Goal: Communication & Community: Answer question/provide support

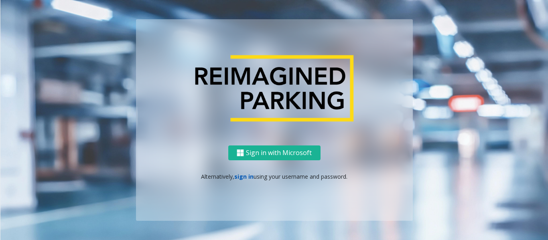
click at [247, 176] on link "sign in" at bounding box center [243, 177] width 19 height 8
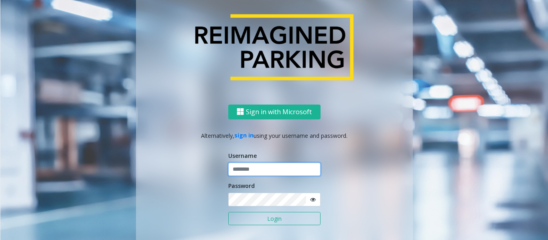
type input "*********"
click at [275, 221] on button "Login" at bounding box center [274, 219] width 92 height 14
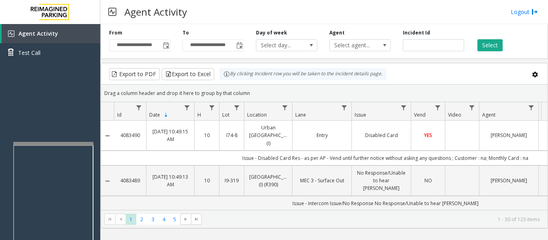
click at [73, 144] on div at bounding box center [53, 143] width 80 height 3
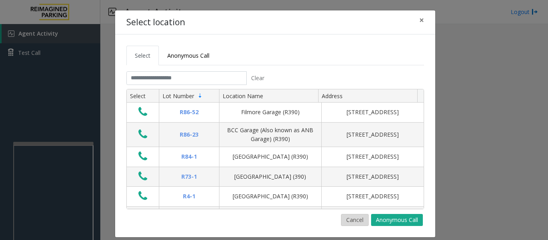
click at [360, 220] on button "Cancel" at bounding box center [355, 220] width 28 height 12
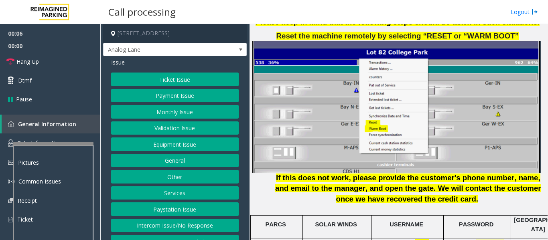
scroll to position [1163, 0]
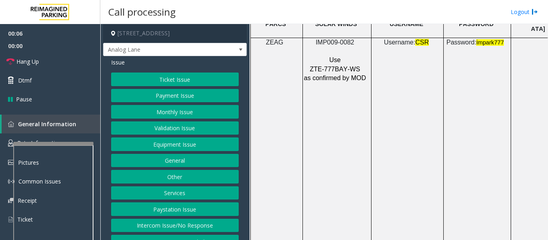
click at [330, 39] on span "IMP009-0082" at bounding box center [335, 42] width 38 height 7
copy p "IMP009-0082"
click at [130, 75] on button "Ticket Issue" at bounding box center [175, 80] width 128 height 14
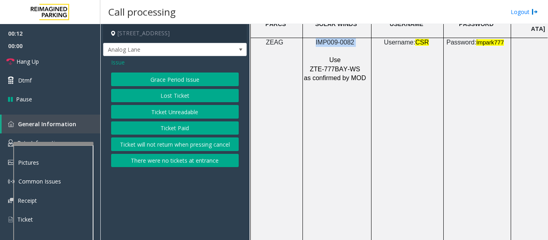
click at [144, 114] on button "Ticket Unreadable" at bounding box center [175, 112] width 128 height 14
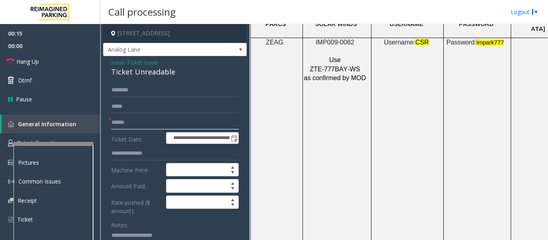
click at [198, 127] on input "text" at bounding box center [175, 123] width 128 height 14
click at [142, 122] on input "text" at bounding box center [175, 123] width 128 height 14
click at [178, 113] on form "**********" at bounding box center [175, 190] width 128 height 215
click at [180, 124] on input "text" at bounding box center [175, 123] width 128 height 14
type input "********"
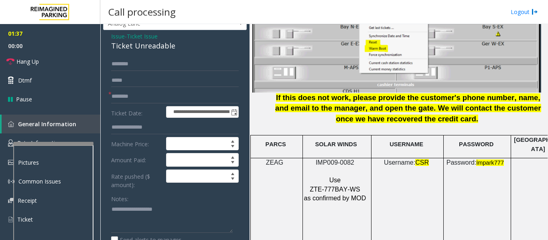
scroll to position [40, 0]
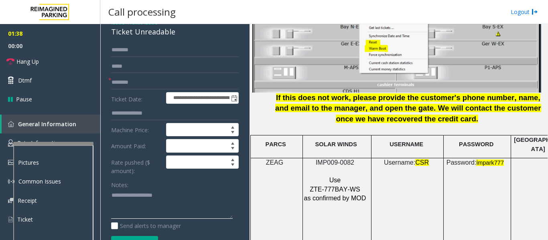
click at [152, 193] on textarea at bounding box center [172, 204] width 122 height 30
click at [44, 62] on link "Hang Up" at bounding box center [50, 61] width 100 height 19
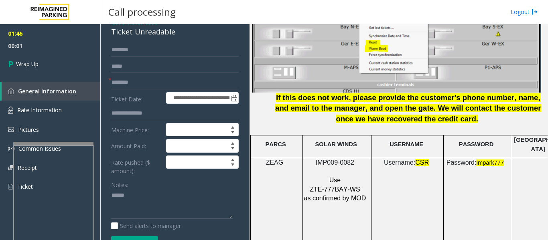
click at [140, 28] on div "Ticket Unreadable" at bounding box center [175, 31] width 128 height 11
copy div "Ticket Unreadable"
click at [166, 205] on textarea at bounding box center [172, 204] width 122 height 30
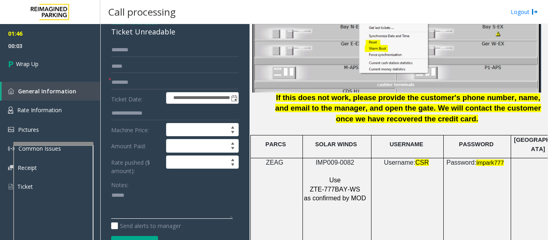
paste textarea "**********"
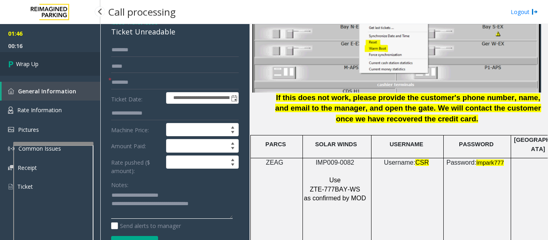
type textarea "**********"
click at [36, 58] on link "Wrap Up" at bounding box center [50, 64] width 100 height 24
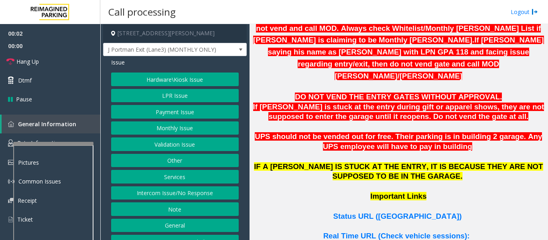
scroll to position [602, 0]
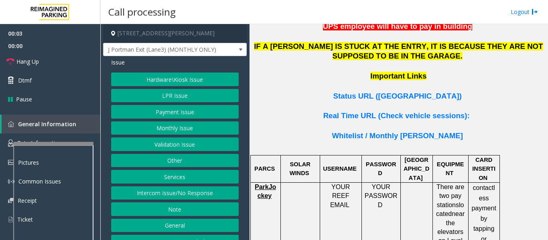
click at [395, 71] on p "Important Links" at bounding box center [398, 81] width 292 height 20
click at [395, 92] on span "Status URL ([GEOGRAPHIC_DATA])" at bounding box center [397, 96] width 128 height 8
click at [170, 182] on button "Services" at bounding box center [175, 177] width 128 height 14
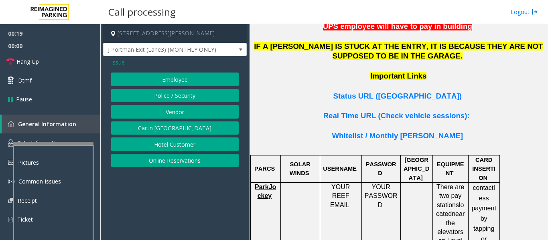
click at [194, 162] on button "Online Reservations" at bounding box center [175, 161] width 128 height 14
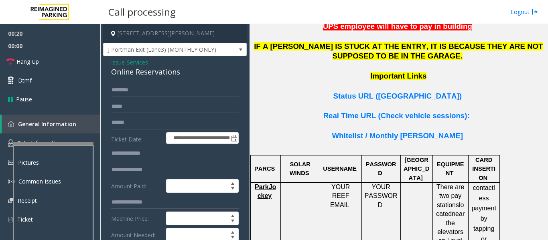
click at [122, 69] on div "Online Reservations" at bounding box center [175, 72] width 128 height 11
copy div "Online Reservations"
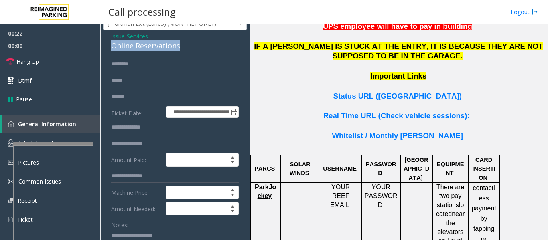
scroll to position [40, 0]
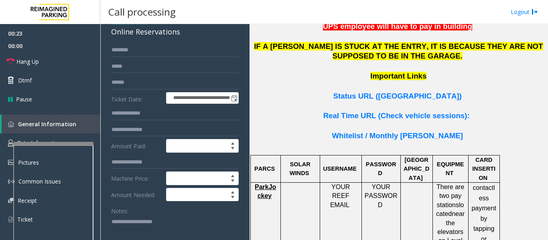
click at [132, 237] on textarea at bounding box center [172, 230] width 122 height 30
paste textarea "**********"
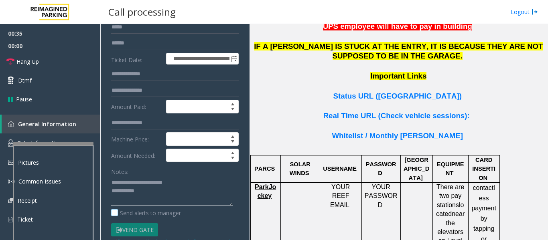
scroll to position [80, 0]
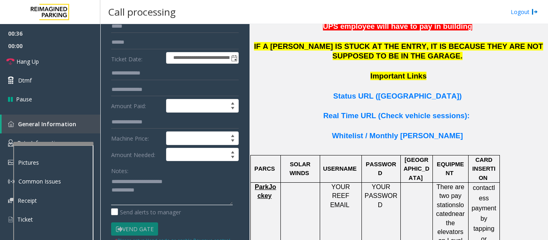
click at [166, 192] on textarea at bounding box center [172, 190] width 122 height 30
click at [16, 60] on span "Hang Up" at bounding box center [27, 61] width 22 height 8
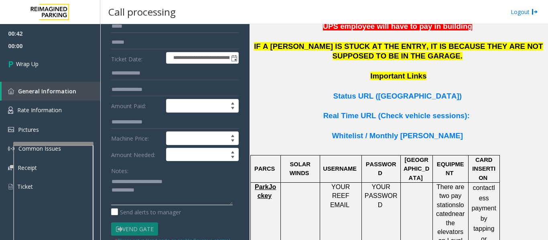
click at [158, 192] on textarea at bounding box center [172, 190] width 122 height 30
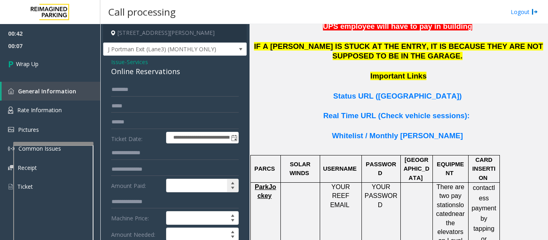
scroll to position [0, 0]
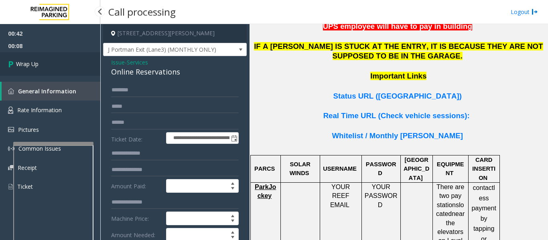
type textarea "**********"
click at [20, 59] on link "Wrap Up" at bounding box center [50, 64] width 100 height 24
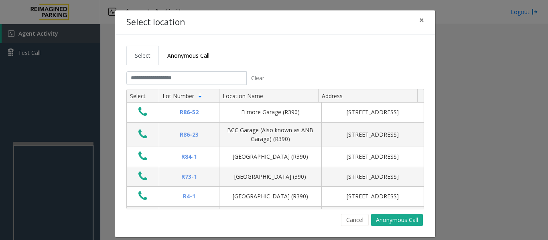
click at [205, 71] on tabset "Select Anonymous Call Clear Select Lot Number Location Name Address R86-52 Film…" at bounding box center [275, 136] width 298 height 180
click at [204, 76] on input "text" at bounding box center [186, 78] width 120 height 14
click at [203, 81] on input "text" at bounding box center [186, 78] width 120 height 14
click at [357, 216] on button "Cancel" at bounding box center [355, 220] width 28 height 12
click at [149, 79] on input "text" at bounding box center [186, 78] width 120 height 14
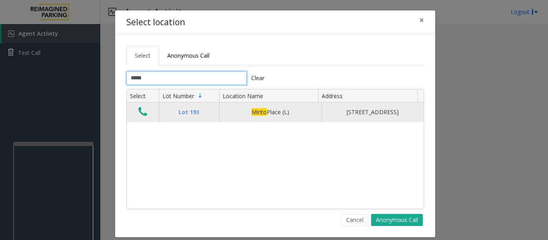
type input "*****"
click at [139, 111] on icon "Data table" at bounding box center [142, 111] width 9 height 11
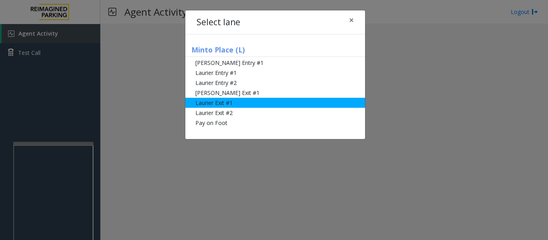
click at [209, 100] on li "Laurier Exit #1" at bounding box center [275, 103] width 180 height 10
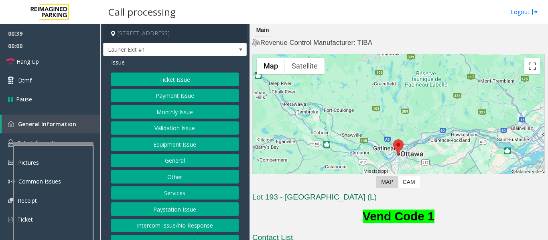
click at [204, 77] on button "Ticket Issue" at bounding box center [175, 80] width 128 height 14
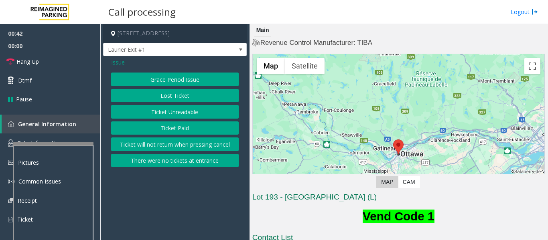
click at [190, 164] on button "There were no tickets at entrance" at bounding box center [175, 161] width 128 height 14
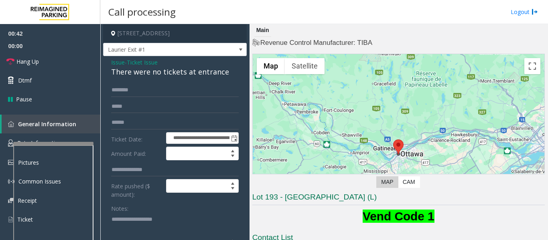
click at [180, 72] on div "There were no tickets at entrance" at bounding box center [175, 72] width 128 height 11
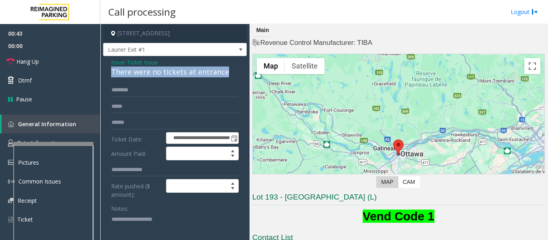
click at [180, 72] on div "There were no tickets at entrance" at bounding box center [175, 72] width 128 height 11
copy div "There were no tickets at entrance"
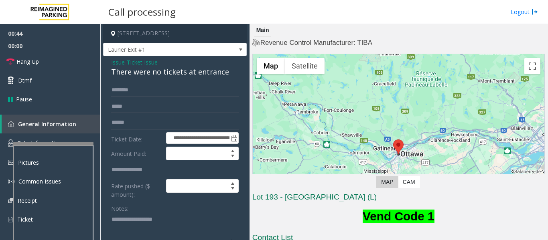
click at [166, 223] on textarea at bounding box center [172, 228] width 122 height 30
paste textarea "**********"
type textarea "**********"
click at [150, 90] on input "text" at bounding box center [175, 90] width 128 height 14
type input "*****"
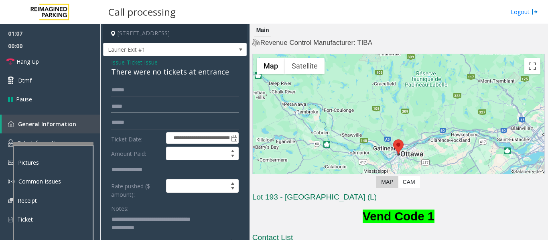
click at [150, 109] on input "text" at bounding box center [175, 107] width 128 height 14
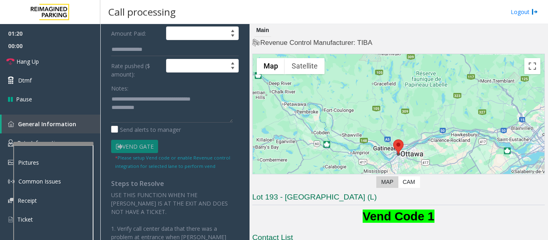
type input "**********"
click at [174, 117] on textarea at bounding box center [172, 108] width 122 height 30
click at [155, 119] on textarea at bounding box center [172, 108] width 122 height 30
click at [10, 54] on link "Hang Up" at bounding box center [50, 61] width 100 height 19
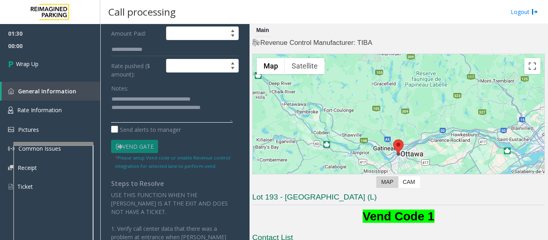
click at [140, 108] on textarea at bounding box center [172, 108] width 122 height 30
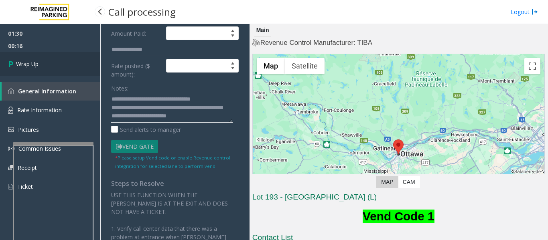
type textarea "**********"
click at [1, 60] on link "Wrap Up" at bounding box center [50, 64] width 100 height 24
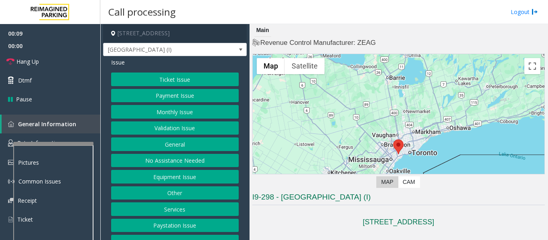
scroll to position [12, 0]
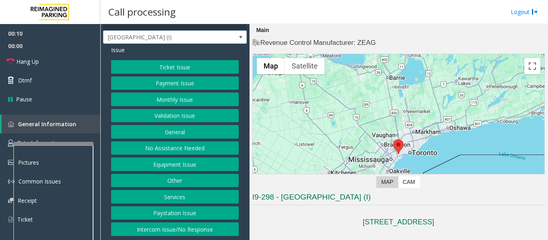
click at [190, 230] on button "Intercom Issue/No Response" at bounding box center [175, 230] width 128 height 14
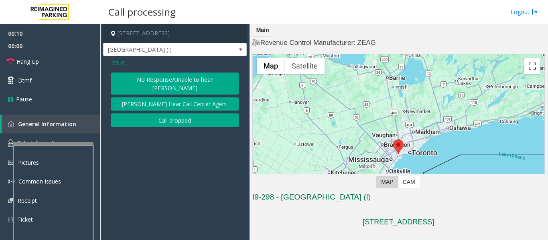
scroll to position [0, 0]
click at [179, 83] on button "No Response/Unable to hear [PERSON_NAME]" at bounding box center [175, 84] width 128 height 22
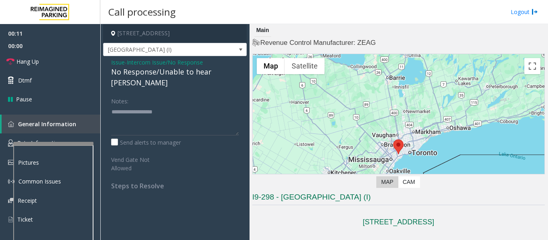
click at [181, 75] on div "No Response/Unable to hear [PERSON_NAME]" at bounding box center [175, 78] width 128 height 22
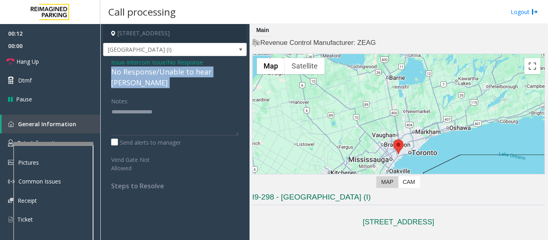
click at [181, 75] on div "No Response/Unable to hear [PERSON_NAME]" at bounding box center [175, 78] width 128 height 22
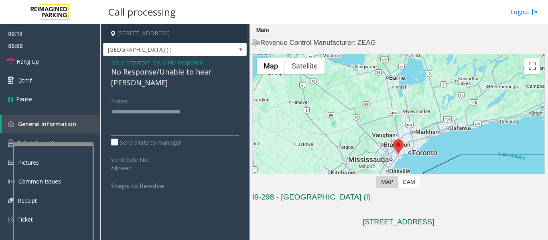
click at [229, 106] on textarea at bounding box center [175, 120] width 128 height 30
type textarea "**********"
click at [44, 62] on link "Hang Up" at bounding box center [50, 61] width 100 height 19
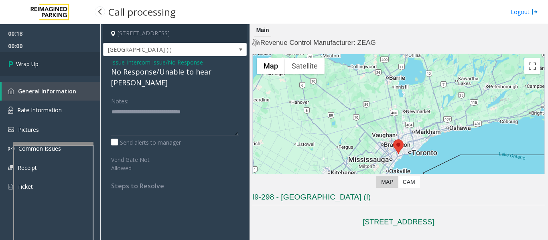
click at [25, 63] on span "Wrap Up" at bounding box center [27, 64] width 22 height 8
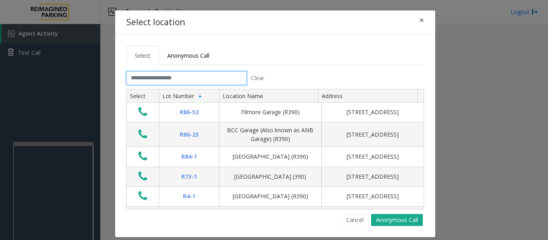
click at [192, 77] on input "text" at bounding box center [186, 78] width 120 height 14
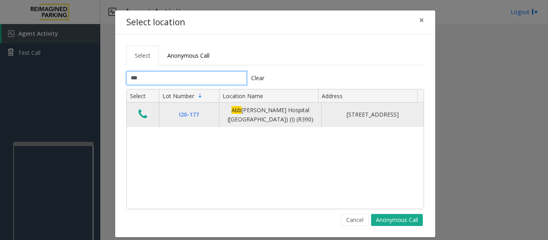
type input "***"
click at [136, 119] on button "Data table" at bounding box center [143, 114] width 14 height 13
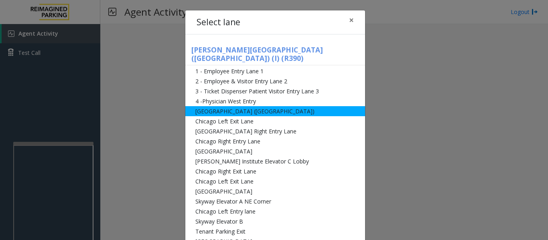
click at [257, 106] on li "[GEOGRAPHIC_DATA] ([GEOGRAPHIC_DATA])" at bounding box center [275, 111] width 180 height 10
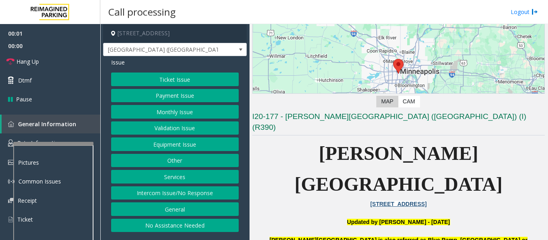
scroll to position [160, 0]
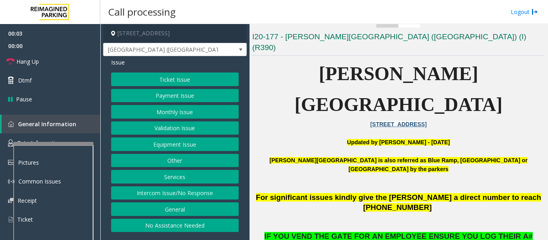
click at [148, 108] on button "Monthly Issue" at bounding box center [175, 112] width 128 height 14
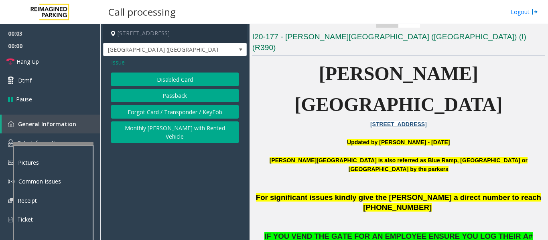
click at [162, 83] on button "Disabled Card" at bounding box center [175, 80] width 128 height 14
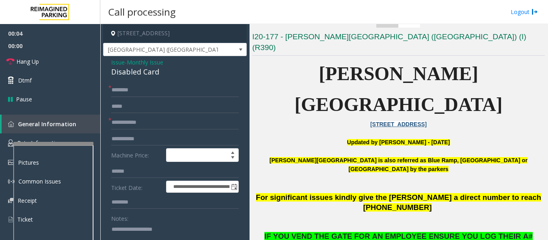
click at [148, 73] on div "Disabled Card" at bounding box center [175, 72] width 128 height 11
copy div "Disabled Card"
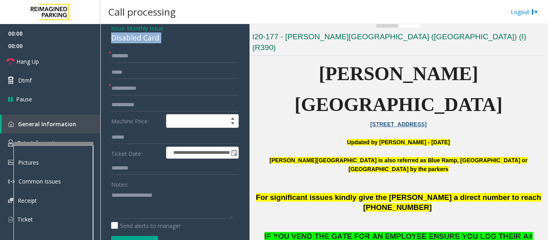
scroll to position [80, 0]
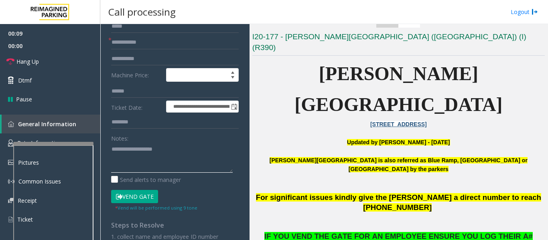
click at [158, 145] on textarea at bounding box center [172, 158] width 122 height 30
paste textarea "**********"
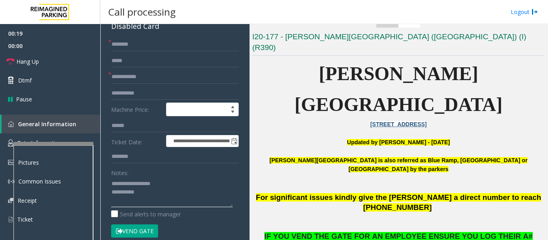
scroll to position [0, 0]
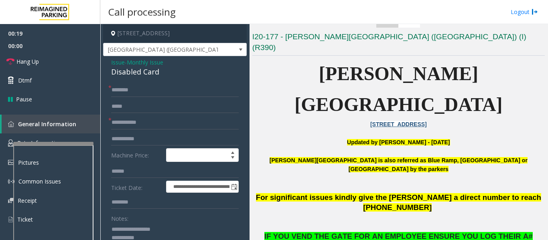
type textarea "**********"
click at [173, 92] on input "text" at bounding box center [175, 90] width 128 height 14
type input "**"
click at [152, 128] on input "text" at bounding box center [175, 123] width 128 height 14
click at [184, 123] on input "*****" at bounding box center [175, 123] width 128 height 14
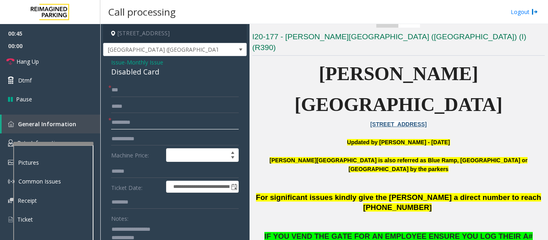
click at [131, 121] on input "*********" at bounding box center [175, 123] width 128 height 14
click at [159, 123] on input "**********" at bounding box center [175, 123] width 128 height 14
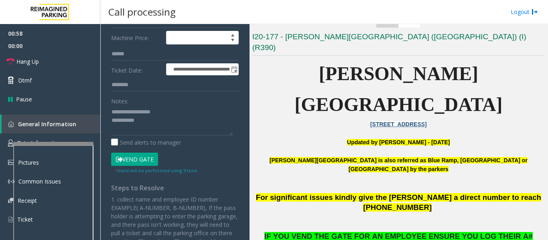
scroll to position [120, 0]
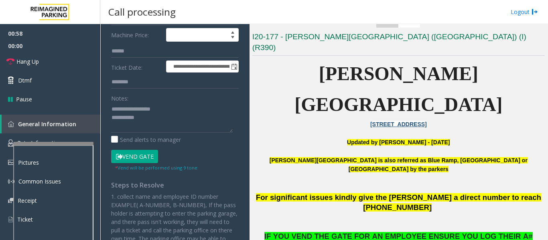
type input "**********"
click at [146, 154] on button "Vend Gate" at bounding box center [134, 157] width 47 height 14
click at [162, 125] on textarea at bounding box center [172, 118] width 122 height 30
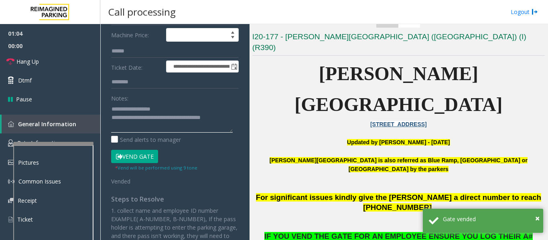
click at [166, 124] on textarea at bounding box center [172, 118] width 122 height 30
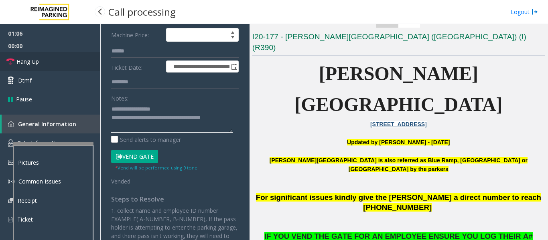
type textarea "**********"
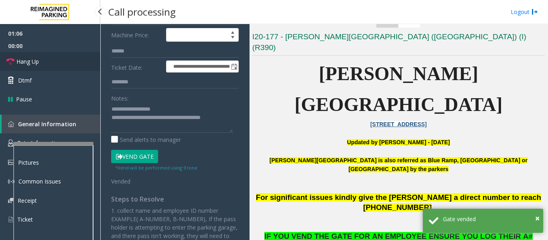
click at [61, 61] on link "Hang Up" at bounding box center [50, 61] width 100 height 19
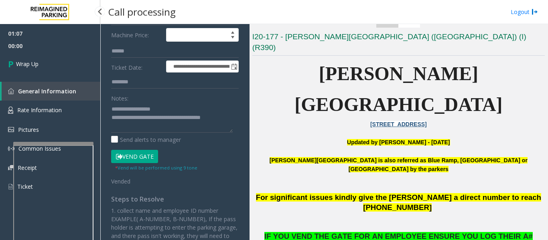
click at [41, 47] on span "00:00" at bounding box center [50, 46] width 100 height 12
click at [38, 67] on span "Wrap Up" at bounding box center [27, 64] width 22 height 8
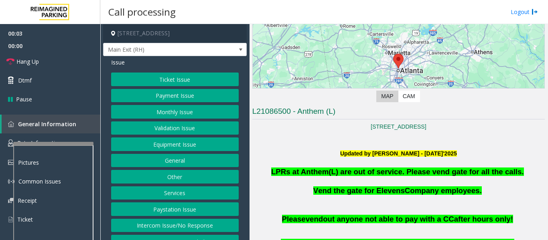
scroll to position [160, 0]
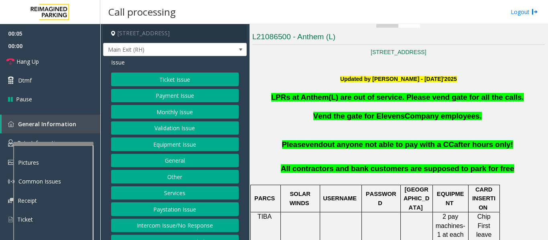
click at [166, 118] on button "Monthly Issue" at bounding box center [175, 112] width 128 height 14
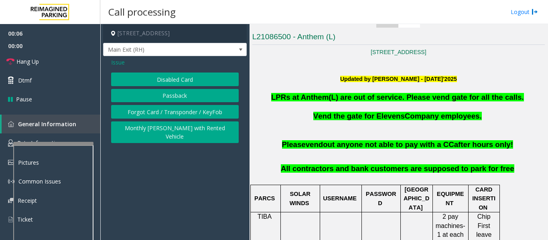
click at [171, 86] on button "Disabled Card" at bounding box center [175, 80] width 128 height 14
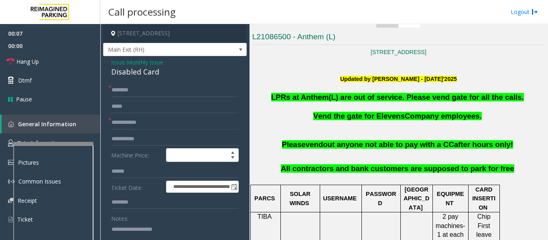
click at [146, 77] on div "Disabled Card" at bounding box center [175, 72] width 128 height 11
copy div "Disabled Card"
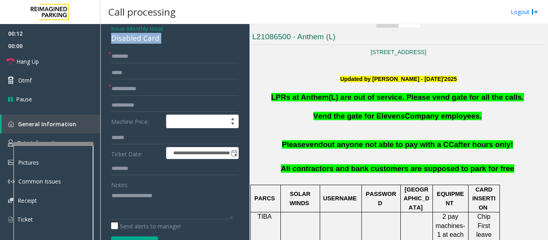
scroll to position [80, 0]
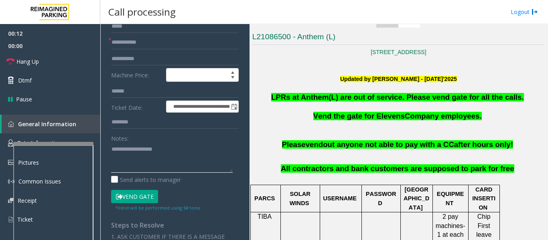
click at [158, 157] on textarea at bounding box center [172, 158] width 122 height 30
paste textarea "**********"
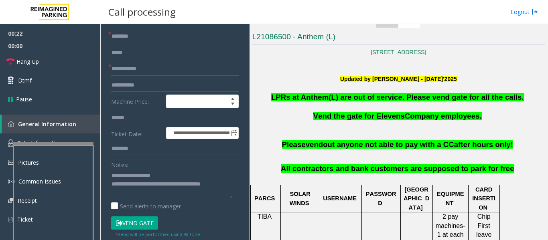
scroll to position [0, 0]
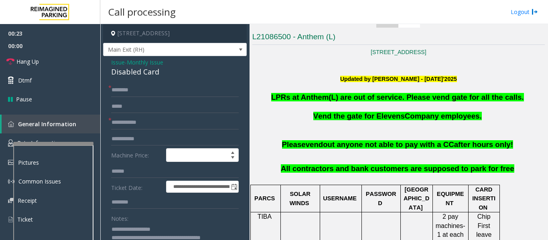
type textarea "**********"
click at [163, 125] on input "text" at bounding box center [175, 123] width 128 height 14
click at [171, 97] on input "text" at bounding box center [175, 90] width 128 height 14
type input "********"
click at [149, 130] on input "text" at bounding box center [175, 123] width 128 height 14
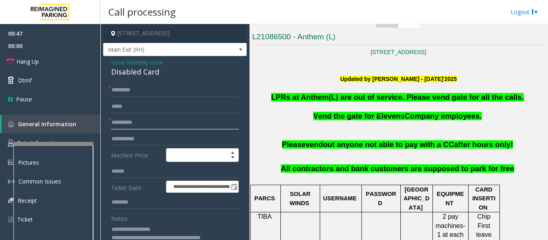
type input "**********"
click at [140, 97] on input "********" at bounding box center [175, 90] width 128 height 14
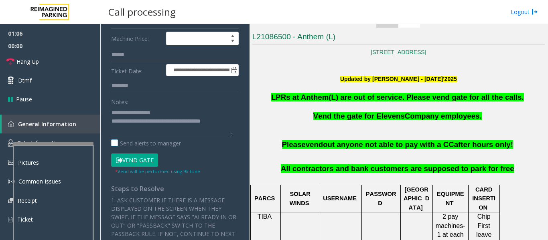
scroll to position [120, 0]
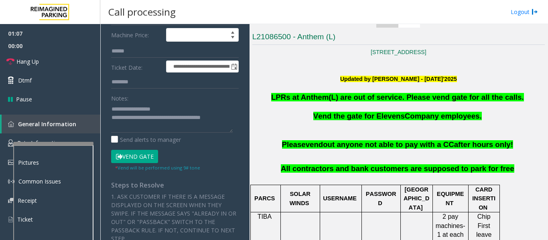
type input "********"
click at [130, 159] on button "Vend Gate" at bounding box center [134, 157] width 47 height 14
drag, startPoint x: 375, startPoint y: 113, endPoint x: 400, endPoint y: 117, distance: 25.5
click at [400, 117] on span "Vend the gate for Elevens Company employees." at bounding box center [397, 116] width 168 height 8
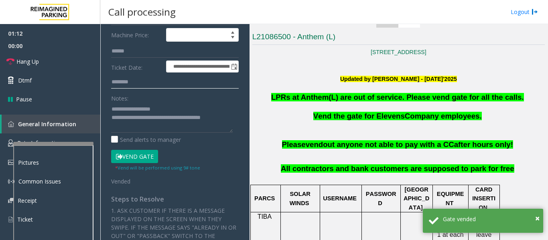
click at [166, 89] on input "*******" at bounding box center [175, 82] width 128 height 14
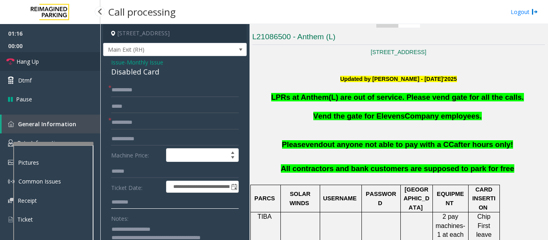
type input "*******"
click at [12, 70] on link "Hang Up" at bounding box center [50, 61] width 100 height 19
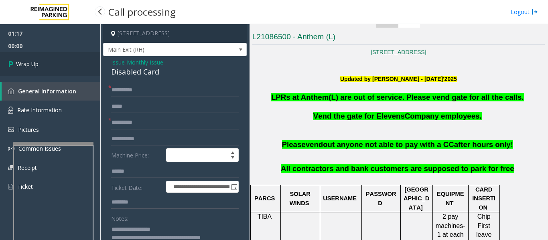
click at [34, 75] on link "Wrap Up" at bounding box center [50, 64] width 100 height 24
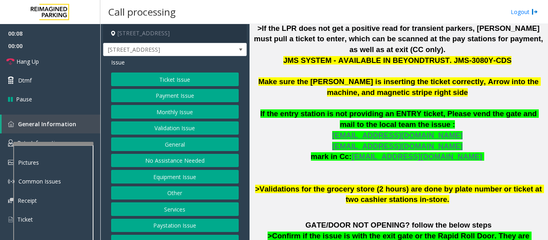
scroll to position [321, 0]
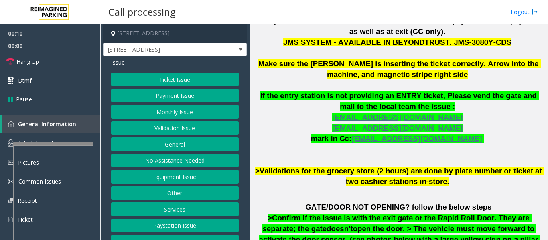
click at [170, 92] on button "Payment Issue" at bounding box center [175, 96] width 128 height 14
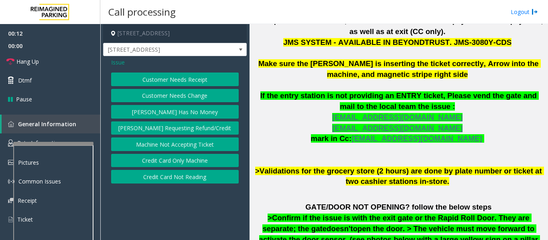
click at [187, 178] on button "Credit Card Not Reading" at bounding box center [175, 177] width 128 height 14
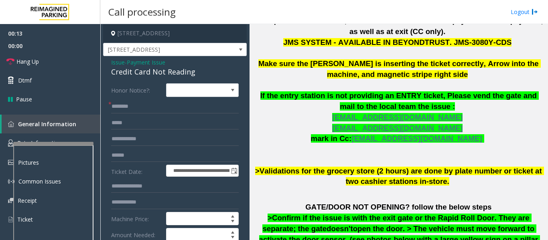
click at [154, 73] on div "Credit Card Not Reading" at bounding box center [175, 72] width 128 height 11
copy div "Credit Card Not Reading"
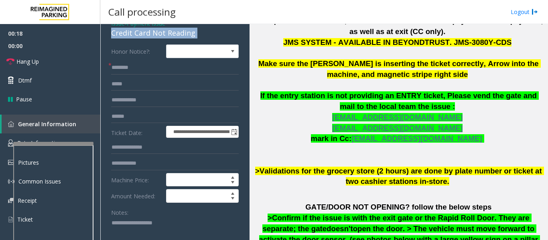
scroll to position [120, 0]
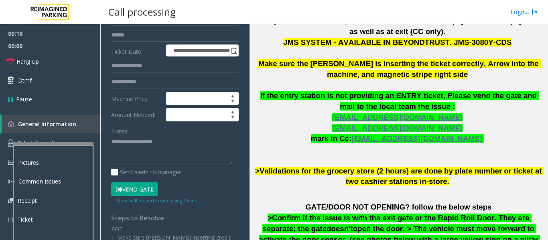
click at [148, 146] on textarea at bounding box center [172, 151] width 122 height 30
paste textarea "**********"
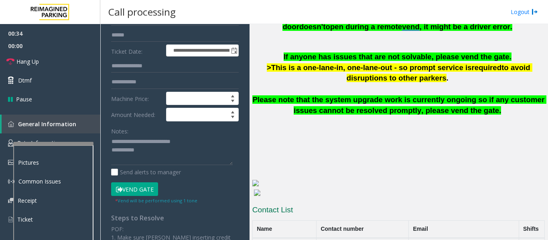
scroll to position [561, 0]
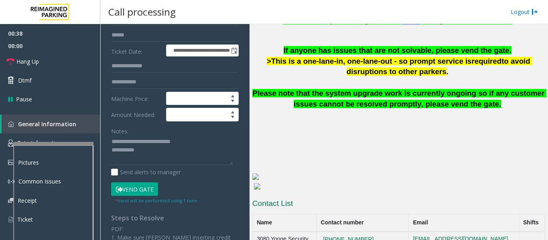
drag, startPoint x: 206, startPoint y: 166, endPoint x: 204, endPoint y: 162, distance: 4.8
click at [206, 166] on div "Notes: Send alerts to manager" at bounding box center [175, 150] width 128 height 53
click at [205, 161] on textarea at bounding box center [172, 151] width 122 height 30
click at [210, 159] on textarea at bounding box center [172, 151] width 122 height 30
click at [17, 60] on span "Hang Up" at bounding box center [27, 61] width 22 height 8
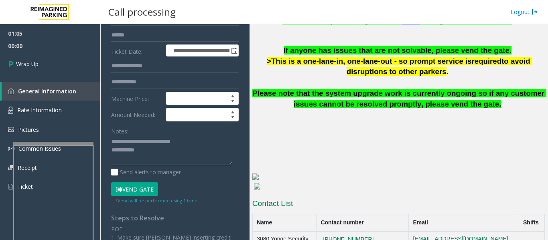
click at [187, 152] on textarea at bounding box center [172, 151] width 122 height 30
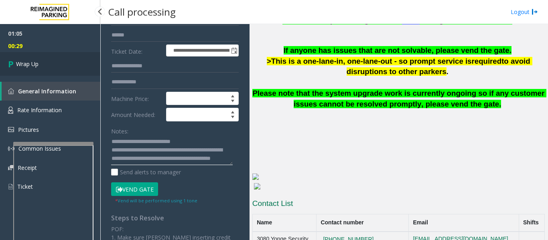
type textarea "**********"
click at [20, 68] on link "Wrap Up" at bounding box center [50, 64] width 100 height 24
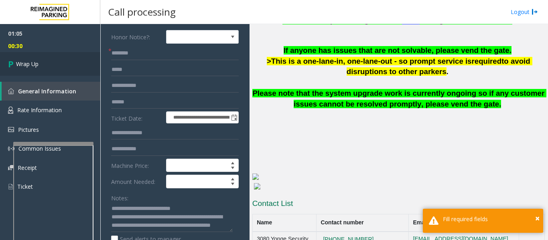
scroll to position [0, 0]
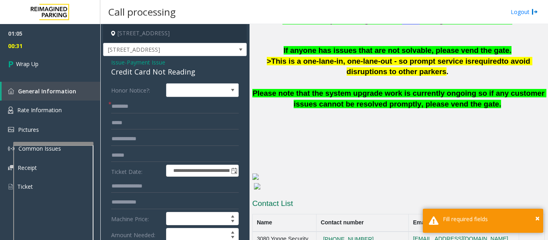
click at [148, 97] on form "**********" at bounding box center [175, 203] width 128 height 241
click at [146, 106] on input "text" at bounding box center [175, 107] width 128 height 14
type input "*"
type input "**"
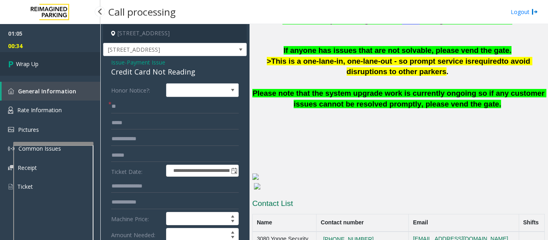
click at [65, 63] on link "Wrap Up" at bounding box center [50, 64] width 100 height 24
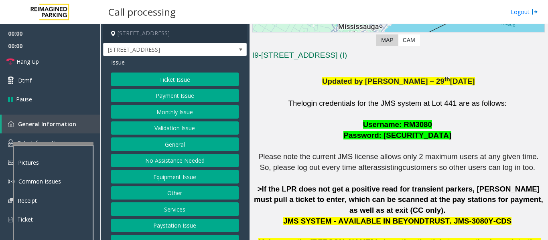
scroll to position [201, 0]
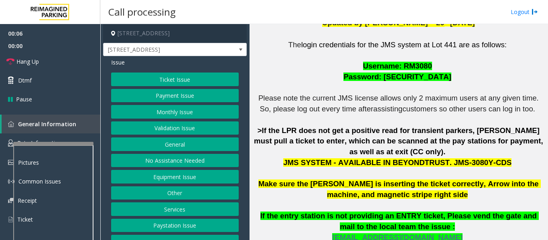
click at [160, 97] on button "Payment Issue" at bounding box center [175, 96] width 128 height 14
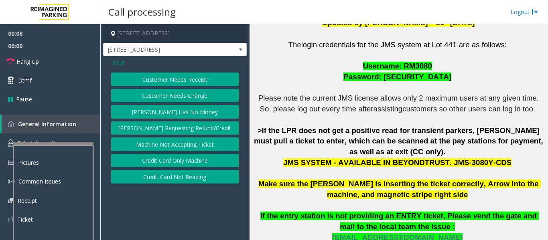
click at [120, 64] on span "Issue" at bounding box center [118, 62] width 14 height 8
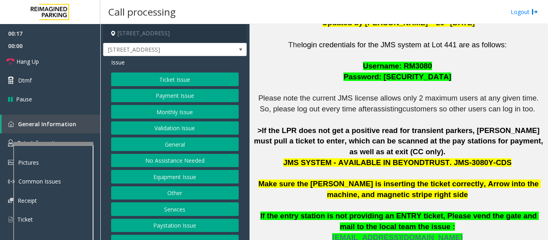
click at [217, 81] on button "Ticket Issue" at bounding box center [175, 80] width 128 height 14
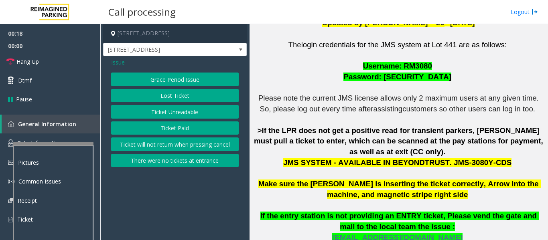
click at [210, 114] on button "Ticket Unreadable" at bounding box center [175, 112] width 128 height 14
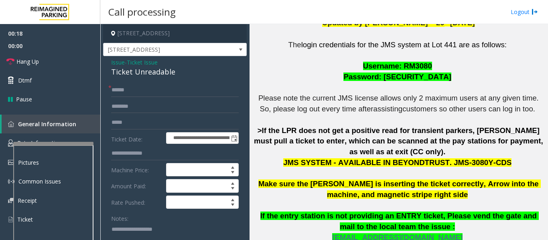
click at [151, 74] on div "Ticket Unreadable" at bounding box center [175, 72] width 128 height 11
copy div "Ticket Unreadable"
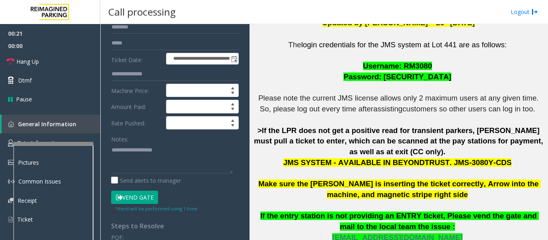
scroll to position [80, 0]
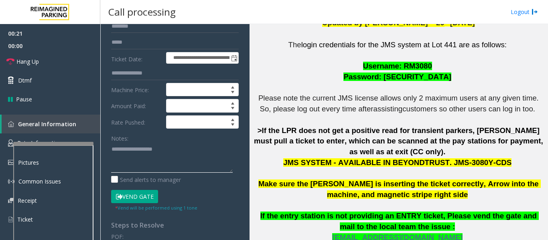
drag, startPoint x: 142, startPoint y: 159, endPoint x: 146, endPoint y: 156, distance: 4.7
click at [143, 159] on textarea at bounding box center [172, 158] width 122 height 30
paste textarea "**********"
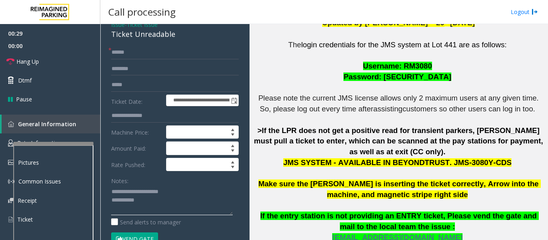
scroll to position [0, 0]
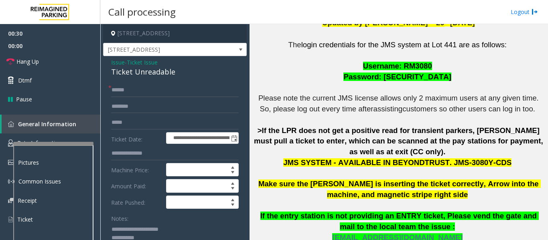
type textarea "**********"
click at [156, 91] on input "text" at bounding box center [175, 90] width 128 height 14
click at [207, 106] on input "text" at bounding box center [175, 107] width 128 height 14
drag, startPoint x: 160, startPoint y: 87, endPoint x: 466, endPoint y: 124, distance: 308.7
click at [161, 86] on input "text" at bounding box center [175, 90] width 128 height 14
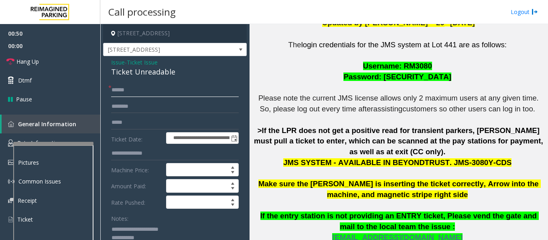
type input "******"
click at [139, 109] on input "text" at bounding box center [175, 107] width 128 height 14
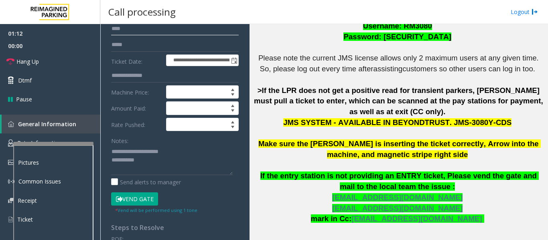
scroll to position [80, 0]
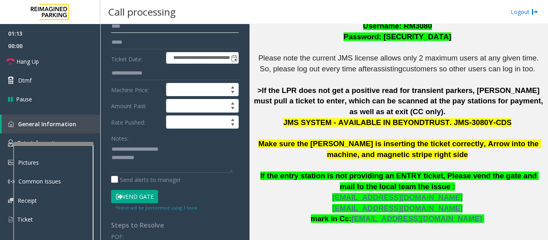
type input "***"
click at [197, 162] on textarea at bounding box center [172, 158] width 122 height 30
click at [230, 158] on textarea at bounding box center [172, 158] width 122 height 30
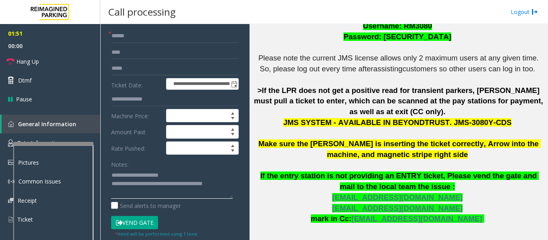
scroll to position [120, 0]
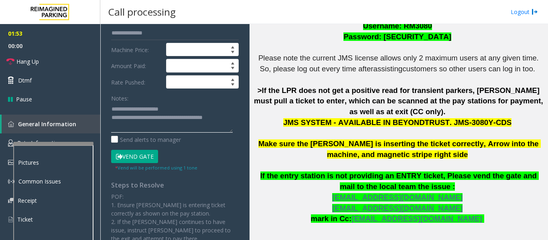
type textarea "**********"
click at [136, 152] on button "Vend Gate" at bounding box center [134, 157] width 47 height 14
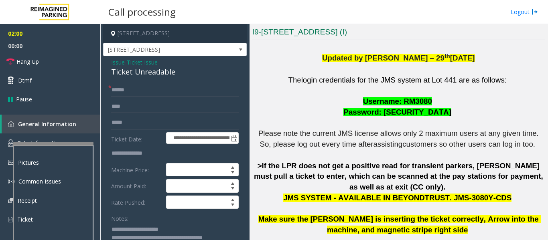
scroll to position [40, 0]
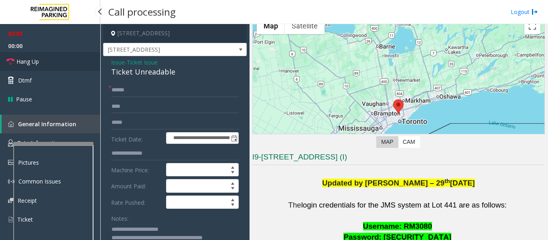
click at [4, 63] on link "Hang Up" at bounding box center [50, 61] width 100 height 19
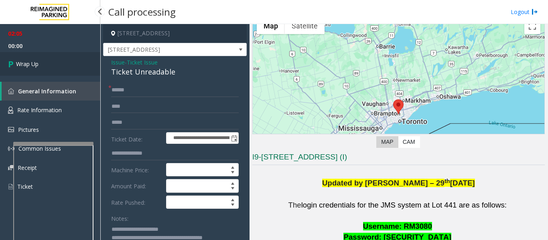
click at [34, 59] on link "Wrap Up" at bounding box center [50, 64] width 100 height 24
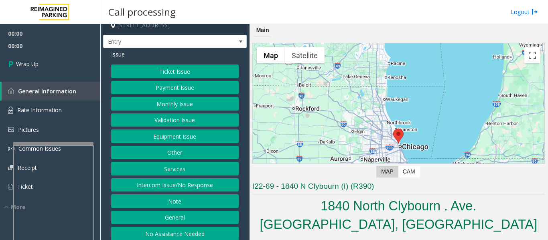
scroll to position [12, 0]
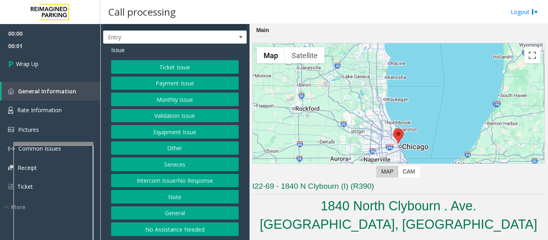
click at [178, 180] on button "Intercom Issue/No Response" at bounding box center [175, 181] width 128 height 14
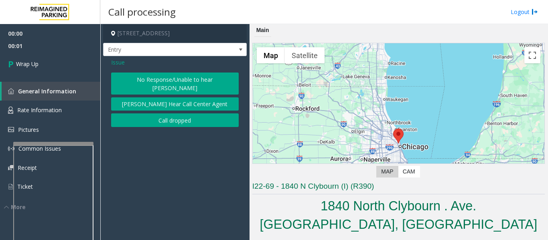
scroll to position [0, 0]
click at [188, 114] on button "Call dropped" at bounding box center [175, 120] width 128 height 14
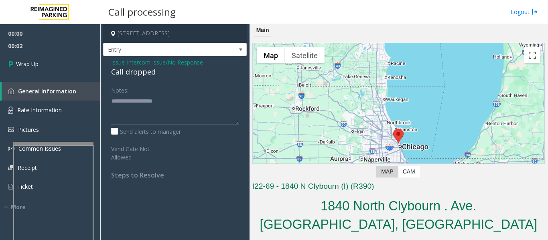
click at [132, 69] on div "Call dropped" at bounding box center [175, 72] width 128 height 11
type textarea "**********"
click at [59, 63] on link "Wrap Up" at bounding box center [50, 64] width 100 height 24
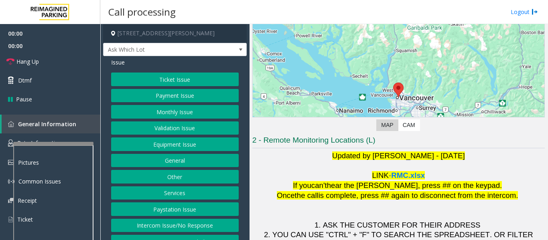
scroll to position [125, 0]
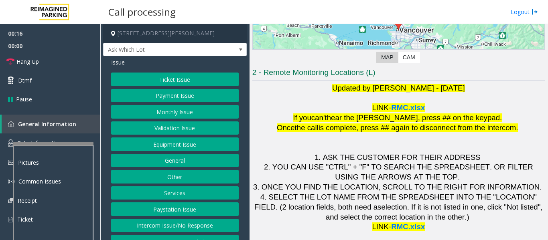
click at [189, 114] on button "Monthly Issue" at bounding box center [175, 112] width 128 height 14
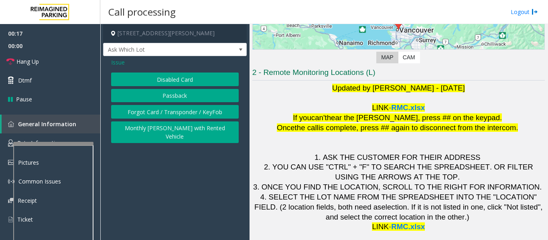
click at [193, 80] on button "Disabled Card" at bounding box center [175, 80] width 128 height 14
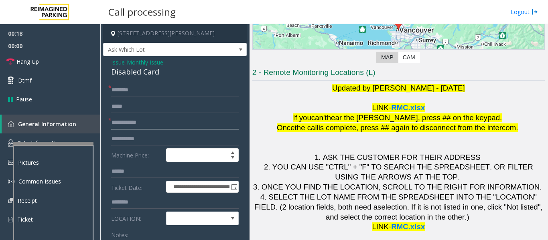
click at [184, 121] on input "text" at bounding box center [175, 123] width 128 height 14
type input "*******"
click at [119, 66] on span "Issue" at bounding box center [118, 62] width 14 height 8
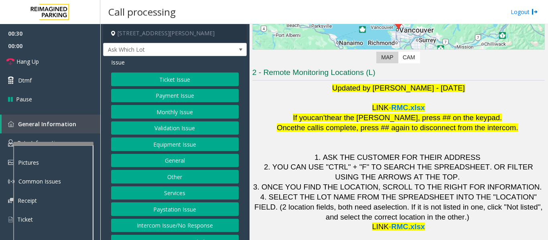
click at [154, 77] on button "Ticket Issue" at bounding box center [175, 80] width 128 height 14
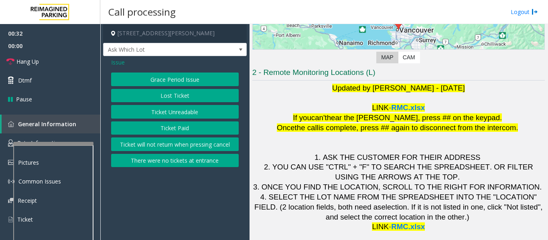
click at [152, 115] on button "Ticket Unreadable" at bounding box center [175, 112] width 128 height 14
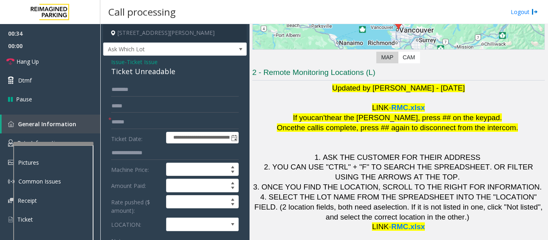
scroll to position [0, 0]
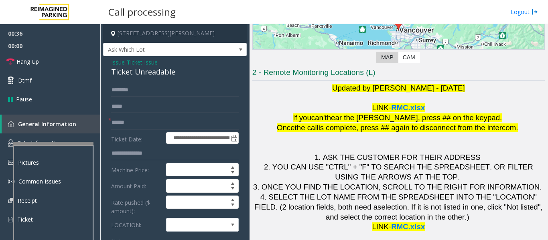
click at [118, 67] on div "Ticket Unreadable" at bounding box center [175, 72] width 128 height 11
click at [120, 61] on span "Issue" at bounding box center [118, 62] width 14 height 8
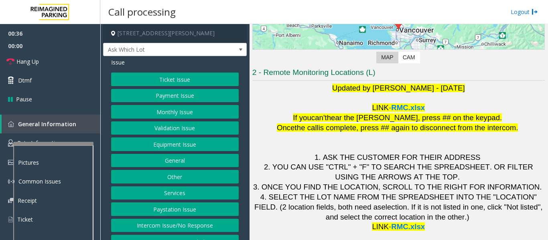
click at [161, 110] on button "Monthly Issue" at bounding box center [175, 112] width 128 height 14
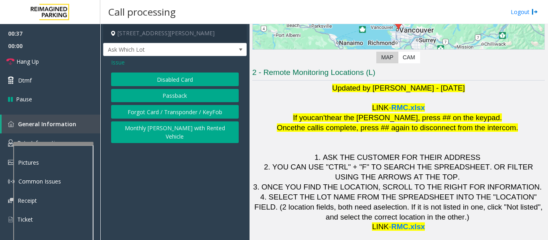
click at [173, 80] on button "Disabled Card" at bounding box center [175, 80] width 128 height 14
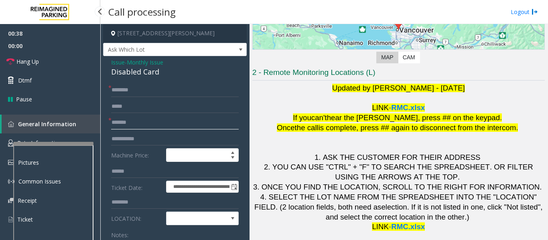
drag, startPoint x: 146, startPoint y: 119, endPoint x: 90, endPoint y: 122, distance: 56.7
click at [90, 122] on app-root "**********" at bounding box center [274, 120] width 548 height 240
click at [120, 63] on span "Issue" at bounding box center [118, 62] width 14 height 8
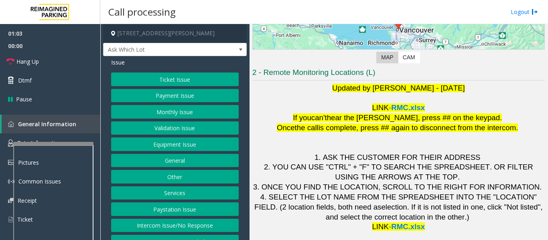
click at [159, 86] on button "Ticket Issue" at bounding box center [175, 80] width 128 height 14
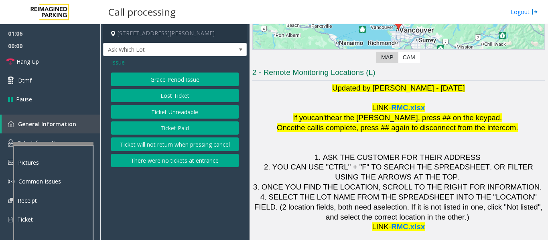
click at [161, 111] on button "Ticket Unreadable" at bounding box center [175, 112] width 128 height 14
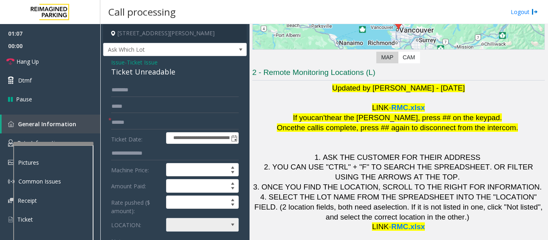
click at [229, 227] on span at bounding box center [232, 225] width 6 height 6
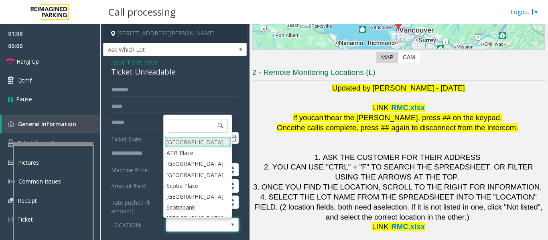
click at [210, 142] on Village "[GEOGRAPHIC_DATA]" at bounding box center [197, 142] width 67 height 11
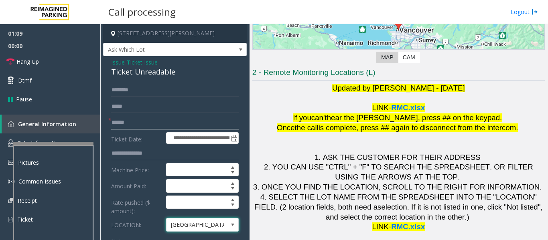
click at [168, 122] on input "text" at bounding box center [175, 123] width 128 height 14
paste input "*******"
type input "*******"
click at [118, 63] on span "Issue" at bounding box center [118, 62] width 14 height 8
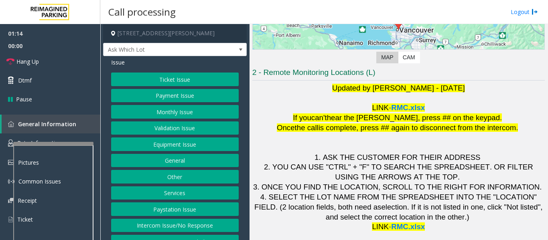
click at [183, 130] on button "Validation Issue" at bounding box center [175, 129] width 128 height 14
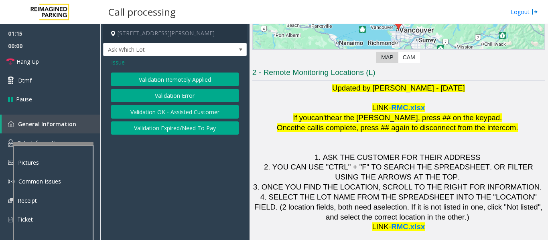
click at [193, 93] on button "Validation Error" at bounding box center [175, 96] width 128 height 14
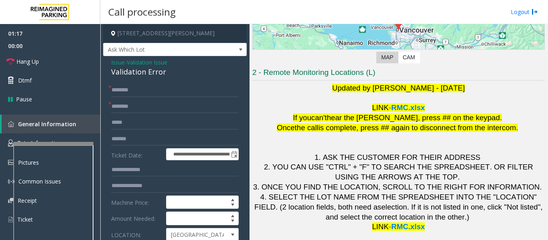
click at [128, 74] on div "Validation Error" at bounding box center [175, 72] width 128 height 11
copy div "Validation Error"
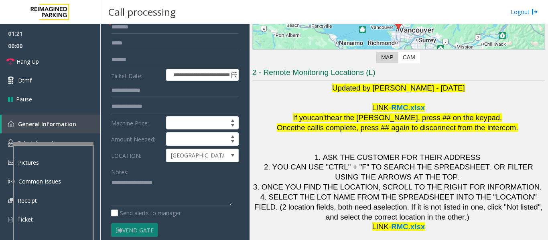
scroll to position [80, 0]
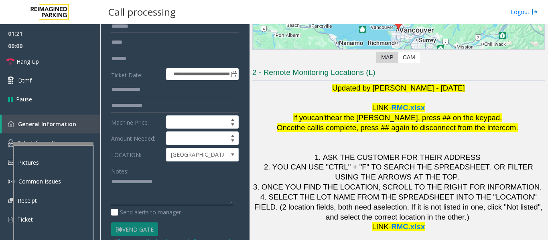
click at [164, 193] on textarea at bounding box center [172, 191] width 122 height 30
paste textarea "**********"
click at [210, 199] on textarea at bounding box center [172, 191] width 122 height 30
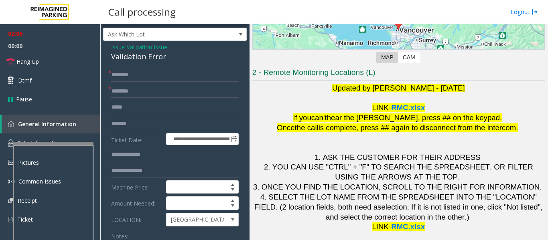
scroll to position [0, 0]
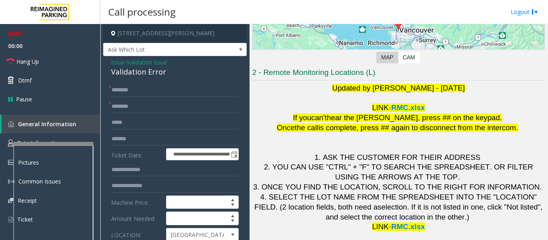
type textarea "**********"
click at [174, 110] on input "text" at bounding box center [175, 107] width 128 height 14
type input "**"
click at [47, 60] on link "Hang Up" at bounding box center [50, 61] width 100 height 19
drag, startPoint x: 124, startPoint y: 87, endPoint x: 128, endPoint y: 87, distance: 4.4
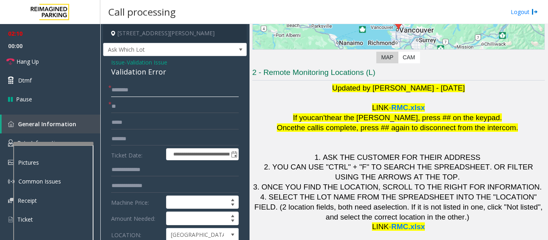
click at [124, 87] on input "text" at bounding box center [175, 90] width 128 height 14
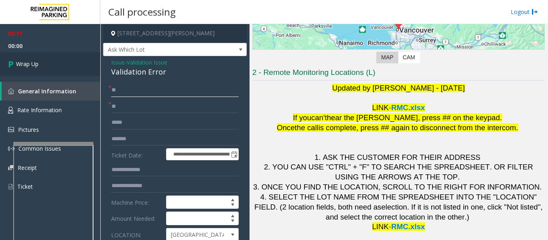
type input "**"
click at [29, 54] on link "Wrap Up" at bounding box center [50, 64] width 100 height 24
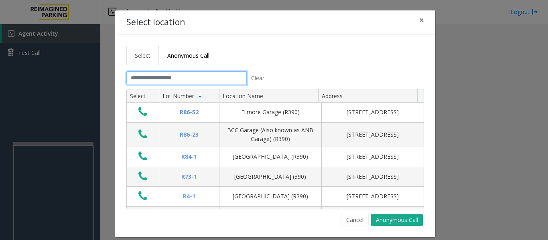
click at [230, 80] on input "text" at bounding box center [186, 78] width 120 height 14
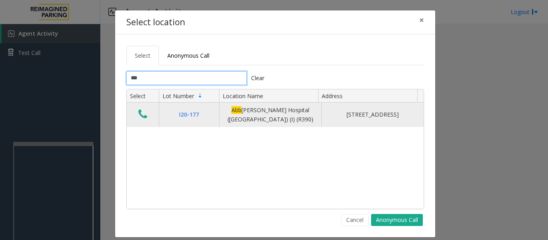
type input "***"
click at [143, 114] on icon "Data table" at bounding box center [142, 114] width 9 height 11
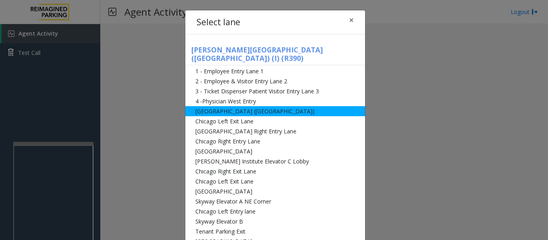
click at [194, 106] on li "[GEOGRAPHIC_DATA] ([GEOGRAPHIC_DATA])" at bounding box center [275, 111] width 180 height 10
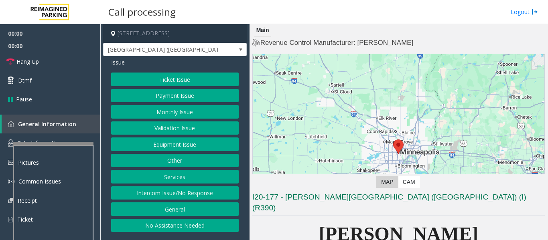
click at [188, 108] on button "Monthly Issue" at bounding box center [175, 112] width 128 height 14
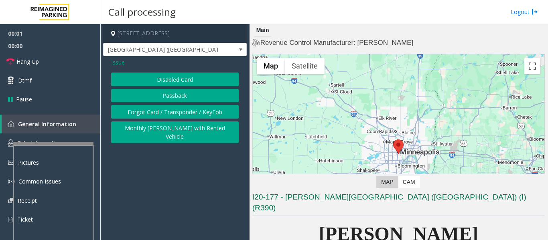
click at [184, 82] on button "Disabled Card" at bounding box center [175, 80] width 128 height 14
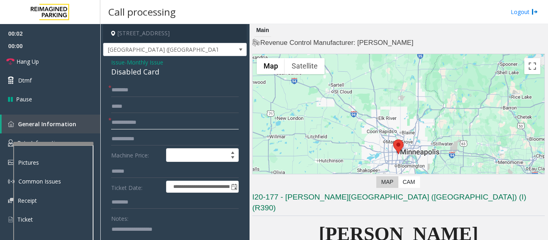
click at [170, 116] on input "text" at bounding box center [175, 123] width 128 height 14
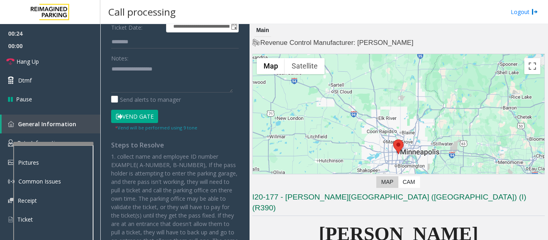
type input "******"
click at [140, 119] on button "Vend Gate" at bounding box center [134, 117] width 47 height 14
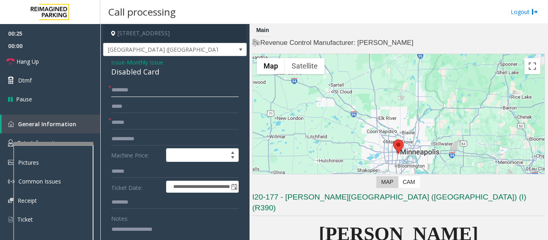
click at [137, 84] on input "text" at bounding box center [175, 90] width 128 height 14
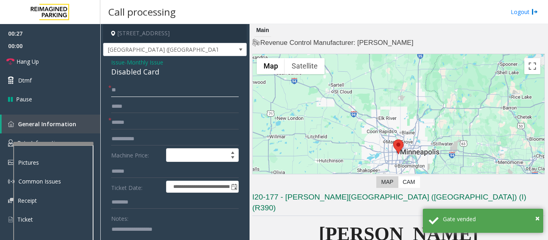
type input "**"
click at [111, 120] on span "*" at bounding box center [109, 120] width 3 height 8
click at [112, 120] on input "******" at bounding box center [175, 123] width 128 height 14
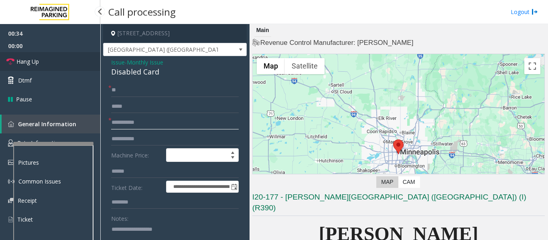
type input "**********"
click at [57, 63] on link "Hang Up" at bounding box center [50, 61] width 100 height 19
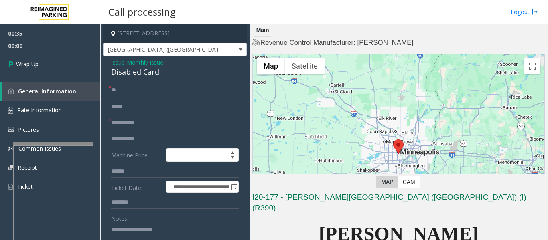
click at [148, 75] on div "Disabled Card" at bounding box center [175, 72] width 128 height 11
copy div "Disabled Card"
click at [142, 229] on textarea at bounding box center [172, 238] width 122 height 30
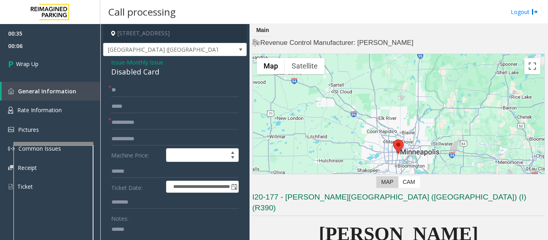
paste textarea "**********"
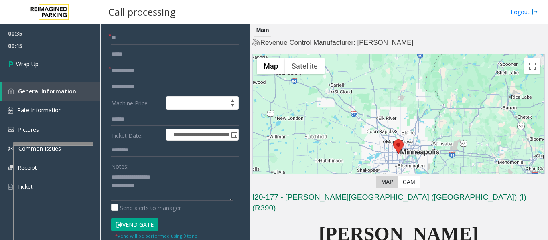
scroll to position [103, 0]
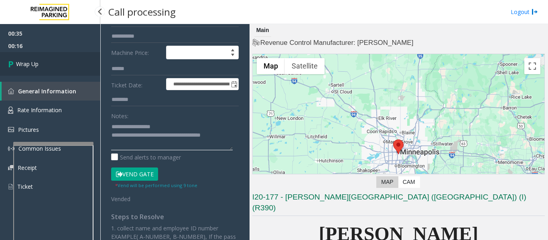
type textarea "**********"
click at [12, 61] on icon at bounding box center [12, 63] width 8 height 13
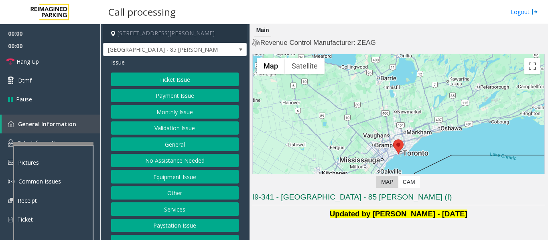
click at [175, 126] on button "Validation Issue" at bounding box center [175, 129] width 128 height 14
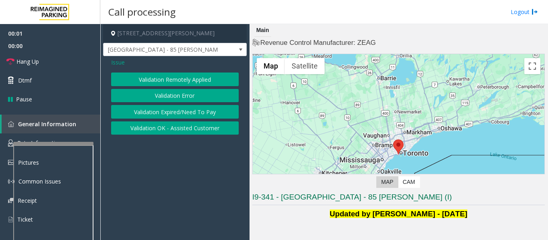
click at [183, 96] on button "Validation Error" at bounding box center [175, 96] width 128 height 14
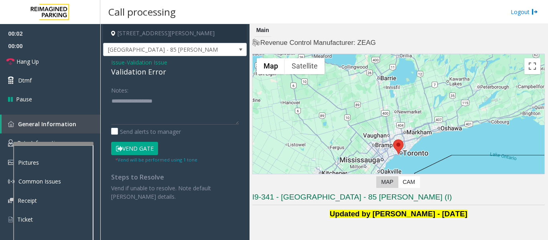
click at [139, 71] on div "Validation Error" at bounding box center [175, 72] width 128 height 11
click at [148, 101] on textarea at bounding box center [175, 110] width 128 height 30
click at [112, 100] on textarea at bounding box center [175, 110] width 128 height 30
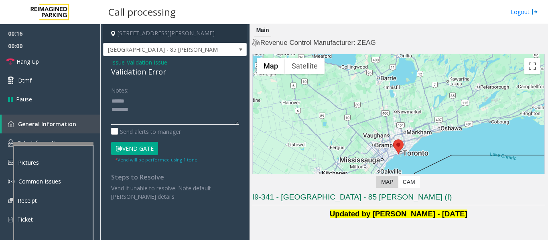
paste textarea "**********"
click at [185, 99] on textarea at bounding box center [175, 110] width 128 height 30
click at [178, 121] on textarea at bounding box center [175, 110] width 128 height 30
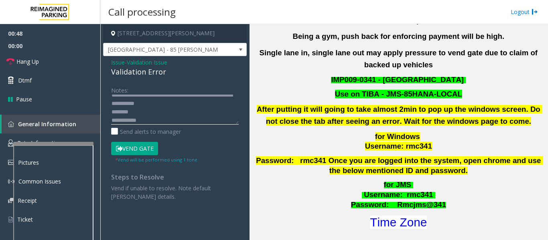
scroll to position [321, 0]
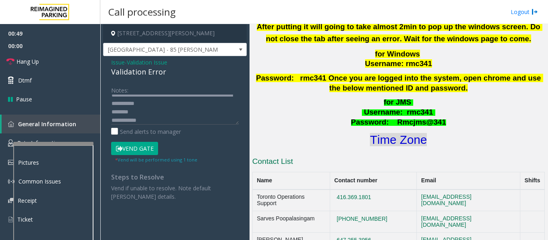
click at [393, 133] on font "Time Zone" at bounding box center [398, 139] width 57 height 13
click at [140, 152] on button "Vend Gate" at bounding box center [134, 149] width 47 height 14
click at [182, 103] on textarea at bounding box center [175, 110] width 128 height 30
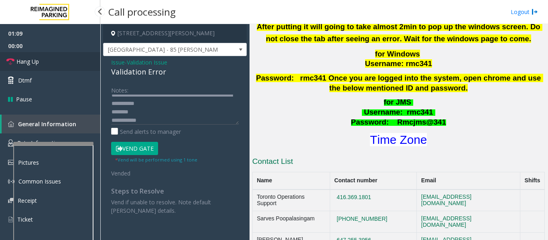
click at [43, 58] on link "Hang Up" at bounding box center [50, 61] width 100 height 19
click at [205, 105] on textarea at bounding box center [175, 110] width 128 height 30
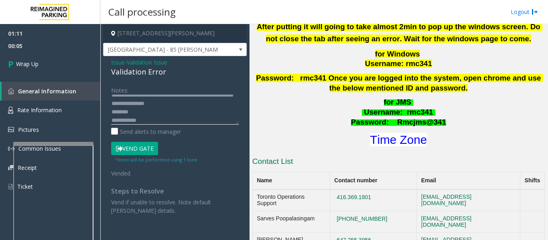
drag, startPoint x: 143, startPoint y: 119, endPoint x: 135, endPoint y: 112, distance: 10.8
click at [135, 112] on textarea at bounding box center [175, 110] width 128 height 30
click at [112, 111] on textarea at bounding box center [175, 110] width 128 height 30
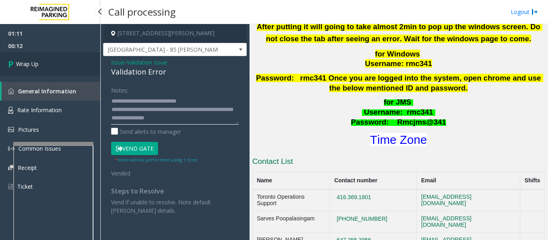
type textarea "**********"
click at [47, 64] on link "Wrap Up" at bounding box center [50, 64] width 100 height 24
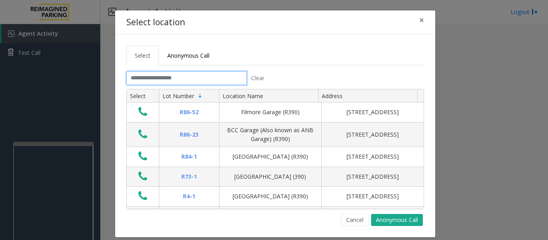
click at [232, 81] on input "text" at bounding box center [186, 78] width 120 height 14
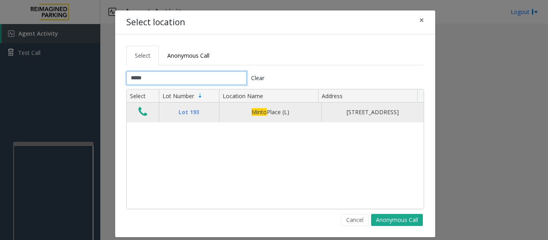
type input "*****"
click at [140, 112] on icon "Data table" at bounding box center [142, 111] width 9 height 11
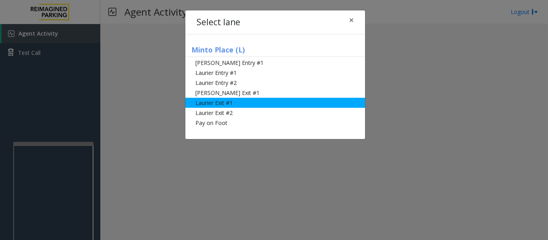
click at [208, 102] on li "Laurier Exit #1" at bounding box center [275, 103] width 180 height 10
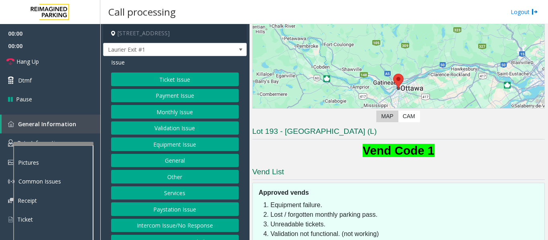
scroll to position [115, 0]
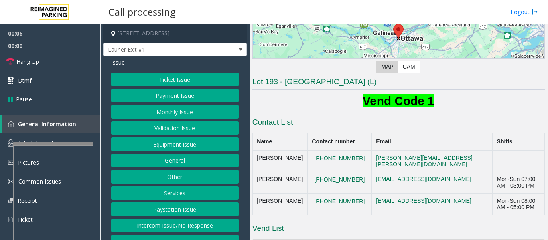
click at [164, 113] on button "Monthly Issue" at bounding box center [175, 112] width 128 height 14
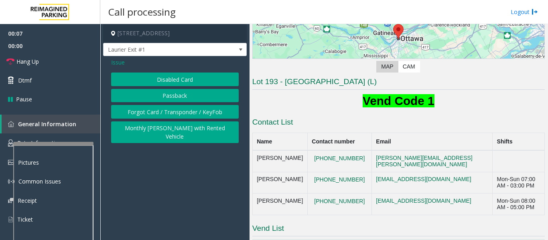
click at [196, 73] on button "Disabled Card" at bounding box center [175, 80] width 128 height 14
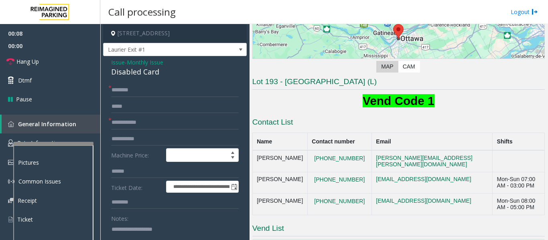
click at [135, 71] on div "Disabled Card" at bounding box center [175, 72] width 128 height 11
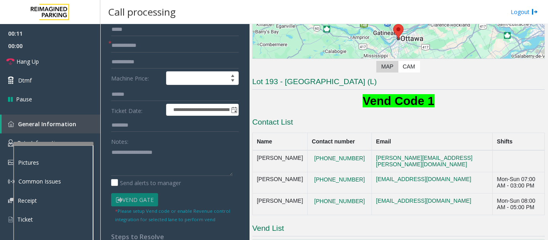
scroll to position [80, 0]
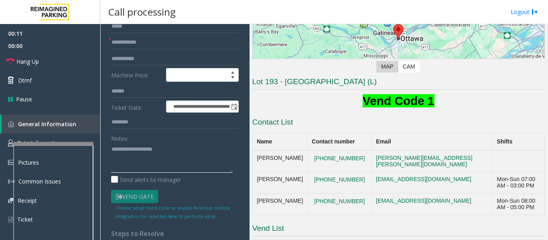
click at [169, 164] on textarea at bounding box center [172, 158] width 122 height 30
paste textarea "**********"
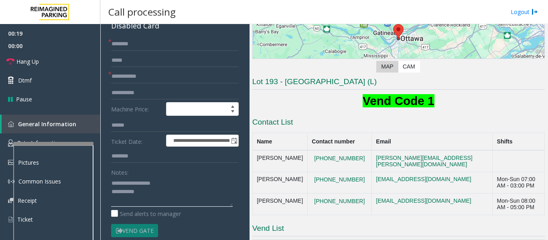
scroll to position [0, 0]
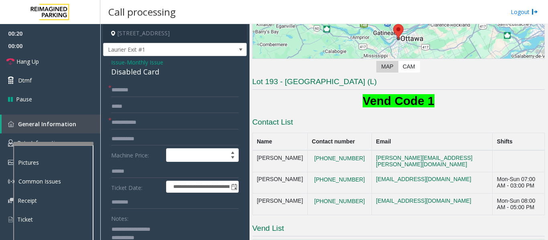
type textarea "**********"
click at [156, 118] on input "text" at bounding box center [175, 123] width 128 height 14
type input "******"
click at [173, 233] on textarea at bounding box center [172, 238] width 122 height 30
click at [142, 93] on input "text" at bounding box center [175, 90] width 128 height 14
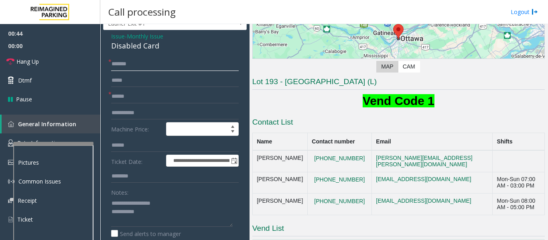
scroll to position [40, 0]
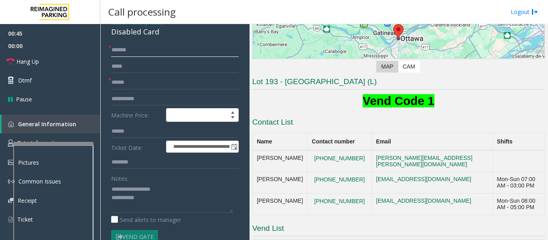
type input "******"
click at [161, 201] on textarea at bounding box center [172, 198] width 122 height 30
paste textarea "**********"
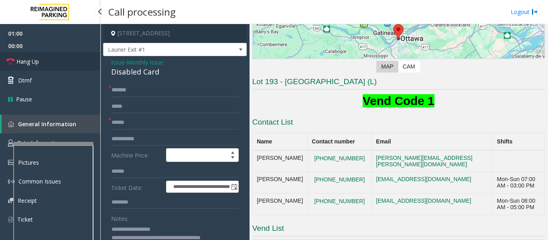
type textarea "**********"
click at [29, 60] on span "Hang Up" at bounding box center [27, 61] width 22 height 8
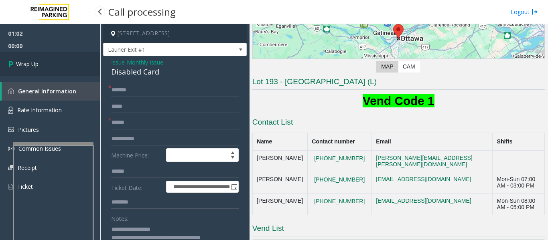
click at [13, 65] on icon at bounding box center [12, 63] width 8 height 13
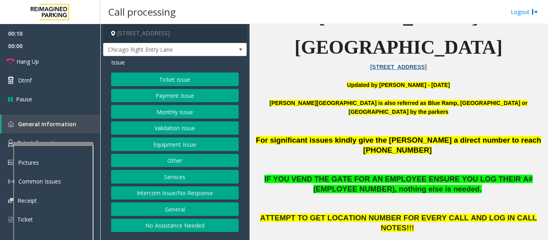
scroll to position [321, 0]
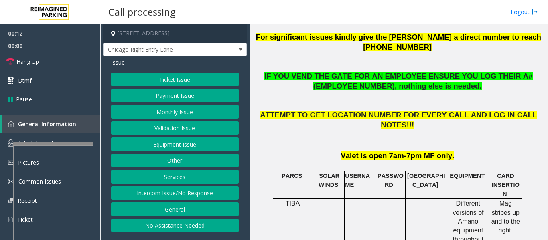
click at [217, 192] on button "Intercom Issue/No Response" at bounding box center [175, 193] width 128 height 14
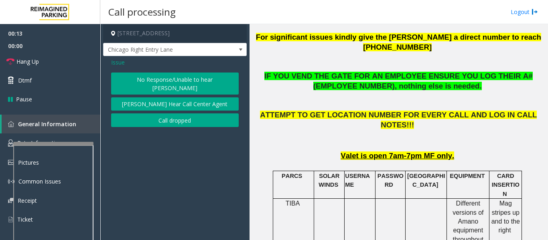
click at [187, 81] on button "No Response/Unable to hear [PERSON_NAME]" at bounding box center [175, 84] width 128 height 22
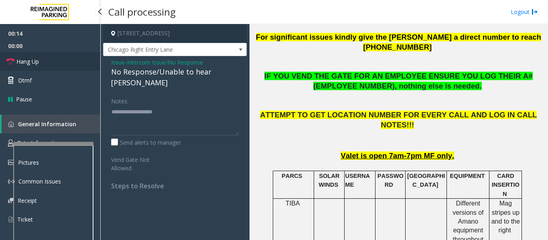
drag, startPoint x: 43, startPoint y: 63, endPoint x: 66, endPoint y: 65, distance: 22.9
click at [43, 63] on link "Hang Up" at bounding box center [50, 61] width 100 height 19
click at [160, 73] on div "No Response/Unable to hear [PERSON_NAME]" at bounding box center [175, 78] width 128 height 22
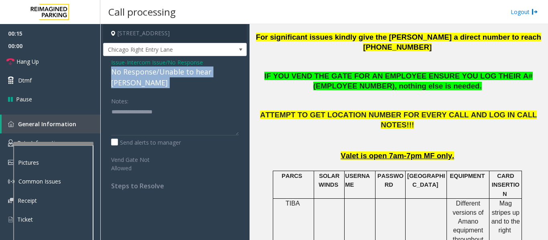
click at [160, 73] on div "No Response/Unable to hear [PERSON_NAME]" at bounding box center [175, 78] width 128 height 22
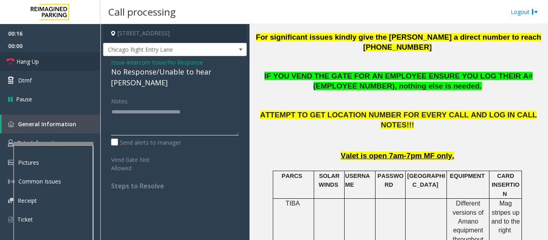
type textarea "**********"
click at [64, 69] on link "Hang Up" at bounding box center [50, 61] width 100 height 19
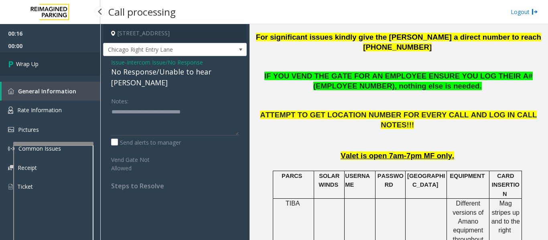
click at [87, 73] on link "Wrap Up" at bounding box center [50, 64] width 100 height 24
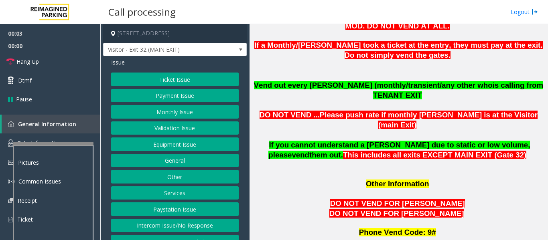
scroll to position [762, 0]
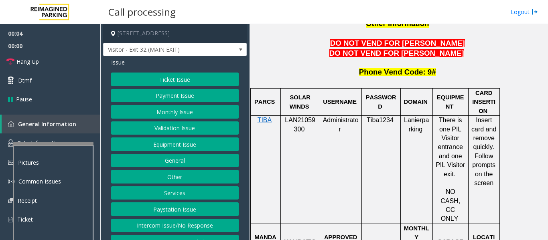
click at [302, 117] on span "LAN21059300" at bounding box center [300, 125] width 30 height 16
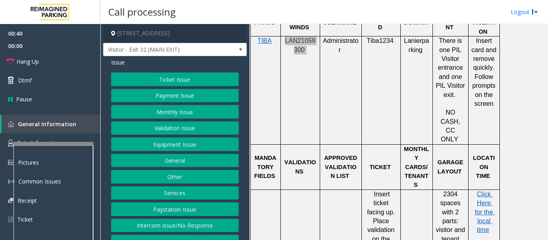
scroll to position [842, 0]
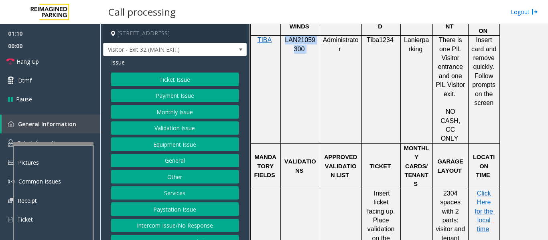
click at [185, 123] on button "Validation Issue" at bounding box center [175, 129] width 128 height 14
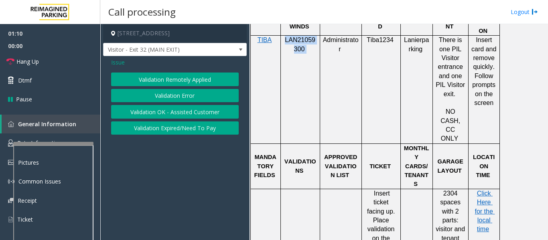
click at [192, 100] on button "Validation Error" at bounding box center [175, 96] width 128 height 14
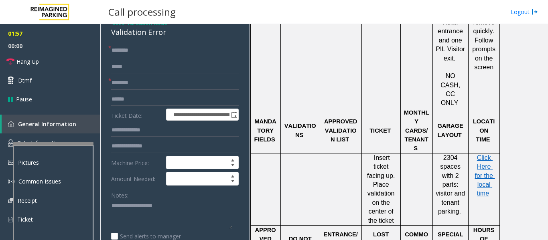
scroll to position [0, 0]
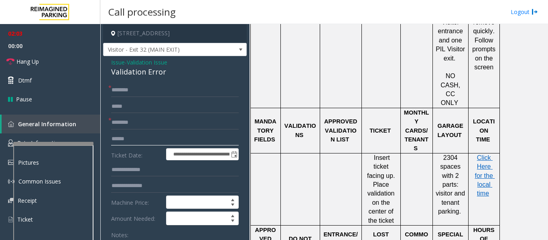
click at [180, 138] on input "text" at bounding box center [175, 139] width 128 height 14
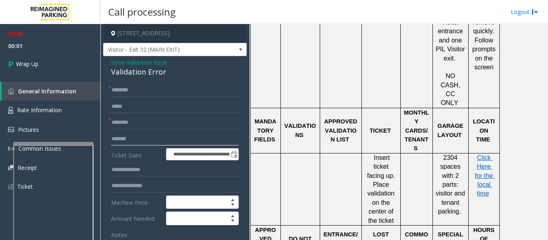
type input "*******"
click at [145, 128] on input "text" at bounding box center [175, 123] width 128 height 14
type input "**"
click at [152, 93] on input "text" at bounding box center [175, 90] width 128 height 14
type input "**"
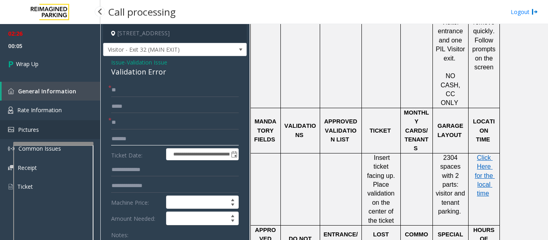
drag, startPoint x: 149, startPoint y: 140, endPoint x: 42, endPoint y: 129, distance: 108.1
click at [42, 129] on app-root "**********" at bounding box center [274, 120] width 548 height 240
click at [132, 177] on form "**********" at bounding box center [175, 195] width 128 height 225
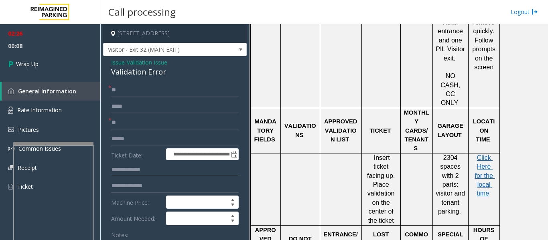
click at [134, 170] on input "text" at bounding box center [175, 170] width 128 height 14
paste input "*******"
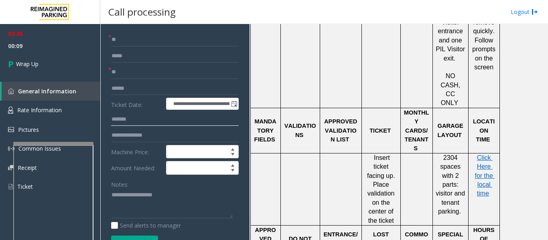
scroll to position [160, 0]
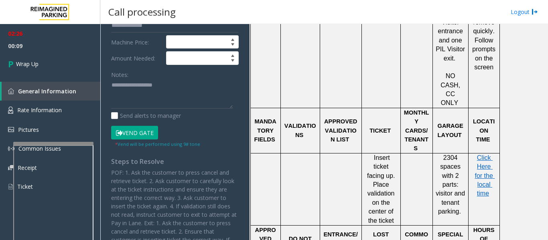
type input "*******"
click at [150, 96] on textarea at bounding box center [172, 94] width 122 height 30
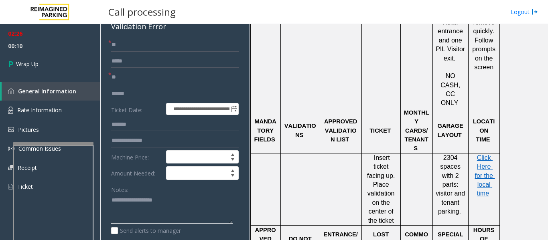
scroll to position [0, 0]
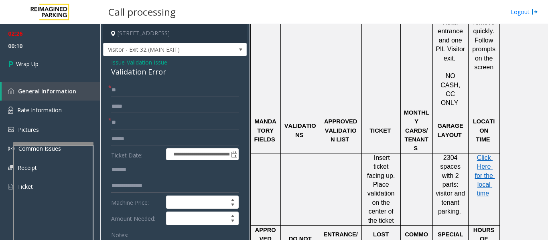
click at [152, 73] on div "Validation Error" at bounding box center [175, 72] width 128 height 11
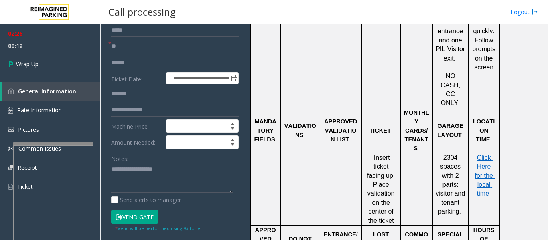
scroll to position [120, 0]
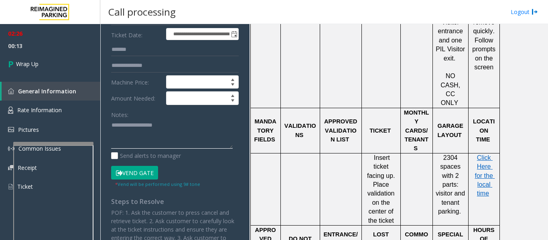
click at [148, 126] on textarea at bounding box center [172, 134] width 122 height 30
paste textarea "**********"
click at [112, 124] on textarea at bounding box center [172, 134] width 122 height 30
click at [182, 126] on textarea at bounding box center [172, 134] width 122 height 30
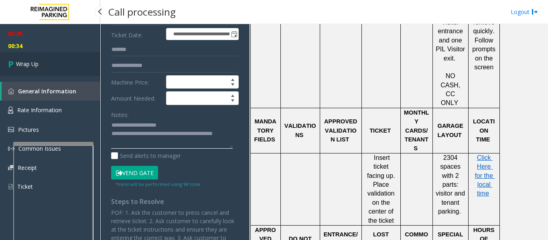
type textarea "**********"
click at [67, 59] on link "Wrap Up" at bounding box center [50, 64] width 100 height 24
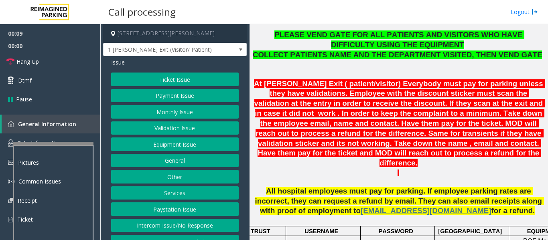
scroll to position [12, 0]
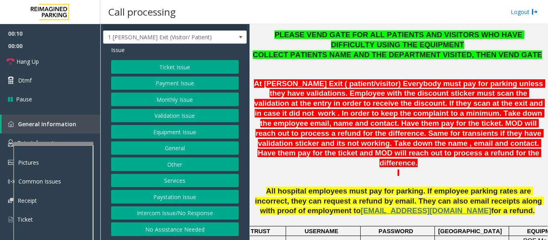
drag, startPoint x: 163, startPoint y: 210, endPoint x: 183, endPoint y: 203, distance: 21.1
click at [164, 210] on button "Intercom Issue/No Response" at bounding box center [175, 214] width 128 height 14
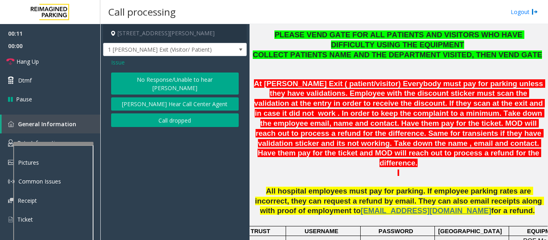
click at [214, 75] on button "No Response/Unable to hear [PERSON_NAME]" at bounding box center [175, 84] width 128 height 22
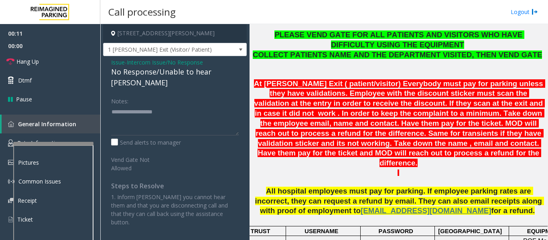
click at [158, 72] on div "No Response/Unable to hear [PERSON_NAME]" at bounding box center [175, 78] width 128 height 22
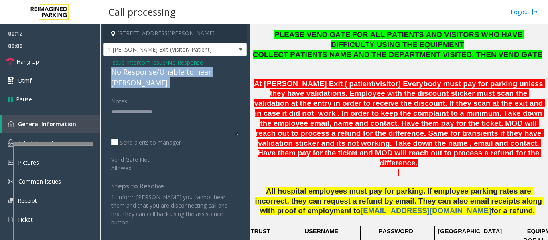
drag, startPoint x: 158, startPoint y: 72, endPoint x: 189, endPoint y: 70, distance: 30.9
click at [165, 72] on div "No Response/Unable to hear [PERSON_NAME]" at bounding box center [175, 78] width 128 height 22
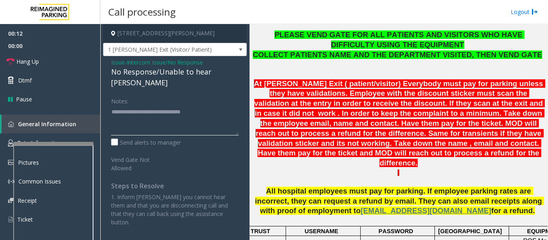
click at [216, 105] on textarea at bounding box center [175, 120] width 128 height 30
click at [196, 105] on textarea at bounding box center [175, 120] width 128 height 30
type textarea "**********"
click at [64, 65] on link "Hang Up" at bounding box center [50, 61] width 100 height 19
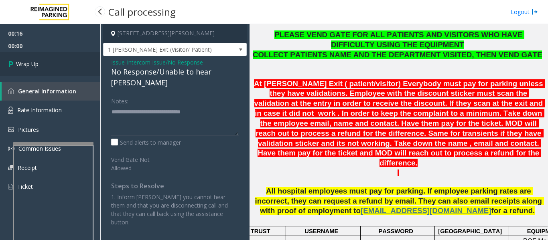
click at [23, 65] on span "Wrap Up" at bounding box center [27, 64] width 22 height 8
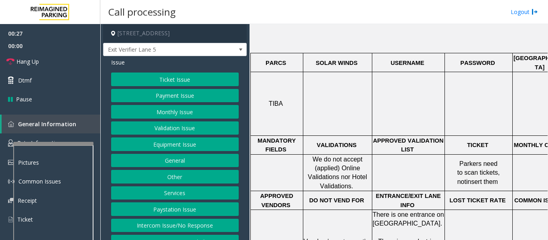
scroll to position [120, 0]
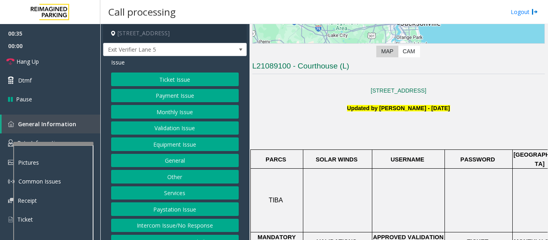
click at [196, 139] on button "Equipment Issue" at bounding box center [175, 145] width 128 height 14
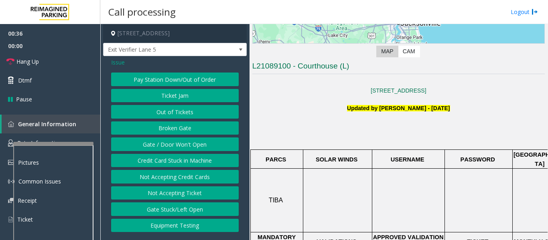
click at [192, 142] on button "Gate / Door Won't Open" at bounding box center [175, 145] width 128 height 14
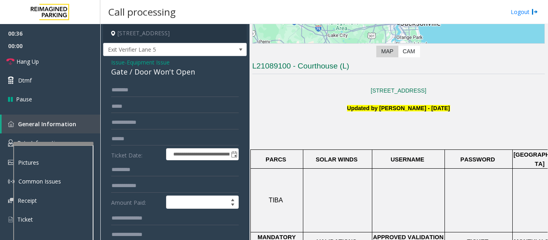
click at [160, 75] on div "Gate / Door Won't Open" at bounding box center [175, 72] width 128 height 11
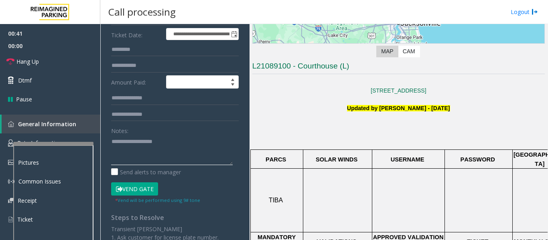
click at [137, 156] on textarea at bounding box center [172, 150] width 122 height 30
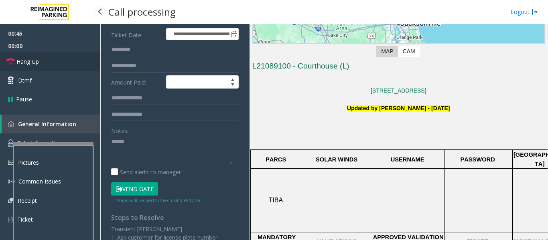
click at [88, 63] on link "Hang Up" at bounding box center [50, 61] width 100 height 19
click at [156, 148] on textarea at bounding box center [172, 150] width 122 height 30
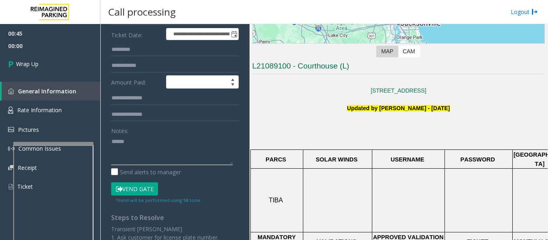
paste textarea "**********"
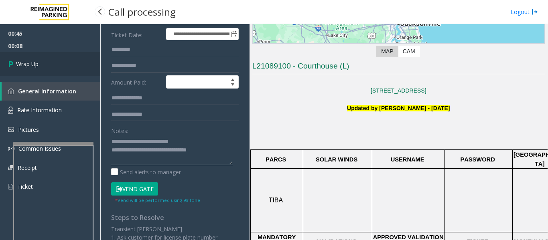
type textarea "**********"
click at [60, 65] on link "Wrap Up" at bounding box center [50, 64] width 100 height 24
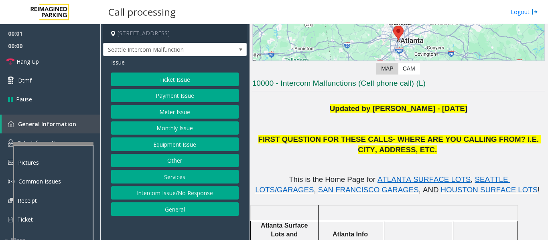
scroll to position [160, 0]
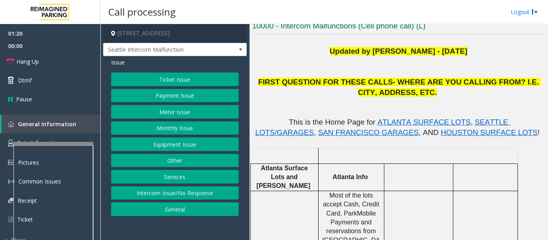
click at [188, 79] on button "Ticket Issue" at bounding box center [175, 80] width 128 height 14
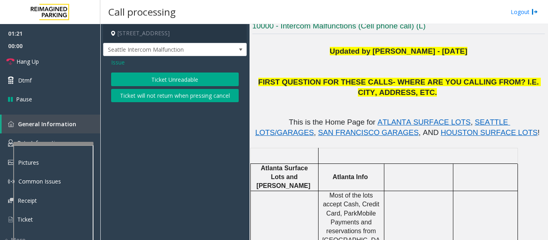
click at [192, 80] on button "Ticket Unreadable" at bounding box center [175, 80] width 128 height 14
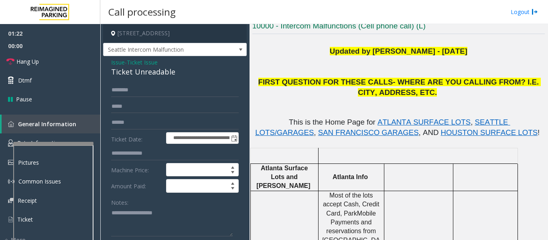
click at [152, 77] on div "Ticket Unreadable" at bounding box center [175, 72] width 128 height 11
click at [145, 219] on textarea at bounding box center [172, 222] width 122 height 30
paste textarea "**********"
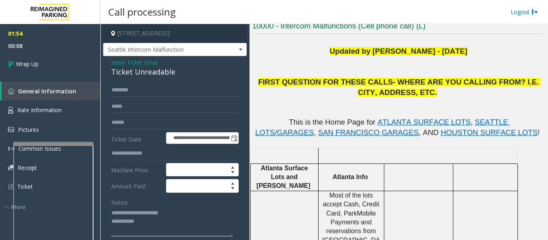
click at [157, 231] on textarea at bounding box center [172, 222] width 122 height 30
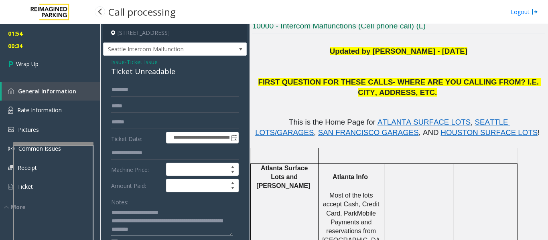
type textarea "**********"
click at [26, 89] on span "General Information" at bounding box center [47, 91] width 58 height 8
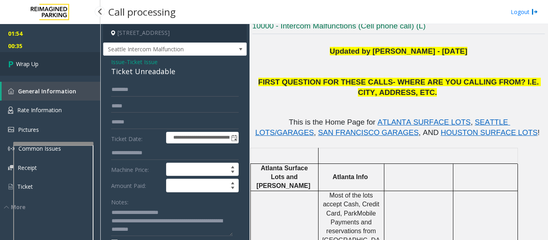
click at [46, 67] on link "Wrap Up" at bounding box center [50, 64] width 100 height 24
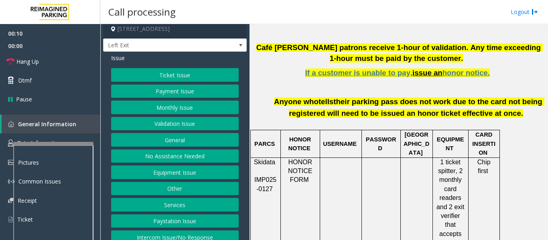
scroll to position [12, 0]
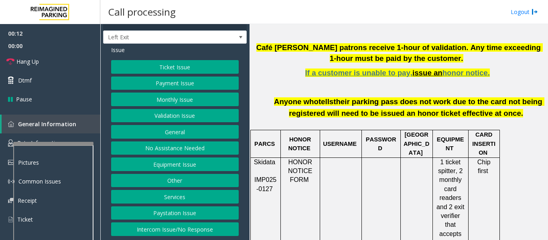
click at [171, 230] on button "Intercom Issue/No Response" at bounding box center [175, 230] width 128 height 14
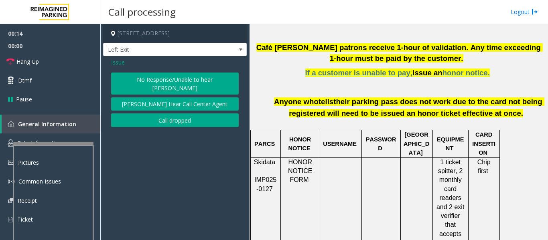
click at [172, 77] on button "No Response/Unable to hear [PERSON_NAME]" at bounding box center [175, 84] width 128 height 22
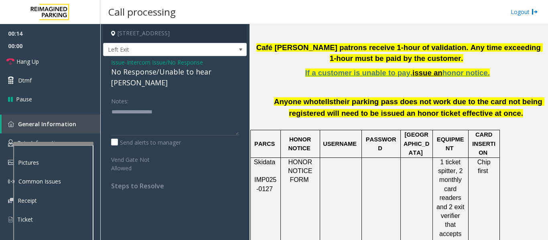
click at [170, 73] on div "No Response/Unable to hear [PERSON_NAME]" at bounding box center [175, 78] width 128 height 22
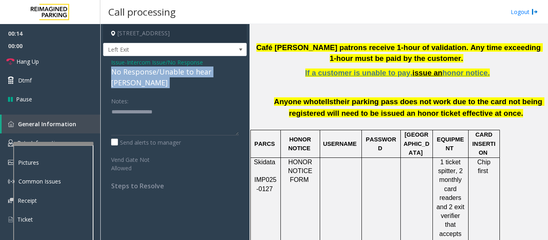
click at [170, 73] on div "No Response/Unable to hear [PERSON_NAME]" at bounding box center [175, 78] width 128 height 22
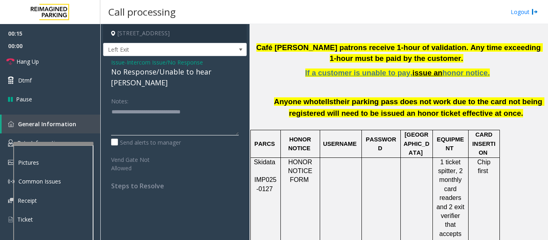
type textarea "**********"
click at [209, 94] on div "Notes:" at bounding box center [175, 114] width 128 height 41
click at [31, 56] on link "Hang Up" at bounding box center [50, 61] width 100 height 19
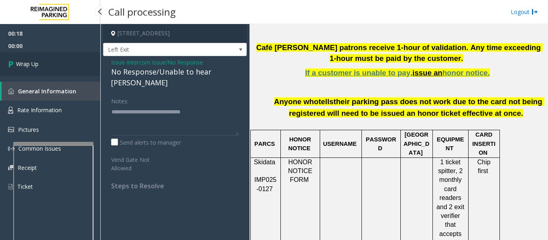
click at [29, 73] on link "Wrap Up" at bounding box center [50, 64] width 100 height 24
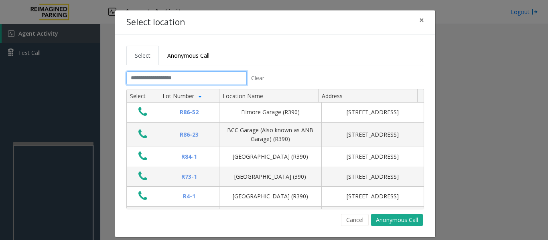
click at [156, 81] on input "text" at bounding box center [186, 78] width 120 height 14
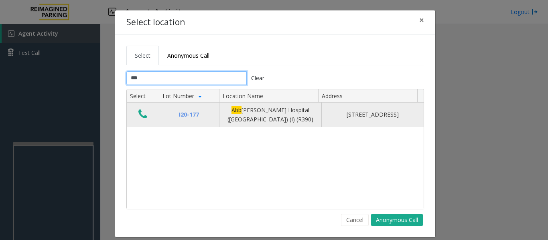
type input "***"
click at [138, 118] on icon "Data table" at bounding box center [142, 114] width 9 height 11
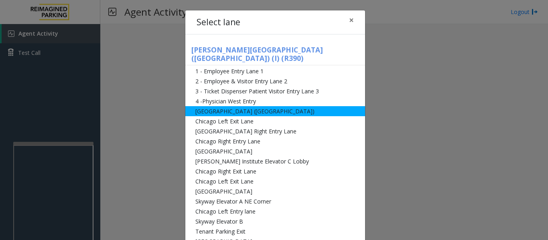
click at [215, 106] on li "[GEOGRAPHIC_DATA] ([GEOGRAPHIC_DATA])" at bounding box center [275, 111] width 180 height 10
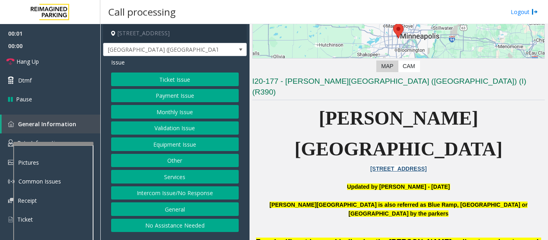
scroll to position [120, 0]
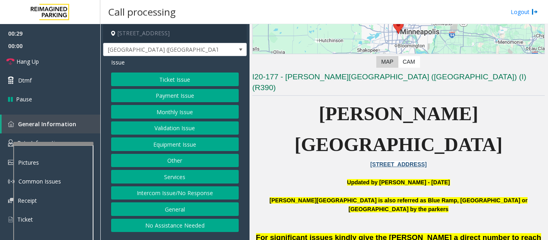
click at [184, 192] on button "Intercom Issue/No Response" at bounding box center [175, 193] width 128 height 14
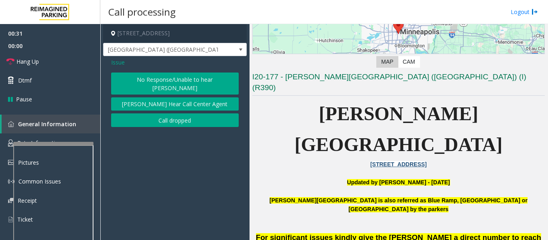
click at [192, 81] on button "No Response/Unable to hear [PERSON_NAME]" at bounding box center [175, 84] width 128 height 22
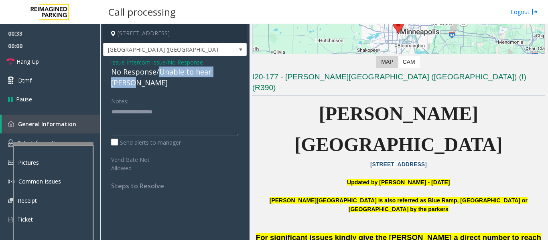
drag, startPoint x: 158, startPoint y: 73, endPoint x: 239, endPoint y: 71, distance: 81.4
click at [239, 71] on div "Issue - Intercom Issue/No Response No Response/Unable to hear [PERSON_NAME] Not…" at bounding box center [175, 127] width 144 height 142
click at [201, 105] on textarea at bounding box center [175, 120] width 128 height 30
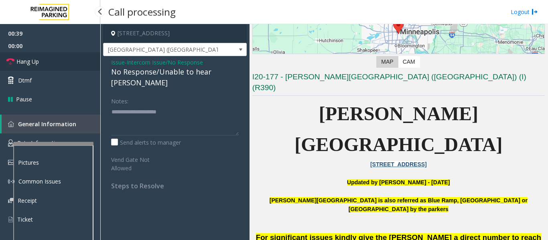
click at [49, 60] on link "Hang Up" at bounding box center [50, 61] width 100 height 19
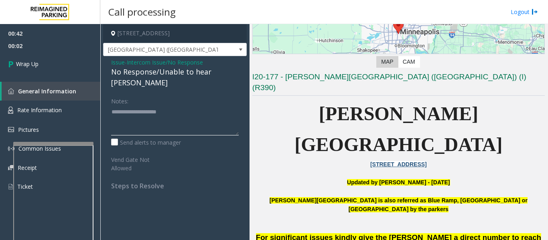
click at [202, 108] on textarea at bounding box center [175, 120] width 128 height 30
paste textarea "**********"
type textarea "**********"
click at [50, 74] on link "Wrap Up" at bounding box center [50, 64] width 100 height 24
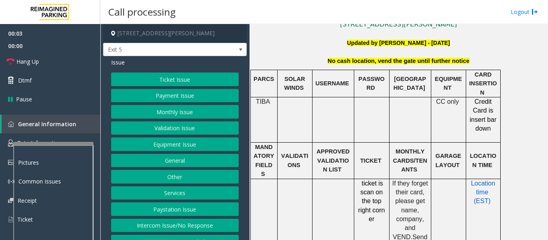
scroll to position [241, 0]
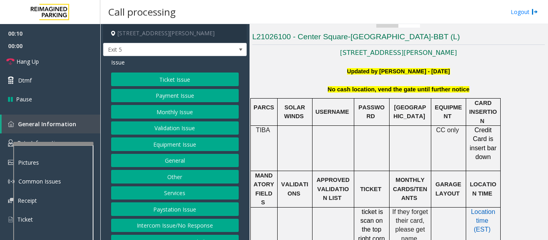
scroll to position [40, 0]
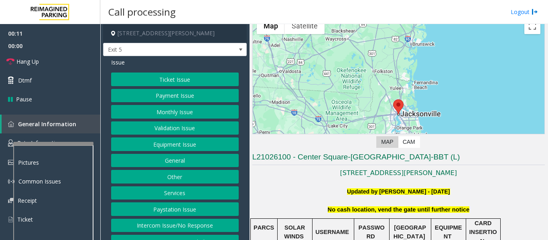
click at [179, 221] on button "Intercom Issue/No Response" at bounding box center [175, 226] width 128 height 14
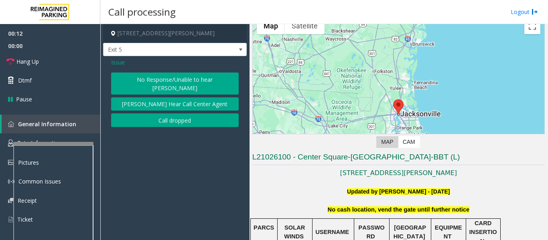
click at [204, 79] on button "No Response/Unable to hear [PERSON_NAME]" at bounding box center [175, 84] width 128 height 22
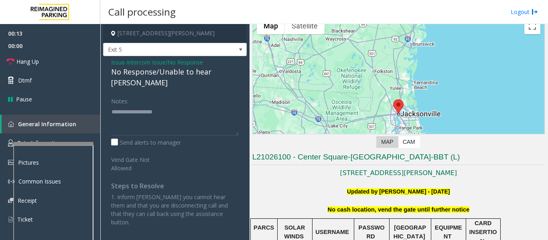
click at [203, 74] on div "No Response/Unable to hear [PERSON_NAME]" at bounding box center [175, 78] width 128 height 22
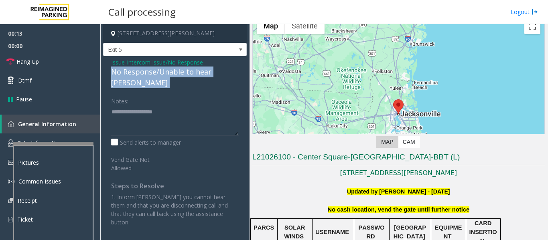
click at [203, 74] on div "No Response/Unable to hear [PERSON_NAME]" at bounding box center [175, 78] width 128 height 22
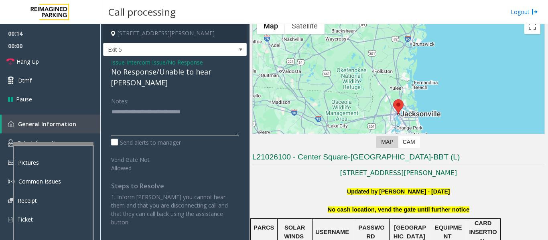
type textarea "**********"
click at [232, 94] on div "Notes:" at bounding box center [175, 114] width 128 height 41
click at [10, 57] on link "Hang Up" at bounding box center [50, 61] width 100 height 19
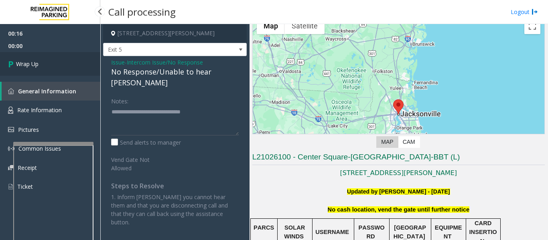
click at [13, 61] on icon at bounding box center [12, 63] width 8 height 13
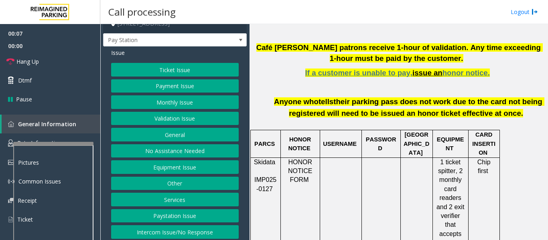
scroll to position [12, 0]
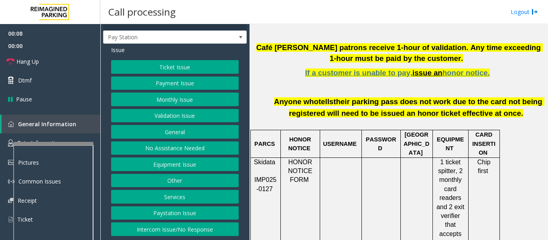
click at [162, 229] on button "Intercom Issue/No Response" at bounding box center [175, 230] width 128 height 14
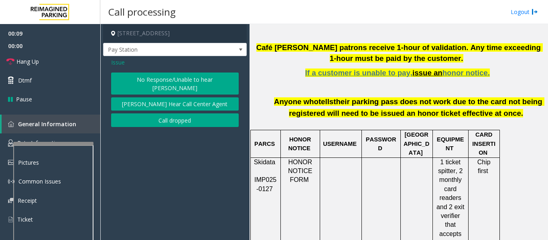
click at [158, 78] on button "No Response/Unable to hear [PERSON_NAME]" at bounding box center [175, 84] width 128 height 22
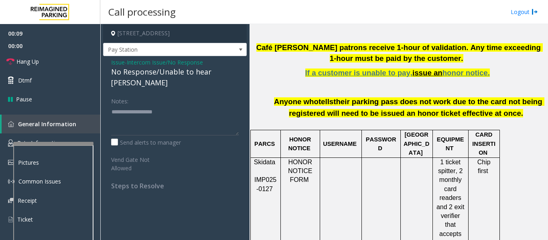
click at [161, 72] on div "No Response/Unable to hear [PERSON_NAME]" at bounding box center [175, 78] width 128 height 22
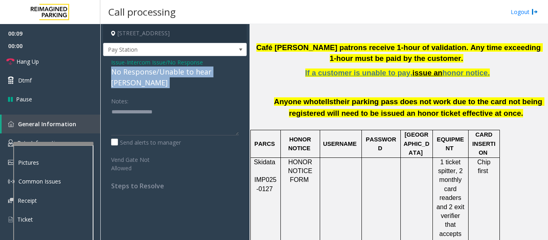
click at [161, 72] on div "No Response/Unable to hear [PERSON_NAME]" at bounding box center [175, 78] width 128 height 22
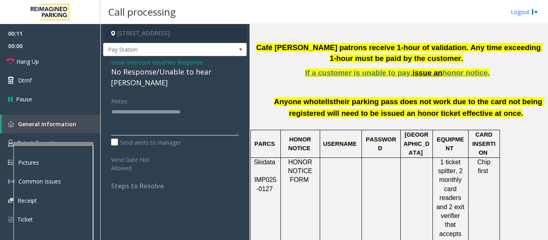
click at [210, 105] on textarea at bounding box center [175, 120] width 128 height 30
type textarea "**********"
click at [20, 63] on span "Hang Up" at bounding box center [27, 61] width 22 height 8
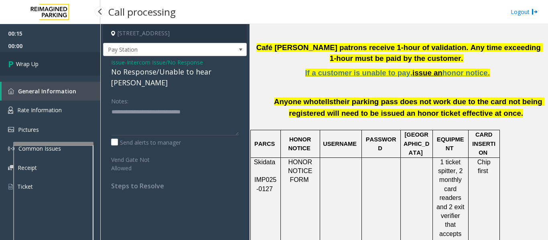
click at [59, 65] on link "Wrap Up" at bounding box center [50, 64] width 100 height 24
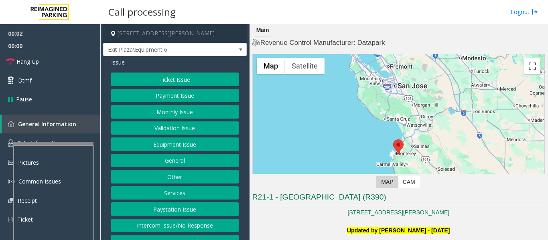
scroll to position [160, 0]
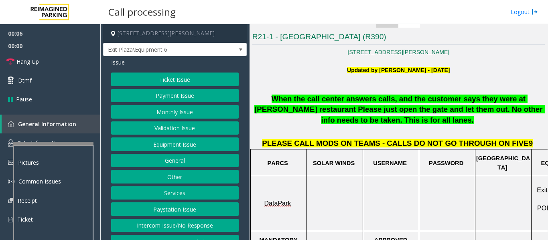
click at [217, 84] on button "Ticket Issue" at bounding box center [175, 80] width 128 height 14
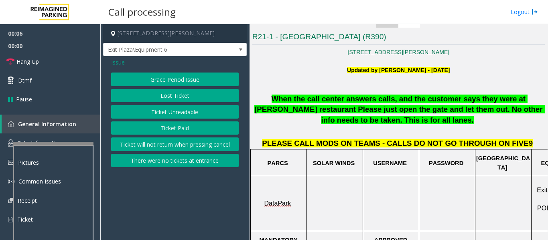
click at [215, 115] on button "Ticket Unreadable" at bounding box center [175, 112] width 128 height 14
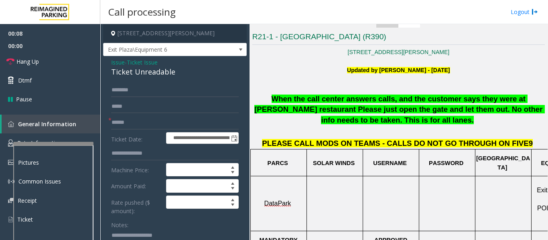
click at [155, 73] on div "Ticket Unreadable" at bounding box center [175, 72] width 128 height 11
click at [155, 74] on div "Ticket Unreadable" at bounding box center [175, 72] width 128 height 11
copy div "Ticket Unreadable"
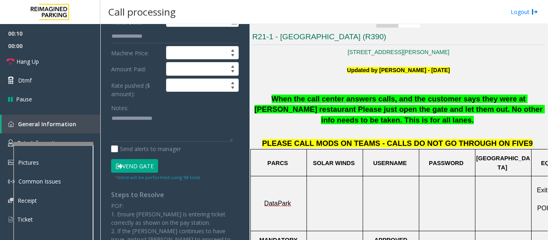
scroll to position [120, 0]
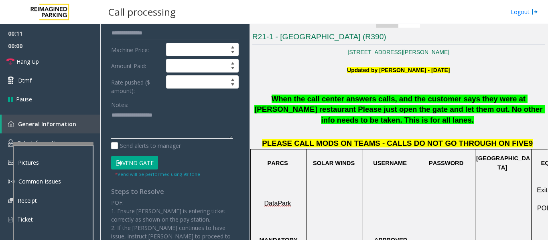
click at [182, 127] on textarea at bounding box center [172, 124] width 122 height 30
paste textarea "**********"
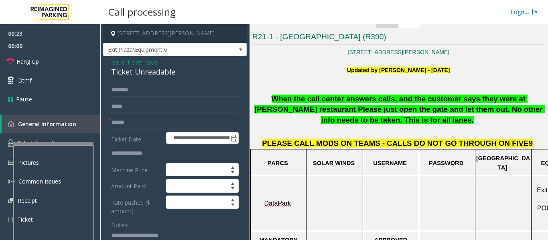
type textarea "**********"
click at [196, 127] on input "text" at bounding box center [175, 123] width 128 height 14
click at [189, 124] on input "text" at bounding box center [175, 123] width 128 height 14
type input "******"
type textarea "**********"
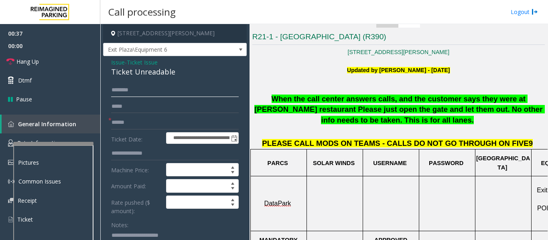
click at [154, 89] on input "text" at bounding box center [175, 90] width 128 height 14
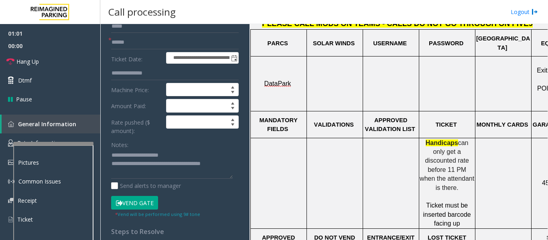
scroll to position [281, 0]
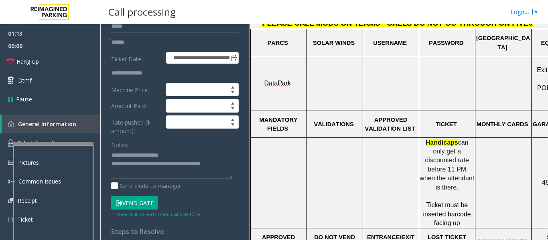
type input "****"
click at [147, 201] on button "Vend Gate" at bounding box center [134, 203] width 47 height 14
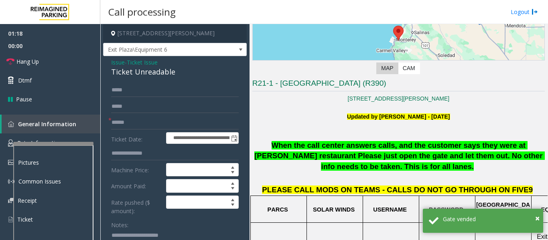
scroll to position [160, 0]
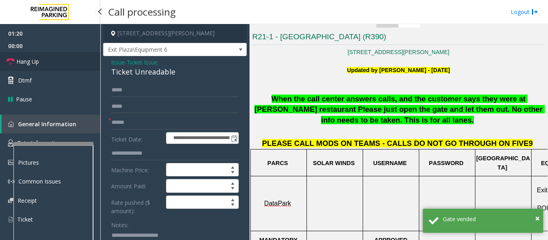
click at [55, 60] on link "Hang Up" at bounding box center [50, 61] width 100 height 19
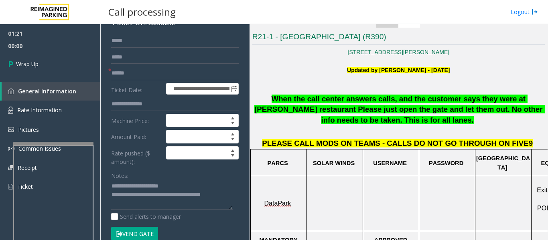
scroll to position [120, 0]
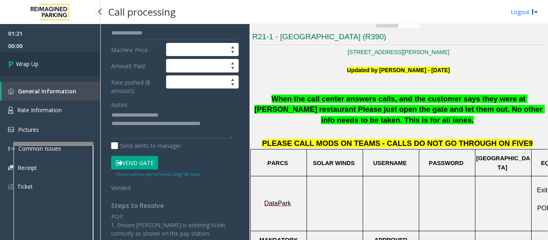
click at [13, 59] on icon at bounding box center [12, 63] width 8 height 13
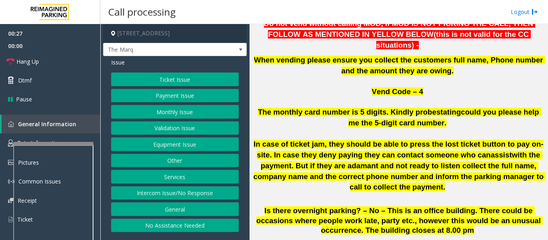
scroll to position [642, 0]
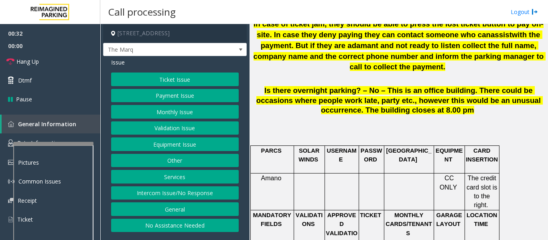
click at [188, 97] on button "Payment Issue" at bounding box center [175, 96] width 128 height 14
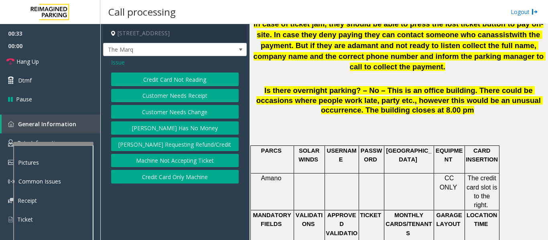
click at [223, 79] on button "Credit Card Not Reading" at bounding box center [175, 80] width 128 height 14
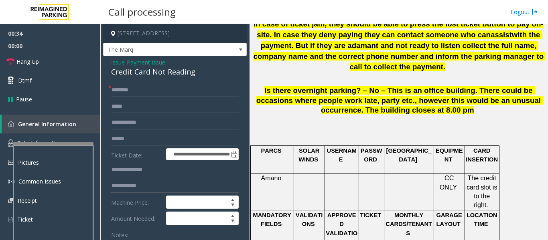
click at [146, 77] on div "Credit Card Not Reading" at bounding box center [175, 72] width 128 height 11
copy div "Credit Card Not Reading"
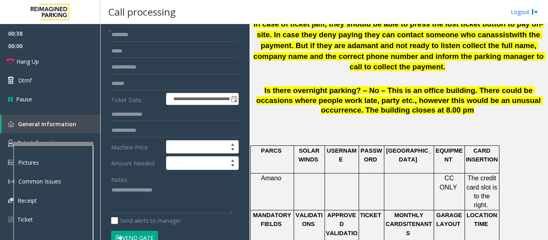
scroll to position [160, 0]
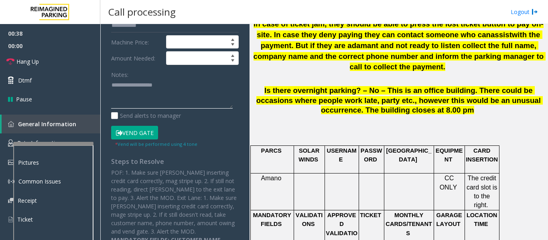
click at [166, 109] on textarea at bounding box center [172, 94] width 122 height 30
paste textarea "**********"
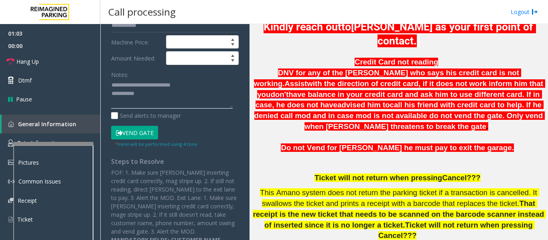
scroll to position [201, 0]
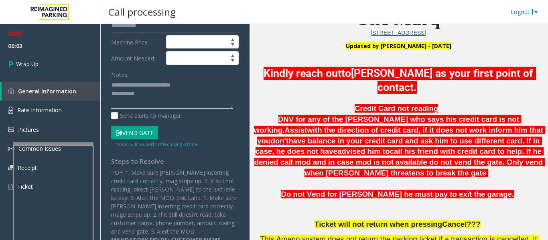
click at [181, 107] on textarea at bounding box center [172, 94] width 122 height 30
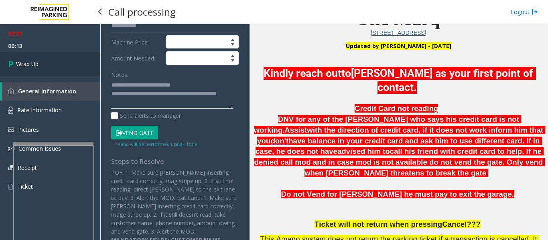
type textarea "**********"
click at [79, 64] on link "Wrap Up" at bounding box center [50, 64] width 100 height 24
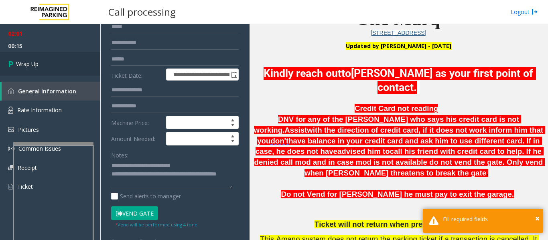
scroll to position [0, 0]
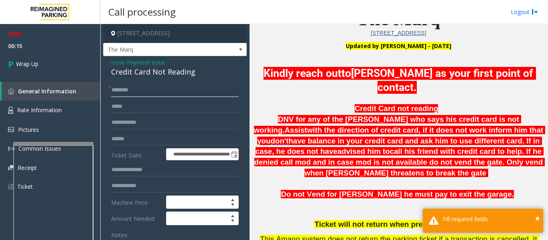
click at [136, 97] on input "text" at bounding box center [175, 90] width 128 height 14
type input "**"
click at [32, 66] on span "Wrap Up" at bounding box center [27, 64] width 22 height 8
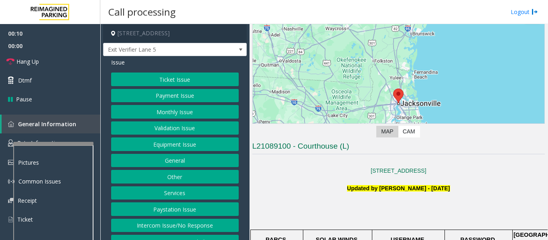
scroll to position [160, 0]
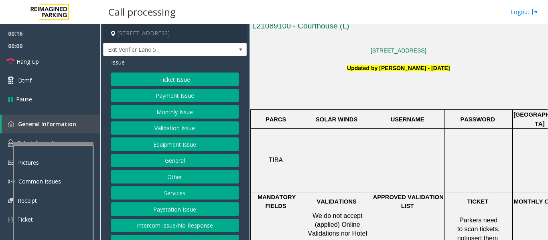
click at [134, 126] on button "Validation Issue" at bounding box center [175, 129] width 128 height 14
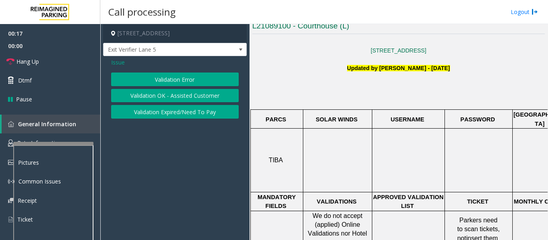
click at [194, 82] on button "Validation Error" at bounding box center [175, 80] width 128 height 14
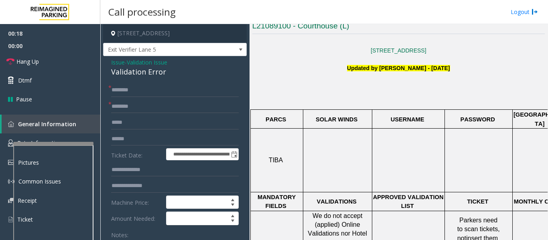
click at [149, 75] on div "Validation Error" at bounding box center [175, 72] width 128 height 11
copy div "Validation Error"
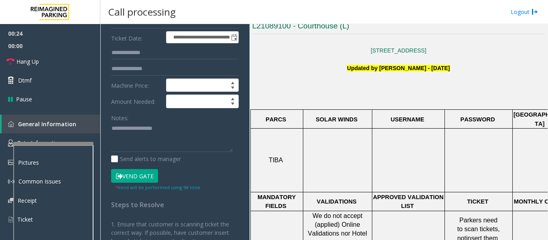
scroll to position [120, 0]
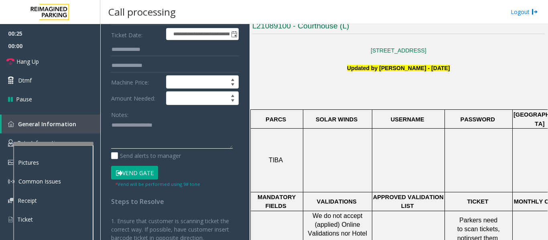
click at [175, 142] on textarea at bounding box center [172, 134] width 122 height 30
paste textarea "**********"
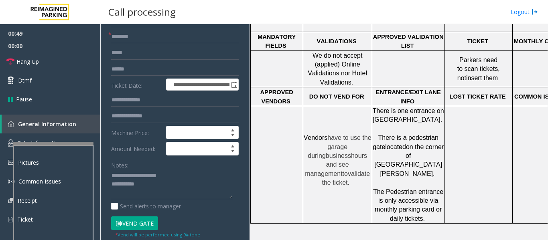
scroll to position [91, 0]
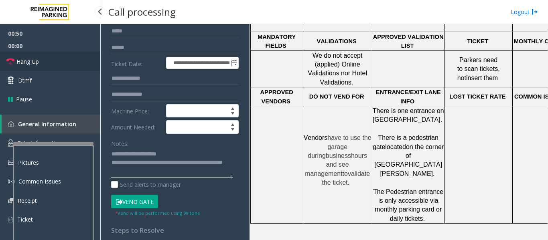
type textarea "**********"
click at [64, 65] on link "Hang Up" at bounding box center [50, 61] width 100 height 19
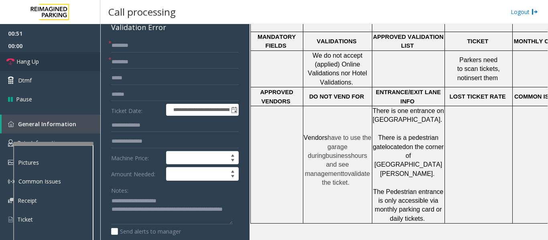
scroll to position [0, 0]
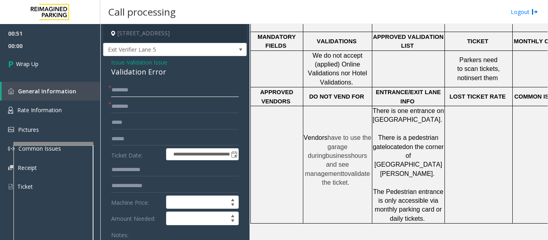
click at [152, 95] on input "text" at bounding box center [175, 90] width 128 height 14
type input "**"
click at [142, 99] on form "**********" at bounding box center [175, 195] width 128 height 225
click at [141, 101] on input "text" at bounding box center [175, 107] width 128 height 14
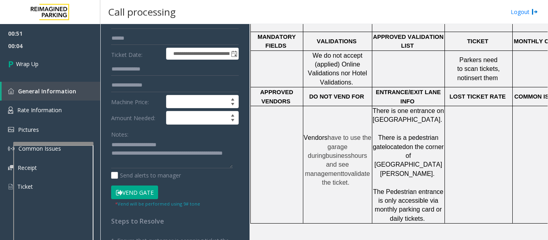
scroll to position [120, 0]
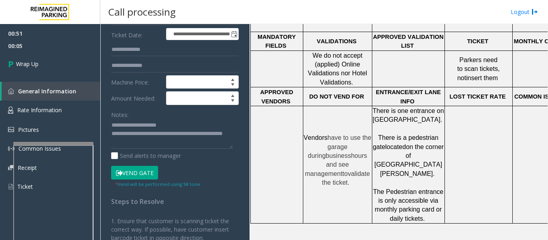
type input "**"
click at [213, 134] on textarea at bounding box center [172, 134] width 122 height 30
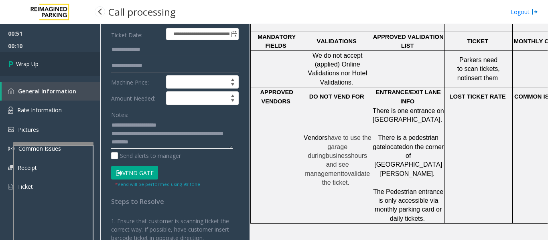
type textarea "**********"
click at [43, 65] on link "Wrap Up" at bounding box center [50, 64] width 100 height 24
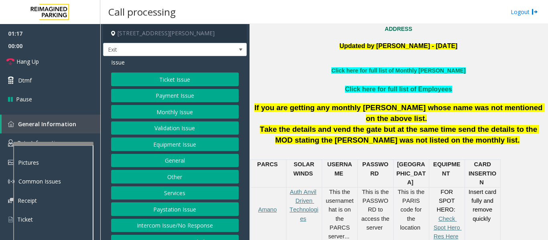
scroll to position [201, 0]
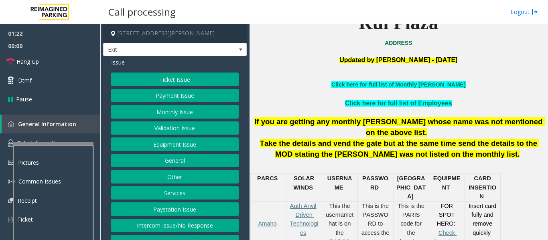
click at [127, 101] on button "Payment Issue" at bounding box center [175, 96] width 128 height 14
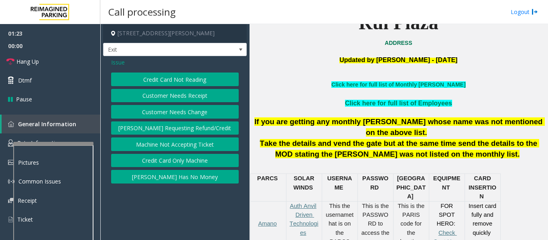
click at [198, 81] on button "Credit Card Not Reading" at bounding box center [175, 80] width 128 height 14
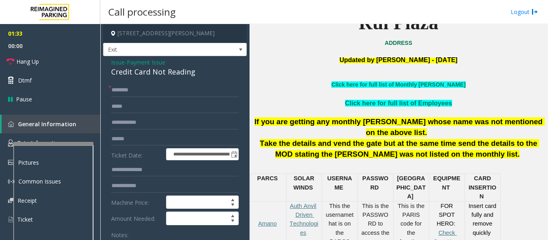
click at [158, 76] on div "Credit Card Not Reading" at bounding box center [175, 72] width 128 height 11
copy div "Credit Card Not Reading"
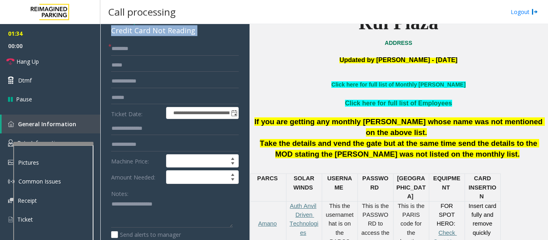
scroll to position [80, 0]
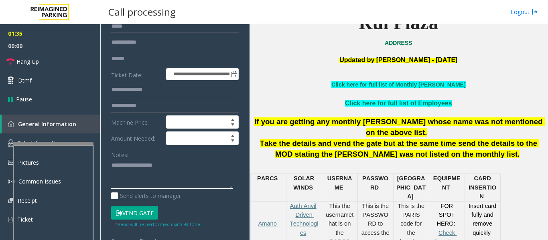
click at [151, 176] on textarea at bounding box center [172, 174] width 122 height 30
paste textarea "**********"
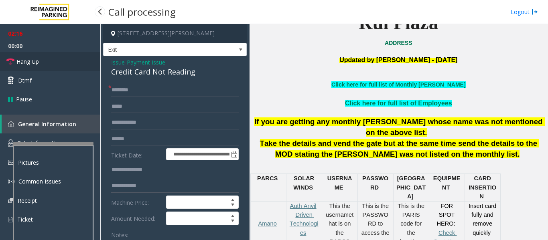
type textarea "**********"
click at [18, 65] on span "Hang Up" at bounding box center [27, 61] width 22 height 8
click at [150, 91] on input "text" at bounding box center [175, 90] width 128 height 14
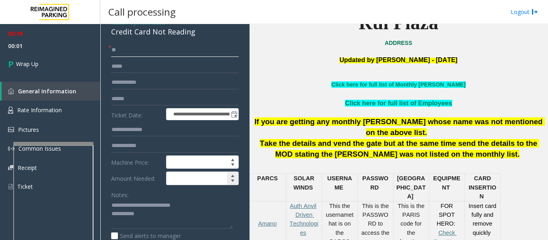
scroll to position [80, 0]
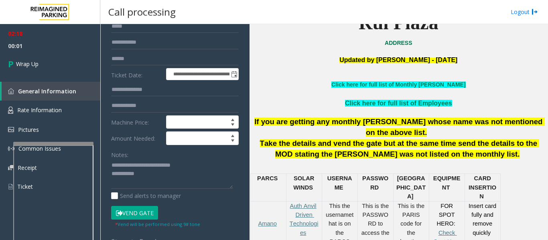
type input "**"
click at [186, 176] on textarea at bounding box center [172, 174] width 122 height 30
click at [200, 185] on textarea at bounding box center [172, 174] width 122 height 30
drag, startPoint x: 216, startPoint y: 175, endPoint x: 230, endPoint y: 185, distance: 17.2
click at [230, 185] on textarea at bounding box center [172, 174] width 122 height 30
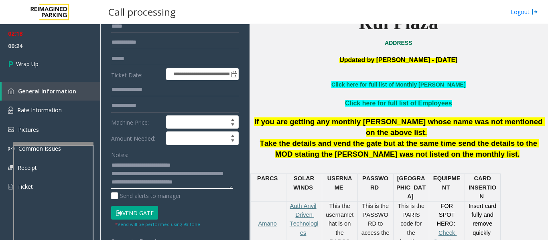
scroll to position [6, 0]
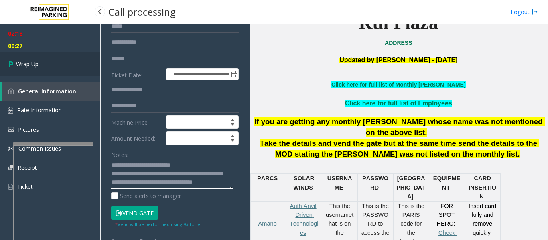
type textarea "**********"
click at [26, 68] on link "Wrap Up" at bounding box center [50, 64] width 100 height 24
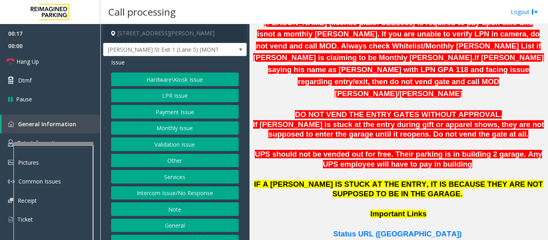
scroll to position [481, 0]
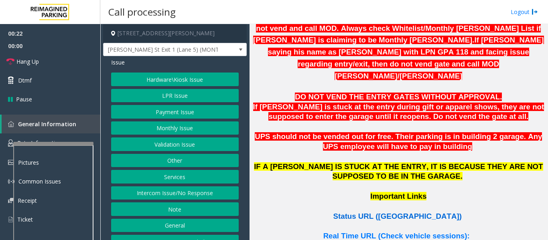
click at [396, 212] on span "Status URL ([GEOGRAPHIC_DATA])" at bounding box center [397, 216] width 128 height 8
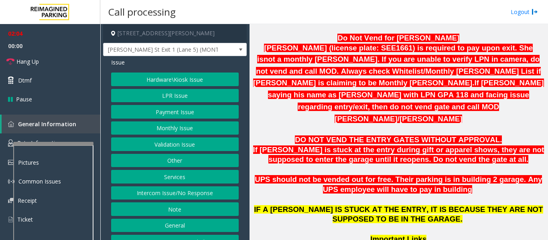
scroll to position [441, 0]
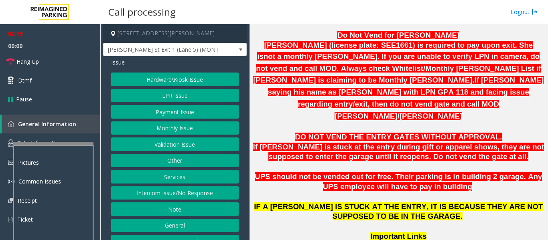
click at [202, 92] on button "LPR Issue" at bounding box center [175, 96] width 128 height 14
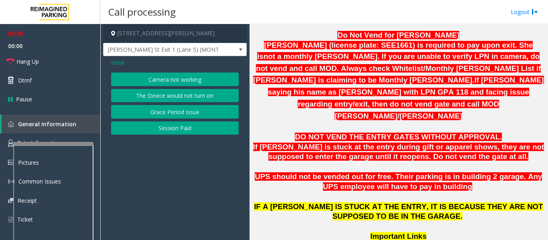
click at [201, 81] on button "Camera not working" at bounding box center [175, 80] width 128 height 14
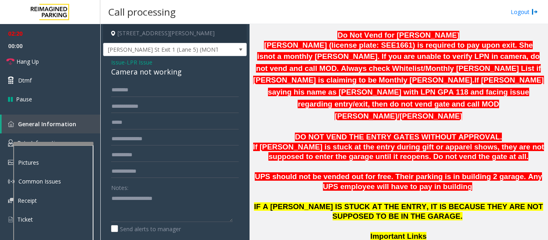
click at [140, 71] on div "Camera not working" at bounding box center [175, 72] width 128 height 11
copy div "Camera not working"
click at [162, 190] on div "Notes:" at bounding box center [175, 201] width 128 height 41
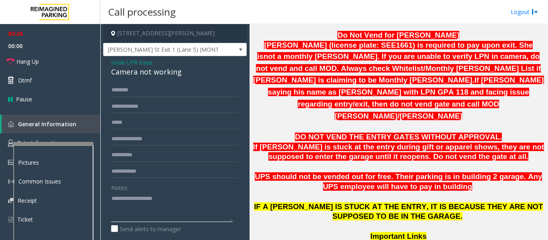
click at [187, 198] on textarea at bounding box center [172, 207] width 122 height 30
paste textarea "**********"
type textarea "**********"
click at [155, 111] on input "text" at bounding box center [175, 107] width 128 height 14
type input "*"
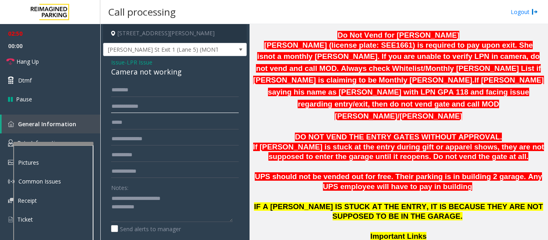
click at [157, 111] on input "text" at bounding box center [175, 107] width 128 height 14
type input "*******"
click at [170, 94] on input "text" at bounding box center [175, 90] width 128 height 14
type input "******"
click at [161, 216] on textarea at bounding box center [172, 207] width 122 height 30
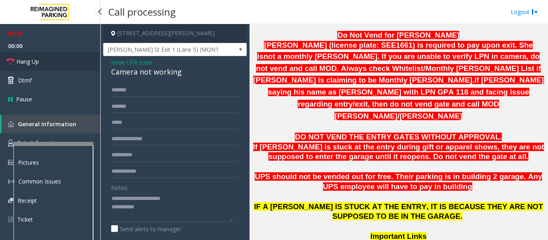
click at [22, 57] on link "Hang Up" at bounding box center [50, 61] width 100 height 19
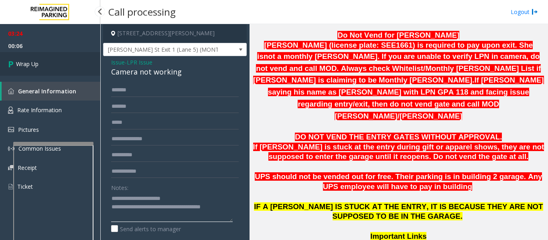
type textarea "**********"
click at [42, 57] on link "Wrap Up" at bounding box center [50, 64] width 100 height 24
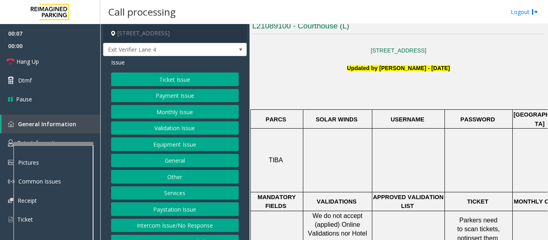
scroll to position [321, 0]
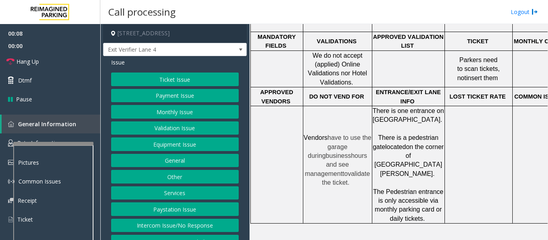
click at [175, 226] on button "Intercom Issue/No Response" at bounding box center [175, 226] width 128 height 14
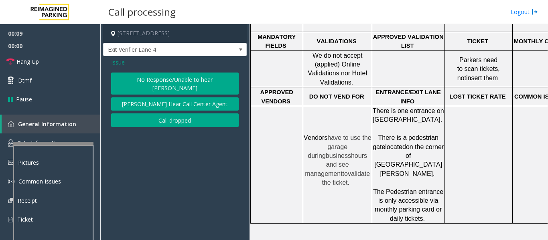
click at [188, 73] on button "No Response/Unable to hear [PERSON_NAME]" at bounding box center [175, 84] width 128 height 22
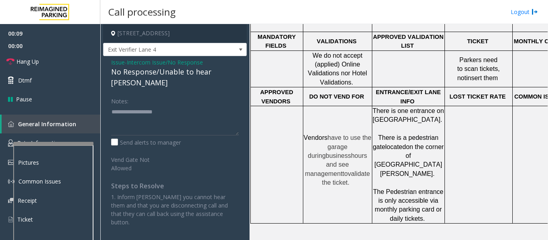
click at [182, 75] on div "No Response/Unable to hear [PERSON_NAME]" at bounding box center [175, 78] width 128 height 22
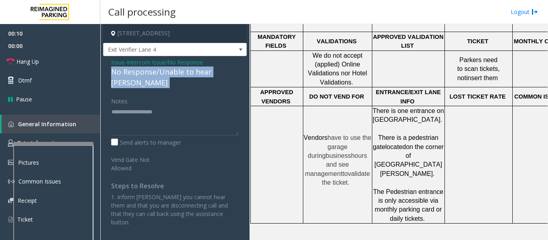
click at [182, 75] on div "No Response/Unable to hear [PERSON_NAME]" at bounding box center [175, 78] width 128 height 22
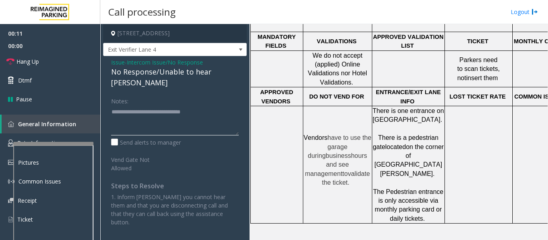
click at [224, 105] on textarea at bounding box center [175, 120] width 128 height 30
type textarea "**********"
click at [8, 65] on icon at bounding box center [10, 62] width 8 height 8
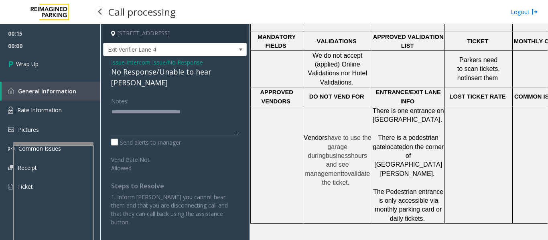
click at [0, 78] on div "00:15 00:00 Wrap Up General Information Rate Information Pictures Common Issues…" at bounding box center [50, 113] width 100 height 179
click at [29, 66] on span "Wrap Up" at bounding box center [27, 64] width 22 height 8
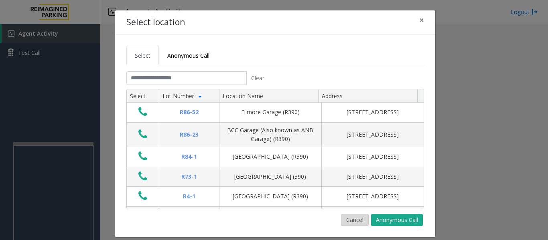
click at [344, 221] on button "Cancel" at bounding box center [355, 220] width 28 height 12
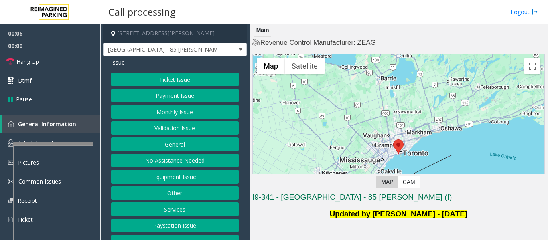
click at [135, 128] on button "Validation Issue" at bounding box center [175, 129] width 128 height 14
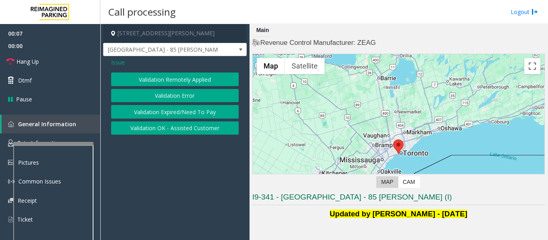
click at [167, 98] on button "Validation Error" at bounding box center [175, 96] width 128 height 14
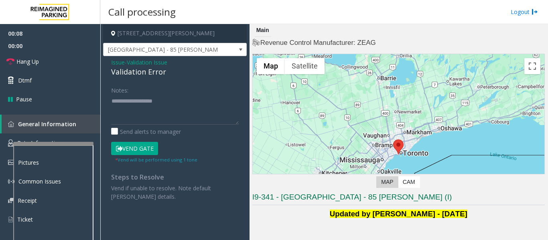
click at [148, 72] on div "Validation Error" at bounding box center [175, 72] width 128 height 11
copy div "Validation Error"
click at [144, 122] on textarea at bounding box center [175, 110] width 128 height 30
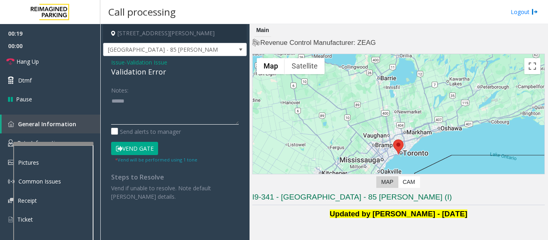
paste textarea "**********"
click at [188, 123] on textarea at bounding box center [175, 110] width 128 height 30
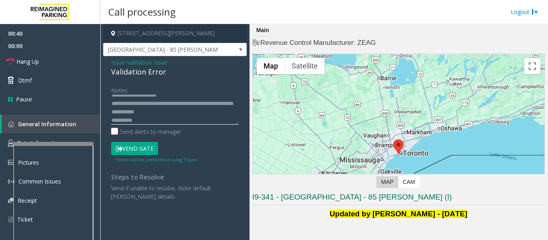
click at [182, 97] on textarea at bounding box center [175, 110] width 128 height 30
click at [170, 115] on textarea at bounding box center [175, 110] width 128 height 30
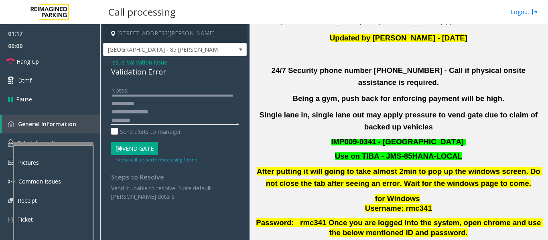
scroll to position [241, 0]
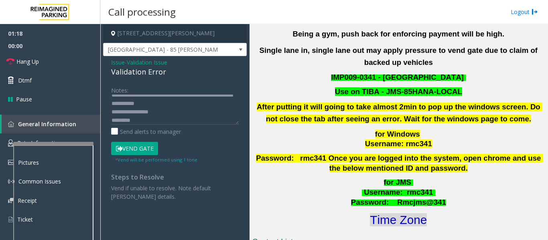
click at [411, 214] on font "Time Zone" at bounding box center [398, 219] width 57 height 13
click at [139, 150] on button "Vend Gate" at bounding box center [134, 149] width 47 height 14
click at [201, 105] on textarea at bounding box center [175, 110] width 128 height 30
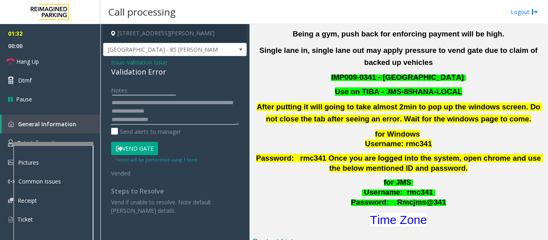
scroll to position [0, 0]
click at [126, 142] on button "Vend Gate" at bounding box center [134, 149] width 47 height 14
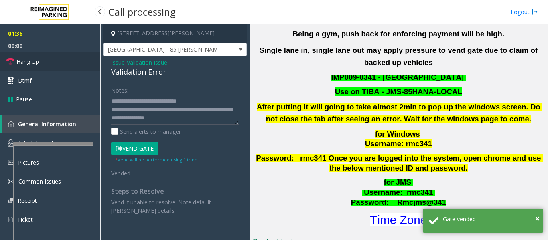
click at [64, 65] on link "Hang Up" at bounding box center [50, 61] width 100 height 19
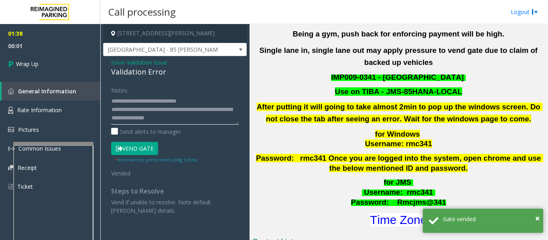
drag, startPoint x: 187, startPoint y: 105, endPoint x: 180, endPoint y: 99, distance: 8.8
click at [180, 99] on textarea at bounding box center [175, 110] width 128 height 30
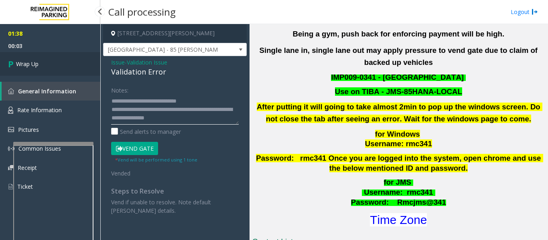
type textarea "**********"
click at [78, 65] on link "Wrap Up" at bounding box center [50, 64] width 100 height 24
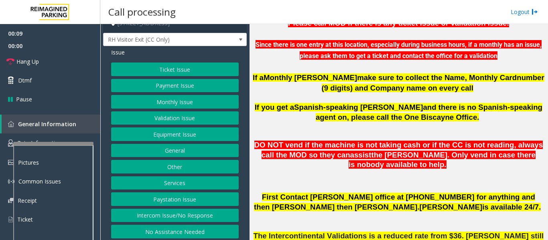
scroll to position [12, 0]
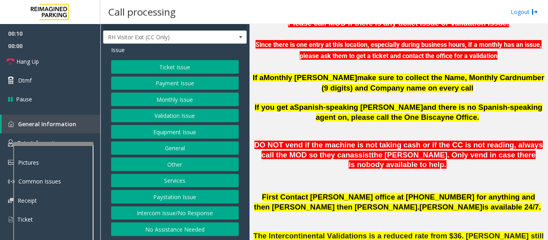
drag, startPoint x: 160, startPoint y: 215, endPoint x: 168, endPoint y: 211, distance: 8.6
click at [160, 215] on button "Intercom Issue/No Response" at bounding box center [175, 214] width 128 height 14
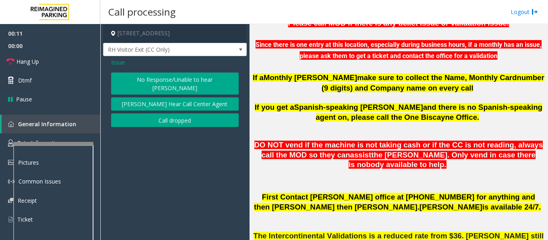
click at [175, 80] on button "No Response/Unable to hear [PERSON_NAME]" at bounding box center [175, 84] width 128 height 22
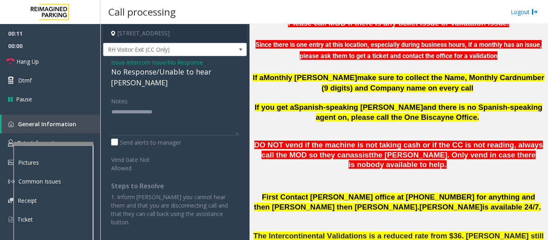
click at [180, 74] on div "No Response/Unable to hear [PERSON_NAME]" at bounding box center [175, 78] width 128 height 22
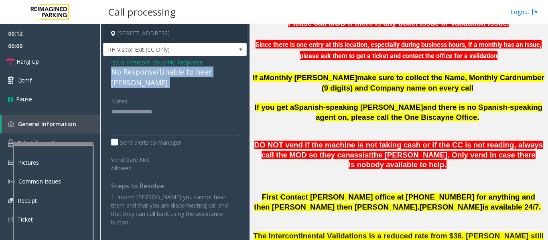
click at [180, 74] on div "No Response/Unable to hear [PERSON_NAME]" at bounding box center [175, 78] width 128 height 22
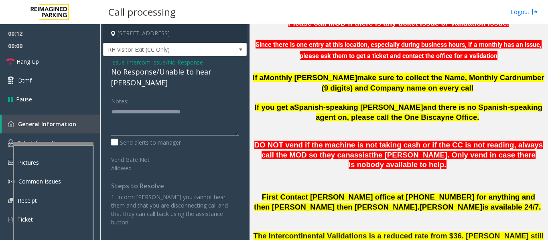
click at [223, 105] on textarea at bounding box center [175, 120] width 128 height 30
type textarea "**********"
click at [15, 62] on link "Hang Up" at bounding box center [50, 61] width 100 height 19
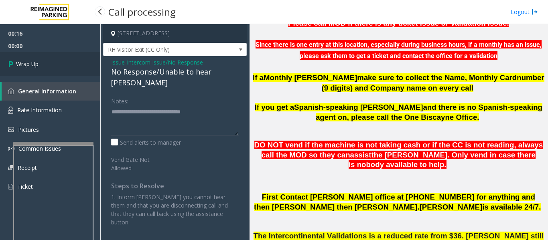
click at [12, 63] on icon at bounding box center [12, 63] width 8 height 13
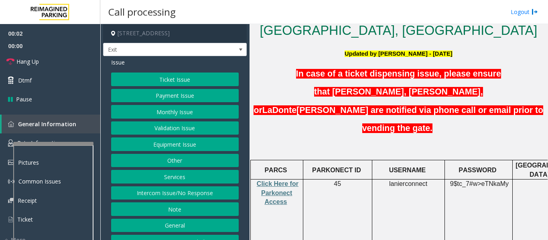
scroll to position [241, 0]
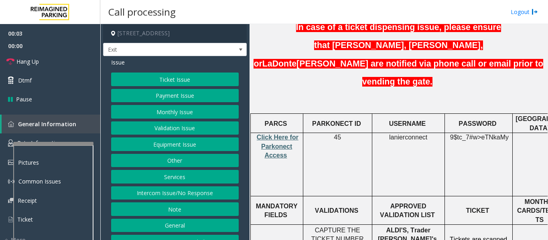
click at [282, 134] on span "Click Here for Parkonect Access" at bounding box center [278, 146] width 42 height 25
click at [173, 130] on button "Validation Issue" at bounding box center [175, 129] width 128 height 14
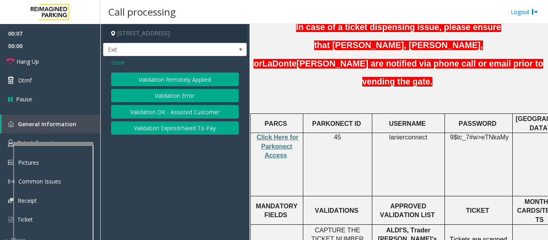
click at [181, 93] on button "Validation Error" at bounding box center [175, 96] width 128 height 14
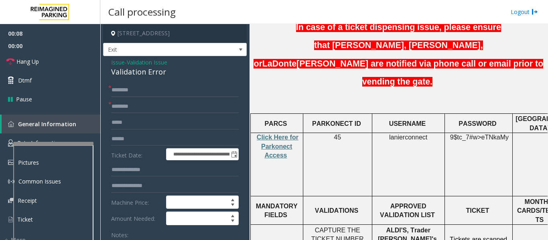
click at [125, 71] on div "Validation Error" at bounding box center [175, 72] width 128 height 11
copy div "Validation Error"
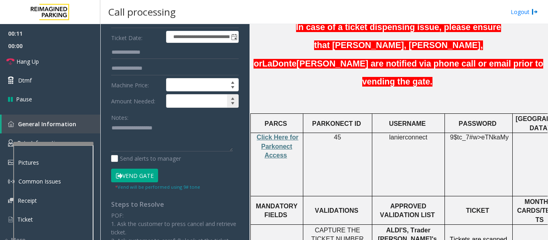
scroll to position [120, 0]
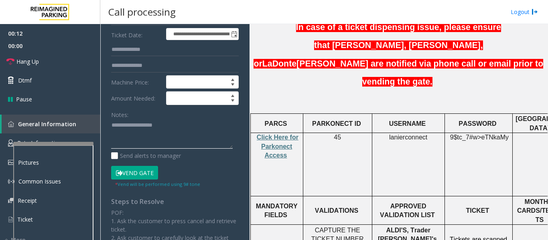
click at [193, 138] on textarea at bounding box center [172, 134] width 122 height 30
paste textarea "**********"
type textarea "**********"
drag, startPoint x: 413, startPoint y: 190, endPoint x: 377, endPoint y: 192, distance: 35.7
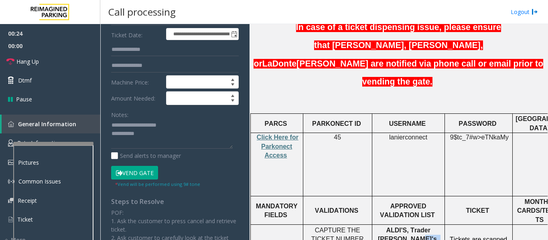
copy span "home goods"
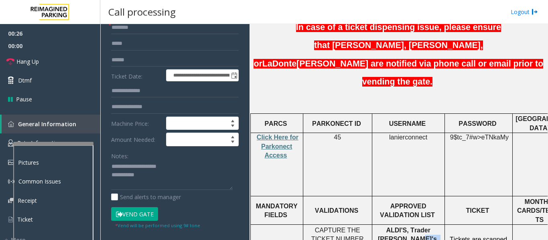
scroll to position [0, 0]
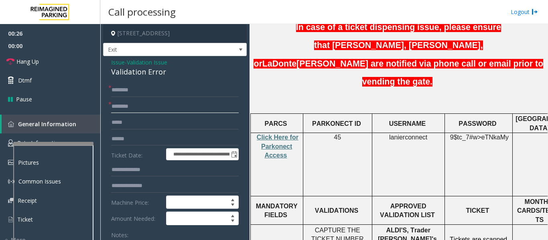
click at [141, 104] on input "text" at bounding box center [175, 107] width 128 height 14
paste input "**********"
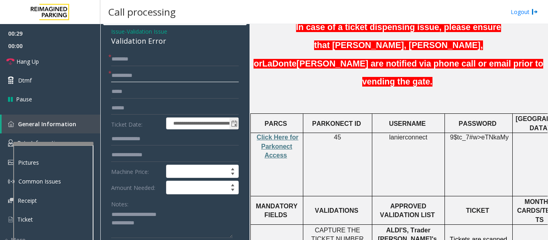
scroll to position [80, 0]
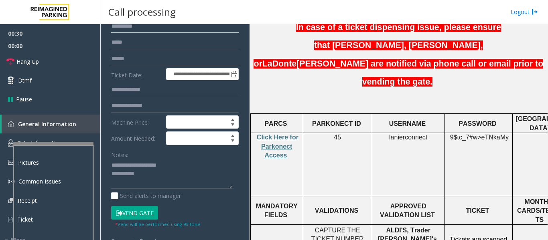
type input "**********"
click at [160, 176] on textarea at bounding box center [172, 174] width 122 height 30
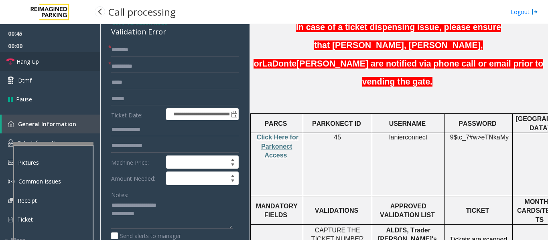
click at [44, 57] on link "Hang Up" at bounding box center [50, 61] width 100 height 19
click at [118, 48] on input "text" at bounding box center [175, 50] width 128 height 14
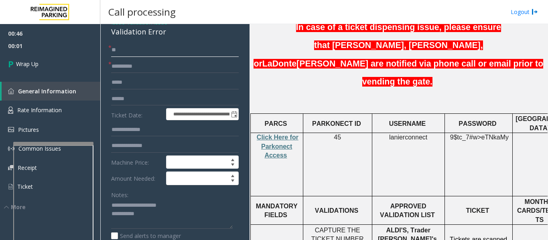
type input "**"
click at [402, 134] on span "lanierconnect" at bounding box center [408, 137] width 38 height 7
click at [168, 223] on textarea at bounding box center [172, 214] width 122 height 30
paste textarea "**********"
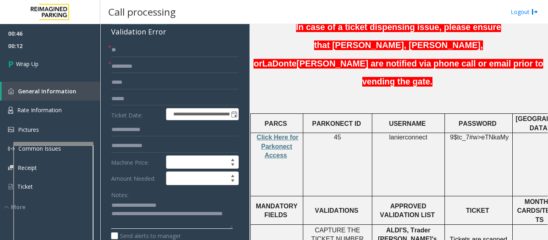
drag, startPoint x: 209, startPoint y: 215, endPoint x: 214, endPoint y: 216, distance: 5.4
click at [214, 216] on textarea at bounding box center [172, 214] width 122 height 30
type textarea "**********"
click at [45, 61] on link "Wrap Up" at bounding box center [50, 64] width 100 height 24
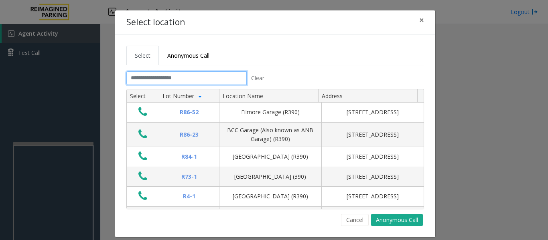
click at [156, 72] on input "text" at bounding box center [186, 78] width 120 height 14
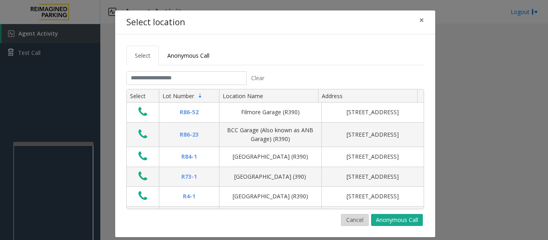
click at [355, 220] on button "Cancel" at bounding box center [355, 220] width 28 height 12
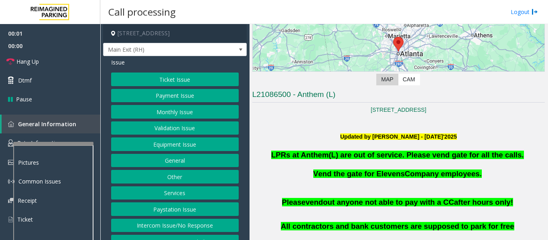
scroll to position [160, 0]
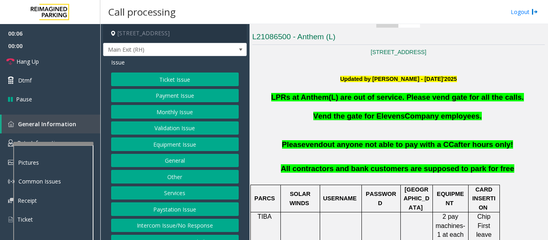
click at [156, 132] on button "Validation Issue" at bounding box center [175, 129] width 128 height 14
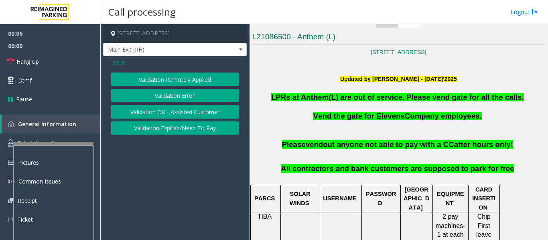
click at [174, 101] on button "Validation Error" at bounding box center [175, 96] width 128 height 14
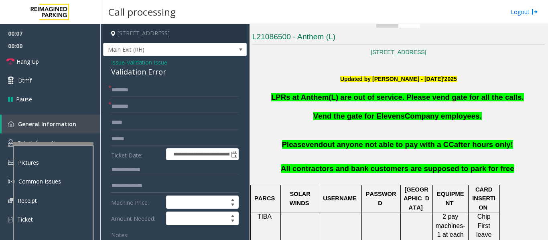
click at [152, 77] on div "Validation Error" at bounding box center [175, 72] width 128 height 11
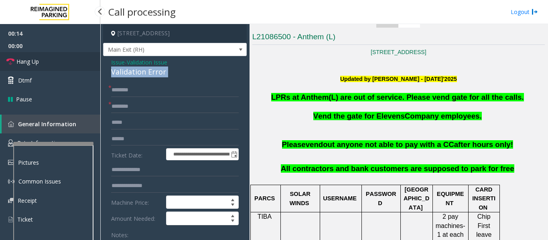
click at [67, 64] on link "Hang Up" at bounding box center [50, 61] width 100 height 19
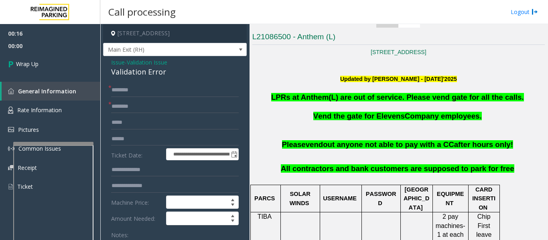
click at [120, 67] on span "Issue" at bounding box center [118, 62] width 14 height 8
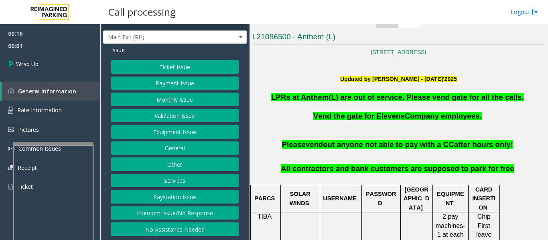
scroll to position [19, 0]
click at [180, 228] on button "No Assistance Needed" at bounding box center [175, 230] width 128 height 14
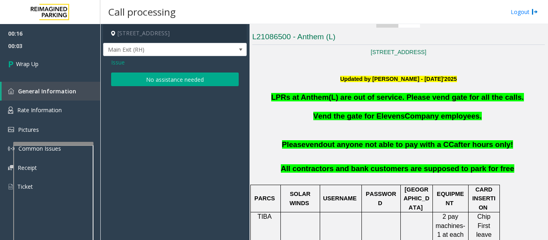
click at [188, 86] on button "No assistance needed" at bounding box center [175, 80] width 128 height 14
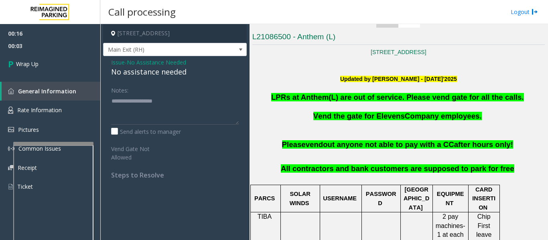
click at [152, 67] on span "No Assistance Needed" at bounding box center [156, 62] width 59 height 8
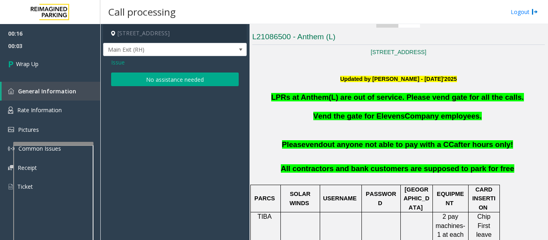
click at [152, 67] on div "Issue" at bounding box center [175, 62] width 128 height 8
click at [160, 85] on button "No assistance needed" at bounding box center [175, 80] width 128 height 14
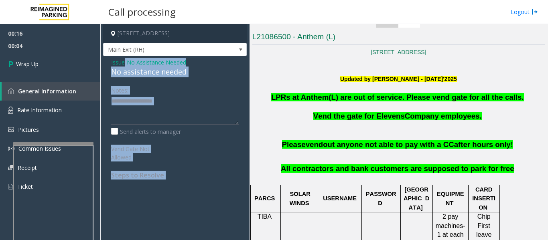
click at [154, 77] on div "No assistance needed" at bounding box center [175, 72] width 128 height 11
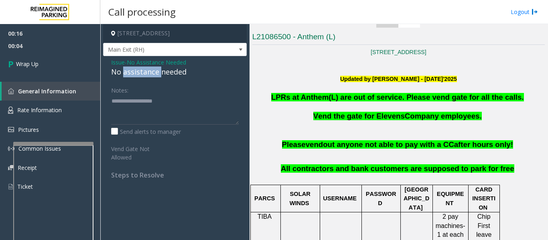
click at [154, 77] on div "No assistance needed" at bounding box center [175, 72] width 128 height 11
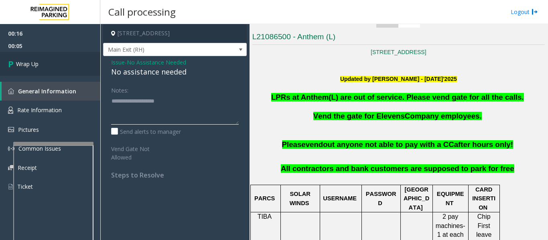
type textarea "**********"
click at [38, 68] on link "Wrap Up" at bounding box center [50, 64] width 100 height 24
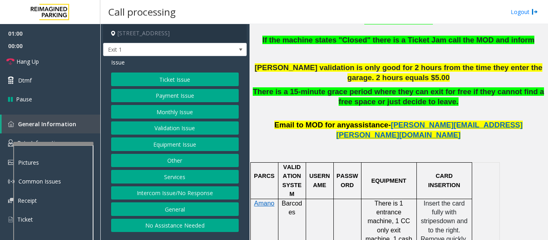
scroll to position [321, 0]
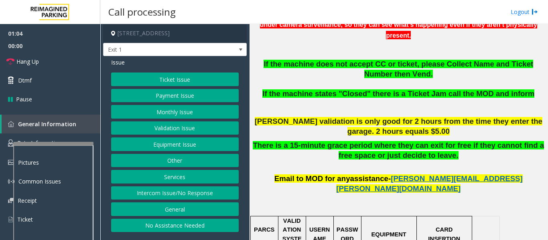
click at [178, 79] on button "Ticket Issue" at bounding box center [175, 80] width 128 height 14
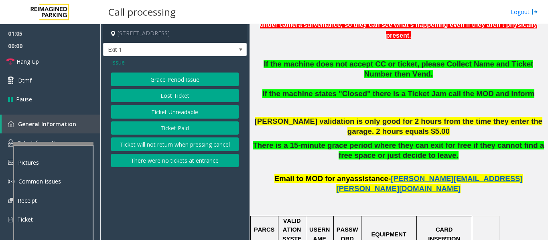
click at [176, 113] on button "Ticket Unreadable" at bounding box center [175, 112] width 128 height 14
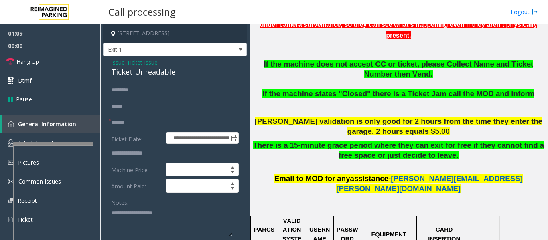
click at [169, 74] on div "Ticket Unreadable" at bounding box center [175, 72] width 128 height 11
copy div "Ticket Unreadable"
click at [160, 224] on textarea at bounding box center [172, 222] width 122 height 30
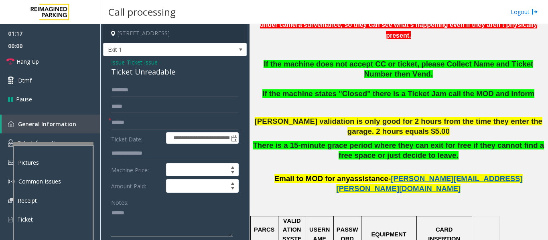
paste textarea "**********"
type textarea "**********"
click at [170, 122] on input "text" at bounding box center [175, 123] width 128 height 14
type input "**********"
click at [172, 86] on input "text" at bounding box center [175, 90] width 128 height 14
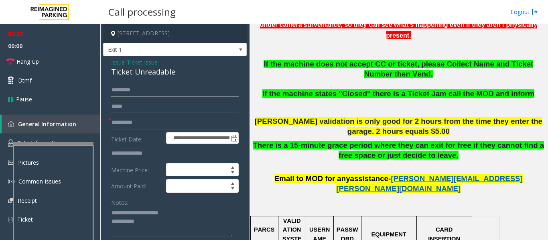
click at [126, 88] on input "********" at bounding box center [175, 90] width 128 height 14
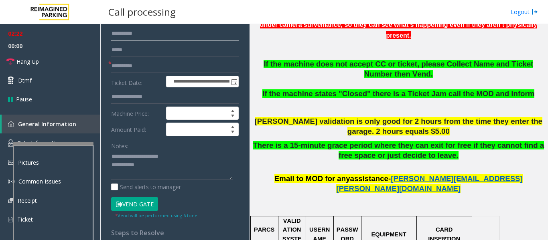
scroll to position [120, 0]
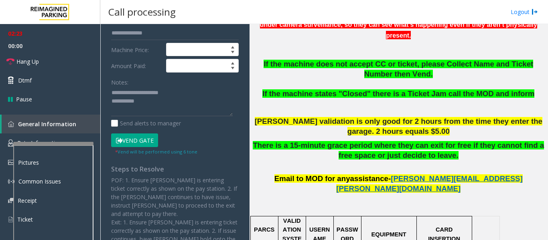
type input "*********"
click at [145, 138] on button "Vend Gate" at bounding box center [134, 141] width 47 height 14
click at [167, 103] on textarea at bounding box center [172, 102] width 122 height 30
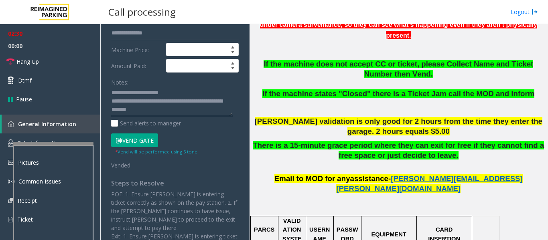
click at [169, 112] on textarea at bounding box center [172, 102] width 122 height 30
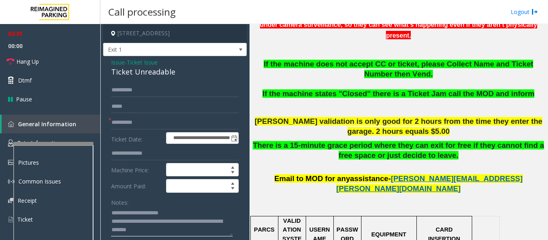
type textarea "**********"
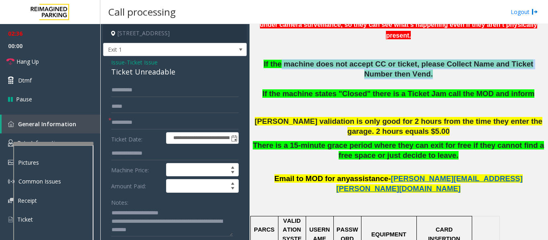
drag, startPoint x: 273, startPoint y: 57, endPoint x: 454, endPoint y: 64, distance: 180.2
click at [454, 64] on p "If the machine does not accept CC or ticket, please Collect Name and Ticket Num…" at bounding box center [398, 79] width 292 height 40
click at [38, 62] on span "Hang Up" at bounding box center [27, 61] width 22 height 8
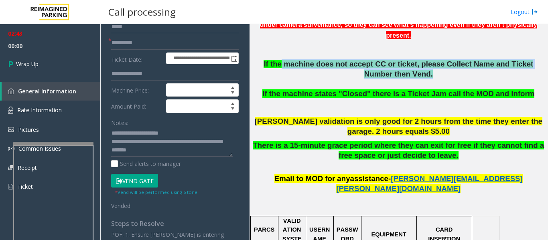
scroll to position [80, 0]
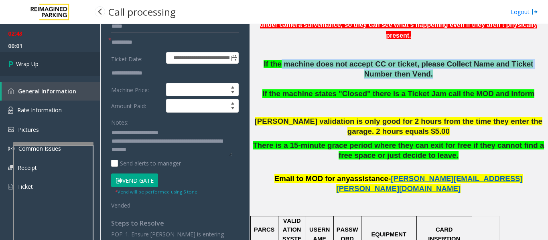
click at [29, 72] on link "Wrap Up" at bounding box center [50, 64] width 100 height 24
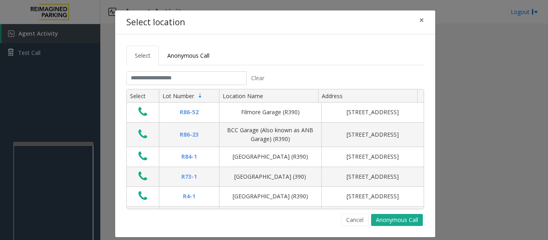
click at [181, 71] on tabset "Select Anonymous Call Clear Select Lot Number Location Name Address R86-52 Film…" at bounding box center [275, 136] width 298 height 180
click at [181, 73] on input "text" at bounding box center [186, 78] width 120 height 14
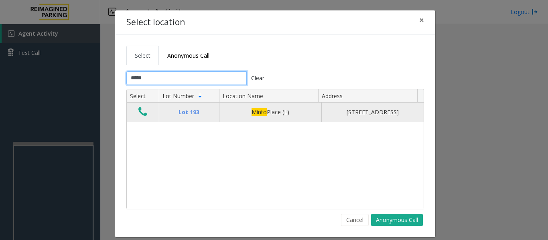
type input "*****"
click at [138, 114] on icon "Data table" at bounding box center [142, 111] width 9 height 11
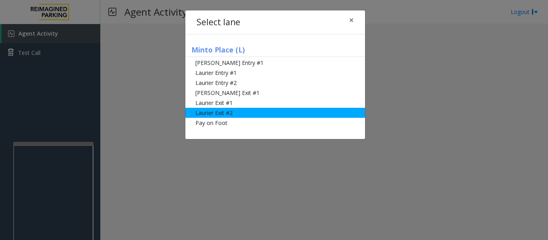
click at [218, 112] on li "Laurier Exit #2" at bounding box center [275, 113] width 180 height 10
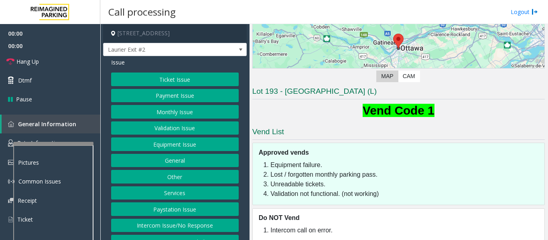
scroll to position [115, 0]
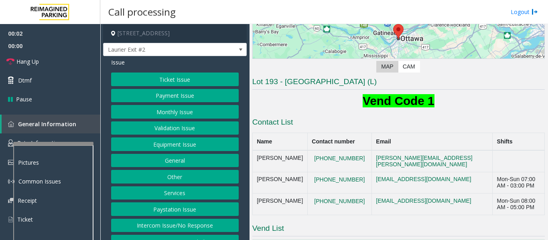
click at [152, 98] on button "Payment Issue" at bounding box center [175, 96] width 128 height 14
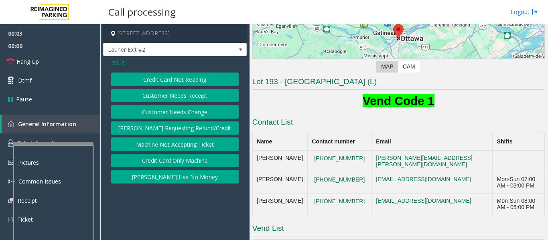
click at [152, 98] on button "Customer Needs Receipt" at bounding box center [175, 96] width 128 height 14
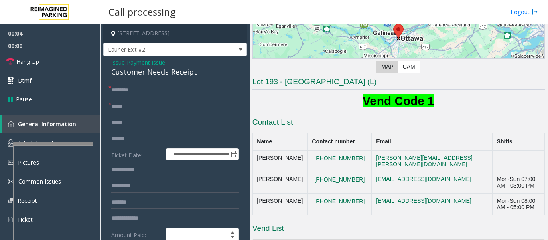
click at [169, 69] on div "Customer Needs Receipt" at bounding box center [175, 72] width 128 height 11
copy div "Customer Needs Receipt"
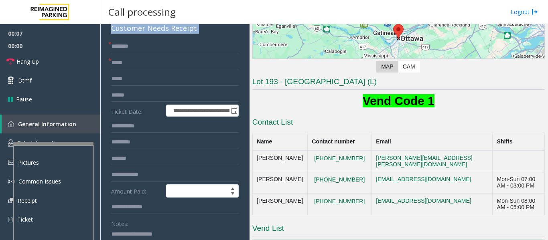
scroll to position [120, 0]
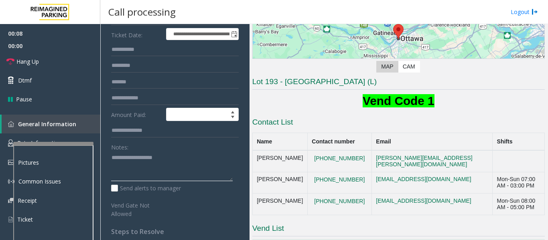
click at [170, 161] on textarea at bounding box center [172, 167] width 122 height 30
paste textarea "**********"
click at [177, 164] on textarea at bounding box center [172, 167] width 122 height 30
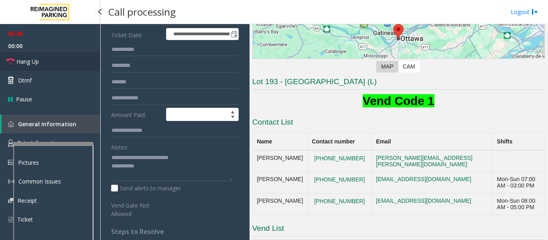
click at [34, 57] on span "Hang Up" at bounding box center [27, 61] width 22 height 8
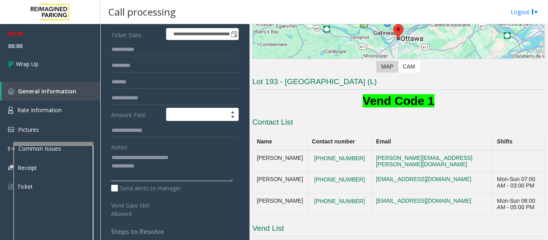
drag, startPoint x: 154, startPoint y: 172, endPoint x: 513, endPoint y: 208, distance: 360.7
click at [155, 171] on textarea at bounding box center [172, 167] width 122 height 30
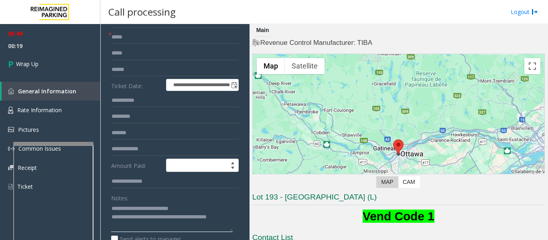
scroll to position [0, 0]
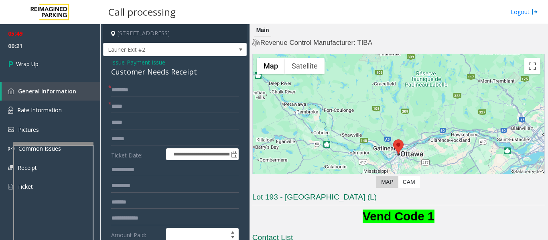
type textarea "**********"
click at [209, 94] on input "text" at bounding box center [175, 90] width 128 height 14
paste input "*******"
type input "*******"
click at [142, 101] on input "text" at bounding box center [175, 107] width 128 height 14
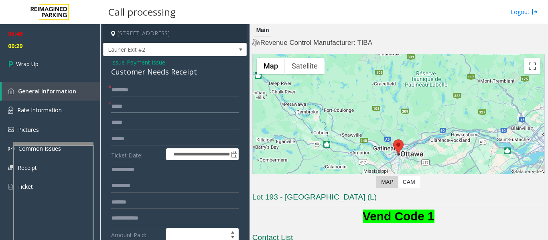
paste input "**********"
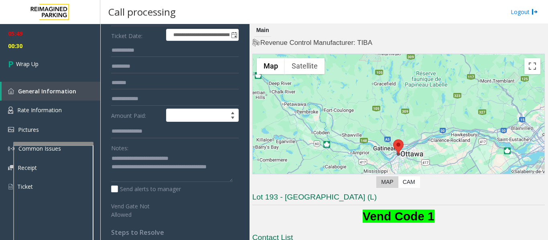
scroll to position [120, 0]
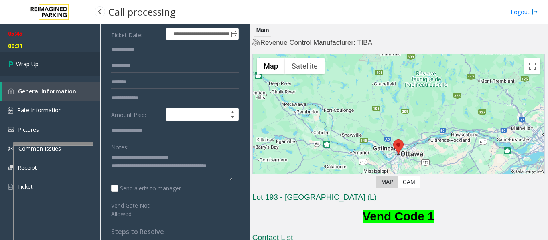
type input "**********"
click at [44, 68] on link "Wrap Up" at bounding box center [50, 64] width 100 height 24
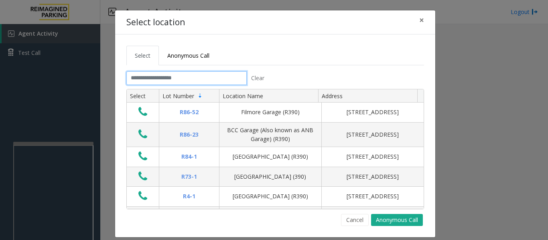
click at [196, 78] on input "text" at bounding box center [186, 78] width 120 height 14
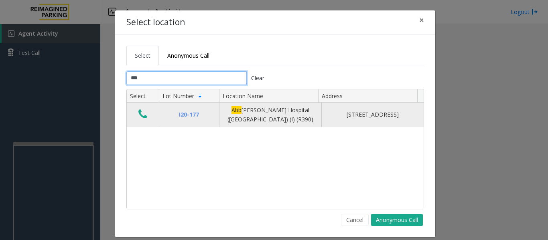
type input "***"
click at [144, 116] on icon "Data table" at bounding box center [142, 114] width 9 height 11
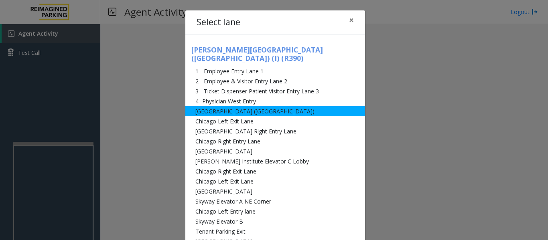
click at [238, 106] on li "[GEOGRAPHIC_DATA] ([GEOGRAPHIC_DATA])" at bounding box center [275, 111] width 180 height 10
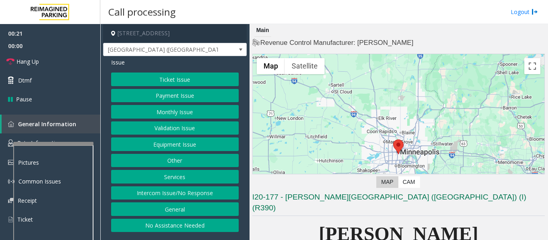
click at [165, 196] on button "Intercom Issue/No Response" at bounding box center [175, 193] width 128 height 14
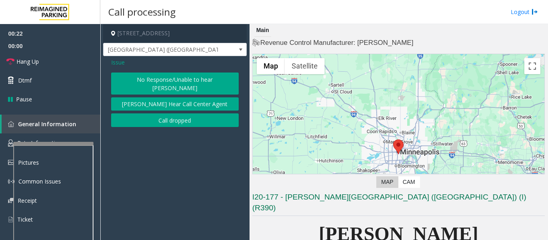
click at [214, 97] on button "[PERSON_NAME] Hear Call Center Agent" at bounding box center [175, 104] width 128 height 14
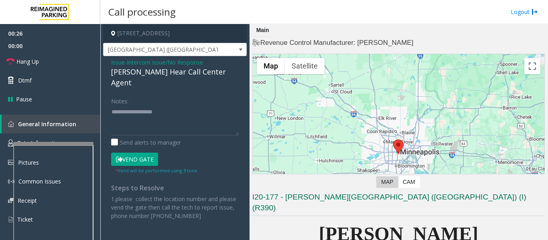
click at [124, 60] on span "Issue" at bounding box center [118, 62] width 14 height 8
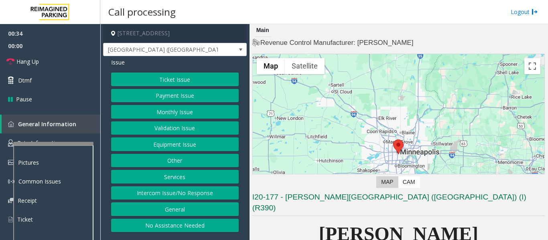
click at [126, 144] on button "Equipment Issue" at bounding box center [175, 145] width 128 height 14
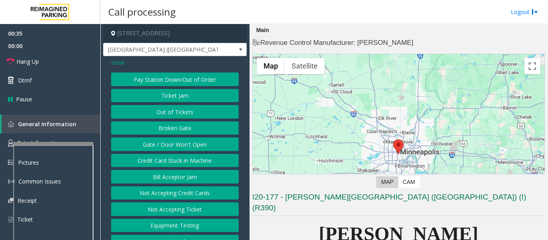
click at [126, 144] on button "Gate / Door Won't Open" at bounding box center [175, 145] width 128 height 14
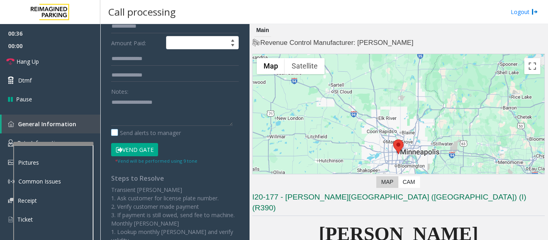
scroll to position [160, 0]
click at [140, 144] on button "Vend Gate" at bounding box center [134, 149] width 47 height 14
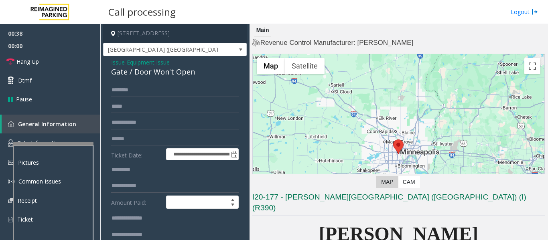
click at [170, 69] on div "Gate / Door Won't Open" at bounding box center [175, 72] width 128 height 11
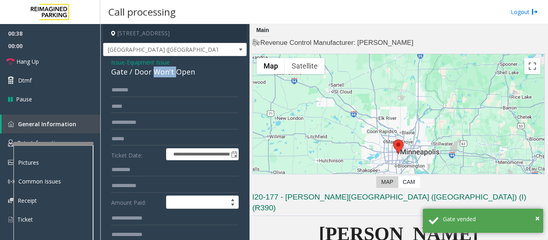
click at [170, 69] on div "Gate / Door Won't Open" at bounding box center [175, 72] width 128 height 11
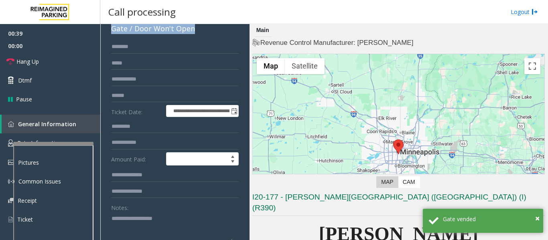
scroll to position [120, 0]
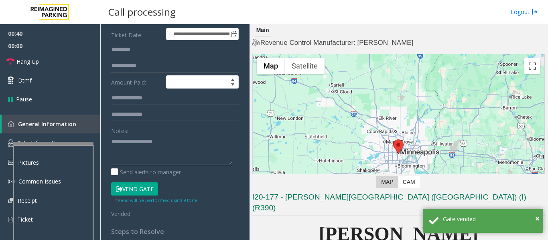
click at [177, 136] on textarea at bounding box center [172, 150] width 122 height 30
paste textarea "**********"
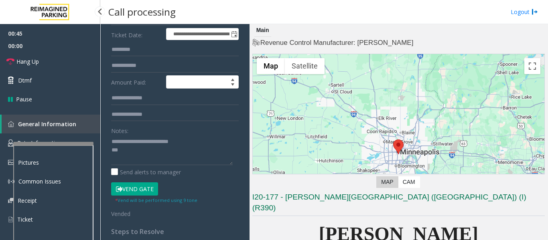
click at [65, 47] on span "00:00" at bounding box center [50, 46] width 100 height 12
click at [63, 60] on link "Hang Up" at bounding box center [50, 61] width 100 height 19
click at [130, 154] on textarea at bounding box center [172, 150] width 122 height 30
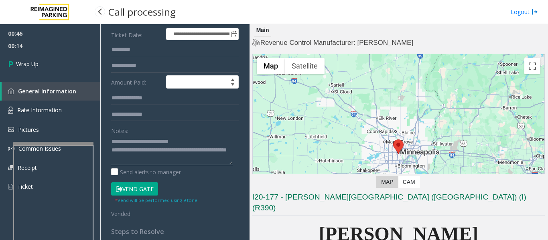
type textarea "**********"
click at [59, 76] on div "00:46 00:14 Wrap Up General Information Rate Information Pictures Common Issues…" at bounding box center [50, 113] width 100 height 179
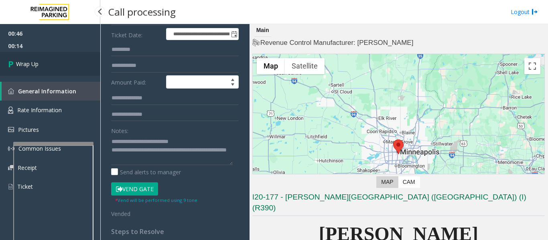
click at [61, 70] on link "Wrap Up" at bounding box center [50, 64] width 100 height 24
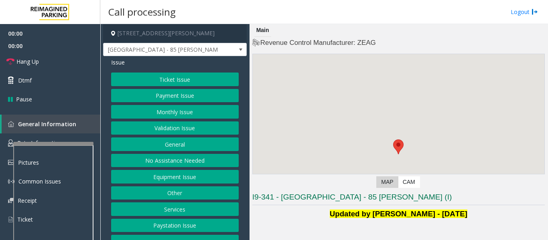
click at [187, 133] on button "Validation Issue" at bounding box center [175, 129] width 128 height 14
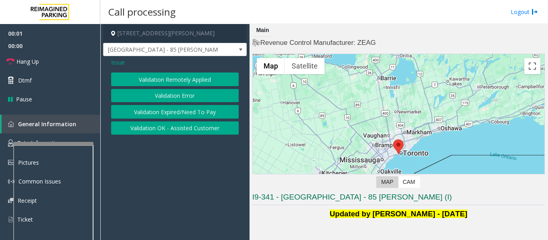
click at [193, 94] on button "Validation Error" at bounding box center [175, 96] width 128 height 14
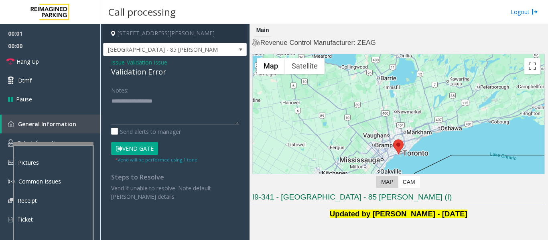
click at [142, 74] on div "Validation Error" at bounding box center [175, 72] width 128 height 11
click at [128, 95] on textarea at bounding box center [175, 110] width 128 height 30
paste textarea "**********"
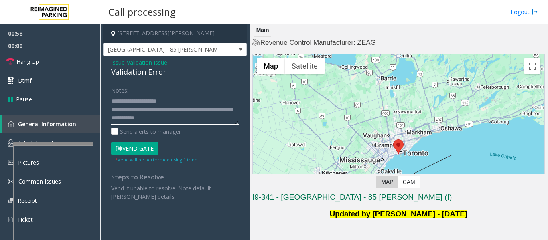
click at [191, 122] on textarea at bounding box center [175, 110] width 128 height 30
click at [193, 121] on textarea at bounding box center [175, 110] width 128 height 30
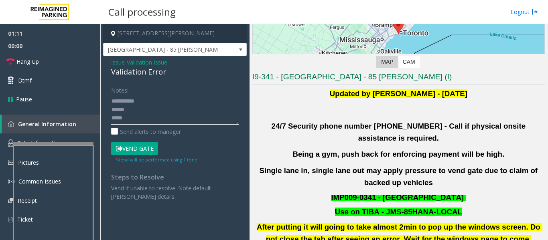
scroll to position [241, 0]
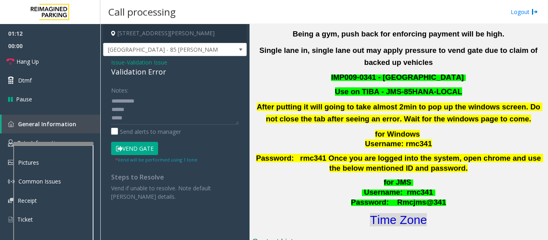
click at [389, 213] on font "Time Zone" at bounding box center [398, 219] width 57 height 13
click at [187, 119] on textarea at bounding box center [175, 110] width 128 height 30
click at [191, 107] on textarea at bounding box center [175, 110] width 128 height 30
click at [192, 101] on textarea at bounding box center [175, 110] width 128 height 30
click at [148, 144] on button "Vend Gate" at bounding box center [134, 149] width 47 height 14
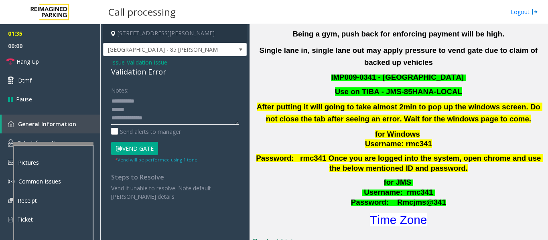
click at [187, 101] on textarea at bounding box center [175, 110] width 128 height 30
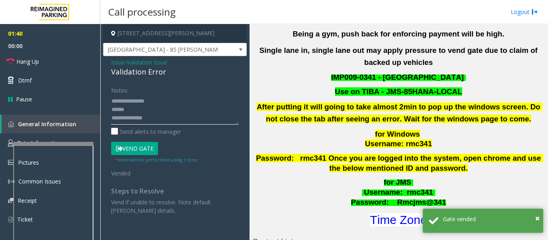
click at [112, 109] on textarea at bounding box center [175, 110] width 128 height 30
click at [23, 55] on link "Hang Up" at bounding box center [50, 61] width 100 height 19
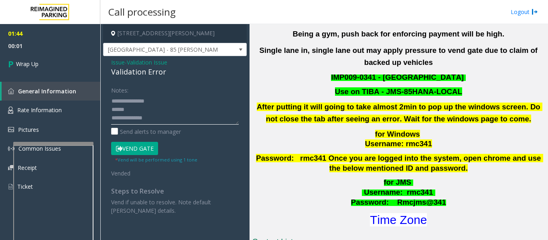
click at [111, 105] on textarea at bounding box center [175, 110] width 128 height 30
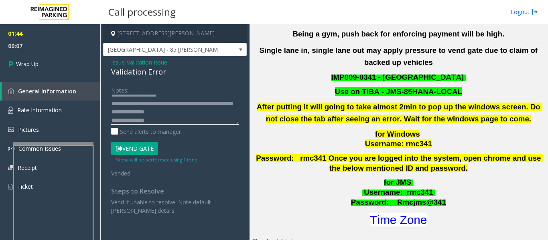
scroll to position [0, 0]
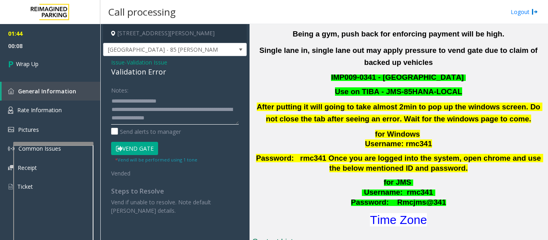
click at [186, 103] on textarea at bounding box center [175, 110] width 128 height 30
click at [186, 118] on textarea at bounding box center [175, 110] width 128 height 30
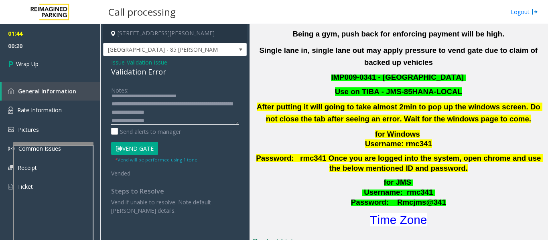
scroll to position [0, 0]
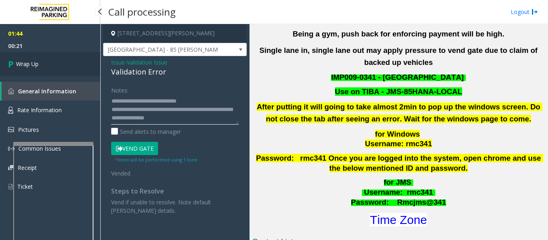
type textarea "**********"
click at [23, 64] on span "Wrap Up" at bounding box center [27, 64] width 22 height 8
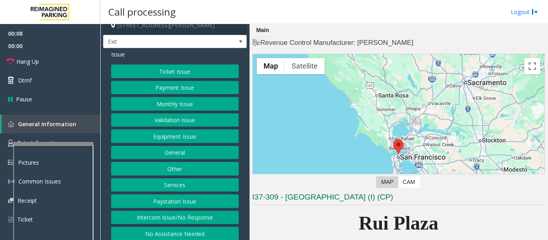
scroll to position [12, 0]
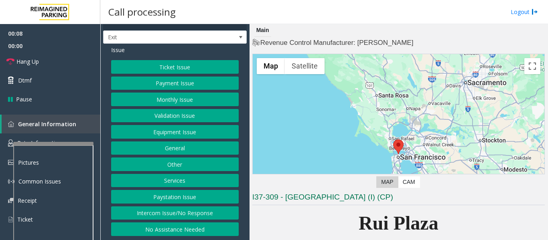
click at [213, 212] on button "Intercom Issue/No Response" at bounding box center [175, 214] width 128 height 14
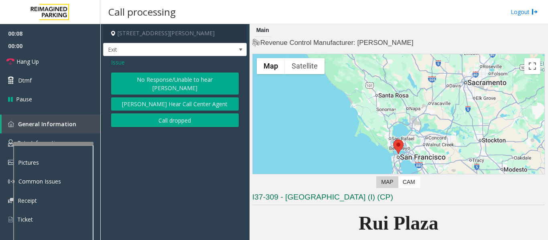
scroll to position [0, 0]
click at [188, 79] on button "No Response/Unable to hear [PERSON_NAME]" at bounding box center [175, 84] width 128 height 22
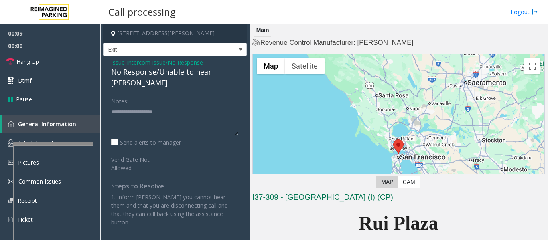
click at [178, 74] on div "No Response/Unable to hear [PERSON_NAME]" at bounding box center [175, 78] width 128 height 22
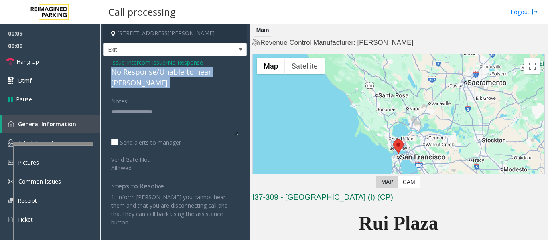
click at [178, 74] on div "No Response/Unable to hear [PERSON_NAME]" at bounding box center [175, 78] width 128 height 22
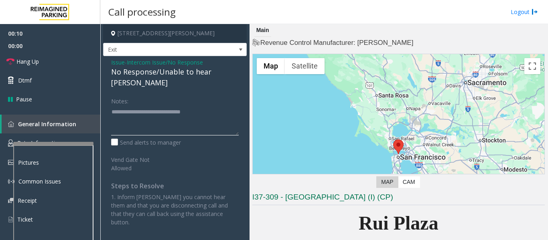
click at [211, 108] on textarea at bounding box center [175, 120] width 128 height 30
type textarea "**********"
click at [15, 58] on link "Hang Up" at bounding box center [50, 61] width 100 height 19
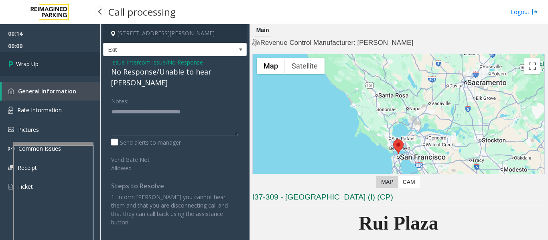
click at [45, 64] on link "Wrap Up" at bounding box center [50, 64] width 100 height 24
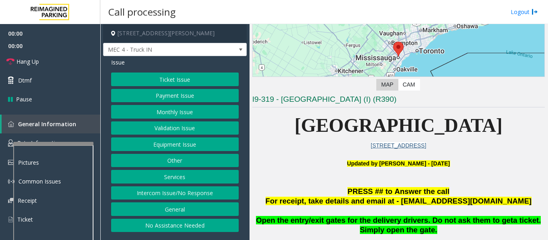
scroll to position [160, 0]
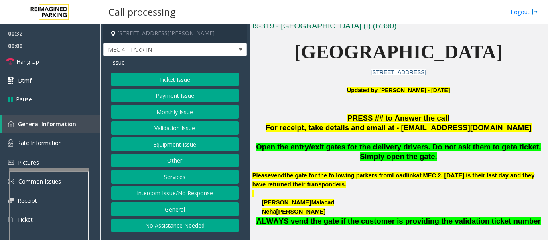
click at [68, 170] on div at bounding box center [49, 169] width 80 height 3
click at [78, 143] on link "Rate Information" at bounding box center [50, 144] width 100 height 20
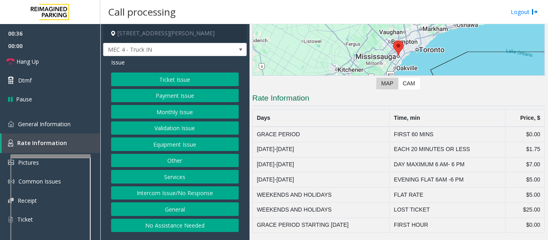
click at [72, 154] on div at bounding box center [50, 155] width 80 height 3
click at [154, 146] on button "Equipment Issue" at bounding box center [175, 145] width 128 height 14
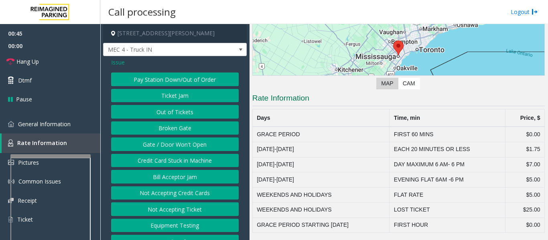
click at [169, 140] on button "Gate / Door Won't Open" at bounding box center [175, 145] width 128 height 14
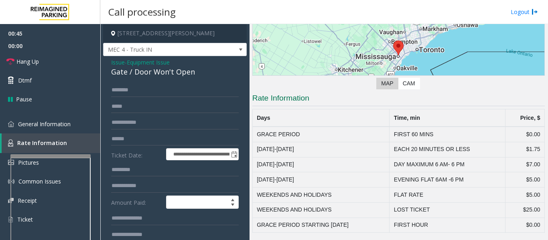
click at [158, 73] on div "Gate / Door Won't Open" at bounding box center [175, 72] width 128 height 11
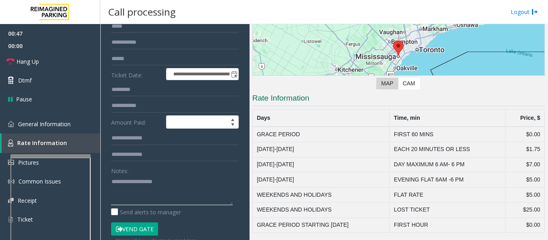
click at [150, 181] on textarea at bounding box center [172, 190] width 122 height 30
paste textarea "**********"
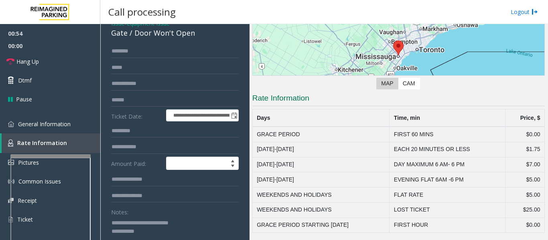
scroll to position [0, 0]
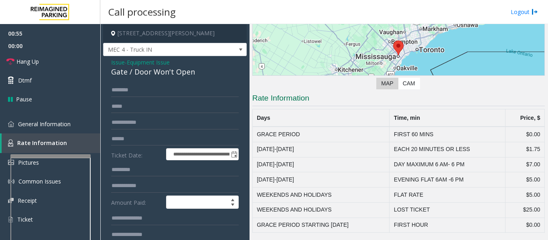
type textarea "**********"
click at [199, 96] on input "text" at bounding box center [175, 90] width 128 height 14
click at [100, 122] on link "General Information" at bounding box center [50, 124] width 100 height 19
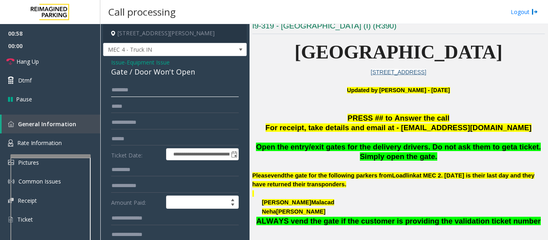
click at [141, 95] on input "text" at bounding box center [175, 90] width 128 height 14
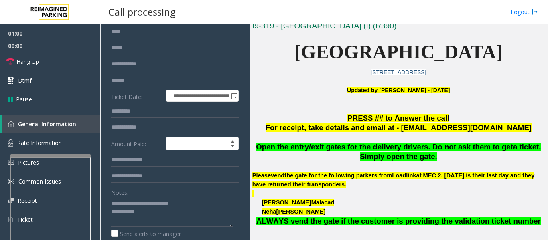
scroll to position [120, 0]
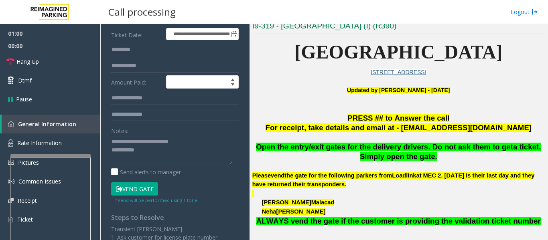
type input "****"
click at [148, 184] on button "Vend Gate" at bounding box center [134, 189] width 47 height 14
click at [172, 156] on textarea at bounding box center [172, 150] width 122 height 30
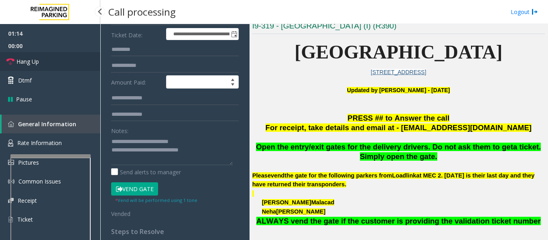
click at [54, 57] on link "Hang Up" at bounding box center [50, 61] width 100 height 19
click at [208, 153] on textarea at bounding box center [172, 150] width 122 height 30
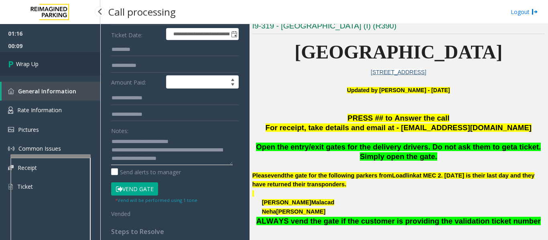
type textarea "**********"
click at [46, 61] on link "Wrap Up" at bounding box center [50, 64] width 100 height 24
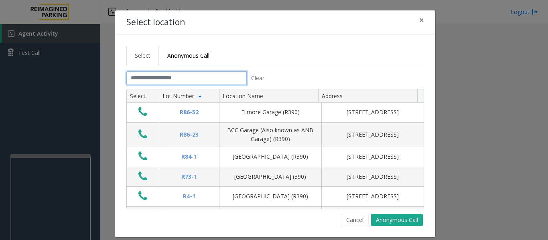
click at [138, 74] on input "text" at bounding box center [186, 78] width 120 height 14
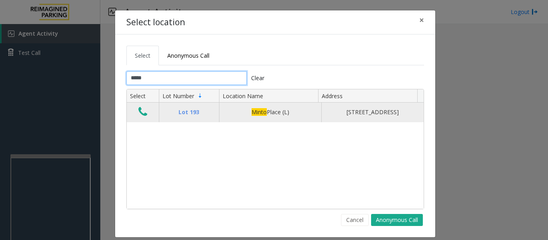
type input "*****"
click at [145, 116] on button "Data table" at bounding box center [143, 112] width 14 height 13
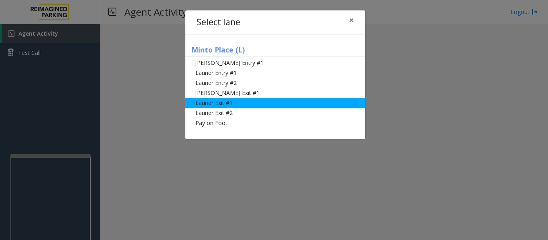
click at [195, 106] on li "Laurier Exit #1" at bounding box center [275, 103] width 180 height 10
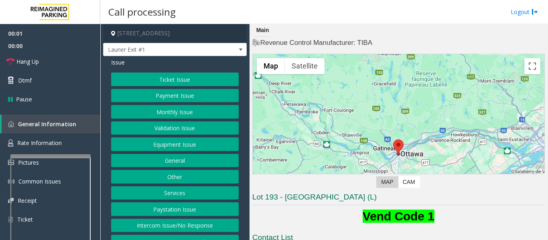
click at [179, 81] on button "Ticket Issue" at bounding box center [175, 80] width 128 height 14
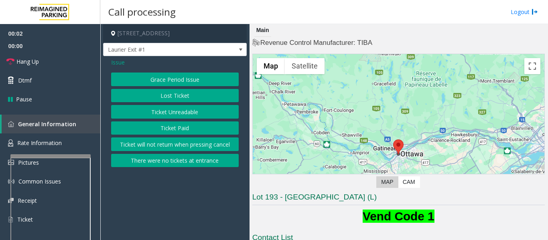
click at [180, 122] on button "Ticket Paid" at bounding box center [175, 129] width 128 height 14
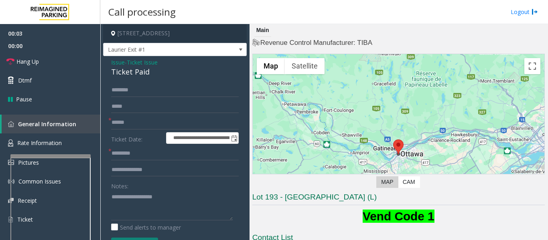
click at [144, 72] on div "Ticket Paid" at bounding box center [175, 72] width 128 height 11
click at [142, 206] on textarea at bounding box center [172, 205] width 122 height 30
paste textarea "**********"
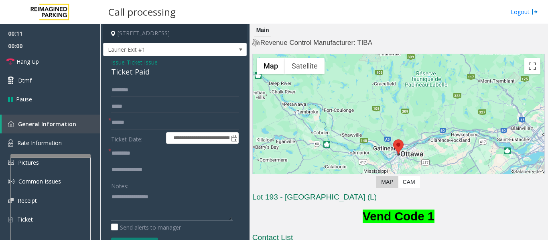
type textarea "**********"
click at [148, 125] on input "text" at bounding box center [175, 123] width 128 height 14
type input "*"
type input "*****"
click at [126, 213] on textarea at bounding box center [172, 205] width 122 height 30
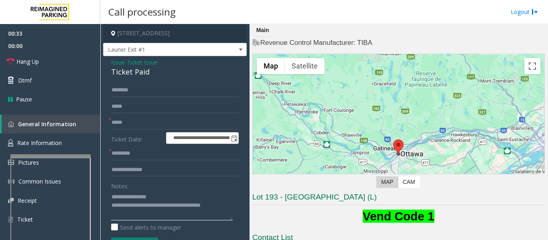
type textarea "**********"
click at [134, 151] on input "text" at bounding box center [175, 154] width 128 height 14
type input "**"
click at [139, 172] on input "text" at bounding box center [175, 170] width 128 height 14
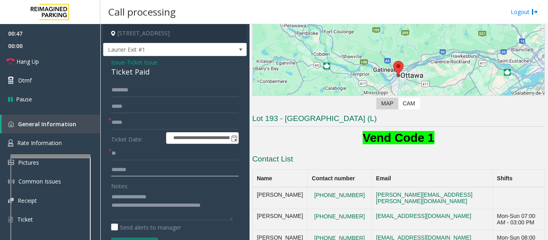
scroll to position [160, 0]
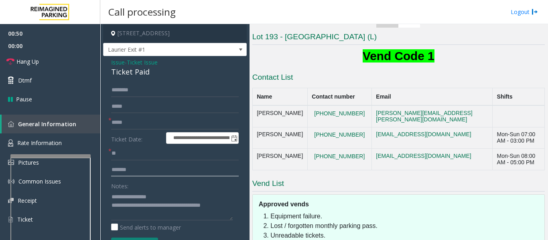
type input "*******"
click at [229, 207] on textarea at bounding box center [172, 205] width 122 height 30
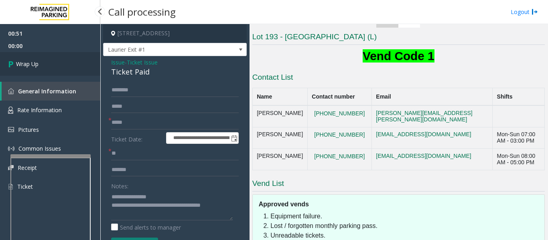
click at [10, 62] on icon at bounding box center [12, 63] width 8 height 13
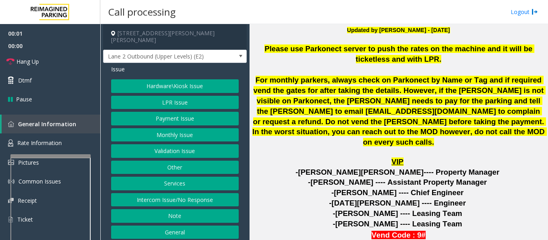
scroll to position [321, 0]
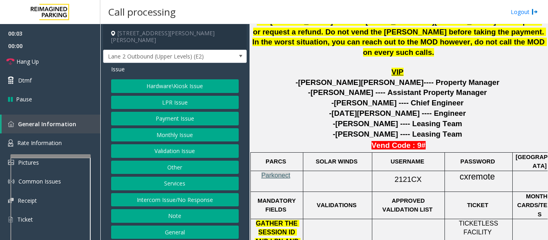
click at [286, 172] on span "Parkonect" at bounding box center [275, 175] width 29 height 7
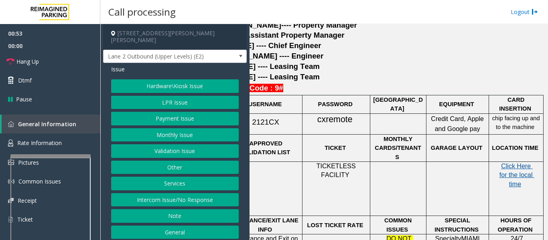
scroll to position [380, 148]
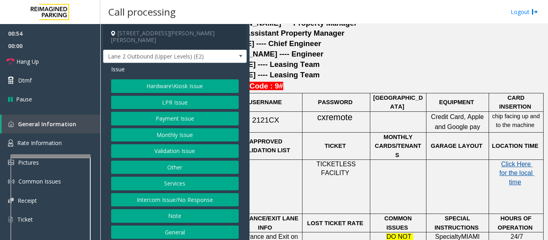
click at [510, 161] on span "Click Here for the local time" at bounding box center [516, 173] width 35 height 25
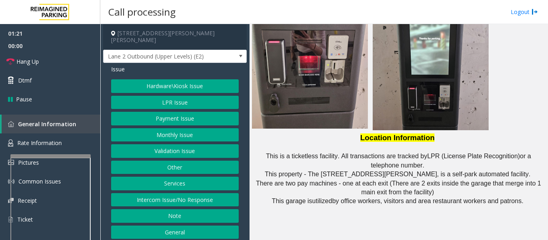
scroll to position [861, 0]
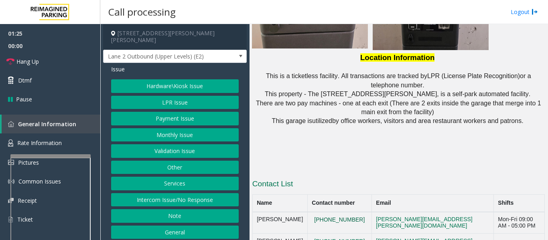
click at [312, 217] on button "786-447-3289" at bounding box center [339, 220] width 55 height 7
drag, startPoint x: 311, startPoint y: 184, endPoint x: 334, endPoint y: 196, distance: 26.5
click at [334, 212] on td "786-447-3289" at bounding box center [339, 223] width 64 height 22
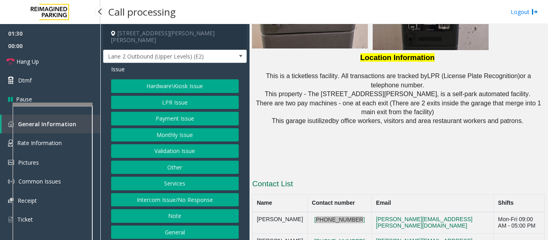
click at [57, 97] on app-root "01:30 00:00 Hang Up Dtmf Pause General Information Rate Information Pictures Co…" at bounding box center [274, 120] width 548 height 240
drag, startPoint x: 312, startPoint y: 206, endPoint x: 334, endPoint y: 221, distance: 27.4
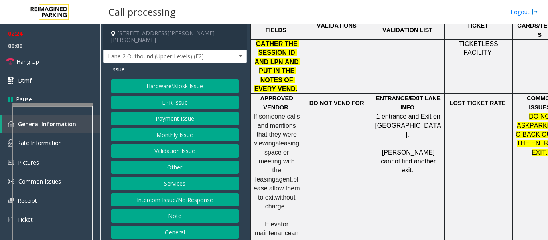
scroll to position [340, 0]
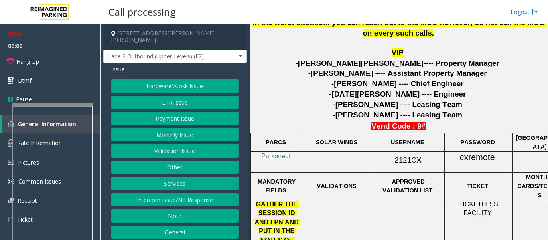
click at [404, 156] on span "2121CX" at bounding box center [408, 160] width 27 height 8
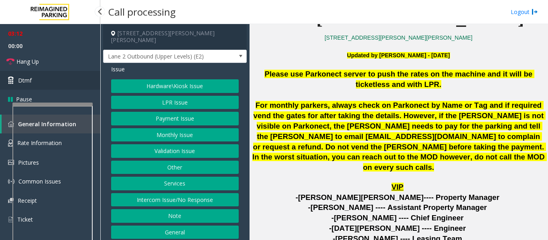
scroll to position [220, 0]
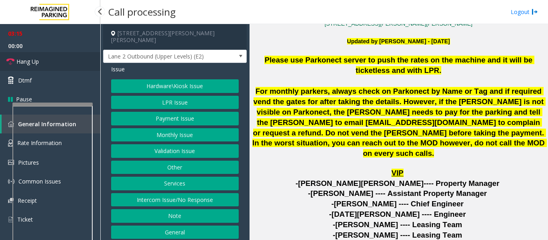
click at [39, 60] on span "Hang Up" at bounding box center [27, 61] width 22 height 8
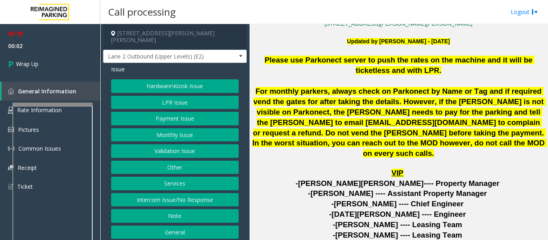
click at [200, 79] on button "Hardware\Kiosk Issue" at bounding box center [175, 86] width 128 height 14
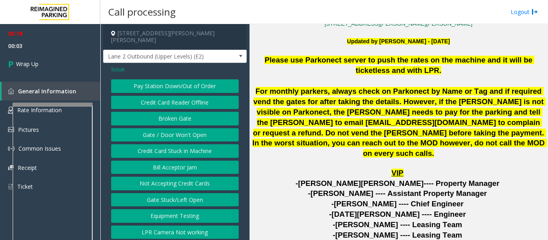
click at [191, 128] on button "Gate / Door Won't Open" at bounding box center [175, 135] width 128 height 14
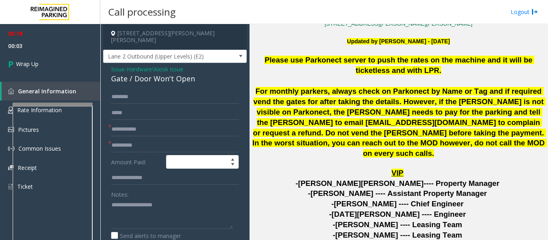
click at [154, 73] on div "Gate / Door Won't Open" at bounding box center [175, 78] width 128 height 11
click at [152, 128] on input "text" at bounding box center [175, 130] width 128 height 14
type input "**"
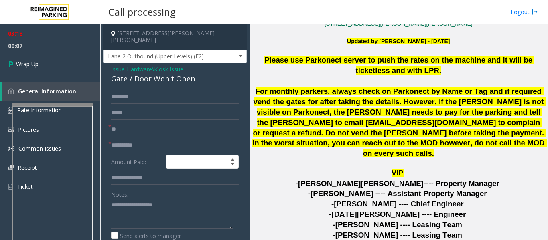
click at [151, 139] on input "text" at bounding box center [175, 146] width 128 height 14
type input "**"
click at [166, 209] on textarea at bounding box center [172, 214] width 122 height 30
paste textarea "**********"
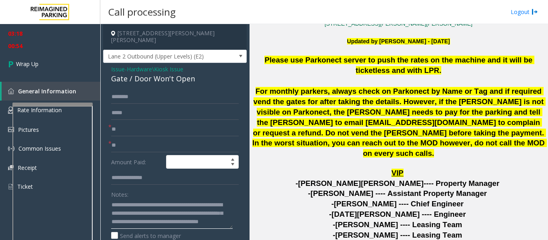
scroll to position [23, 0]
type textarea "**********"
click at [46, 49] on span "00:56" at bounding box center [50, 46] width 100 height 12
click at [47, 62] on link "Wrap Up" at bounding box center [50, 64] width 100 height 24
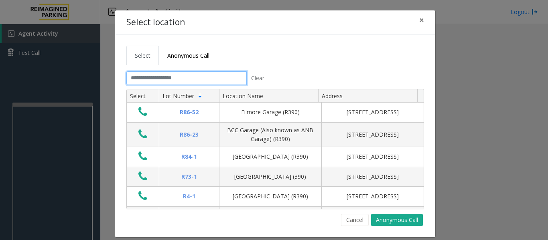
drag, startPoint x: 231, startPoint y: 79, endPoint x: 236, endPoint y: 76, distance: 5.2
click at [231, 79] on input "text" at bounding box center [186, 78] width 120 height 14
click at [223, 81] on input "text" at bounding box center [186, 78] width 120 height 14
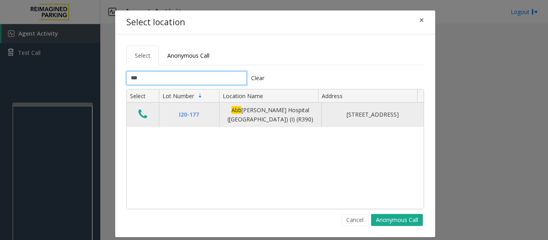
type input "***"
click at [139, 119] on button "Data table" at bounding box center [143, 114] width 14 height 13
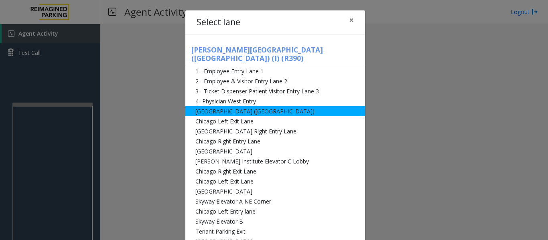
click at [218, 106] on li "[GEOGRAPHIC_DATA] ([GEOGRAPHIC_DATA])" at bounding box center [275, 111] width 180 height 10
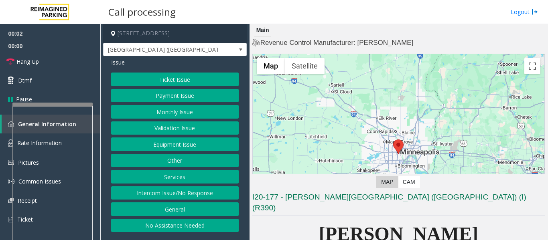
click at [212, 109] on button "Monthly Issue" at bounding box center [175, 112] width 128 height 14
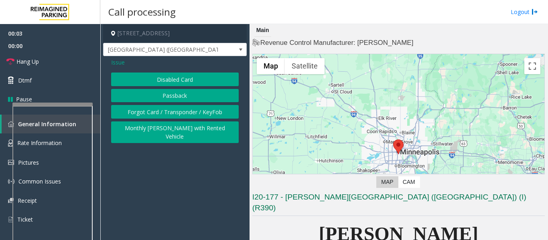
click at [202, 76] on button "Disabled Card" at bounding box center [175, 80] width 128 height 14
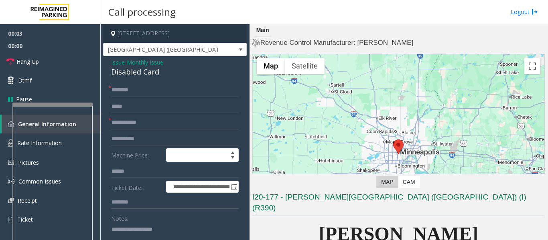
click at [146, 75] on div "Disabled Card" at bounding box center [175, 72] width 128 height 11
click at [156, 224] on textarea at bounding box center [172, 238] width 122 height 30
paste textarea "**********"
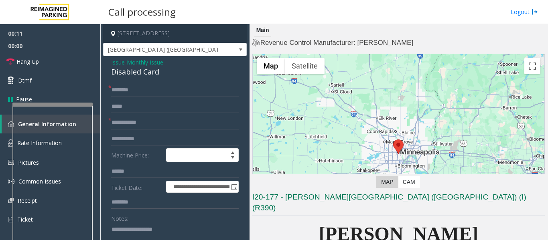
scroll to position [2, 0]
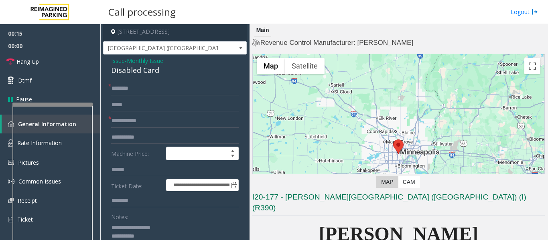
type textarea "**********"
click at [156, 123] on input "text" at bounding box center [175, 121] width 128 height 14
type input "*"
click at [151, 87] on input "text" at bounding box center [175, 89] width 128 height 14
type input "**"
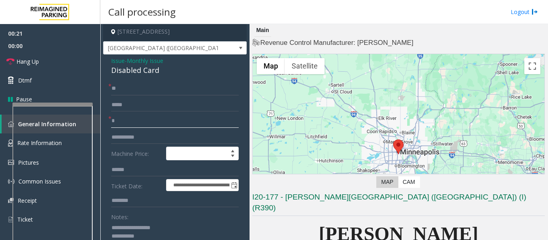
click at [113, 118] on input "*" at bounding box center [175, 121] width 128 height 14
click at [145, 121] on input "******" at bounding box center [175, 121] width 128 height 14
click at [132, 122] on input "*********" at bounding box center [175, 121] width 128 height 14
click at [137, 121] on input "**********" at bounding box center [175, 121] width 128 height 14
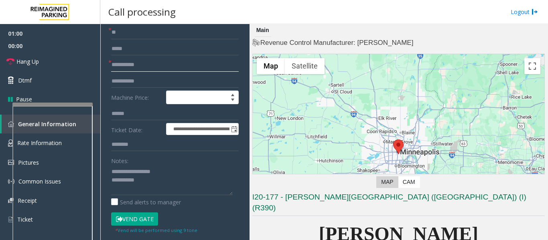
scroll to position [122, 0]
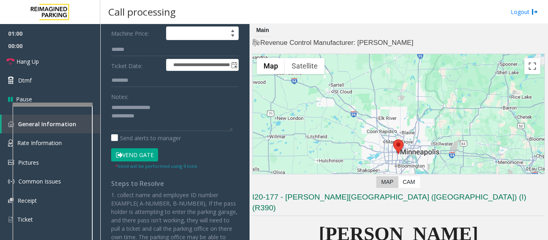
type input "**********"
click at [135, 156] on button "Vend Gate" at bounding box center [134, 155] width 47 height 14
click at [175, 117] on textarea at bounding box center [172, 116] width 122 height 30
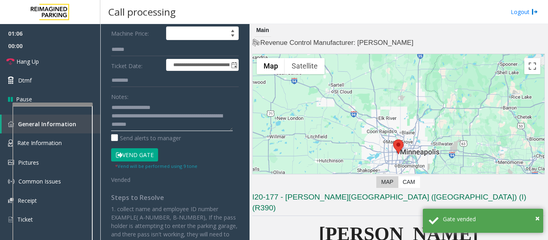
click at [171, 124] on textarea at bounding box center [172, 116] width 122 height 30
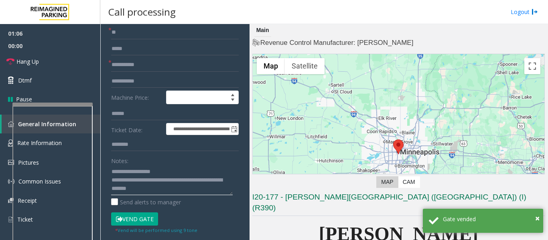
scroll to position [0, 0]
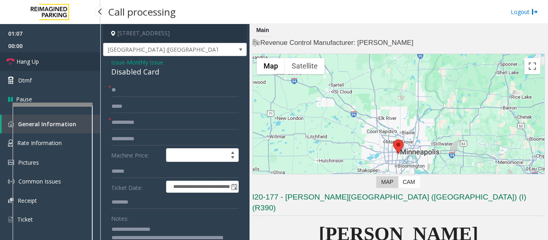
type textarea "**********"
click at [32, 58] on span "Hang Up" at bounding box center [27, 61] width 22 height 8
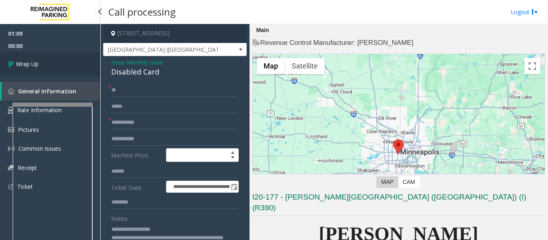
click at [6, 69] on link "Wrap Up" at bounding box center [50, 64] width 100 height 24
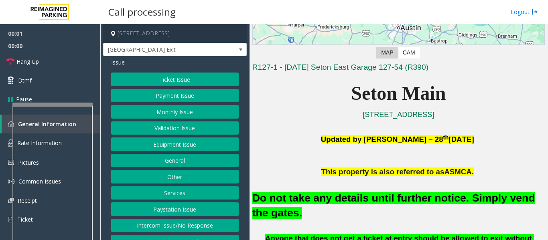
scroll to position [201, 0]
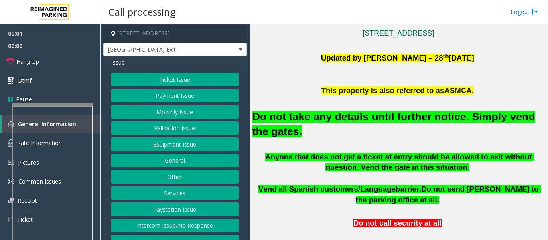
click at [145, 141] on button "Equipment Issue" at bounding box center [175, 145] width 128 height 14
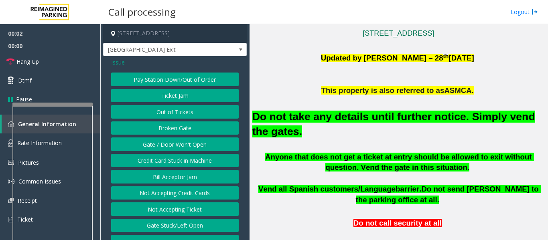
click at [145, 141] on button "Gate / Door Won't Open" at bounding box center [175, 145] width 128 height 14
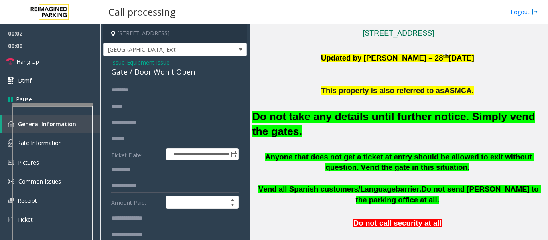
scroll to position [160, 0]
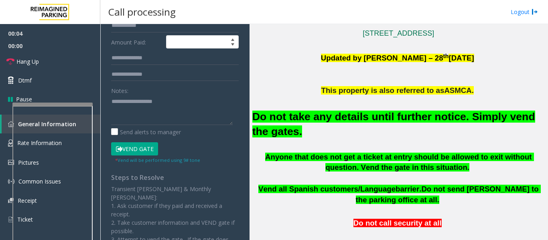
click at [146, 145] on button "Vend Gate" at bounding box center [134, 149] width 47 height 14
click at [367, 116] on font "Do not take any details until further notice. Simply vend the gates." at bounding box center [393, 124] width 283 height 27
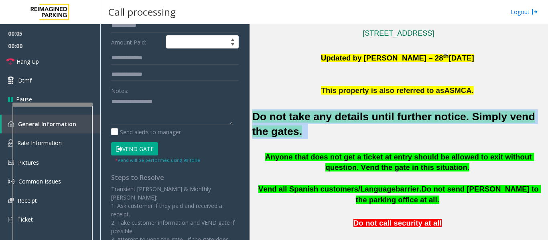
click at [367, 116] on font "Do not take any details until further notice. Simply vend the gates." at bounding box center [393, 124] width 283 height 27
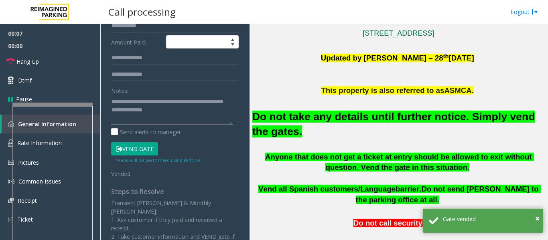
click at [209, 118] on textarea at bounding box center [172, 110] width 122 height 30
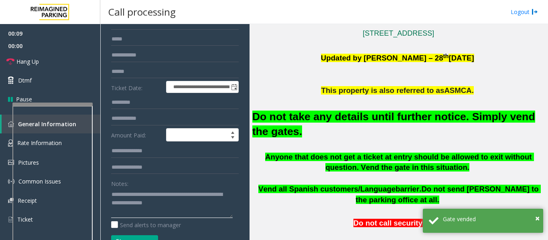
scroll to position [0, 0]
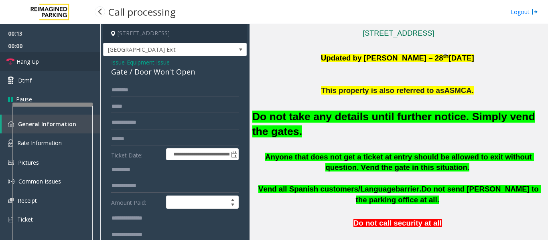
type textarea "**********"
click at [43, 62] on link "Hang Up" at bounding box center [50, 61] width 100 height 19
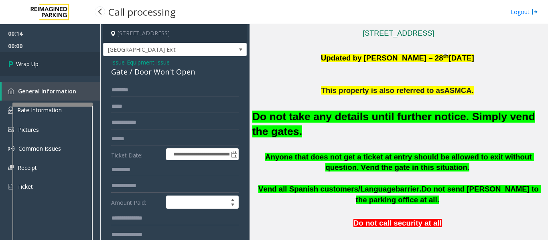
click at [87, 67] on link "Wrap Up" at bounding box center [50, 64] width 100 height 24
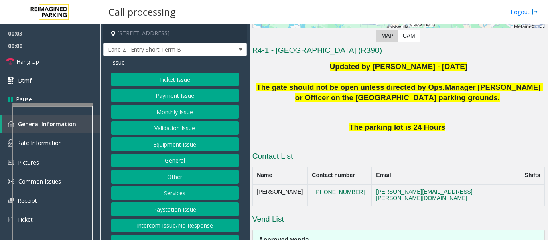
scroll to position [80, 0]
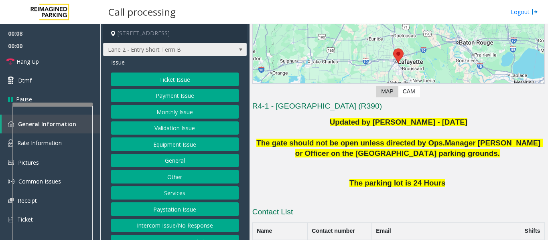
click at [215, 50] on span "Lane 2 - Entry Short Term B" at bounding box center [175, 50] width 144 height 14
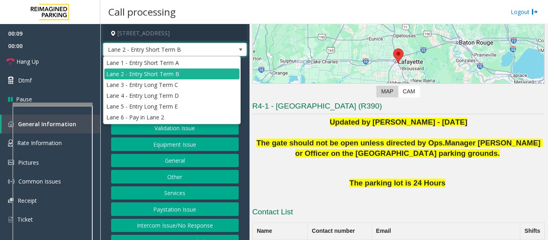
click at [215, 50] on span "Lane 2 - Entry Short Term B" at bounding box center [175, 50] width 144 height 14
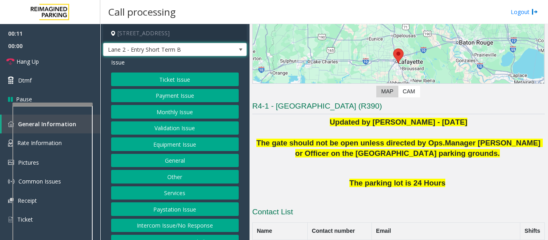
click at [157, 144] on button "Equipment Issue" at bounding box center [175, 145] width 128 height 14
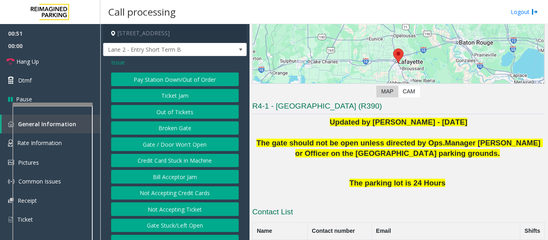
scroll to position [12, 0]
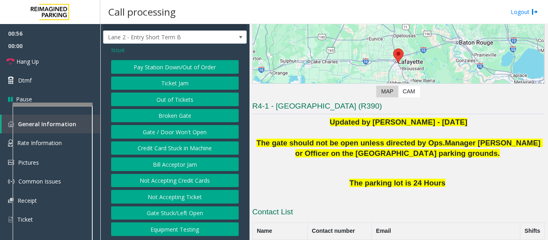
click at [117, 51] on span "Issue" at bounding box center [118, 50] width 14 height 8
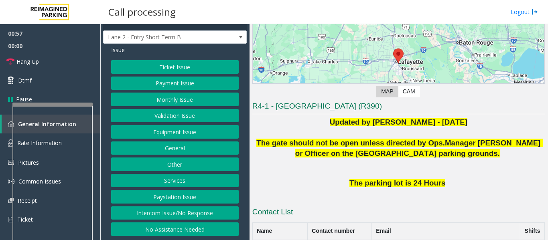
click at [173, 212] on button "Intercom Issue/No Response" at bounding box center [175, 214] width 128 height 14
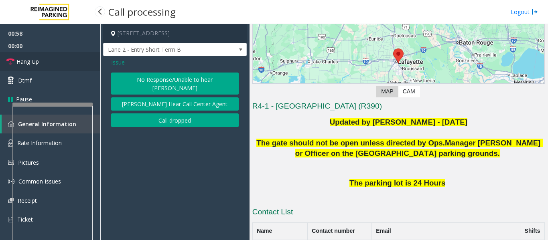
click at [67, 66] on link "Hang Up" at bounding box center [50, 61] width 100 height 19
click at [125, 97] on button "[PERSON_NAME] Hear Call Center Agent" at bounding box center [175, 104] width 128 height 14
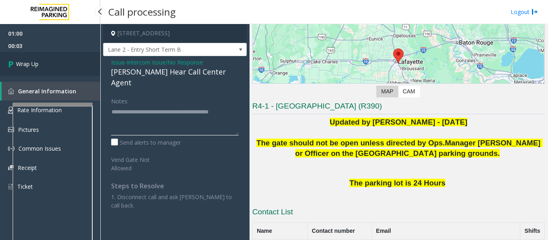
type textarea "**********"
click at [0, 56] on link "Wrap Up" at bounding box center [50, 64] width 100 height 24
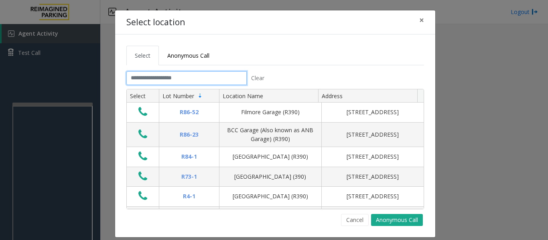
click at [182, 74] on input "text" at bounding box center [186, 78] width 120 height 14
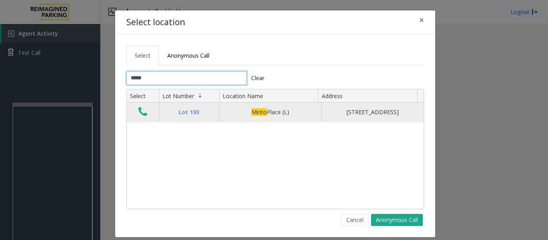
type input "*****"
click at [140, 112] on icon "Data table" at bounding box center [142, 111] width 9 height 11
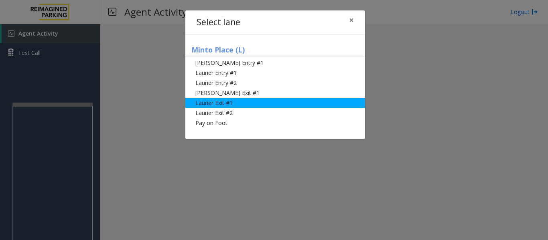
click at [198, 107] on li "Laurier Exit #1" at bounding box center [275, 103] width 180 height 10
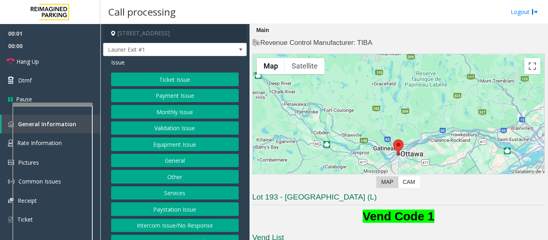
scroll to position [115, 0]
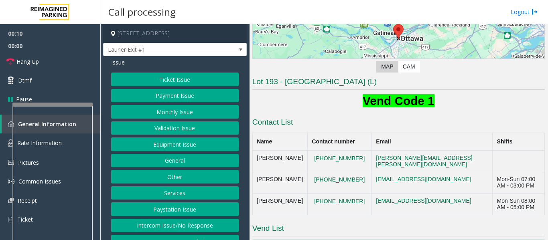
click at [163, 80] on button "Ticket Issue" at bounding box center [175, 80] width 128 height 14
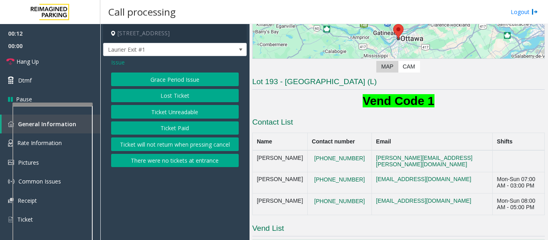
click at [164, 128] on button "Ticket Paid" at bounding box center [175, 129] width 128 height 14
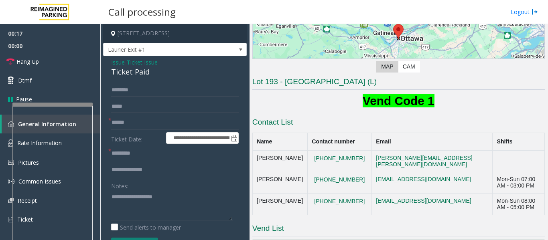
click at [141, 75] on div "Ticket Paid" at bounding box center [175, 72] width 128 height 11
click at [190, 190] on div "Notes:" at bounding box center [175, 199] width 128 height 41
click at [186, 200] on textarea at bounding box center [172, 205] width 122 height 30
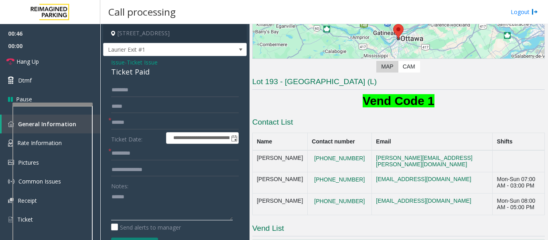
paste textarea "**********"
type textarea "**********"
click at [163, 119] on input "text" at bounding box center [175, 123] width 128 height 14
type input "*****"
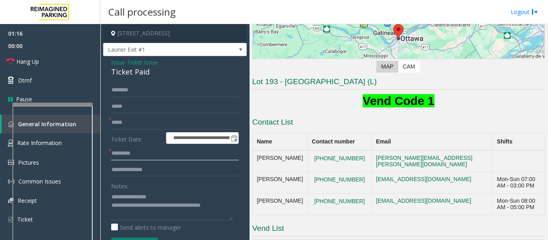
click at [157, 151] on input "text" at bounding box center [175, 154] width 128 height 14
type input "**"
click at [155, 170] on input "text" at bounding box center [175, 170] width 128 height 14
type input "*"
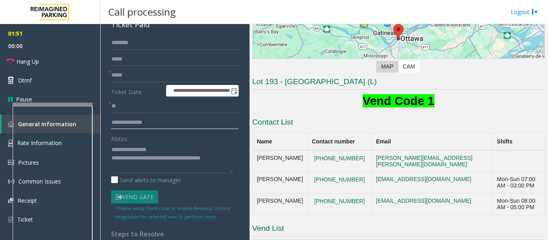
scroll to position [120, 0]
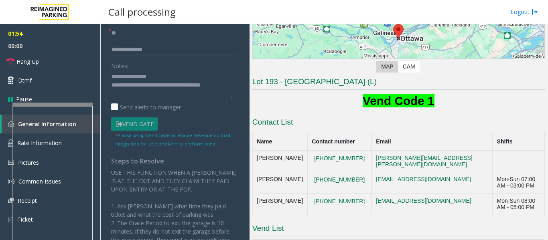
click at [181, 55] on input "text" at bounding box center [175, 50] width 128 height 14
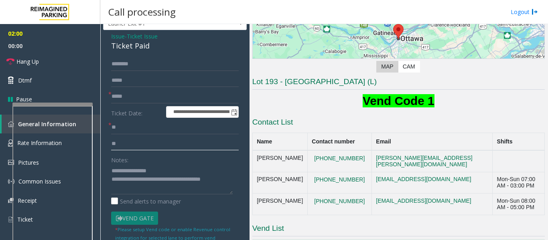
scroll to position [40, 0]
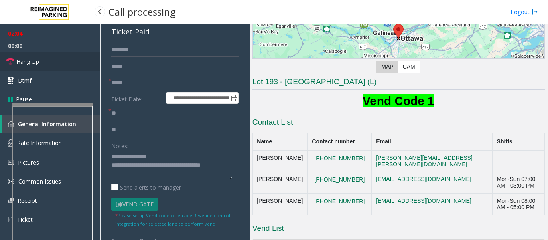
type input "**"
click at [52, 54] on link "Hang Up" at bounding box center [50, 61] width 100 height 19
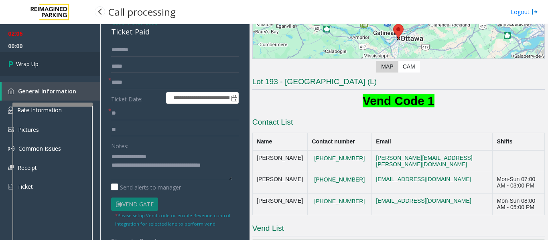
click at [35, 63] on span "Wrap Up" at bounding box center [27, 64] width 22 height 8
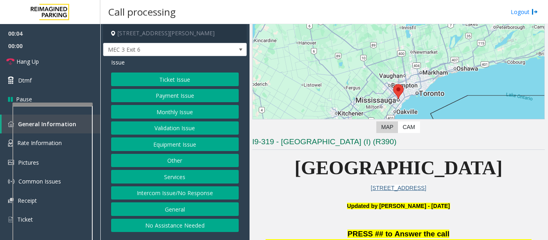
scroll to position [160, 0]
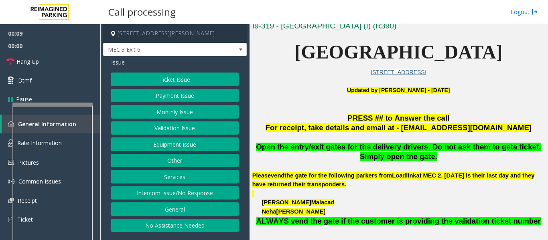
click at [144, 146] on button "Equipment Issue" at bounding box center [175, 145] width 128 height 14
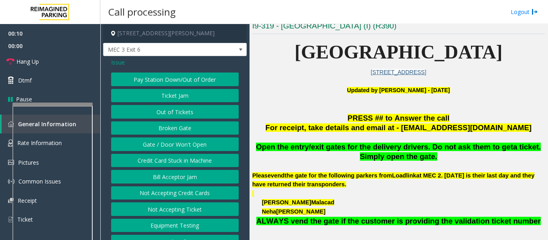
click at [153, 148] on button "Gate / Door Won't Open" at bounding box center [175, 145] width 128 height 14
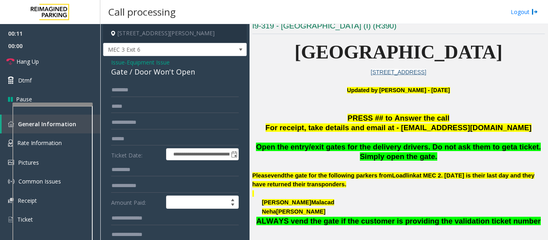
click at [149, 74] on div "Gate / Door Won't Open" at bounding box center [175, 72] width 128 height 11
click at [146, 84] on input "text" at bounding box center [175, 90] width 128 height 14
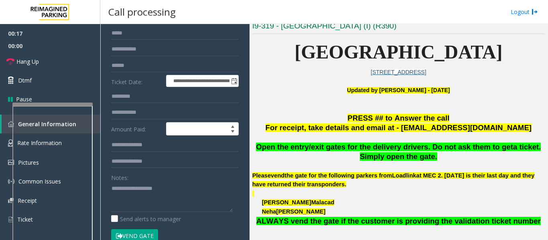
scroll to position [201, 0]
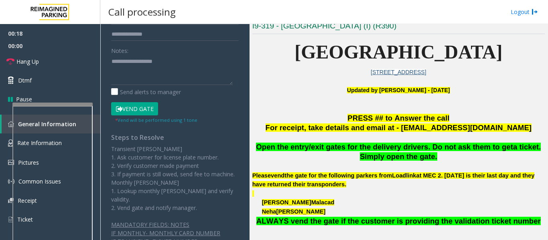
type input "****"
click at [148, 106] on button "Vend Gate" at bounding box center [134, 109] width 47 height 14
click at [174, 73] on textarea at bounding box center [172, 70] width 122 height 30
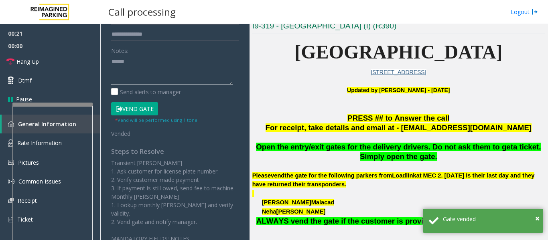
paste textarea "**********"
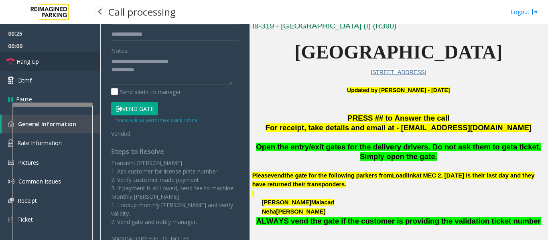
click at [44, 54] on link "Hang Up" at bounding box center [50, 61] width 100 height 19
click at [156, 74] on textarea at bounding box center [172, 70] width 122 height 30
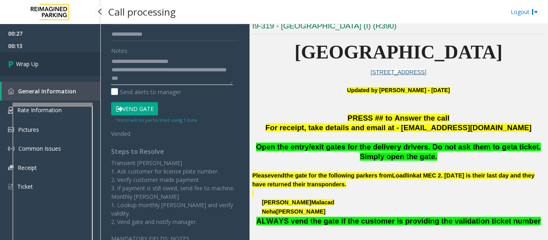
type textarea "**********"
click at [62, 59] on link "Wrap Up" at bounding box center [50, 64] width 100 height 24
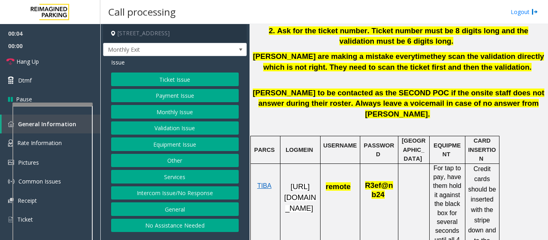
scroll to position [401, 0]
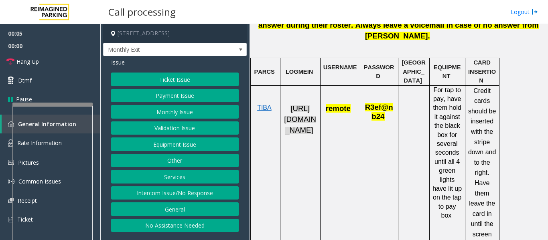
click at [296, 108] on span "https://fillmore-web.sp.tibaparking.net/" at bounding box center [300, 119] width 32 height 30
click at [175, 197] on button "Intercom Issue/No Response" at bounding box center [175, 193] width 128 height 14
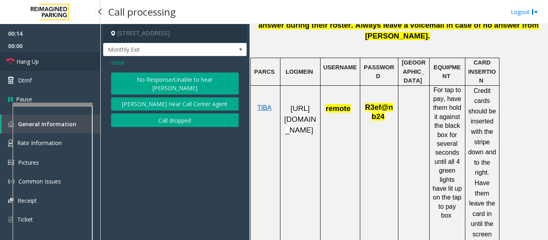
click at [61, 64] on link "Hang Up" at bounding box center [50, 61] width 100 height 19
click at [173, 74] on button "No Response/Unable to hear [PERSON_NAME]" at bounding box center [175, 84] width 128 height 22
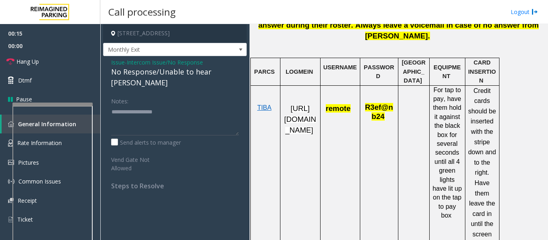
click at [180, 68] on div "No Response/Unable to hear [PERSON_NAME]" at bounding box center [175, 78] width 128 height 22
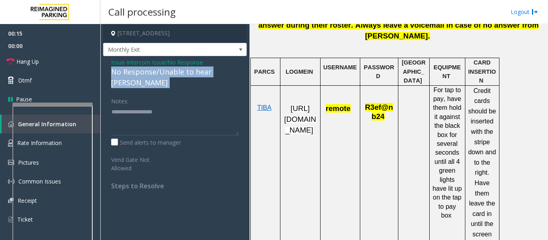
click at [180, 68] on div "No Response/Unable to hear [PERSON_NAME]" at bounding box center [175, 78] width 128 height 22
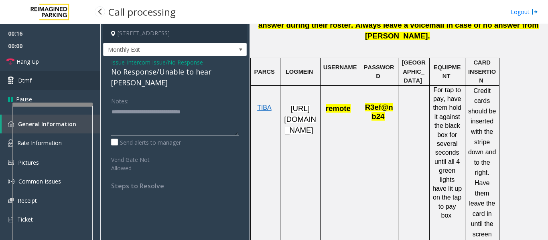
type textarea "**********"
click at [64, 71] on link "Dtmf" at bounding box center [50, 80] width 100 height 19
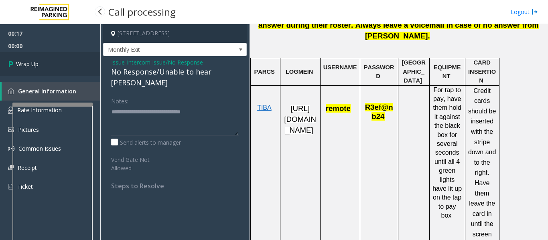
click at [51, 55] on link "Wrap Up" at bounding box center [50, 64] width 100 height 24
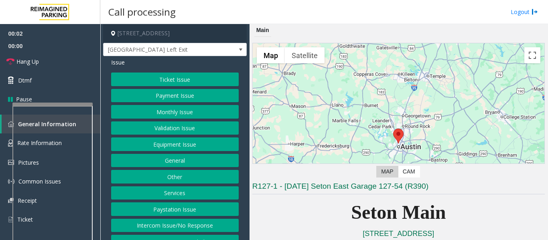
click at [181, 142] on button "Equipment Issue" at bounding box center [175, 145] width 128 height 14
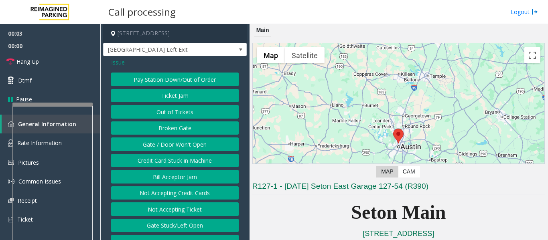
click at [177, 142] on button "Gate / Door Won't Open" at bounding box center [175, 145] width 128 height 14
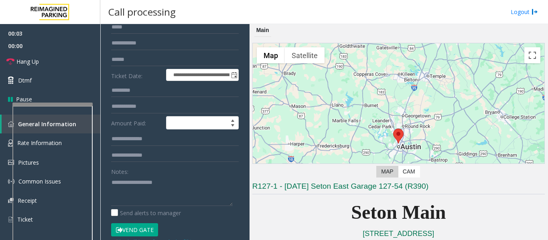
scroll to position [160, 0]
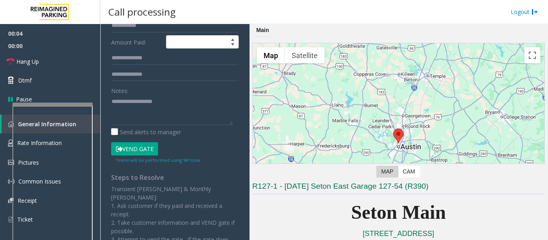
click at [155, 151] on button "Vend Gate" at bounding box center [134, 149] width 47 height 14
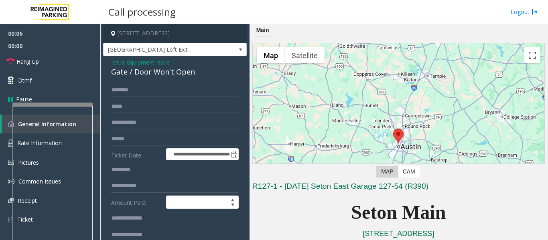
scroll to position [160, 0]
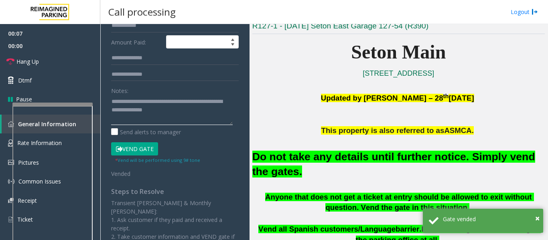
click at [175, 113] on textarea at bounding box center [172, 110] width 122 height 30
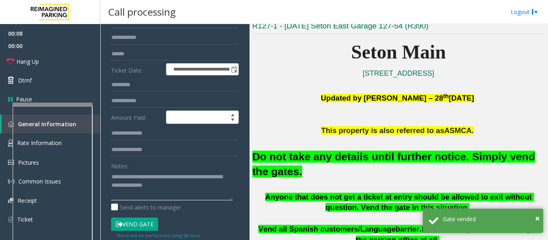
scroll to position [0, 0]
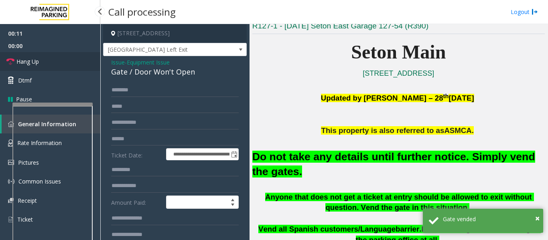
type textarea "**********"
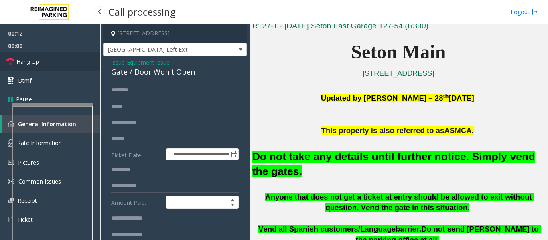
click at [28, 63] on span "Hang Up" at bounding box center [27, 61] width 22 height 8
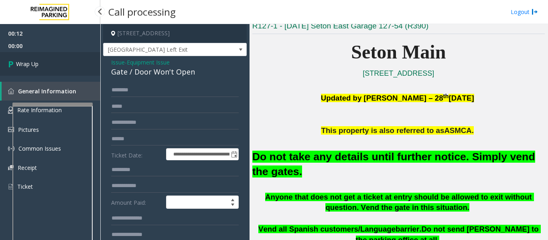
click at [28, 57] on link "Wrap Up" at bounding box center [50, 64] width 100 height 24
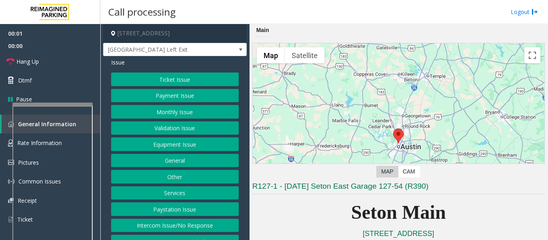
click at [180, 146] on button "Equipment Issue" at bounding box center [175, 145] width 128 height 14
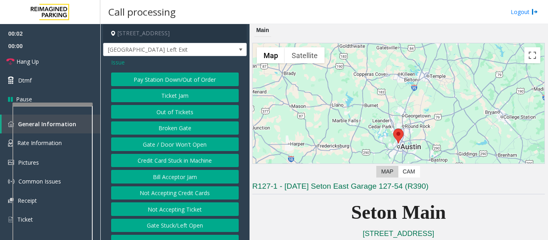
click at [180, 142] on button "Gate / Door Won't Open" at bounding box center [175, 145] width 128 height 14
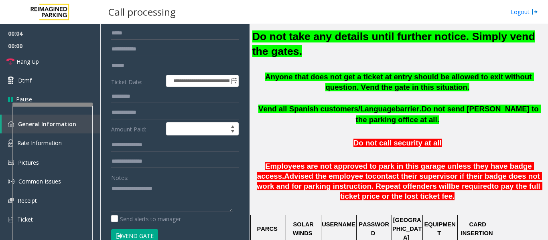
scroll to position [160, 0]
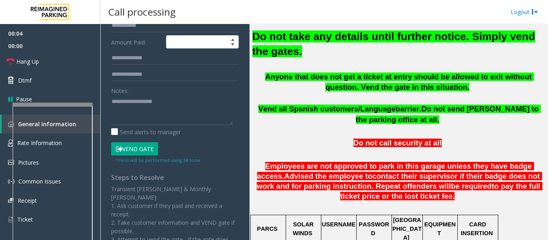
click at [141, 158] on small "* Vend will be performed using 9# tone" at bounding box center [157, 160] width 85 height 6
click at [144, 152] on button "Vend Gate" at bounding box center [134, 149] width 47 height 14
click at [361, 37] on font "Do not take any details until further notice. Simply vend the gates." at bounding box center [393, 43] width 283 height 27
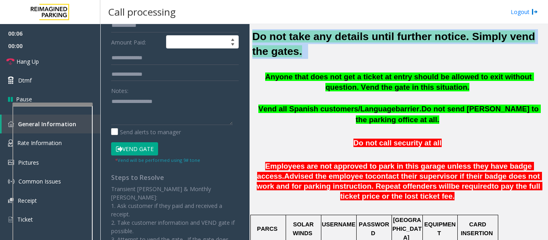
click at [361, 37] on font "Do not take any details until further notice. Simply vend the gates." at bounding box center [393, 43] width 283 height 27
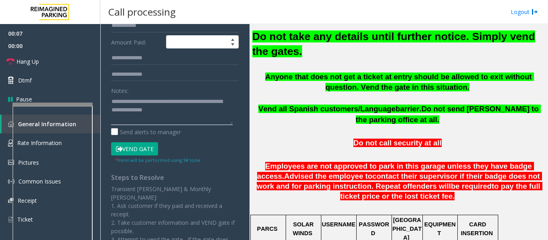
click at [189, 109] on textarea at bounding box center [172, 110] width 122 height 30
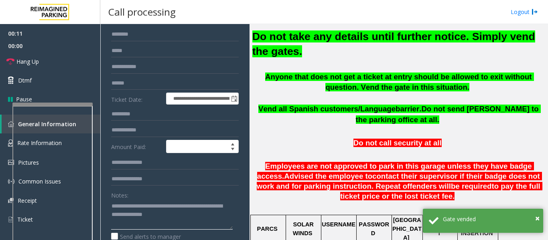
scroll to position [0, 0]
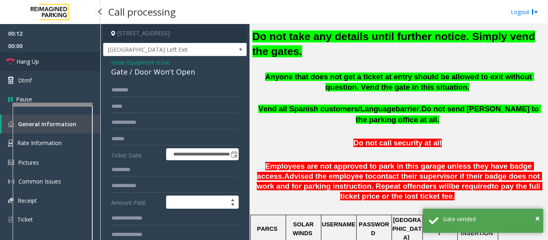
type textarea "**********"
click at [31, 62] on span "Hang Up" at bounding box center [27, 61] width 22 height 8
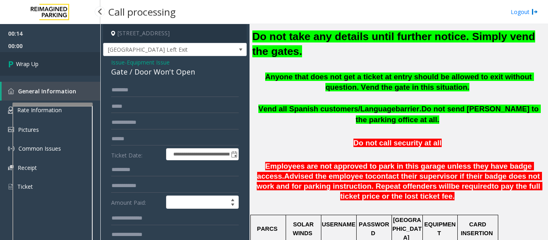
click at [33, 66] on span "Wrap Up" at bounding box center [27, 64] width 22 height 8
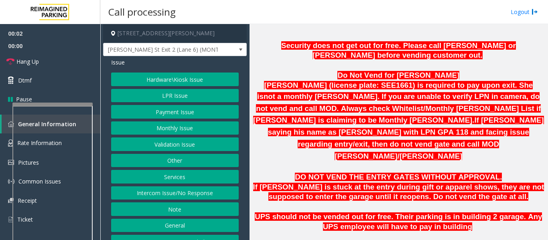
scroll to position [602, 0]
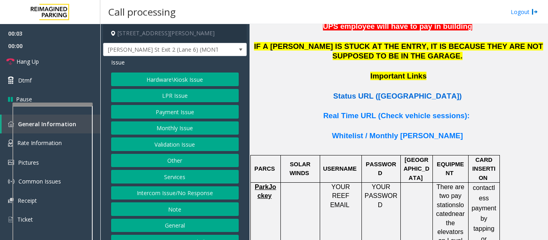
click at [409, 92] on span "Status URL ([GEOGRAPHIC_DATA])" at bounding box center [397, 96] width 128 height 8
click at [167, 93] on button "LPR Issue" at bounding box center [175, 96] width 128 height 14
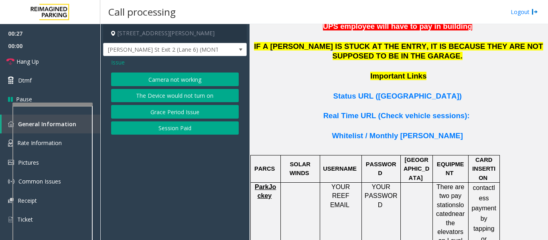
click at [151, 80] on button "Camera not working" at bounding box center [175, 80] width 128 height 14
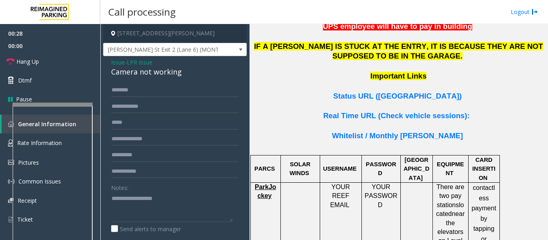
click at [155, 74] on div "Camera not working" at bounding box center [175, 72] width 128 height 11
copy div "Camera not working"
click at [131, 207] on textarea at bounding box center [172, 207] width 122 height 30
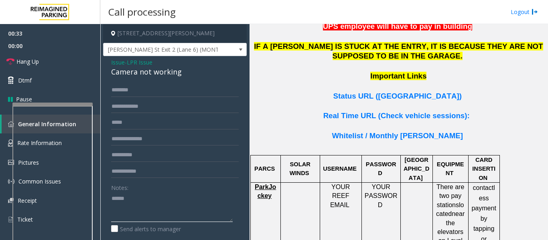
paste textarea "**********"
type textarea "**********"
click at [144, 93] on input "text" at bounding box center [175, 90] width 128 height 14
type input "*"
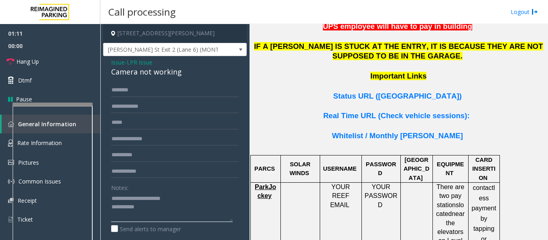
click at [172, 214] on textarea at bounding box center [172, 207] width 122 height 30
type textarea "**********"
click at [71, 57] on link "Hang Up" at bounding box center [50, 61] width 100 height 19
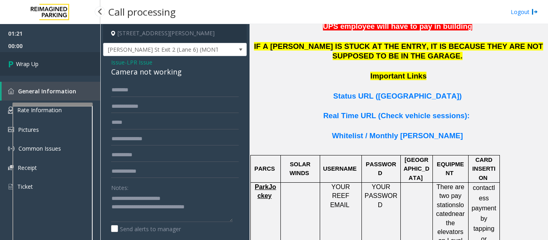
click at [6, 69] on link "Wrap Up" at bounding box center [50, 64] width 100 height 24
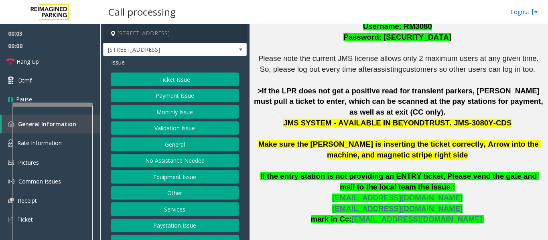
scroll to position [241, 0]
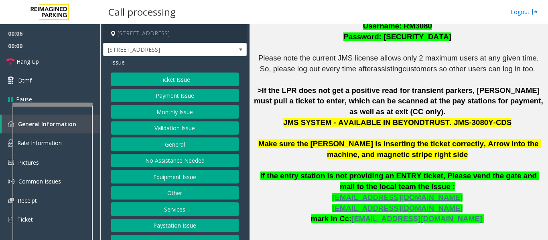
click at [170, 79] on button "Ticket Issue" at bounding box center [175, 80] width 128 height 14
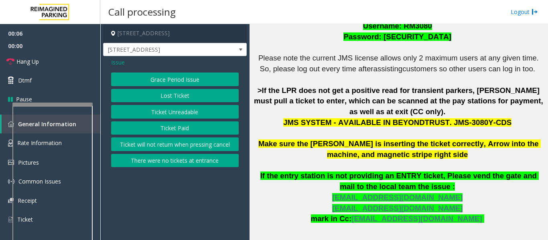
click at [166, 108] on button "Ticket Unreadable" at bounding box center [175, 112] width 128 height 14
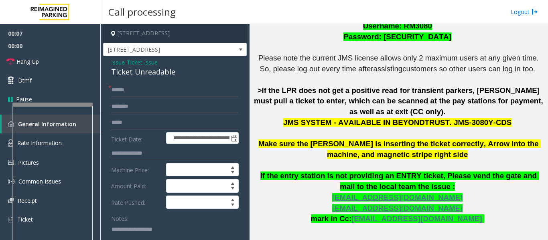
click at [122, 73] on div "Ticket Unreadable" at bounding box center [175, 72] width 128 height 11
copy div "Ticket Unreadable"
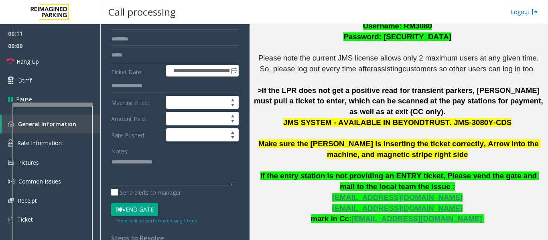
scroll to position [80, 0]
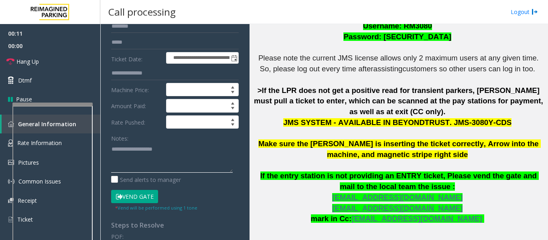
click at [149, 162] on textarea at bounding box center [172, 158] width 122 height 30
paste textarea "**********"
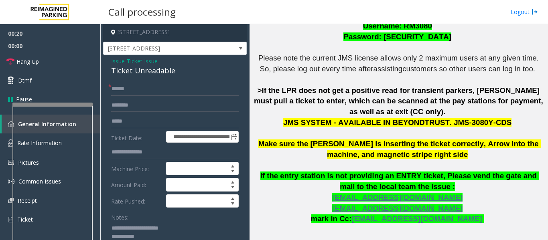
scroll to position [0, 0]
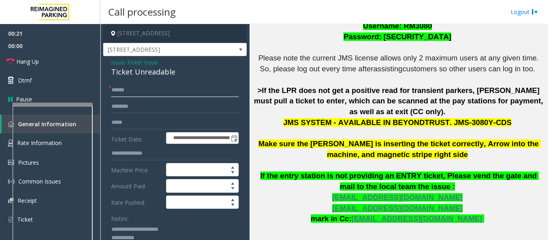
click at [150, 86] on input "text" at bounding box center [175, 90] width 128 height 14
type textarea "**********"
click at [134, 93] on input "text" at bounding box center [175, 90] width 128 height 14
click at [213, 115] on form "**********" at bounding box center [175, 187] width 128 height 209
click at [214, 105] on input "text" at bounding box center [175, 107] width 128 height 14
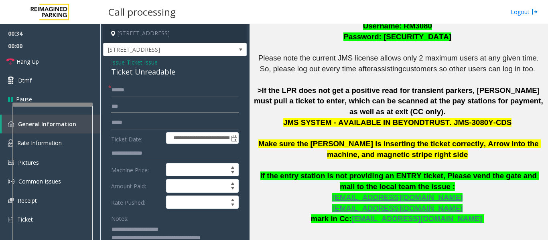
type input "***"
click at [205, 88] on input "text" at bounding box center [175, 90] width 128 height 14
type input "******"
click at [151, 103] on input "***" at bounding box center [175, 107] width 128 height 14
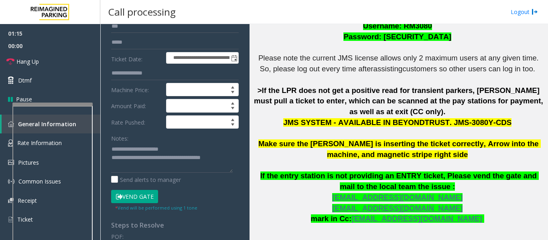
click at [149, 198] on button "Vend Gate" at bounding box center [134, 197] width 47 height 14
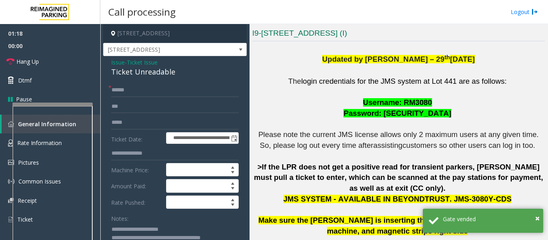
scroll to position [120, 0]
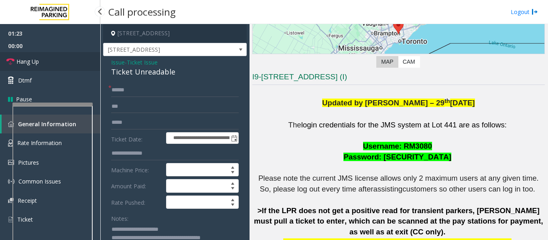
click at [32, 58] on span "Hang Up" at bounding box center [27, 61] width 22 height 8
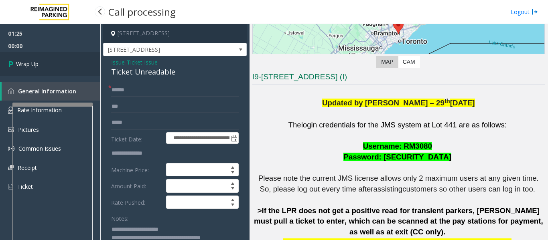
click at [47, 62] on link "Wrap Up" at bounding box center [50, 64] width 100 height 24
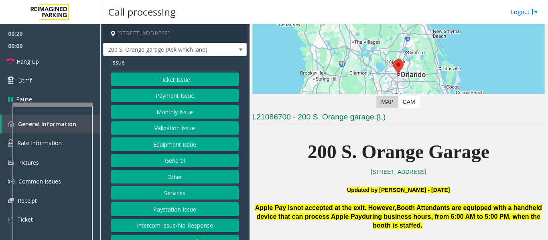
scroll to position [241, 0]
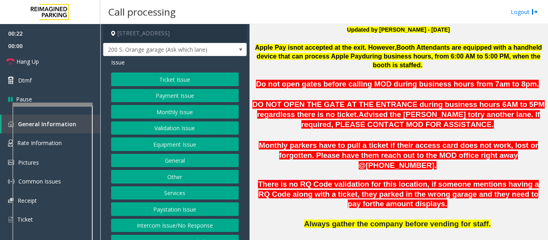
click at [219, 100] on button "Payment Issue" at bounding box center [175, 96] width 128 height 14
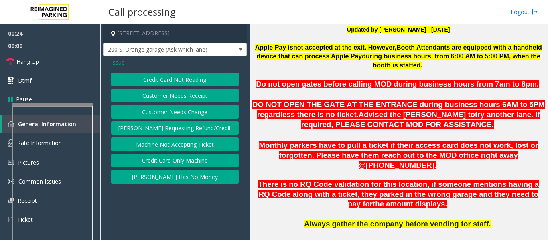
click at [202, 94] on button "Customer Needs Receipt" at bounding box center [175, 96] width 128 height 14
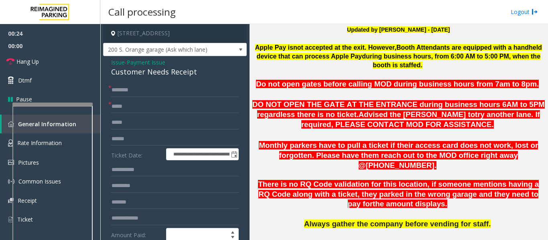
click at [118, 76] on div "Customer Needs Receipt" at bounding box center [175, 72] width 128 height 11
copy div "Customer Needs Receipt"
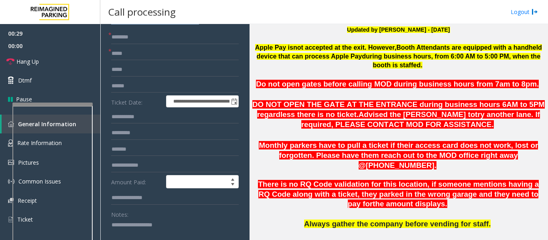
scroll to position [120, 0]
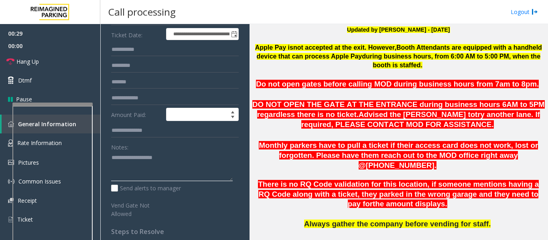
click at [175, 162] on textarea at bounding box center [172, 167] width 122 height 30
paste textarea "**********"
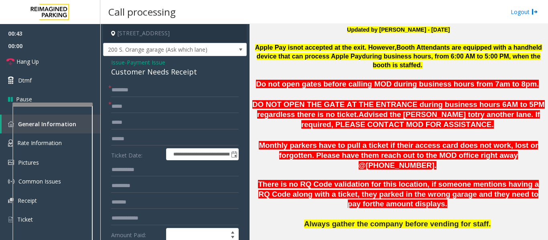
type textarea "**********"
click at [144, 113] on input "text" at bounding box center [175, 107] width 128 height 14
type input "**"
click at [150, 94] on input "text" at bounding box center [175, 90] width 128 height 14
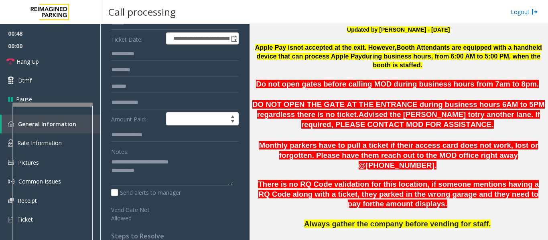
scroll to position [120, 0]
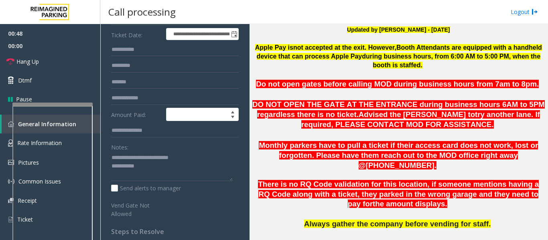
type input "**"
click at [144, 172] on textarea at bounding box center [172, 167] width 122 height 30
click at [16, 62] on span "Hang Up" at bounding box center [27, 61] width 22 height 8
click at [178, 164] on textarea at bounding box center [172, 167] width 122 height 30
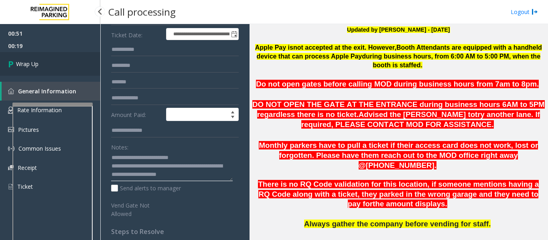
type textarea "**********"
click at [71, 67] on link "Wrap Up" at bounding box center [50, 64] width 100 height 24
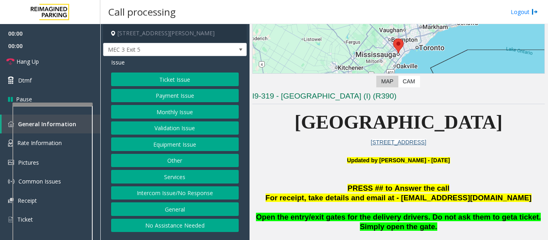
scroll to position [160, 0]
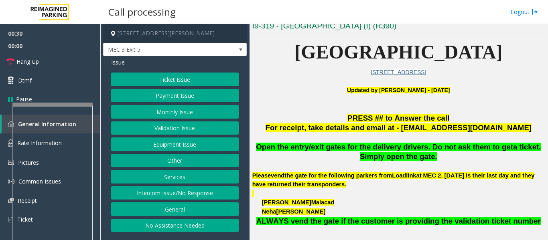
drag, startPoint x: 211, startPoint y: 142, endPoint x: 213, endPoint y: 155, distance: 12.5
click at [214, 155] on div "Ticket Issue Payment Issue Monthly Issue Validation Issue Equipment Issue Other…" at bounding box center [175, 153] width 128 height 160
click at [209, 142] on button "Equipment Issue" at bounding box center [175, 145] width 128 height 14
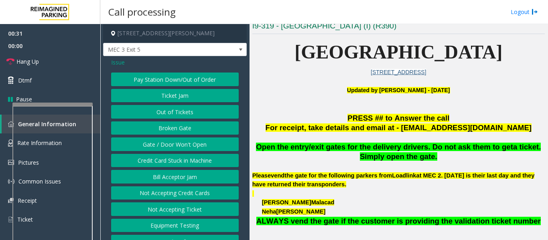
click at [203, 142] on button "Gate / Door Won't Open" at bounding box center [175, 145] width 128 height 14
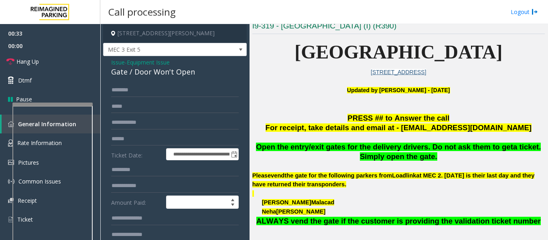
click at [165, 68] on div "Gate / Door Won't Open" at bounding box center [175, 72] width 128 height 11
copy div "Gate / Door Won't Open"
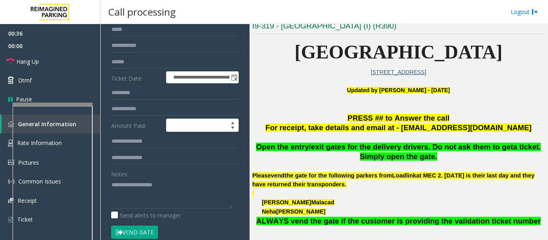
scroll to position [80, 0]
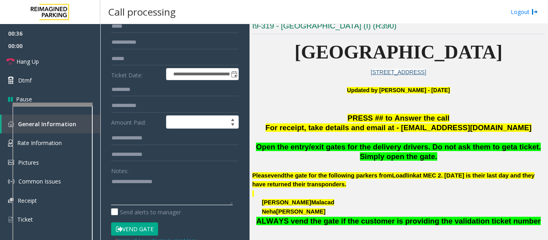
click at [165, 188] on textarea at bounding box center [172, 190] width 122 height 30
type textarea "*"
click at [170, 192] on textarea at bounding box center [172, 190] width 122 height 30
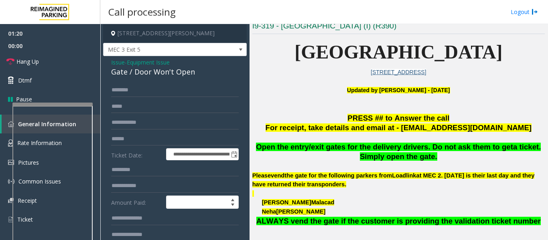
type textarea "******"
click at [116, 62] on span "Issue" at bounding box center [118, 62] width 14 height 8
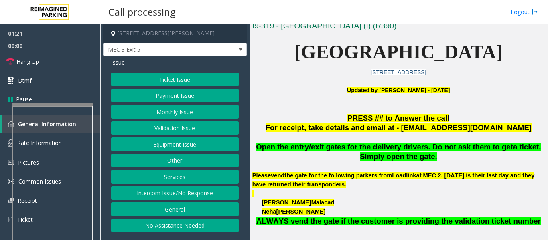
click at [150, 114] on button "Monthly Issue" at bounding box center [175, 112] width 128 height 14
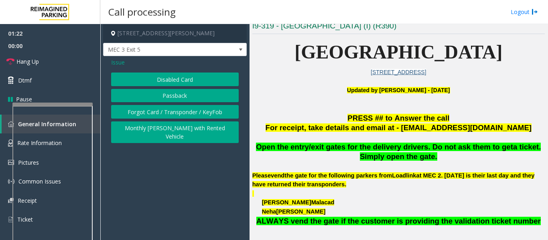
click at [150, 114] on button "Forgot Card / Transponder / KeyFob" at bounding box center [175, 112] width 128 height 14
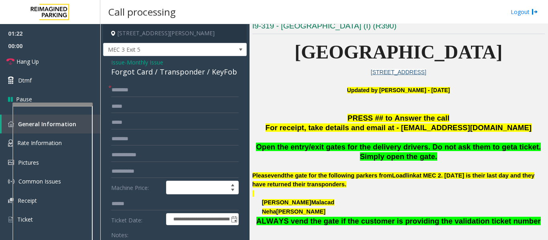
click at [142, 77] on div "Forgot Card / Transponder / KeyFob" at bounding box center [175, 72] width 128 height 11
click at [146, 73] on div "Forgot Card / Transponder / KeyFob" at bounding box center [175, 72] width 128 height 11
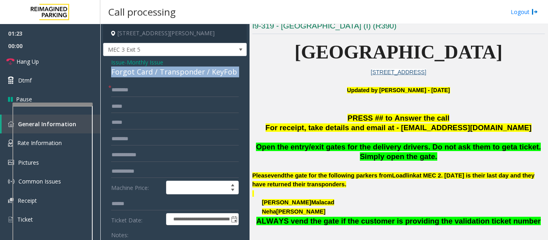
click at [146, 73] on div "Forgot Card / Transponder / KeyFob" at bounding box center [175, 72] width 128 height 11
copy div "Forgot Card / Transponder / KeyFob"
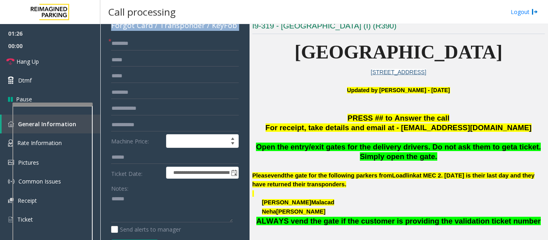
scroll to position [160, 0]
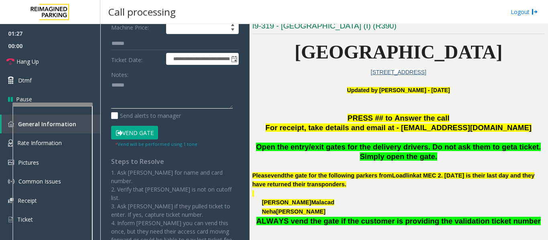
click at [142, 83] on textarea at bounding box center [172, 94] width 122 height 30
paste textarea "**********"
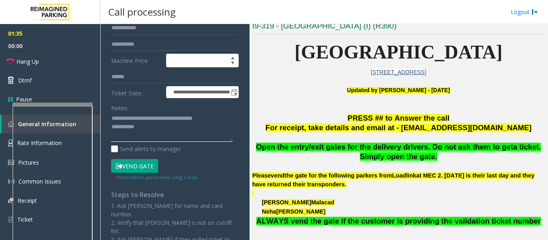
scroll to position [0, 0]
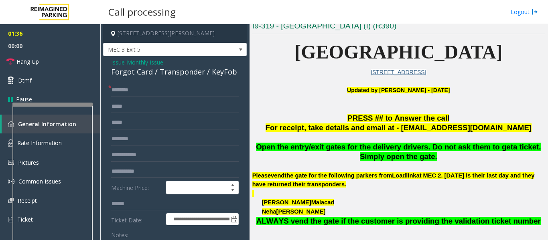
type textarea "**********"
click at [139, 93] on input "text" at bounding box center [175, 90] width 128 height 14
type input "******"
click at [138, 152] on input "text" at bounding box center [175, 155] width 128 height 14
click at [144, 149] on input "text" at bounding box center [175, 155] width 128 height 14
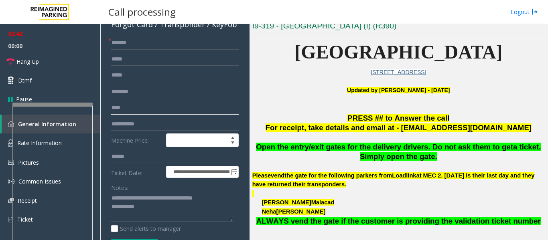
scroll to position [120, 0]
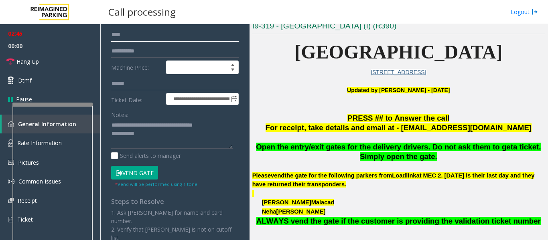
type input "****"
type textarea "**********"
click at [150, 36] on input "****" at bounding box center [175, 35] width 128 height 14
type input "**********"
click at [151, 172] on button "Vend Gate" at bounding box center [134, 173] width 47 height 14
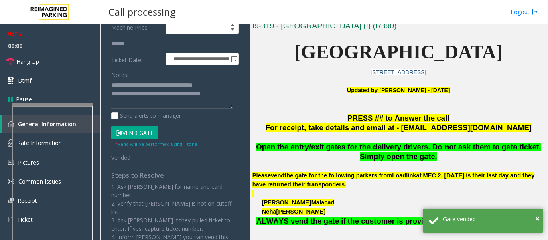
scroll to position [0, 0]
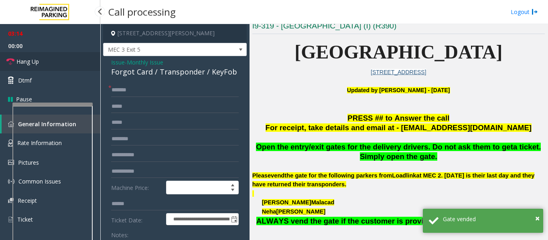
click at [32, 64] on span "Hang Up" at bounding box center [27, 61] width 22 height 8
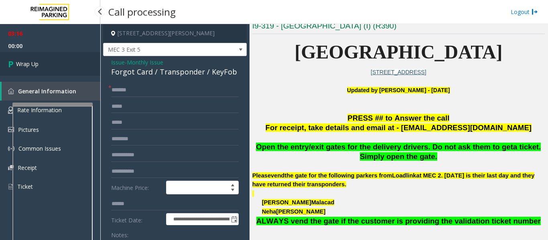
click at [0, 59] on link "Wrap Up" at bounding box center [50, 64] width 100 height 24
click at [40, 68] on div "03:16 00:00 Wrap Up General Information Rate Information Pictures Common Issues…" at bounding box center [50, 113] width 100 height 179
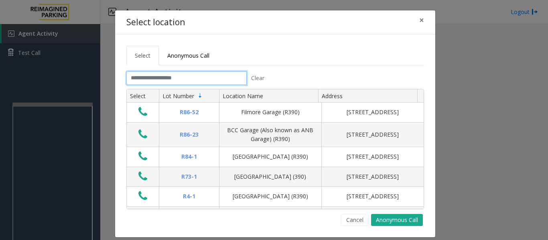
click at [175, 80] on input "text" at bounding box center [186, 78] width 120 height 14
click at [211, 73] on input "text" at bounding box center [186, 78] width 120 height 14
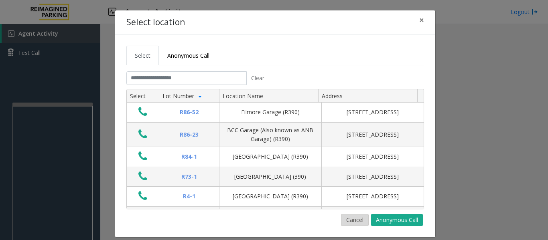
click at [358, 218] on button "Cancel" at bounding box center [355, 220] width 28 height 12
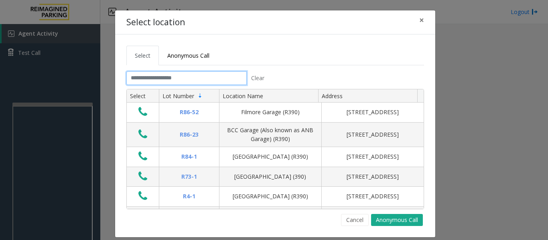
click at [178, 81] on input "text" at bounding box center [186, 78] width 120 height 14
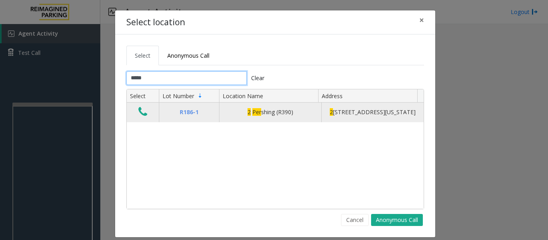
type input "*****"
click at [140, 113] on icon "Data table" at bounding box center [142, 111] width 9 height 11
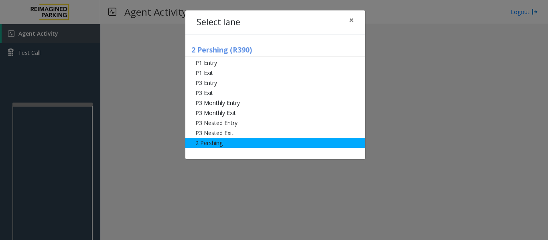
click at [224, 140] on li "2 Pershing" at bounding box center [275, 143] width 180 height 10
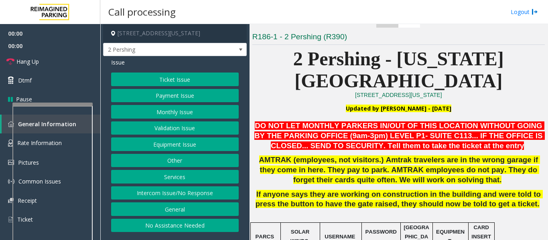
scroll to position [321, 0]
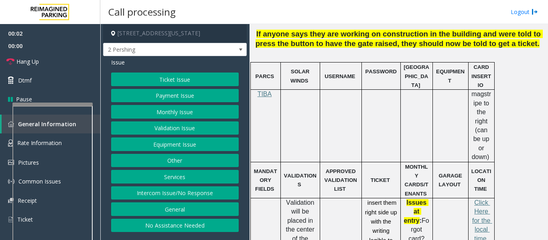
click at [208, 191] on button "Intercom Issue/No Response" at bounding box center [175, 193] width 128 height 14
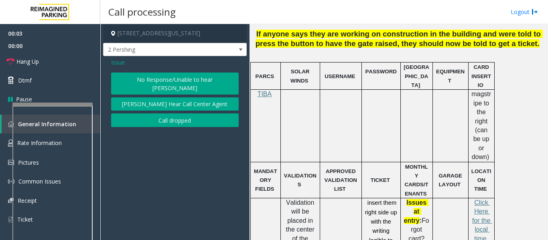
click at [189, 74] on button "No Response/Unable to hear [PERSON_NAME]" at bounding box center [175, 84] width 128 height 22
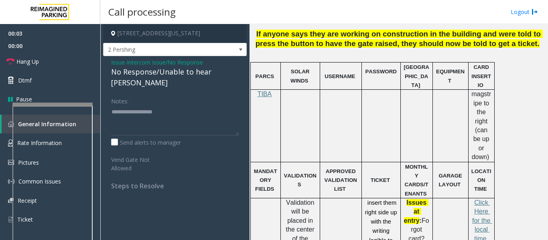
click at [177, 73] on div "No Response/Unable to hear [PERSON_NAME]" at bounding box center [175, 78] width 128 height 22
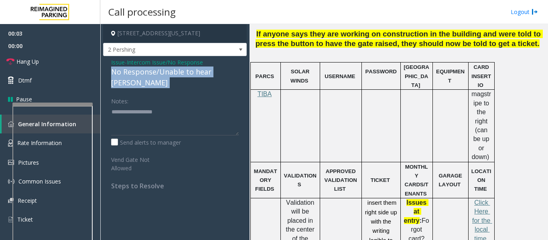
click at [177, 73] on div "No Response/Unable to hear [PERSON_NAME]" at bounding box center [175, 78] width 128 height 22
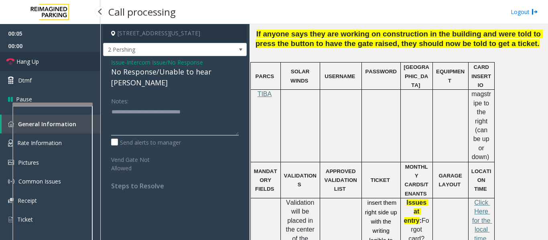
type textarea "**********"
click at [6, 57] on link "Hang Up" at bounding box center [50, 61] width 100 height 19
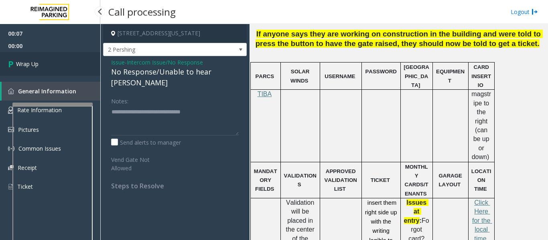
click at [13, 71] on link "Wrap Up" at bounding box center [50, 64] width 100 height 24
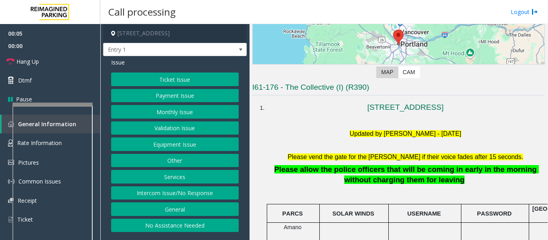
scroll to position [160, 0]
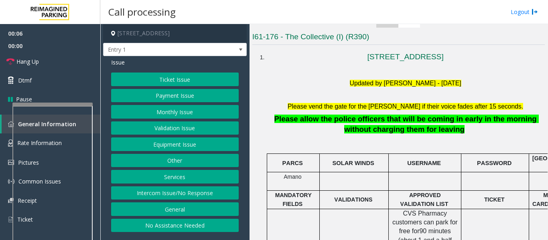
click at [209, 199] on button "Intercom Issue/No Response" at bounding box center [175, 193] width 128 height 14
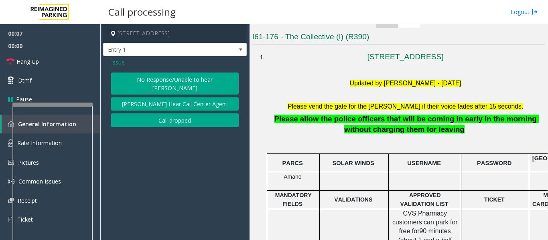
click at [177, 76] on button "No Response/Unable to hear [PERSON_NAME]" at bounding box center [175, 84] width 128 height 22
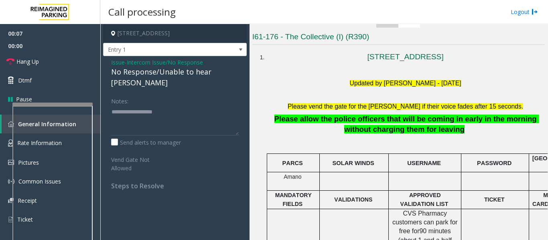
click at [162, 76] on div "No Response/Unable to hear [PERSON_NAME]" at bounding box center [175, 78] width 128 height 22
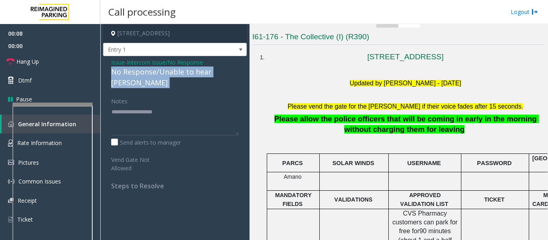
click at [162, 76] on div "No Response/Unable to hear [PERSON_NAME]" at bounding box center [175, 78] width 128 height 22
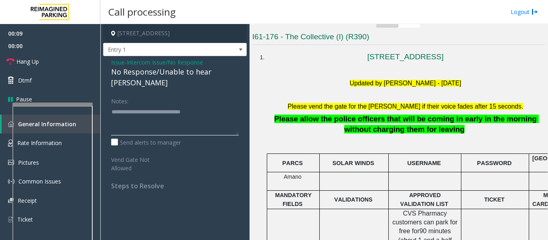
type textarea "**********"
click at [241, 97] on div "Notes: Send alerts to manager Vend Gate Not Allowed Steps to Resolve" at bounding box center [175, 142] width 140 height 96
click at [28, 59] on span "Hang Up" at bounding box center [27, 61] width 22 height 8
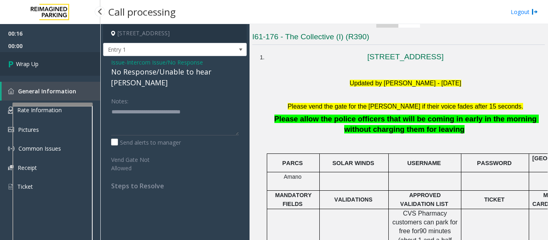
click at [12, 67] on icon at bounding box center [12, 63] width 8 height 13
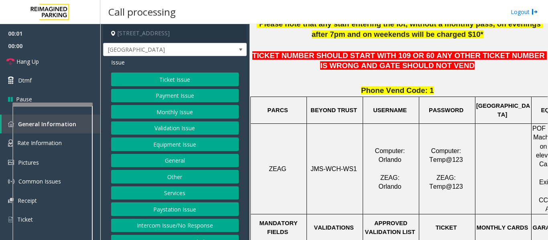
scroll to position [281, 0]
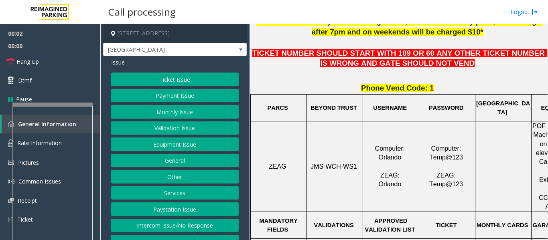
click at [321, 168] on span "JMS-WCH-WS1" at bounding box center [333, 166] width 47 height 7
click at [320, 168] on span "JMS-WCH-WS1" at bounding box center [333, 166] width 47 height 7
copy p "JMS-WCH-WS1"
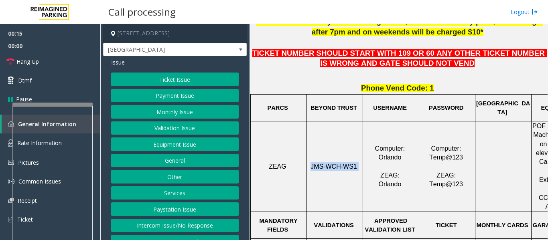
click at [163, 81] on button "Ticket Issue" at bounding box center [175, 80] width 128 height 14
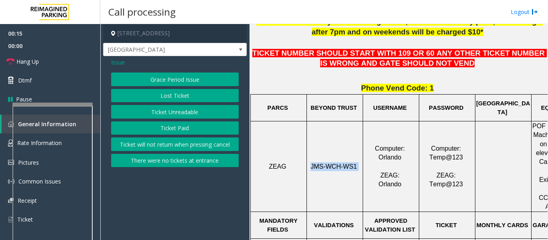
click at [167, 113] on button "Ticket Unreadable" at bounding box center [175, 112] width 128 height 14
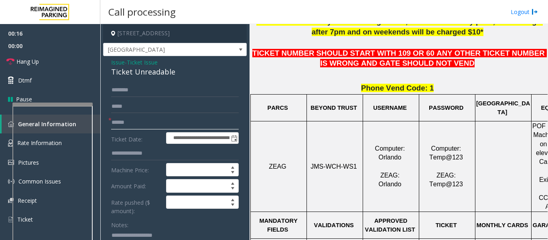
click at [136, 118] on input "text" at bounding box center [175, 123] width 128 height 14
click at [159, 75] on div "Ticket Unreadable" at bounding box center [175, 72] width 128 height 11
copy div "Ticket Unreadable"
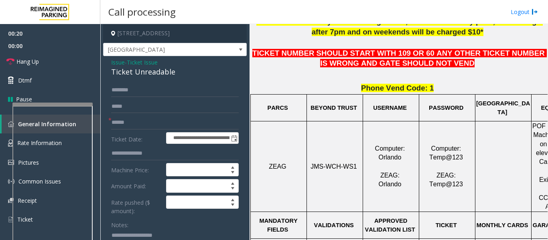
click at [140, 237] on textarea at bounding box center [172, 244] width 122 height 30
click at [194, 123] on input "text" at bounding box center [175, 123] width 128 height 14
type input "********"
click at [175, 85] on input "text" at bounding box center [175, 90] width 128 height 14
type input "****"
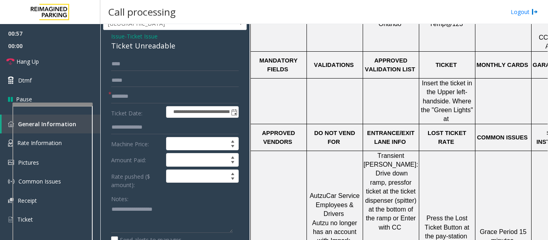
scroll to position [40, 0]
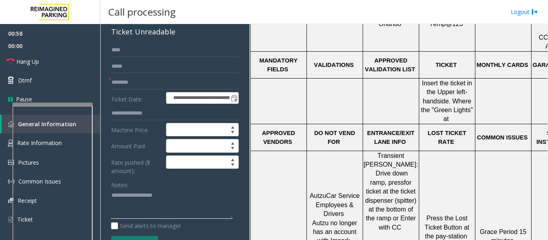
click at [140, 205] on textarea at bounding box center [172, 204] width 122 height 30
paste textarea "**********"
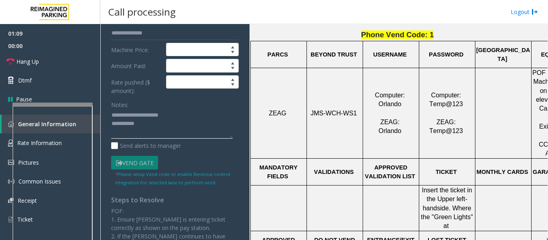
scroll to position [241, 0]
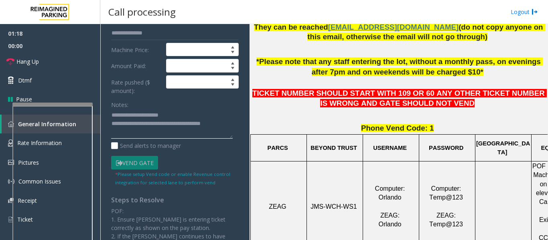
click at [160, 133] on textarea at bounding box center [172, 124] width 122 height 30
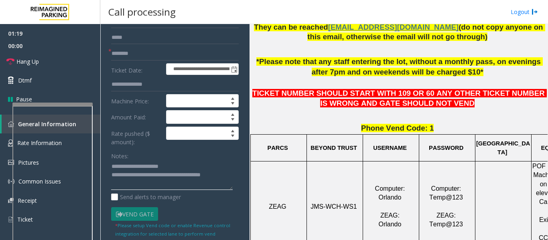
scroll to position [40, 0]
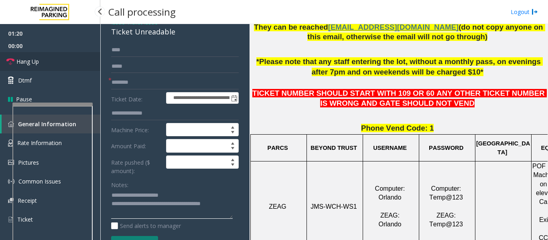
type textarea "**********"
click at [25, 56] on link "Hang Up" at bounding box center [50, 61] width 100 height 19
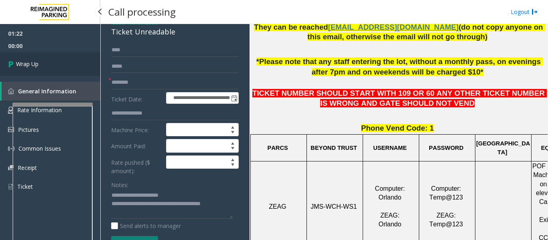
click at [55, 58] on link "Wrap Up" at bounding box center [50, 64] width 100 height 24
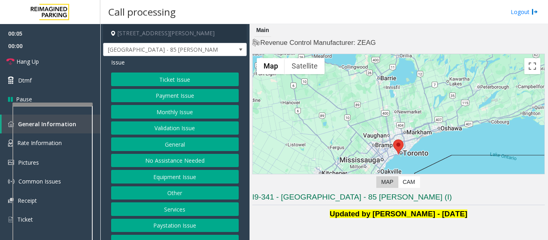
click at [167, 131] on button "Validation Issue" at bounding box center [175, 129] width 128 height 14
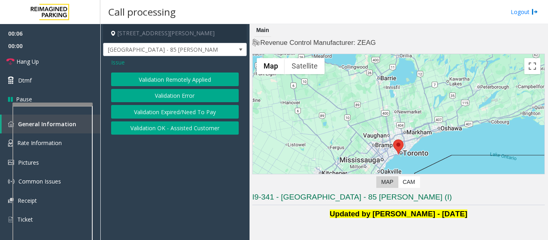
click at [194, 96] on button "Validation Error" at bounding box center [175, 96] width 128 height 14
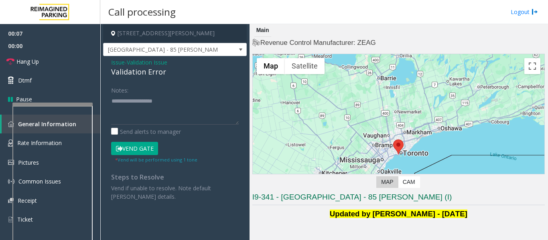
click at [151, 74] on div "Validation Error" at bounding box center [175, 72] width 128 height 11
copy div "Validation Error"
click at [122, 110] on textarea at bounding box center [175, 110] width 128 height 30
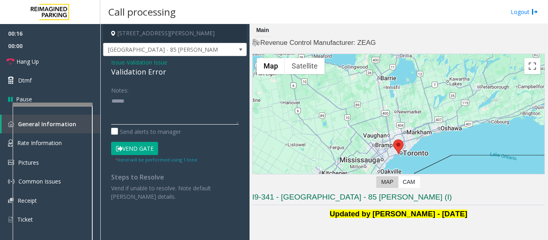
click at [113, 99] on textarea at bounding box center [175, 110] width 128 height 30
click at [112, 100] on textarea at bounding box center [175, 110] width 128 height 30
paste textarea "**********"
click at [189, 101] on textarea at bounding box center [175, 110] width 128 height 30
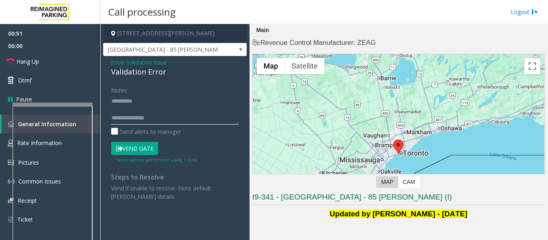
click at [184, 101] on textarea at bounding box center [175, 110] width 128 height 30
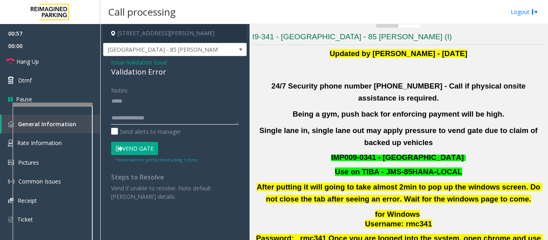
scroll to position [321, 0]
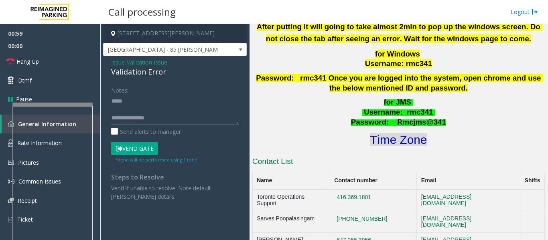
click at [412, 133] on font "Time Zone" at bounding box center [398, 139] width 57 height 13
click at [173, 107] on textarea at bounding box center [175, 110] width 128 height 30
click at [169, 99] on textarea at bounding box center [175, 110] width 128 height 30
click at [111, 117] on textarea at bounding box center [175, 110] width 128 height 30
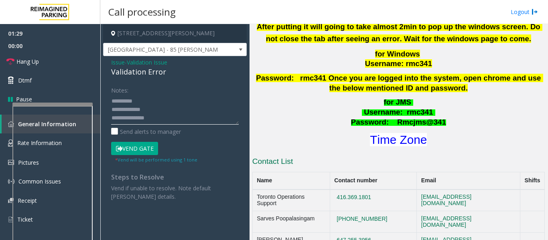
click at [187, 104] on textarea at bounding box center [175, 110] width 128 height 30
click at [148, 148] on button "Vend Gate" at bounding box center [134, 149] width 47 height 14
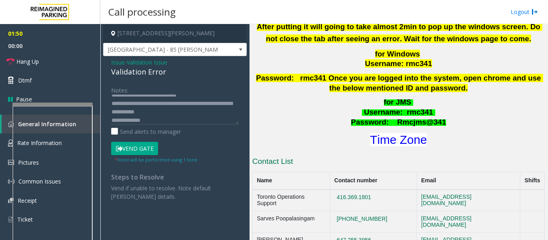
scroll to position [0, 0]
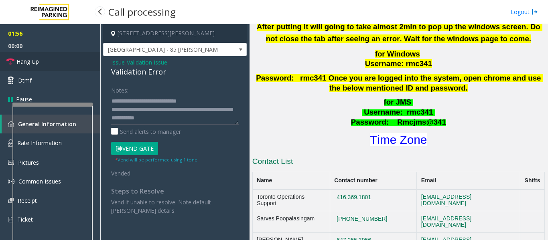
click at [66, 63] on link "Hang Up" at bounding box center [50, 61] width 100 height 19
click at [140, 111] on textarea at bounding box center [175, 110] width 128 height 30
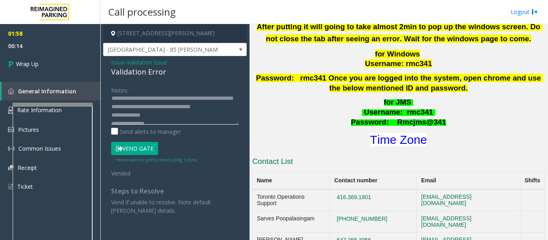
scroll to position [17, 0]
drag, startPoint x: 188, startPoint y: 117, endPoint x: 222, endPoint y: 107, distance: 35.9
click at [222, 107] on textarea at bounding box center [175, 110] width 128 height 30
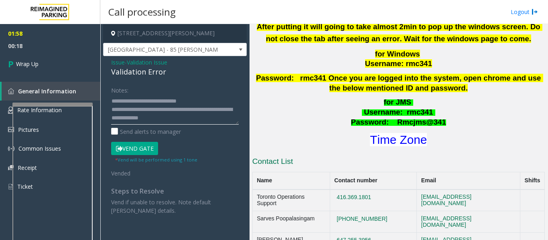
click at [216, 110] on textarea at bounding box center [175, 110] width 128 height 30
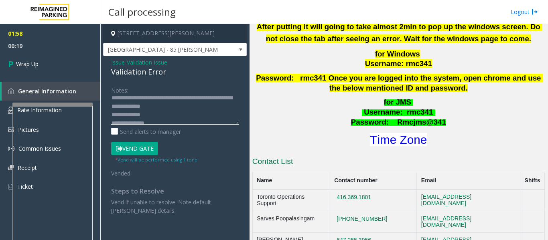
scroll to position [17, 0]
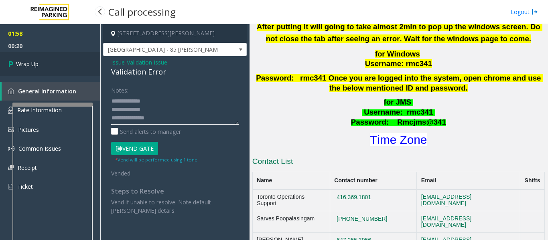
type textarea "**********"
click at [51, 63] on link "Wrap Up" at bounding box center [50, 64] width 100 height 24
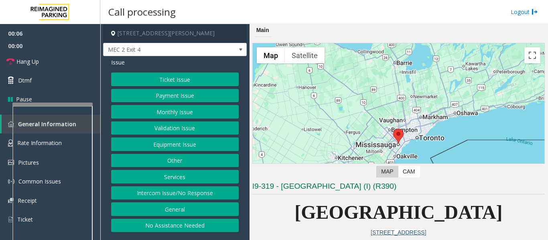
click at [174, 140] on button "Equipment Issue" at bounding box center [175, 145] width 128 height 14
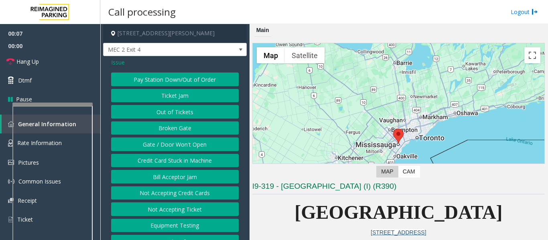
click at [176, 141] on button "Gate / Door Won't Open" at bounding box center [175, 145] width 128 height 14
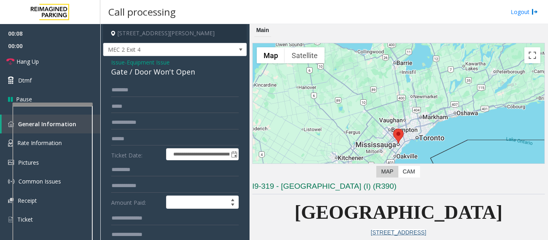
click at [155, 65] on span "Equipment Issue" at bounding box center [148, 62] width 43 height 8
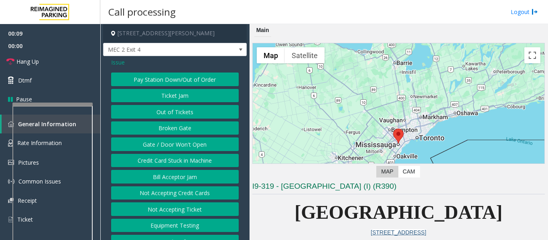
click at [182, 146] on button "Gate / Door Won't Open" at bounding box center [175, 145] width 128 height 14
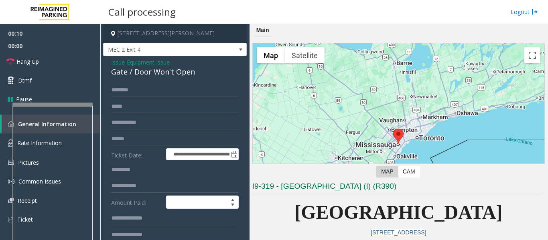
click at [149, 73] on div "Gate / Door Won't Open" at bounding box center [175, 72] width 128 height 11
copy div "Gate / Door Won't Open"
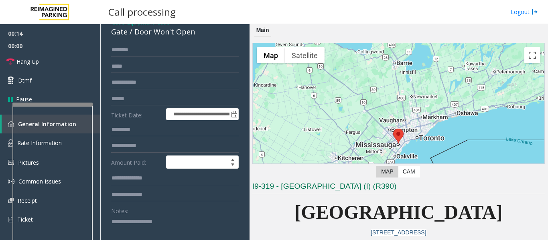
click at [180, 230] on textarea at bounding box center [172, 230] width 122 height 30
paste textarea "**********"
type textarea "**********"
click at [161, 49] on input "text" at bounding box center [175, 50] width 128 height 14
type input "*******"
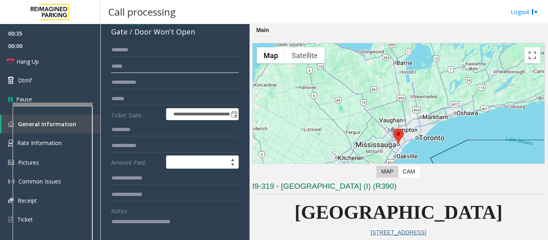
drag, startPoint x: 126, startPoint y: 52, endPoint x: 231, endPoint y: 72, distance: 107.0
click at [231, 72] on input "text" at bounding box center [175, 67] width 128 height 14
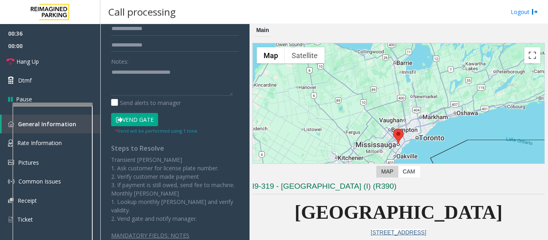
scroll to position [201, 0]
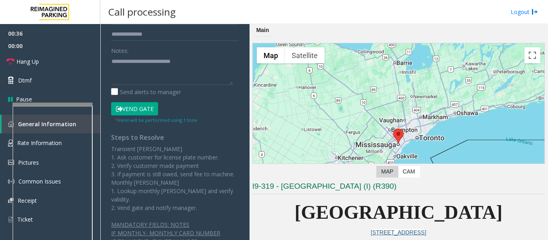
click at [138, 109] on button "Vend Gate" at bounding box center [134, 109] width 47 height 14
click at [131, 71] on textarea at bounding box center [172, 70] width 122 height 30
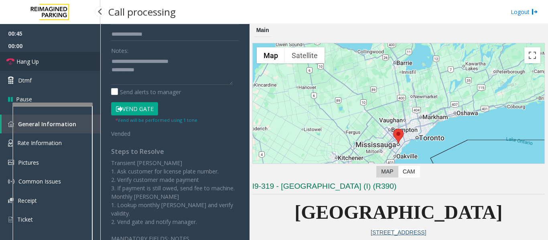
click at [36, 56] on link "Hang Up" at bounding box center [50, 61] width 100 height 19
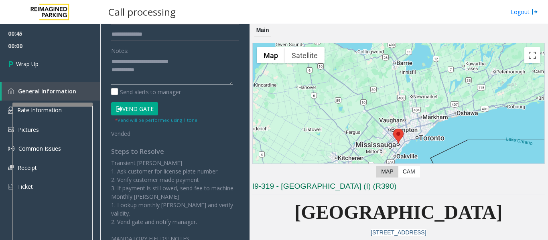
click at [178, 74] on textarea at bounding box center [172, 70] width 122 height 30
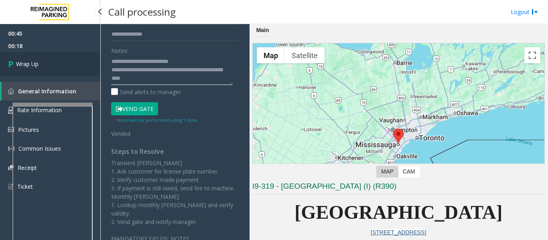
type textarea "**********"
click at [32, 55] on link "Wrap Up" at bounding box center [50, 64] width 100 height 24
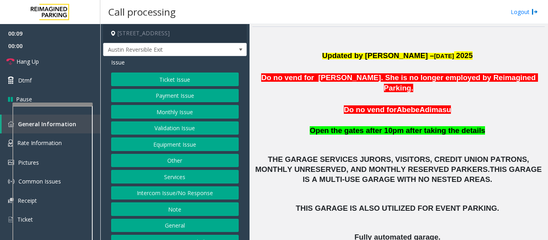
scroll to position [241, 0]
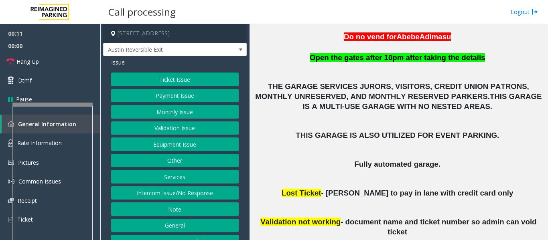
click at [129, 117] on button "Monthly Issue" at bounding box center [175, 112] width 128 height 14
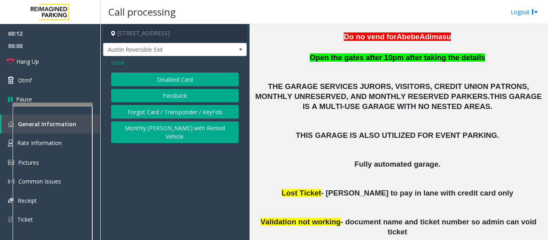
click at [176, 79] on button "Disabled Card" at bounding box center [175, 80] width 128 height 14
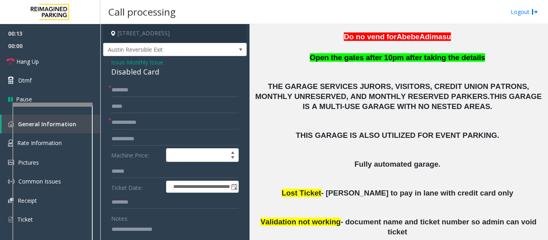
click at [134, 75] on div "Disabled Card" at bounding box center [175, 72] width 128 height 11
copy div "Disabled Card"
click at [146, 232] on textarea at bounding box center [172, 238] width 122 height 30
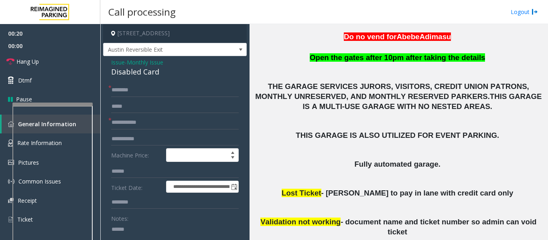
paste textarea "**********"
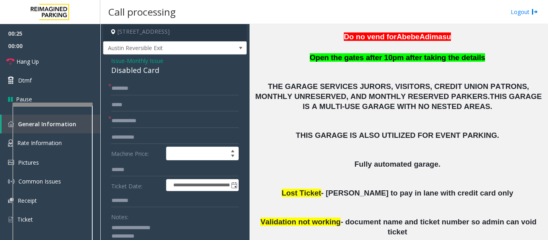
type textarea "**********"
click at [147, 122] on input "text" at bounding box center [175, 121] width 128 height 14
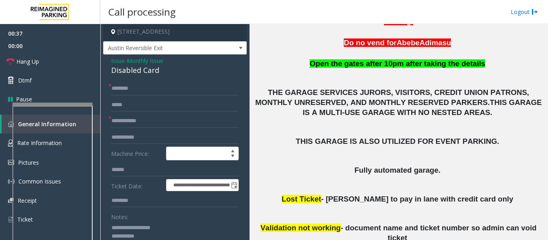
scroll to position [281, 0]
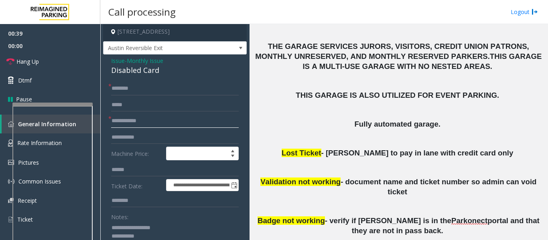
click at [135, 124] on input "text" at bounding box center [175, 121] width 128 height 14
type input "**"
click at [135, 93] on input "text" at bounding box center [175, 89] width 128 height 14
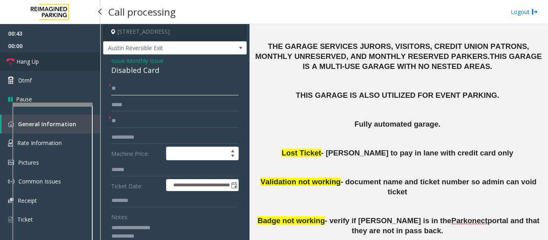
type input "**"
drag, startPoint x: 42, startPoint y: 59, endPoint x: 62, endPoint y: 69, distance: 22.6
click at [42, 59] on link "Hang Up" at bounding box center [50, 61] width 100 height 19
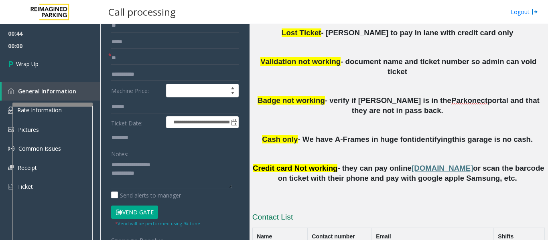
scroll to position [122, 0]
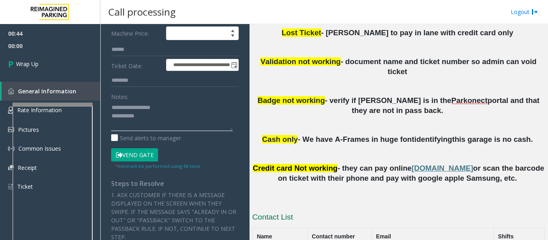
click at [174, 125] on textarea at bounding box center [172, 116] width 122 height 30
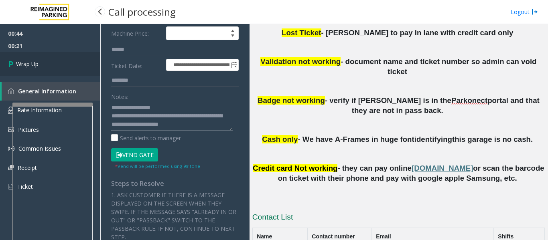
type textarea "**********"
click at [38, 64] on span "Wrap Up" at bounding box center [27, 64] width 22 height 8
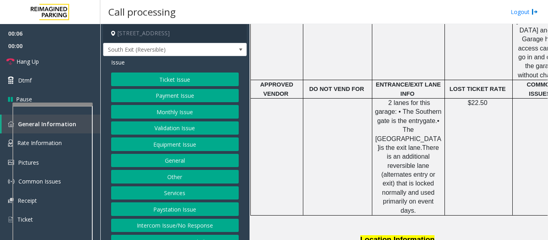
scroll to position [441, 0]
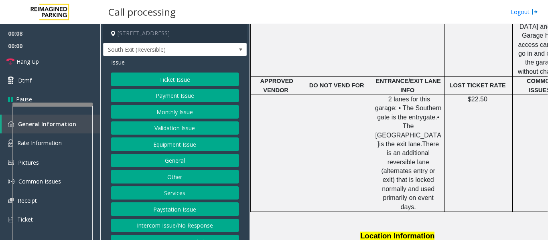
click at [205, 227] on button "Intercom Issue/No Response" at bounding box center [175, 226] width 128 height 14
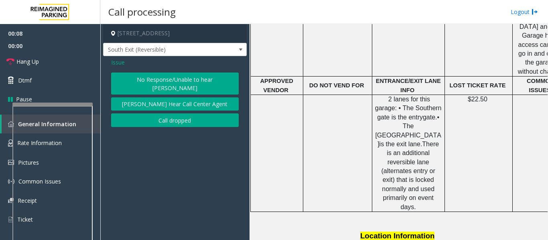
click at [201, 77] on button "No Response/Unable to hear [PERSON_NAME]" at bounding box center [175, 84] width 128 height 22
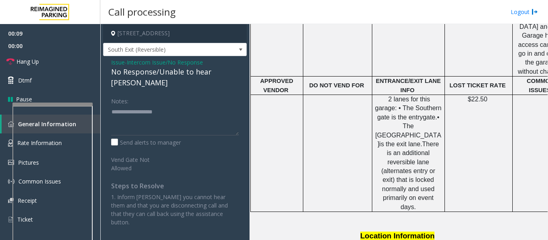
click at [200, 77] on div "No Response/Unable to hear [PERSON_NAME]" at bounding box center [175, 78] width 128 height 22
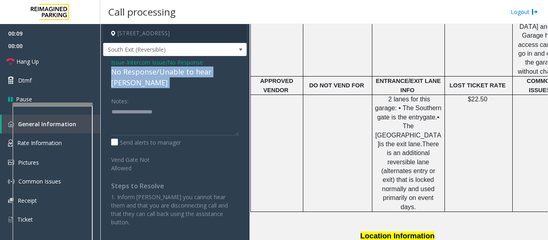
click at [200, 77] on div "No Response/Unable to hear [PERSON_NAME]" at bounding box center [175, 78] width 128 height 22
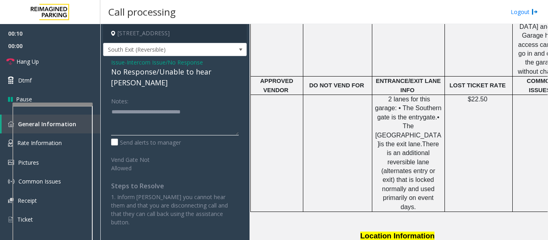
click at [223, 105] on textarea at bounding box center [175, 120] width 128 height 30
type textarea "**********"
click at [5, 59] on link "Hang Up" at bounding box center [50, 61] width 100 height 19
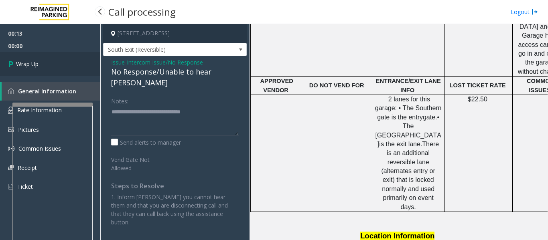
click at [67, 68] on link "Wrap Up" at bounding box center [50, 64] width 100 height 24
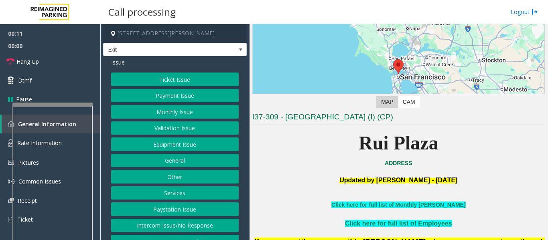
scroll to position [120, 0]
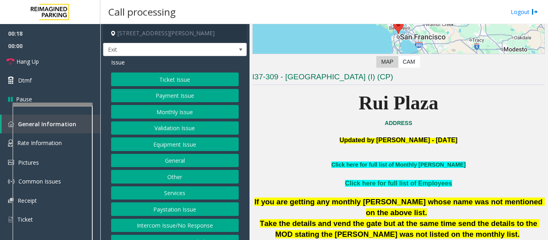
click at [423, 166] on link "Click here for full list of Monthly Parker" at bounding box center [398, 165] width 134 height 6
click at [190, 107] on button "Monthly Issue" at bounding box center [175, 112] width 128 height 14
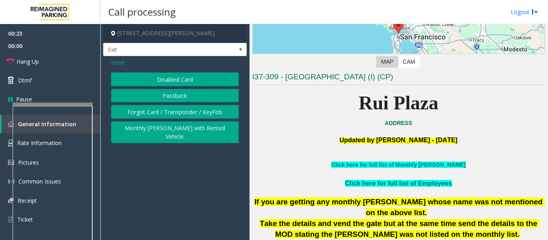
click at [197, 83] on button "Disabled Card" at bounding box center [175, 80] width 128 height 14
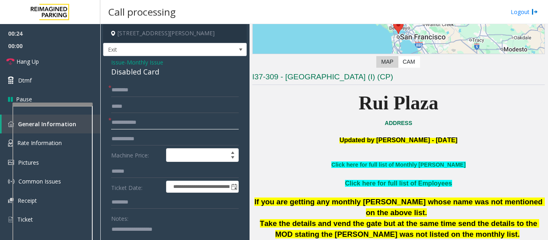
click at [154, 120] on input "text" at bounding box center [175, 123] width 128 height 14
click at [134, 120] on input "text" at bounding box center [175, 123] width 128 height 14
type input "****"
click at [140, 92] on input "text" at bounding box center [175, 90] width 128 height 14
click at [120, 90] on input "******" at bounding box center [175, 90] width 128 height 14
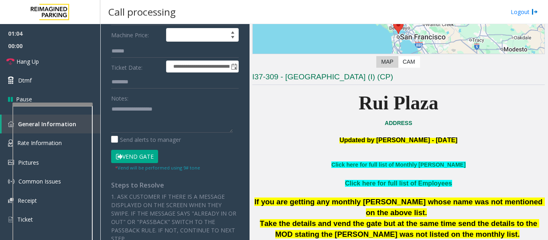
type input "******"
click at [142, 158] on button "Vend Gate" at bounding box center [134, 157] width 47 height 14
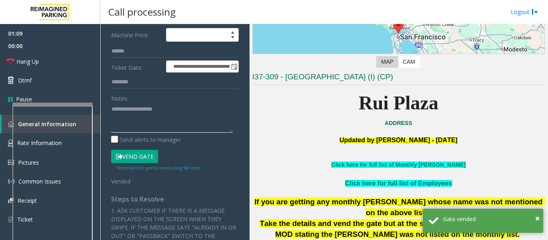
click at [198, 124] on textarea at bounding box center [172, 118] width 122 height 30
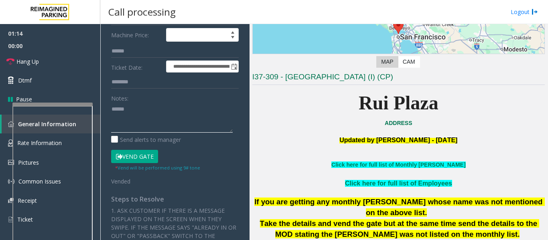
paste textarea "**********"
click at [1, 49] on span "00:00" at bounding box center [50, 46] width 100 height 12
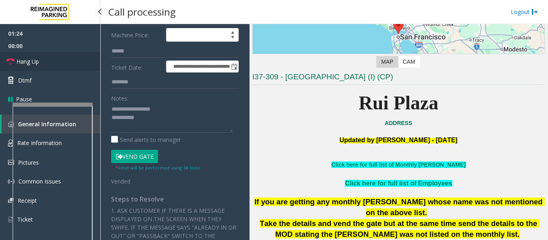
click at [12, 57] on link "Hang Up" at bounding box center [50, 61] width 100 height 19
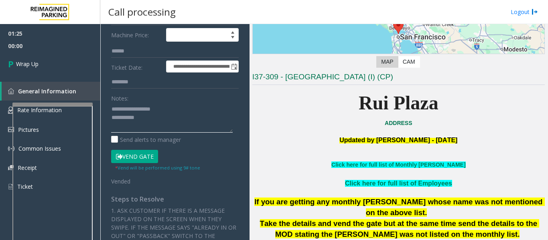
click at [187, 127] on textarea at bounding box center [172, 118] width 122 height 30
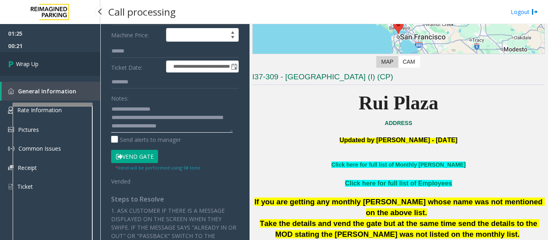
type textarea "**********"
click at [24, 60] on span "Wrap Up" at bounding box center [27, 64] width 22 height 8
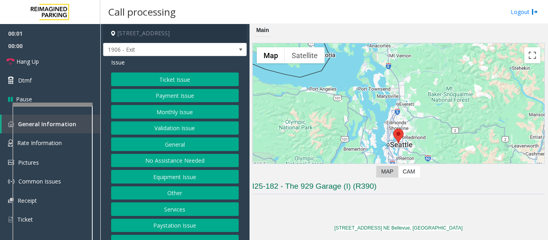
scroll to position [160, 0]
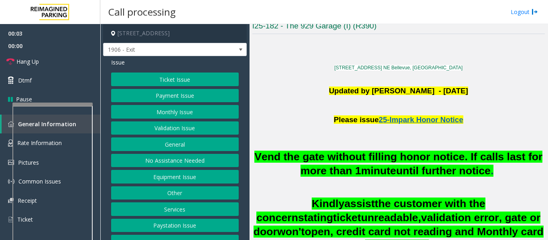
click at [179, 118] on button "Monthly Issue" at bounding box center [175, 112] width 128 height 14
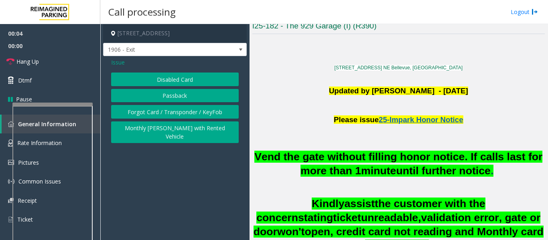
click at [189, 79] on button "Disabled Card" at bounding box center [175, 80] width 128 height 14
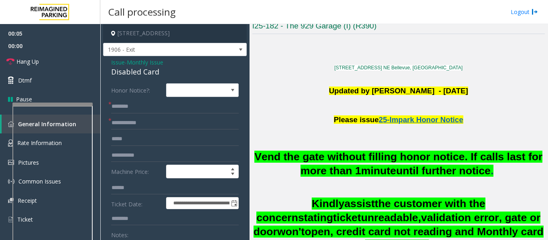
click at [119, 71] on div "Disabled Card" at bounding box center [175, 72] width 128 height 11
copy div "Disabled Card"
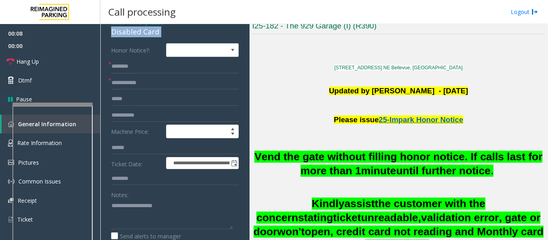
scroll to position [120, 0]
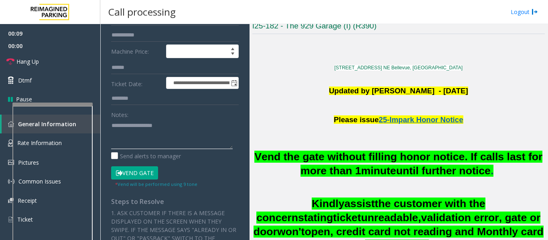
click at [161, 121] on textarea at bounding box center [172, 134] width 122 height 30
paste textarea "**********"
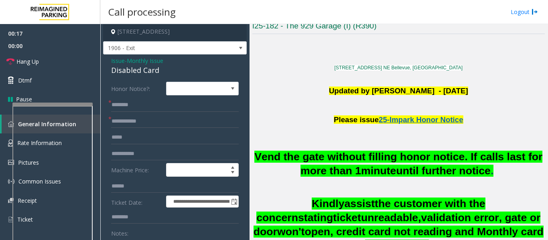
scroll to position [0, 0]
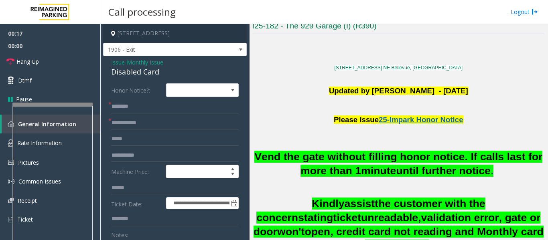
type textarea "**********"
click at [152, 116] on input "text" at bounding box center [175, 123] width 128 height 14
type input "******"
click at [122, 111] on input "text" at bounding box center [175, 107] width 128 height 14
click at [133, 107] on input "*******" at bounding box center [175, 107] width 128 height 14
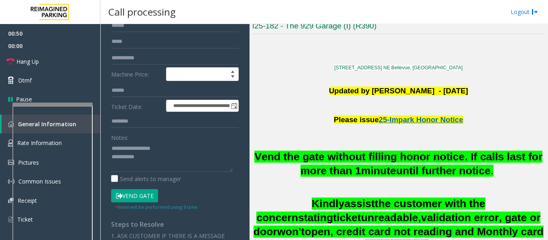
scroll to position [120, 0]
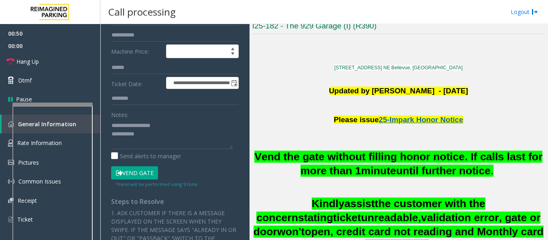
type input "*******"
click at [178, 141] on textarea at bounding box center [172, 134] width 122 height 30
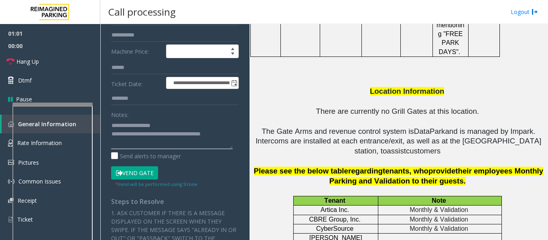
scroll to position [1323, 0]
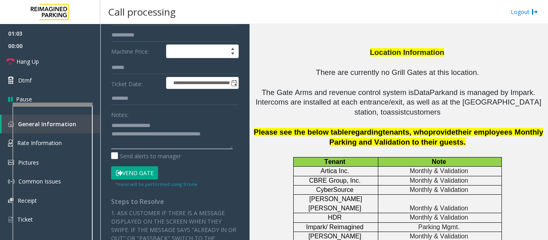
type textarea "**********"
click at [140, 174] on button "Vend Gate" at bounding box center [134, 173] width 47 height 14
click at [142, 99] on input "text" at bounding box center [175, 99] width 128 height 14
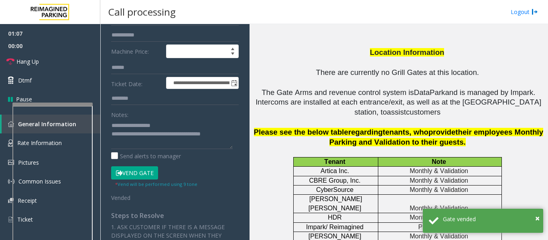
drag, startPoint x: 348, startPoint y: 139, endPoint x: 319, endPoint y: 140, distance: 28.9
copy p "Salesforce"
click at [127, 97] on input "text" at bounding box center [175, 99] width 128 height 14
paste input "**********"
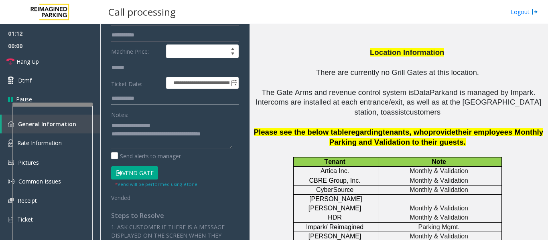
scroll to position [0, 0]
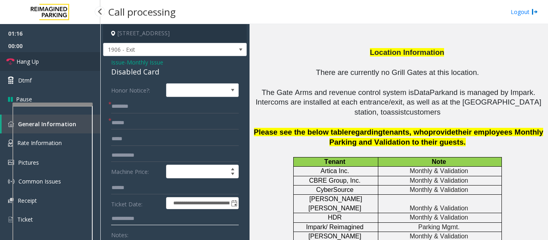
type input "**********"
click at [36, 60] on span "Hang Up" at bounding box center [27, 61] width 22 height 8
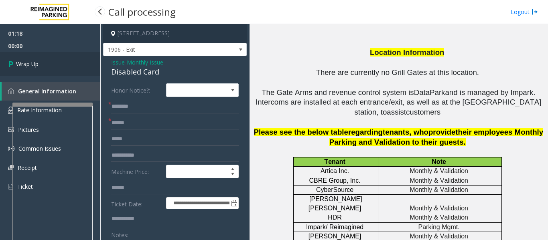
click at [24, 58] on link "Wrap Up" at bounding box center [50, 64] width 100 height 24
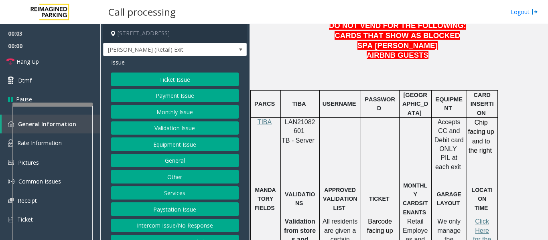
scroll to position [481, 0]
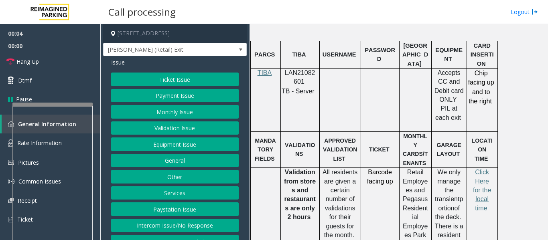
click at [300, 69] on span "LAN21082601" at bounding box center [300, 77] width 30 height 16
copy p "LAN21082601"
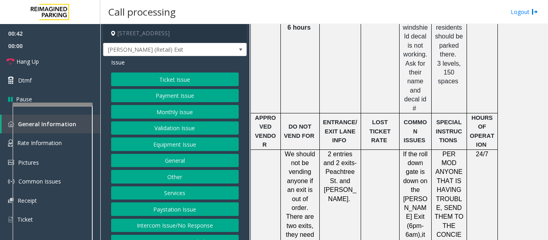
scroll to position [842, 0]
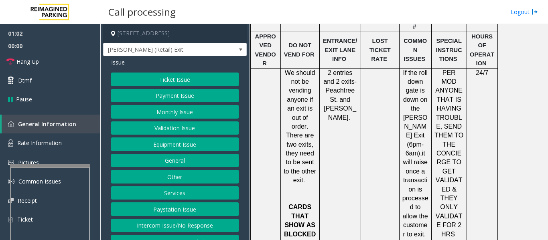
click at [52, 165] on div at bounding box center [50, 165] width 80 height 3
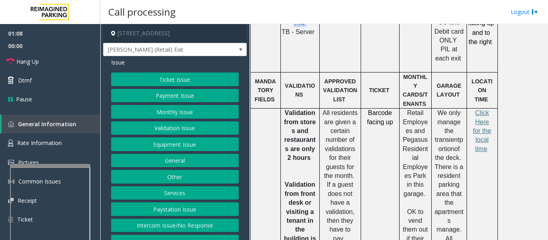
scroll to position [521, 0]
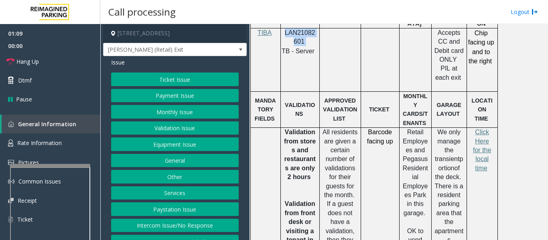
click at [205, 135] on button "Validation Issue" at bounding box center [175, 129] width 128 height 14
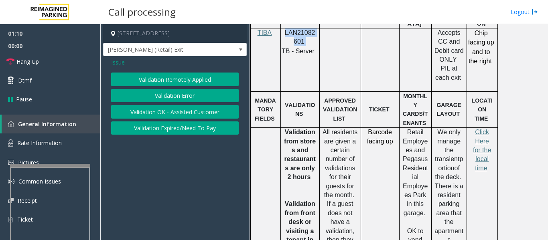
click at [172, 94] on button "Validation Error" at bounding box center [175, 96] width 128 height 14
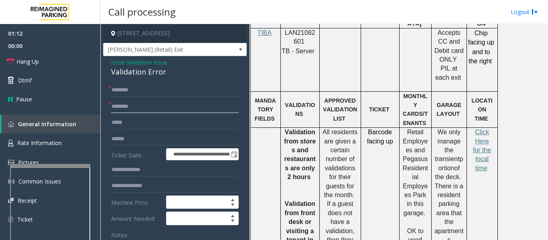
click at [170, 113] on input "text" at bounding box center [175, 107] width 128 height 14
click at [193, 146] on input "text" at bounding box center [175, 139] width 128 height 14
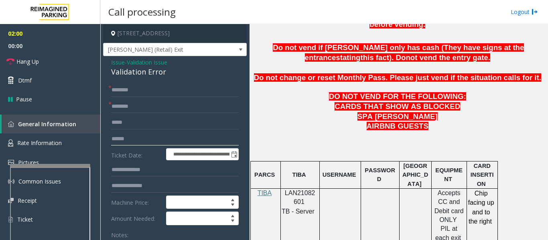
scroll to position [281, 0]
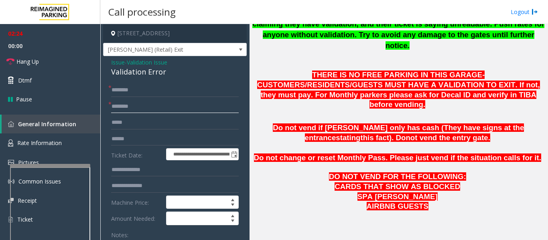
click at [131, 111] on input "text" at bounding box center [175, 107] width 128 height 14
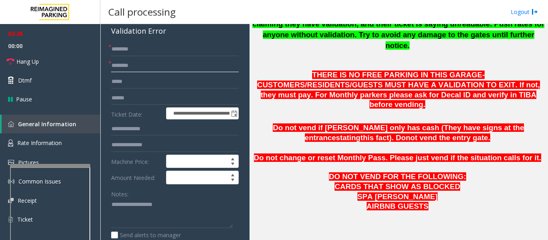
scroll to position [120, 0]
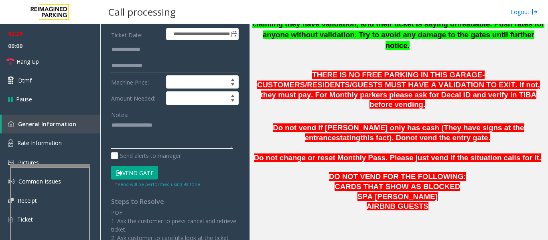
click at [132, 135] on textarea at bounding box center [172, 134] width 122 height 30
click at [16, 61] on span "Hang Up" at bounding box center [27, 61] width 22 height 8
click at [140, 149] on textarea at bounding box center [172, 134] width 122 height 30
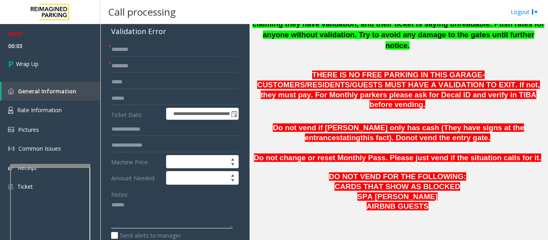
scroll to position [40, 0]
click at [138, 37] on div "Validation Error" at bounding box center [175, 31] width 128 height 11
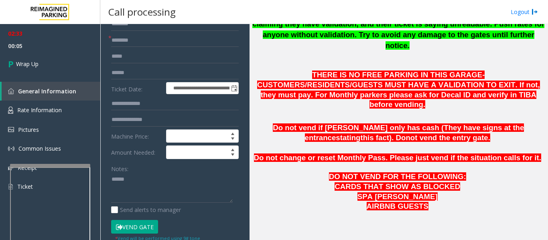
scroll to position [80, 0]
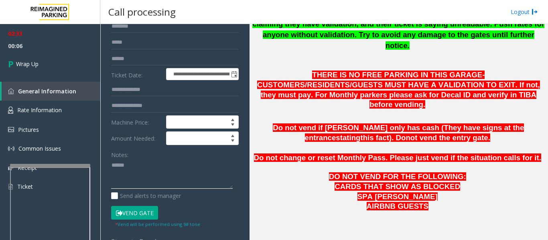
click at [146, 168] on textarea at bounding box center [172, 174] width 122 height 30
paste textarea "**********"
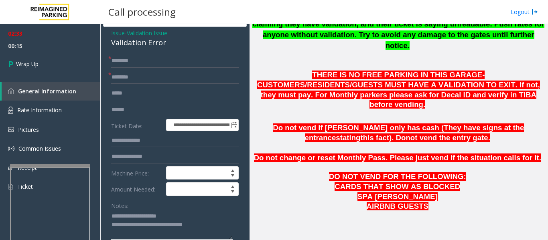
scroll to position [0, 0]
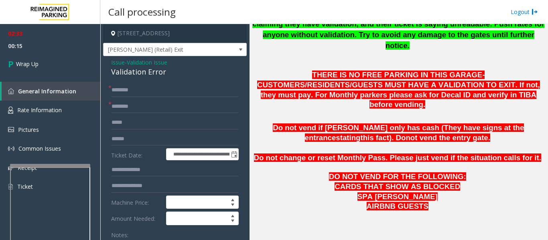
type textarea "**********"
click at [140, 105] on form "**********" at bounding box center [175, 195] width 128 height 225
click at [142, 113] on input "text" at bounding box center [175, 107] width 128 height 14
type input "**"
click at [139, 97] on input "text" at bounding box center [175, 90] width 128 height 14
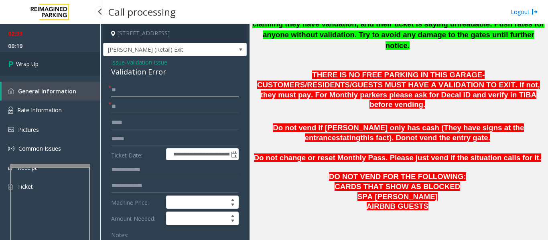
type input "**"
click at [61, 71] on link "Wrap Up" at bounding box center [50, 64] width 100 height 24
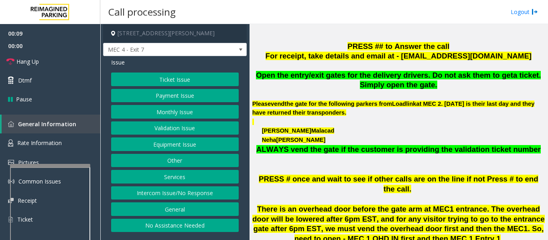
scroll to position [321, 0]
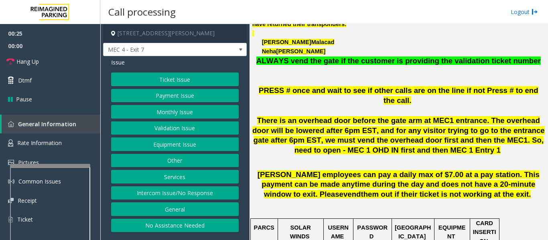
click at [170, 190] on button "Intercom Issue/No Response" at bounding box center [175, 193] width 128 height 14
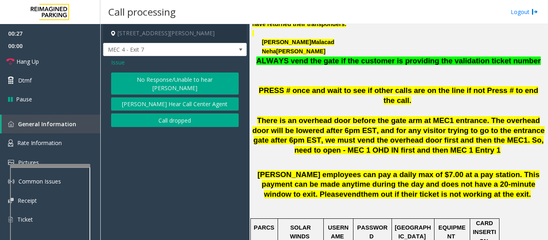
drag, startPoint x: 158, startPoint y: 76, endPoint x: 162, endPoint y: 69, distance: 7.4
click at [159, 70] on div "Issue No Response/Unable to hear parker Parker Cannot Hear Call Center Agent Ca…" at bounding box center [175, 93] width 144 height 75
click at [160, 84] on button "No Response/Unable to hear [PERSON_NAME]" at bounding box center [175, 84] width 128 height 22
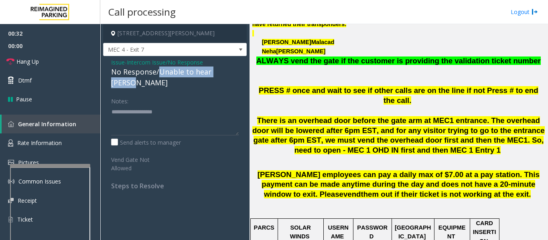
drag, startPoint x: 160, startPoint y: 71, endPoint x: 238, endPoint y: 71, distance: 78.6
click at [238, 71] on div "No Response/Unable to hear [PERSON_NAME]" at bounding box center [175, 78] width 128 height 22
click at [213, 106] on textarea at bounding box center [175, 120] width 128 height 30
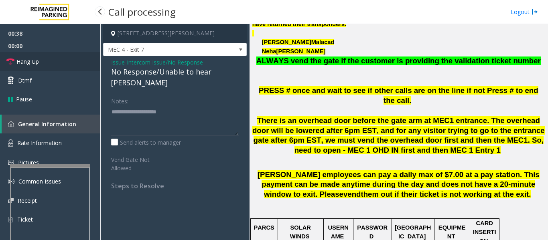
click at [51, 65] on link "Hang Up" at bounding box center [50, 61] width 100 height 19
click at [192, 105] on textarea at bounding box center [175, 120] width 128 height 30
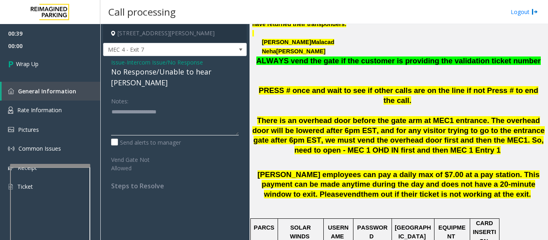
paste textarea "**********"
type textarea "**********"
click at [51, 59] on link "Wrap Up" at bounding box center [50, 64] width 100 height 24
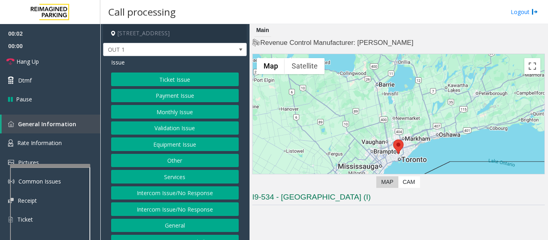
click at [179, 145] on button "Equipment Issue" at bounding box center [175, 145] width 128 height 14
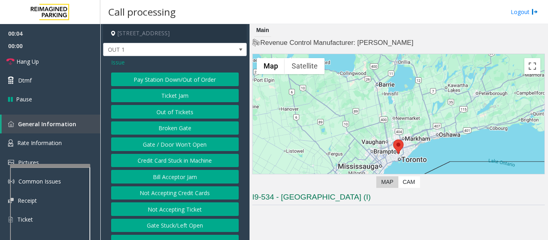
click at [173, 145] on button "Gate / Door Won't Open" at bounding box center [175, 145] width 128 height 14
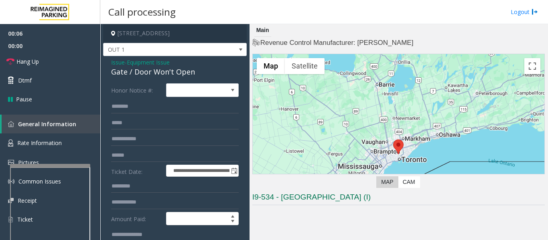
click at [165, 74] on div "Gate / Door Won't Open" at bounding box center [175, 72] width 128 height 11
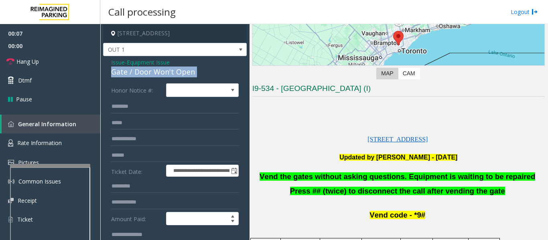
scroll to position [160, 0]
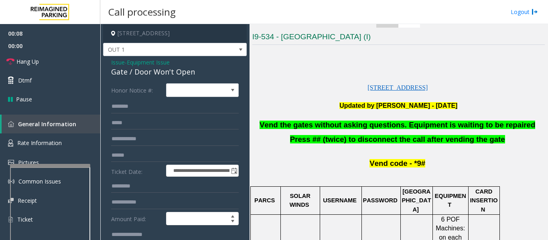
click at [365, 122] on span "Vend the gates without asking questions. Equipment is waiting to be repaired" at bounding box center [396, 125] width 275 height 8
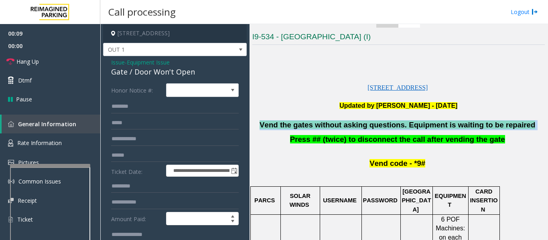
click at [365, 122] on span "Vend the gates without asking questions. Equipment is waiting to be repaired" at bounding box center [396, 125] width 275 height 8
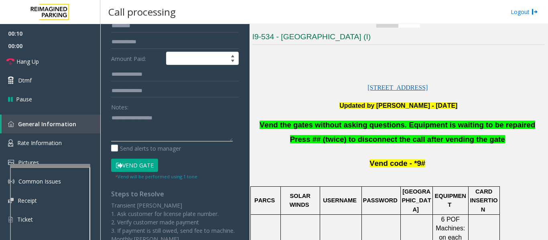
click at [181, 117] on textarea at bounding box center [172, 126] width 122 height 30
paste textarea "**********"
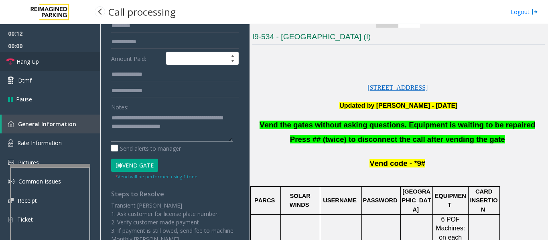
type textarea "**********"
click at [16, 63] on link "Hang Up" at bounding box center [50, 61] width 100 height 19
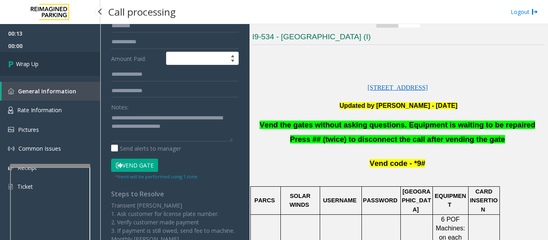
click at [13, 69] on icon at bounding box center [12, 63] width 8 height 13
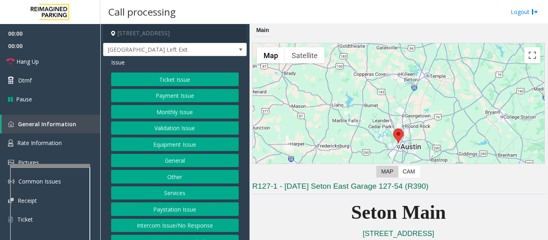
click at [178, 145] on button "Equipment Issue" at bounding box center [175, 145] width 128 height 14
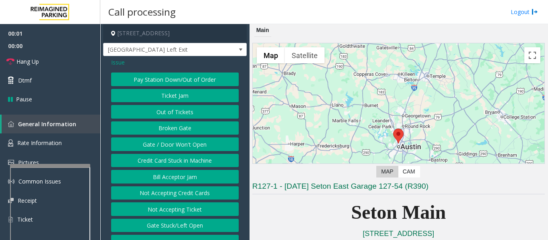
click at [177, 148] on button "Gate / Door Won't Open" at bounding box center [175, 145] width 128 height 14
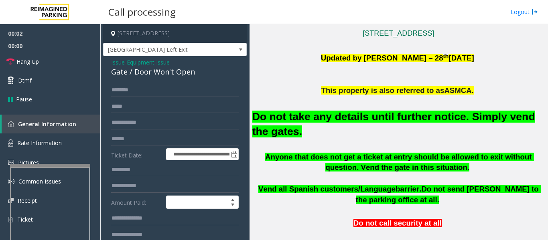
scroll to position [120, 0]
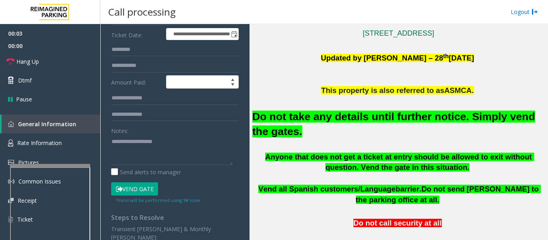
click at [150, 186] on button "Vend Gate" at bounding box center [134, 189] width 47 height 14
click at [388, 122] on font "Do not take any details until further notice. Simply vend the gates." at bounding box center [393, 124] width 283 height 27
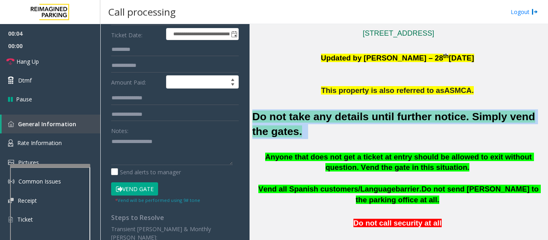
click at [388, 122] on font "Do not take any details until further notice. Simply vend the gates." at bounding box center [393, 124] width 283 height 27
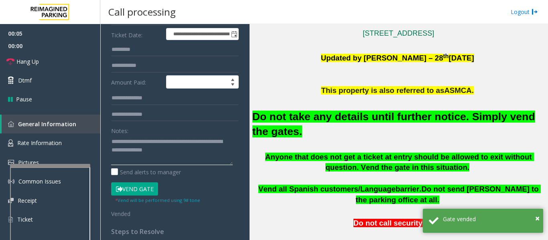
click at [182, 148] on textarea at bounding box center [172, 150] width 122 height 30
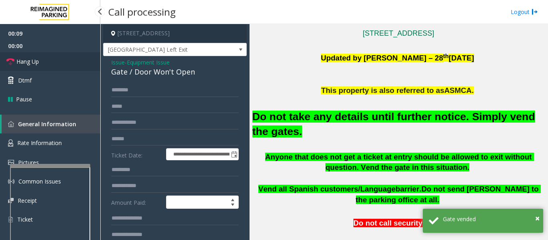
type textarea "**********"
click at [24, 61] on span "Hang Up" at bounding box center [27, 61] width 22 height 8
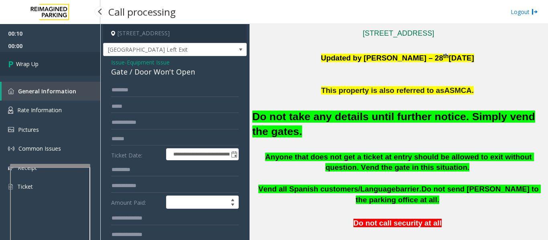
click at [29, 59] on link "Wrap Up" at bounding box center [50, 64] width 100 height 24
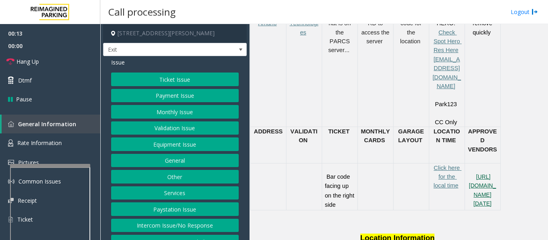
scroll to position [241, 0]
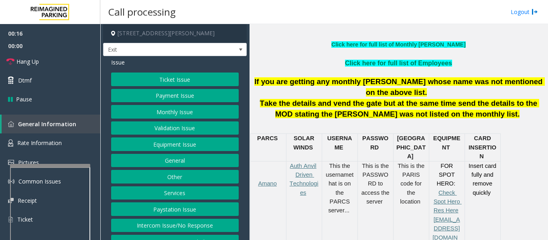
click at [182, 195] on button "Services" at bounding box center [175, 193] width 128 height 14
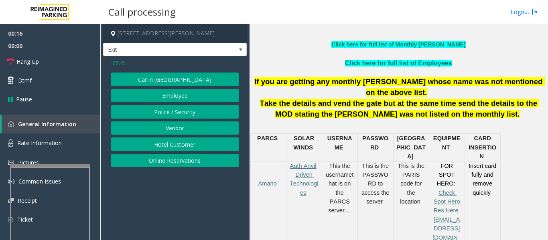
click at [189, 160] on button "Online Reservations" at bounding box center [175, 161] width 128 height 14
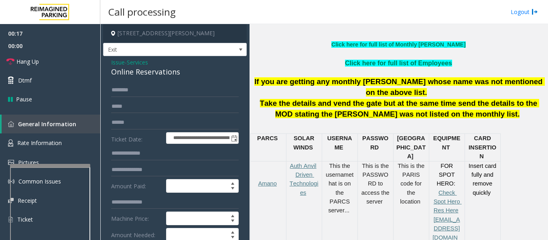
click at [156, 73] on div "Online Reservations" at bounding box center [175, 72] width 128 height 11
click at [147, 88] on input "text" at bounding box center [175, 90] width 128 height 14
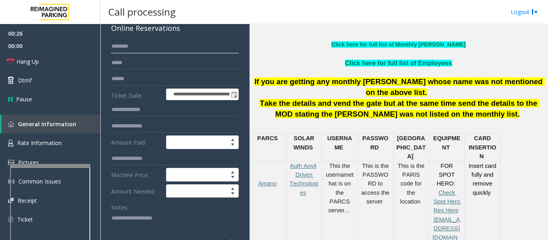
scroll to position [0, 0]
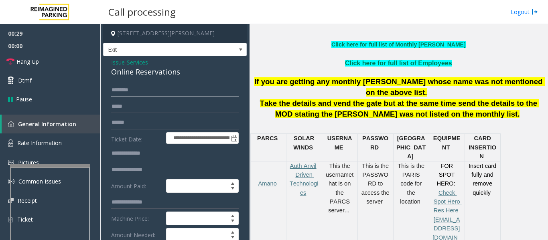
click at [162, 93] on input "text" at bounding box center [175, 90] width 128 height 14
type input "*****"
click at [152, 117] on input "text" at bounding box center [175, 123] width 128 height 14
click at [128, 123] on input "********" at bounding box center [175, 123] width 128 height 14
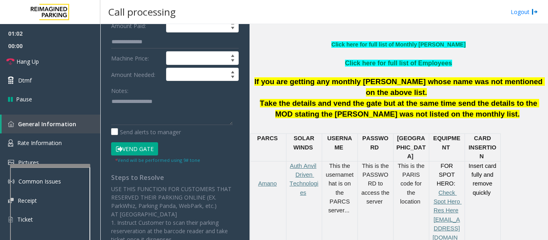
type input "*********"
drag, startPoint x: 143, startPoint y: 146, endPoint x: 145, endPoint y: 132, distance: 13.8
click at [144, 146] on button "Vend Gate" at bounding box center [134, 149] width 47 height 14
click at [152, 112] on textarea at bounding box center [172, 110] width 122 height 30
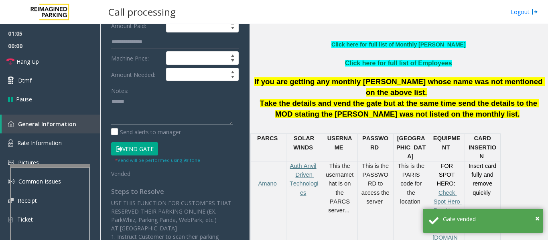
paste textarea "**********"
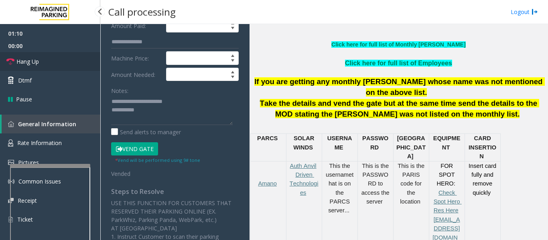
click at [57, 67] on link "Hang Up" at bounding box center [50, 61] width 100 height 19
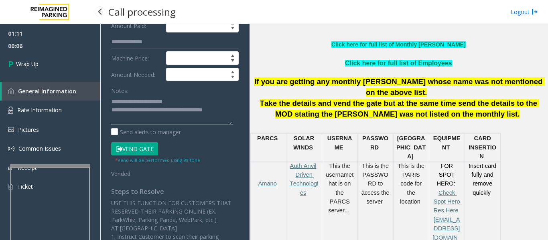
type textarea "**********"
click at [40, 81] on div "01:11 00:06 Wrap Up General Information Rate Information Pictures Common Issues…" at bounding box center [50, 113] width 100 height 179
click at [49, 65] on link "Wrap Up" at bounding box center [50, 64] width 100 height 24
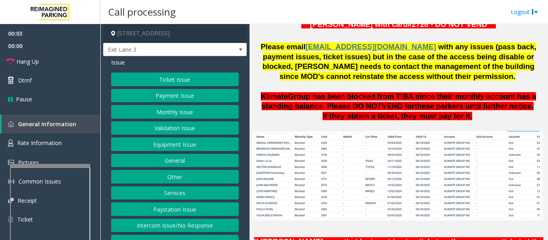
scroll to position [602, 0]
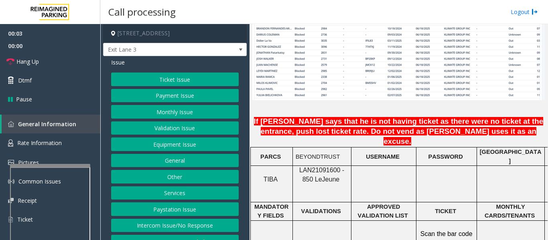
click at [326, 167] on span "LAN21091600 - 850 Le" at bounding box center [321, 175] width 45 height 16
click at [198, 115] on button "Monthly Issue" at bounding box center [175, 112] width 128 height 14
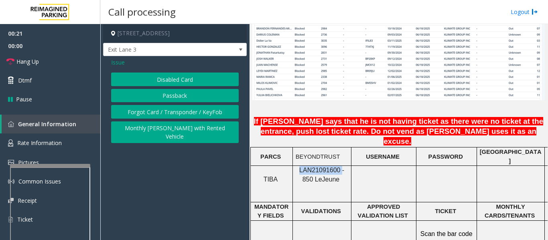
click at [188, 80] on button "Disabled Card" at bounding box center [175, 80] width 128 height 14
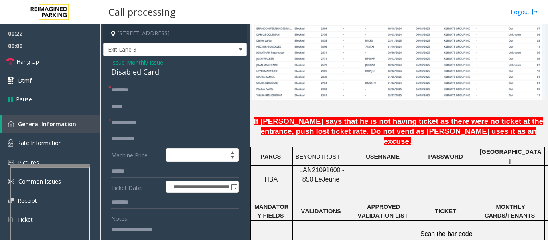
click at [118, 63] on span "Issue" at bounding box center [118, 62] width 14 height 8
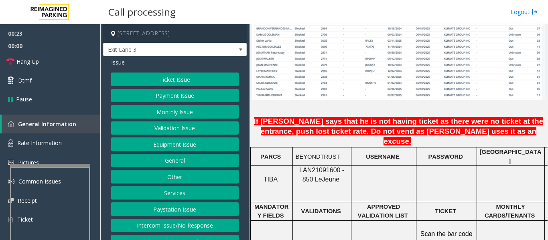
click at [161, 119] on div "Ticket Issue Payment Issue Monthly Issue Validation Issue Equipment Issue Gener…" at bounding box center [175, 161] width 128 height 176
click at [169, 111] on button "Monthly Issue" at bounding box center [175, 112] width 128 height 14
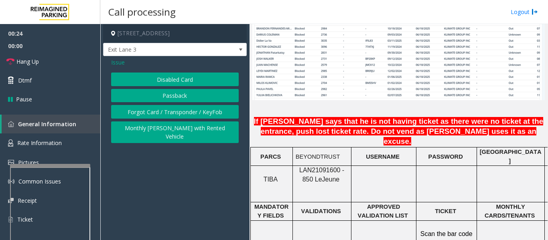
click at [173, 91] on button "Passback" at bounding box center [175, 96] width 128 height 14
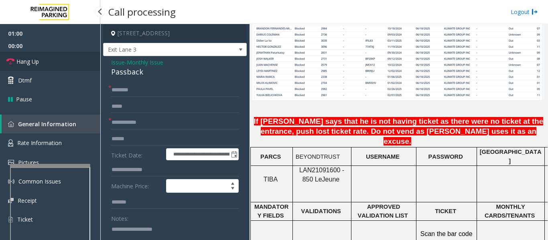
drag, startPoint x: 21, startPoint y: 63, endPoint x: 50, endPoint y: 66, distance: 28.6
click at [21, 63] on span "Hang Up" at bounding box center [27, 61] width 22 height 8
click at [121, 88] on input "text" at bounding box center [175, 90] width 128 height 14
paste input "****"
type input "****"
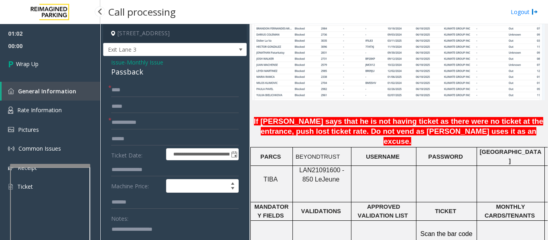
click at [34, 66] on span "Wrap Up" at bounding box center [27, 64] width 22 height 8
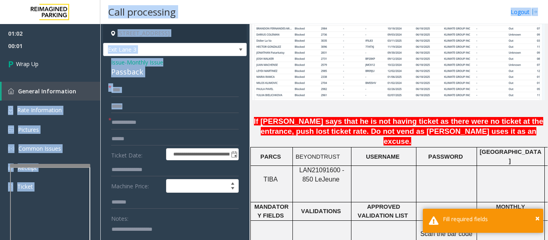
drag, startPoint x: 78, startPoint y: 77, endPoint x: 159, endPoint y: 120, distance: 91.3
click at [159, 120] on app-root "**********" at bounding box center [274, 120] width 548 height 240
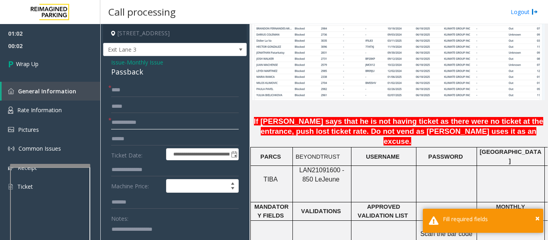
click at [160, 124] on input "text" at bounding box center [175, 123] width 128 height 14
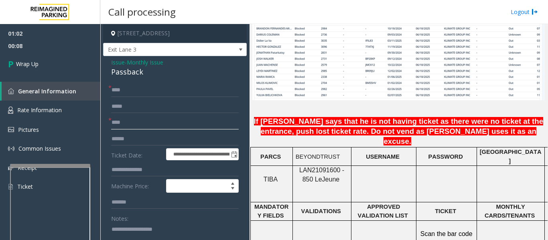
type input "****"
click at [122, 74] on div "Passback" at bounding box center [175, 72] width 128 height 11
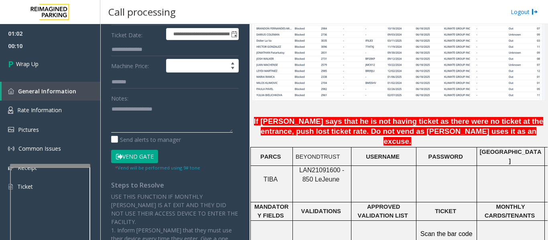
click at [128, 117] on textarea at bounding box center [172, 118] width 122 height 30
paste textarea "********"
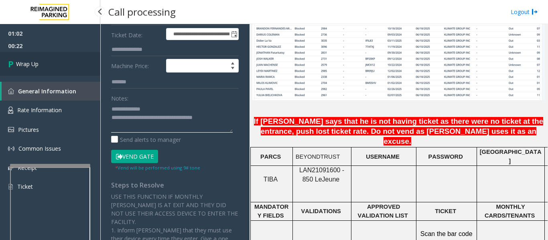
type textarea "**********"
click at [65, 73] on link "Wrap Up" at bounding box center [50, 64] width 100 height 24
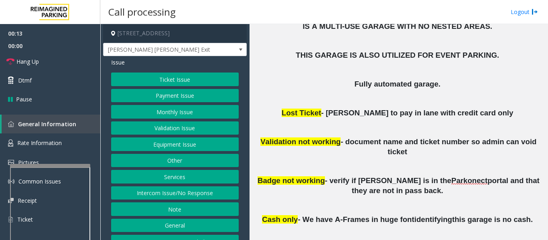
scroll to position [160, 0]
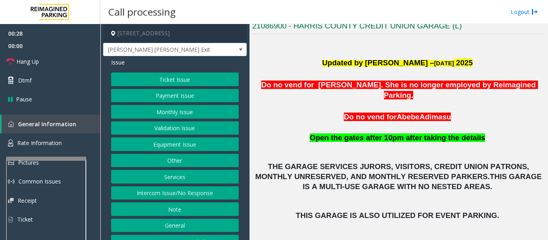
click at [38, 157] on div at bounding box center [46, 158] width 80 height 3
click at [188, 109] on button "Monthly Issue" at bounding box center [175, 112] width 128 height 14
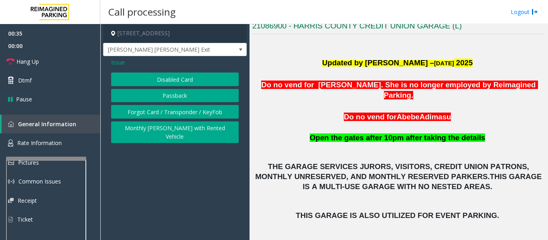
click at [194, 81] on button "Disabled Card" at bounding box center [175, 80] width 128 height 14
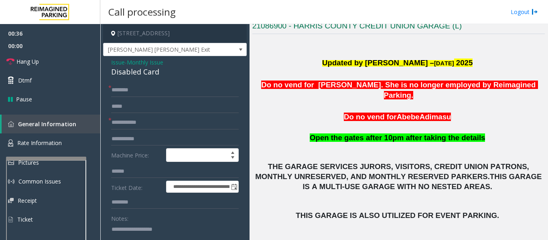
click at [131, 75] on div "Disabled Card" at bounding box center [175, 72] width 128 height 11
click at [145, 233] on textarea at bounding box center [172, 238] width 122 height 30
paste textarea "**********"
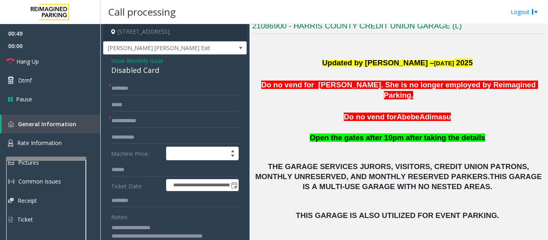
scroll to position [3, 0]
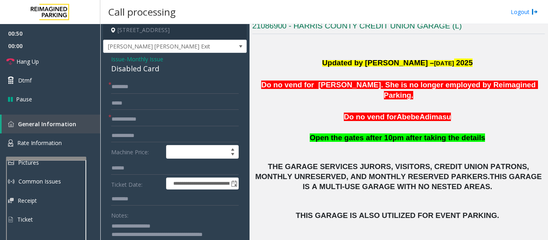
type textarea "**********"
click at [147, 89] on input "text" at bounding box center [175, 87] width 128 height 14
type input "****"
drag, startPoint x: 158, startPoint y: 115, endPoint x: 543, endPoint y: 198, distance: 393.7
click at [159, 115] on input "text" at bounding box center [175, 120] width 128 height 14
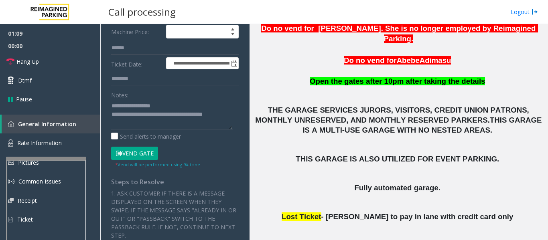
scroll to position [361, 0]
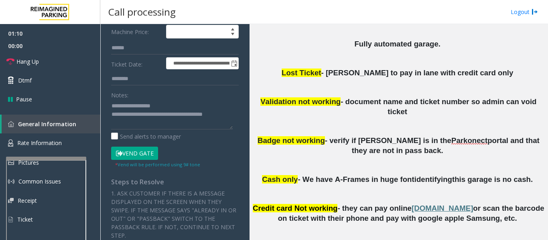
type input "**********"
drag, startPoint x: 130, startPoint y: 149, endPoint x: 134, endPoint y: 149, distance: 4.4
click at [130, 149] on button "Vend Gate" at bounding box center [134, 154] width 47 height 14
click at [229, 119] on textarea at bounding box center [172, 114] width 122 height 30
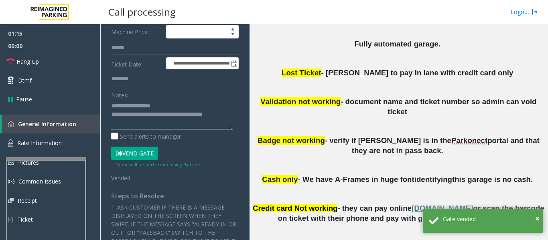
scroll to position [0, 0]
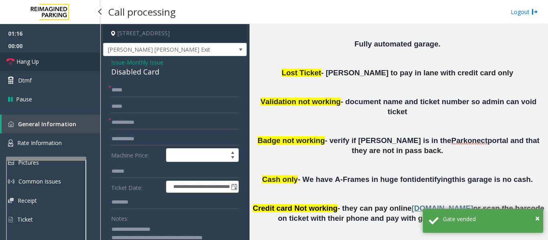
click at [34, 61] on span "Hang Up" at bounding box center [27, 61] width 22 height 8
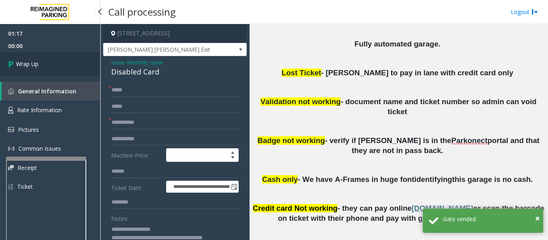
click at [26, 64] on span "Wrap Up" at bounding box center [27, 64] width 22 height 8
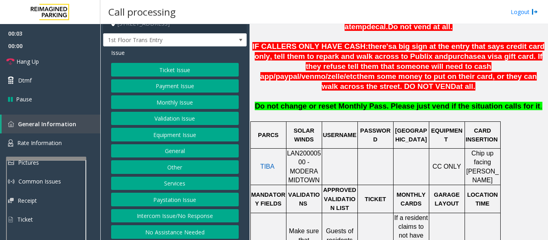
scroll to position [12, 0]
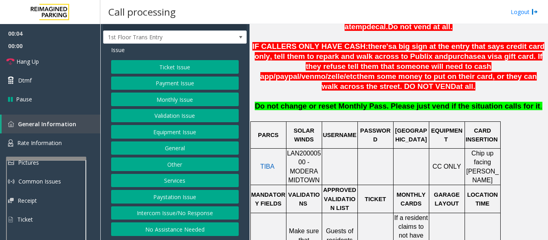
click at [204, 215] on button "Intercom Issue/No Response" at bounding box center [175, 214] width 128 height 14
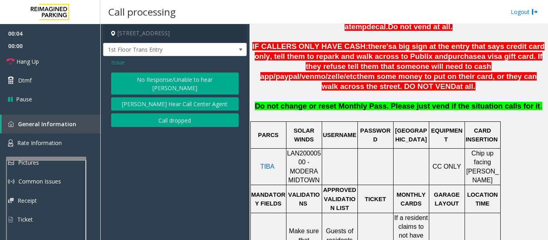
scroll to position [0, 0]
click at [135, 79] on button "No Response/Unable to hear [PERSON_NAME]" at bounding box center [175, 84] width 128 height 22
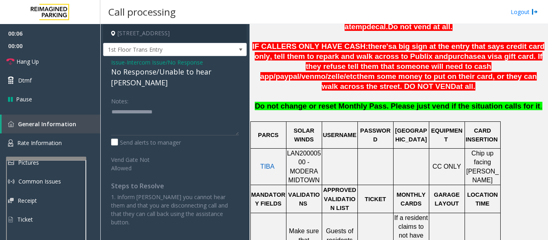
click at [167, 74] on div "No Response/Unable to hear [PERSON_NAME]" at bounding box center [175, 78] width 128 height 22
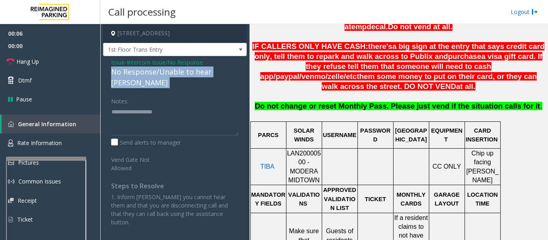
click at [167, 74] on div "No Response/Unable to hear [PERSON_NAME]" at bounding box center [175, 78] width 128 height 22
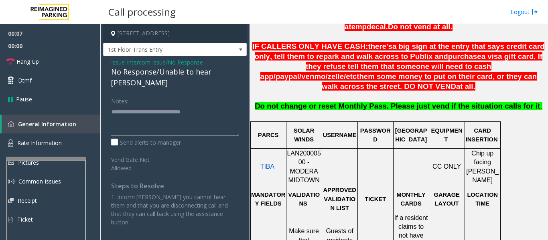
click at [231, 105] on textarea at bounding box center [175, 120] width 128 height 30
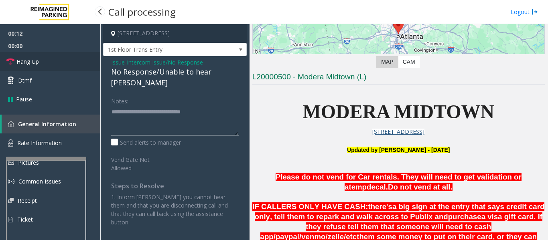
type textarea "**********"
click at [18, 65] on span "Hang Up" at bounding box center [27, 61] width 22 height 8
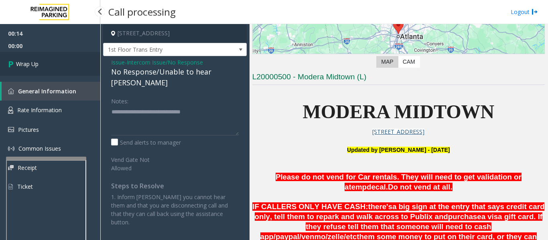
click at [30, 61] on span "Wrap Up" at bounding box center [27, 64] width 22 height 8
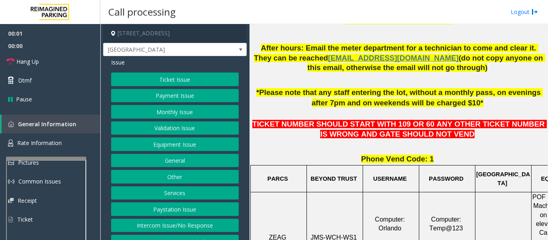
scroll to position [281, 0]
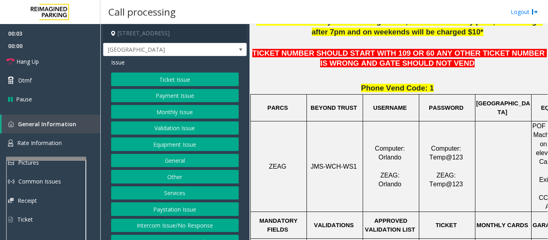
click at [321, 166] on span "JMS-WCH-WS1" at bounding box center [333, 166] width 47 height 7
click at [174, 124] on button "Validation Issue" at bounding box center [175, 129] width 128 height 14
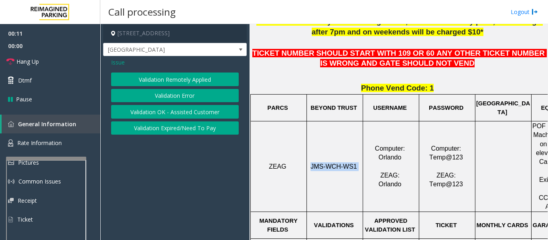
click at [186, 96] on button "Validation Error" at bounding box center [175, 96] width 128 height 14
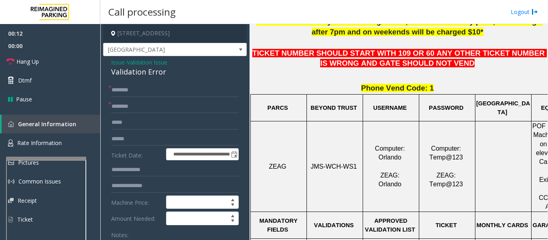
click at [117, 71] on div "Validation Error" at bounding box center [175, 72] width 128 height 11
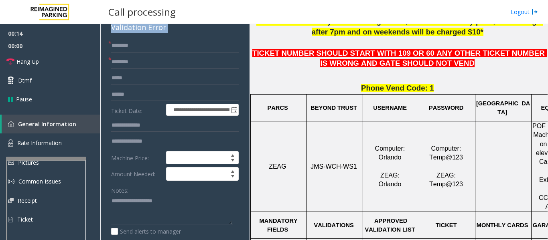
scroll to position [120, 0]
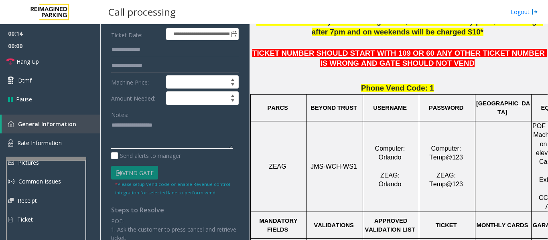
click at [186, 144] on textarea at bounding box center [172, 134] width 122 height 30
paste textarea "**********"
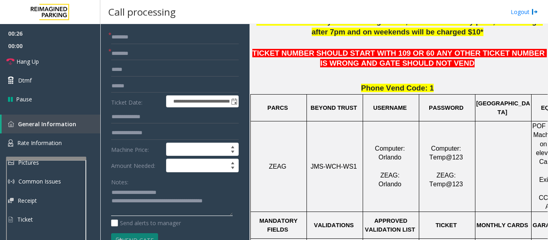
scroll to position [0, 0]
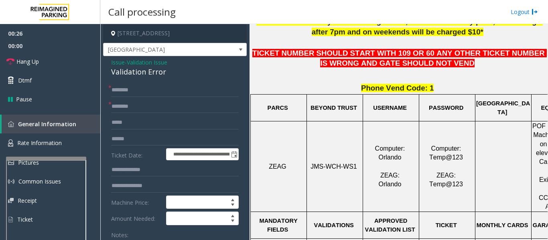
type textarea "**********"
click at [164, 109] on input "text" at bounding box center [175, 107] width 128 height 14
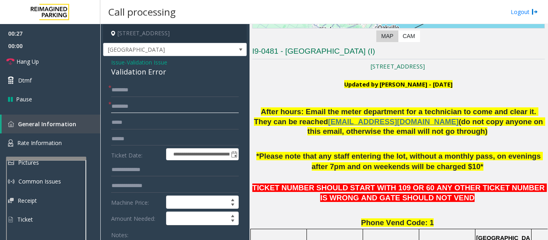
scroll to position [80, 0]
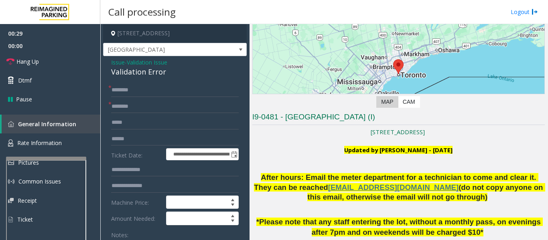
drag, startPoint x: 285, startPoint y: 115, endPoint x: 375, endPoint y: 113, distance: 90.2
click at [375, 113] on h3 "I9-0481 - Women's College Hospital (I)" at bounding box center [398, 118] width 292 height 13
type input "**********"
click at [155, 90] on input "text" at bounding box center [175, 90] width 128 height 14
click at [147, 87] on input "text" at bounding box center [175, 90] width 128 height 14
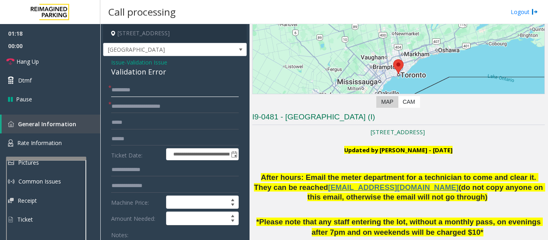
type input "********"
click at [128, 138] on input "text" at bounding box center [175, 139] width 128 height 14
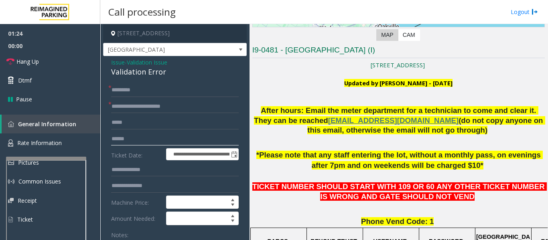
scroll to position [241, 0]
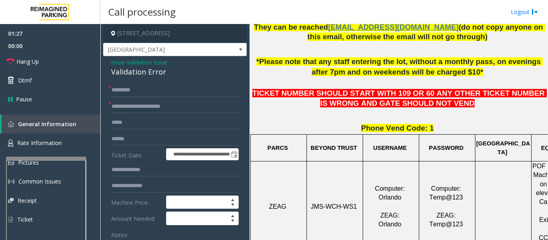
click at [170, 132] on form "**********" at bounding box center [175, 199] width 128 height 233
click at [169, 138] on input "text" at bounding box center [175, 139] width 128 height 14
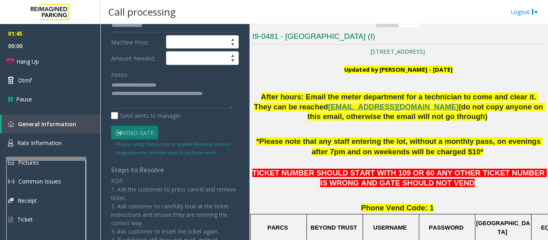
scroll to position [80, 0]
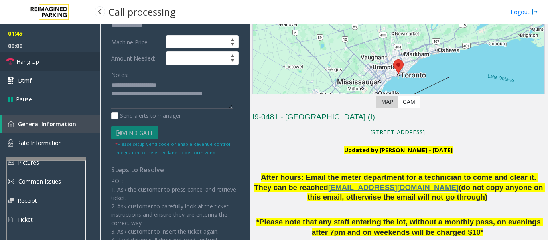
type input "********"
click at [18, 62] on span "Hang Up" at bounding box center [27, 61] width 22 height 8
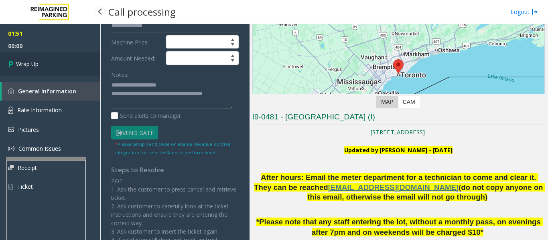
click at [31, 63] on span "Wrap Up" at bounding box center [27, 64] width 22 height 8
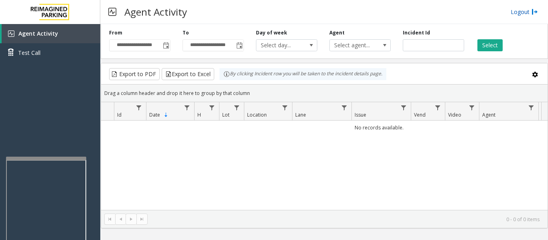
click at [520, 14] on link "Logout" at bounding box center [523, 12] width 27 height 8
